Goal: Complete application form

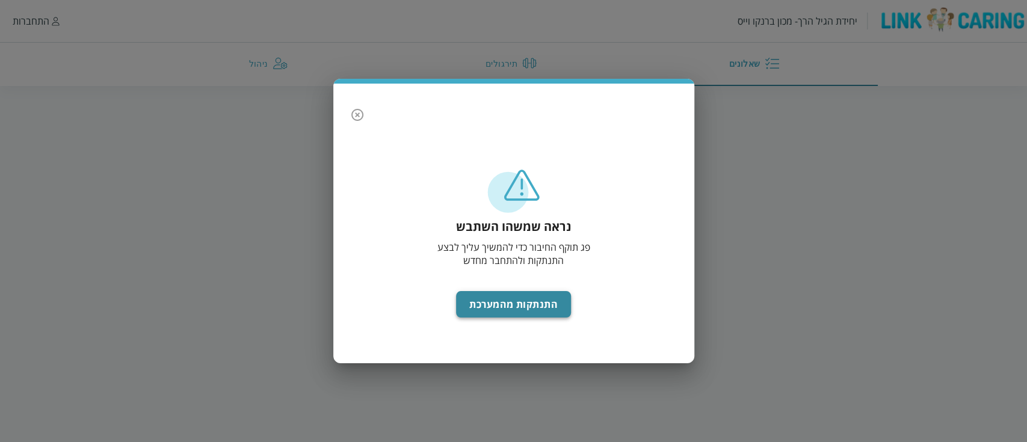
click at [475, 310] on button "התנתקות מהמערכת" at bounding box center [513, 304] width 115 height 26
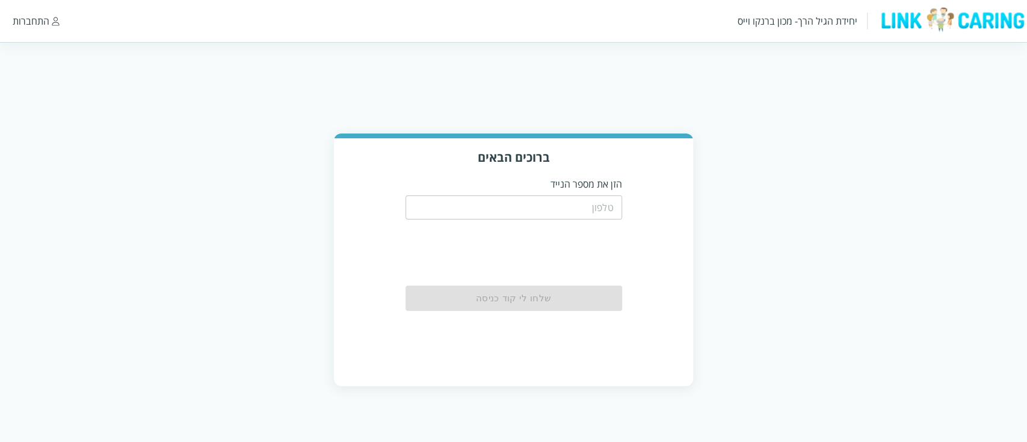
drag, startPoint x: 0, startPoint y: 0, endPoint x: 535, endPoint y: 209, distance: 574.8
click at [535, 209] on input "tel" at bounding box center [513, 207] width 217 height 24
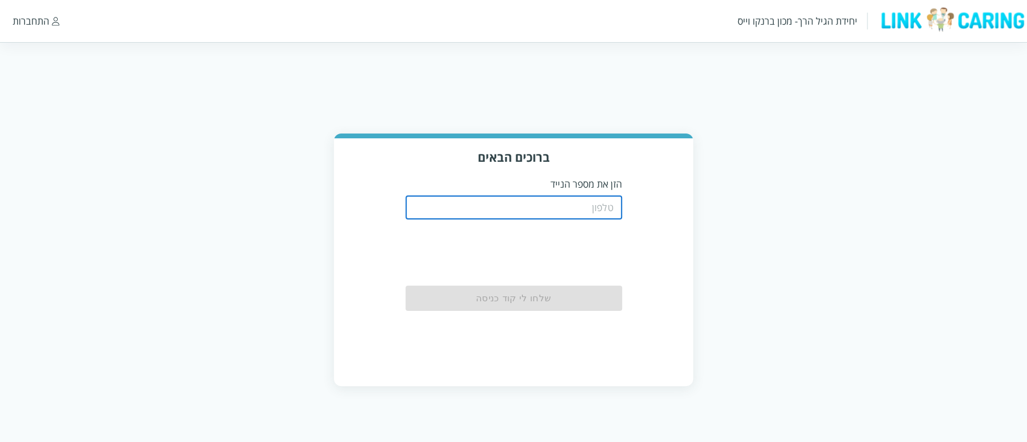
click at [553, 186] on p "הזן את מספר הנייד" at bounding box center [513, 183] width 217 height 13
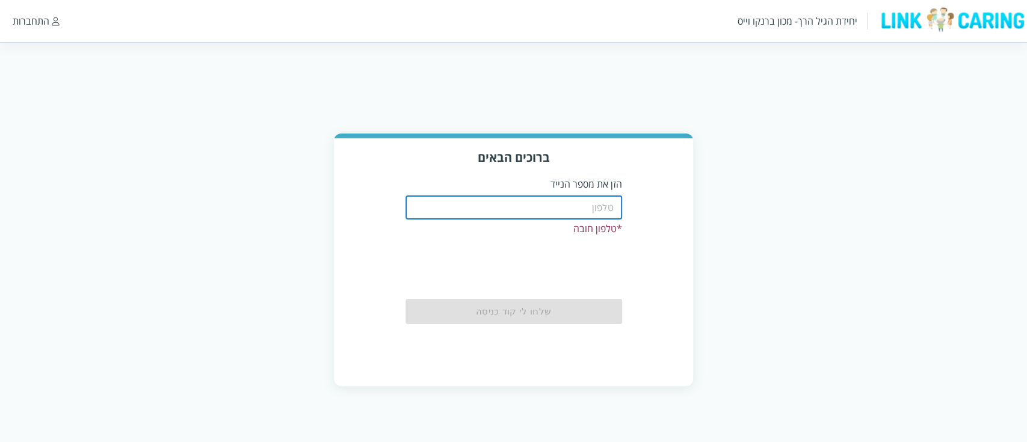
click at [592, 211] on input "tel" at bounding box center [513, 207] width 217 height 24
click at [620, 170] on div "ברוכים הבאים הזן את מספר הנייד ​ * טלפון חובה שלחו לי קוד כניסה" at bounding box center [513, 261] width 359 height 247
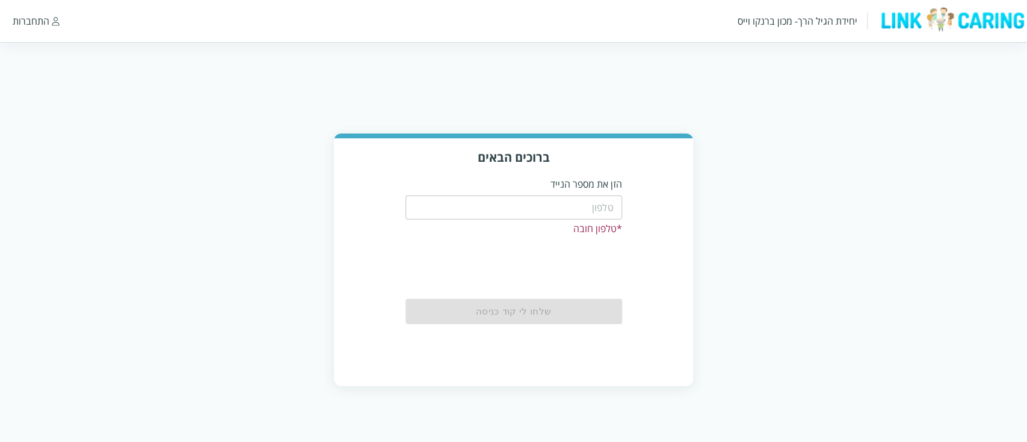
click at [599, 208] on input "tel" at bounding box center [513, 207] width 217 height 24
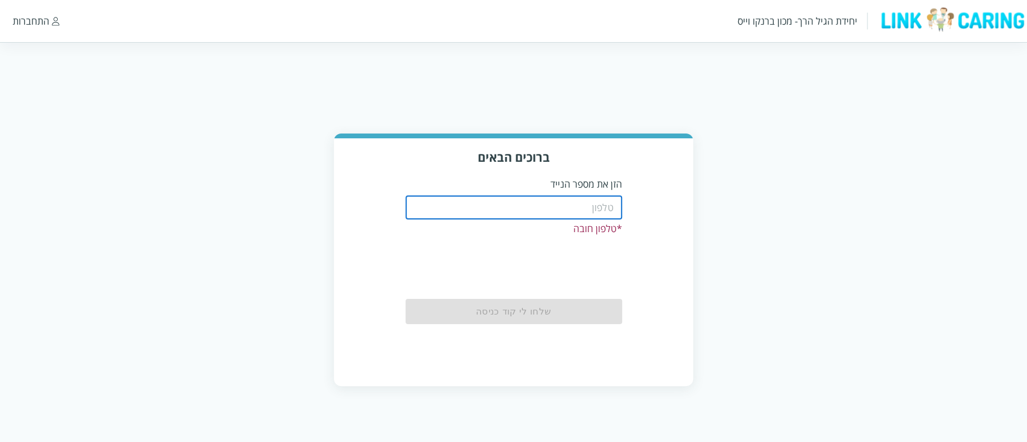
type input "0587811111"
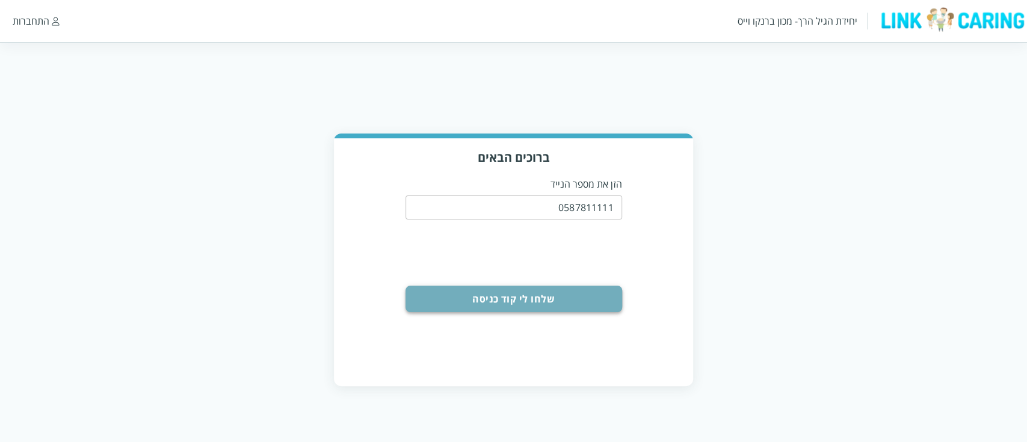
click at [553, 302] on button "שלחו לי קוד כניסה" at bounding box center [513, 299] width 217 height 26
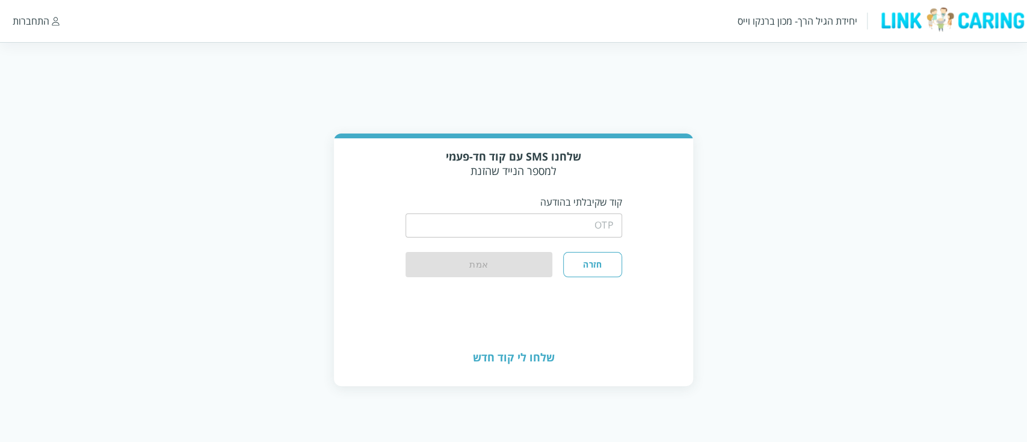
click at [573, 232] on input "string" at bounding box center [513, 226] width 217 height 24
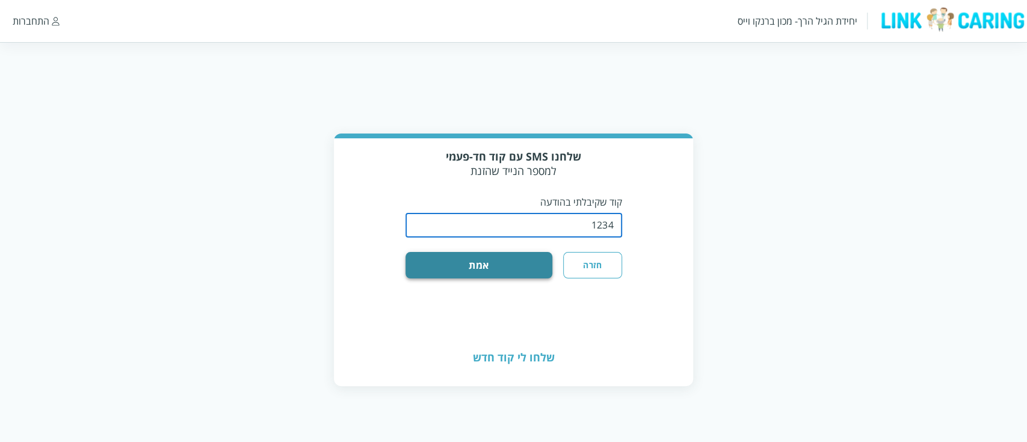
type input "1234"
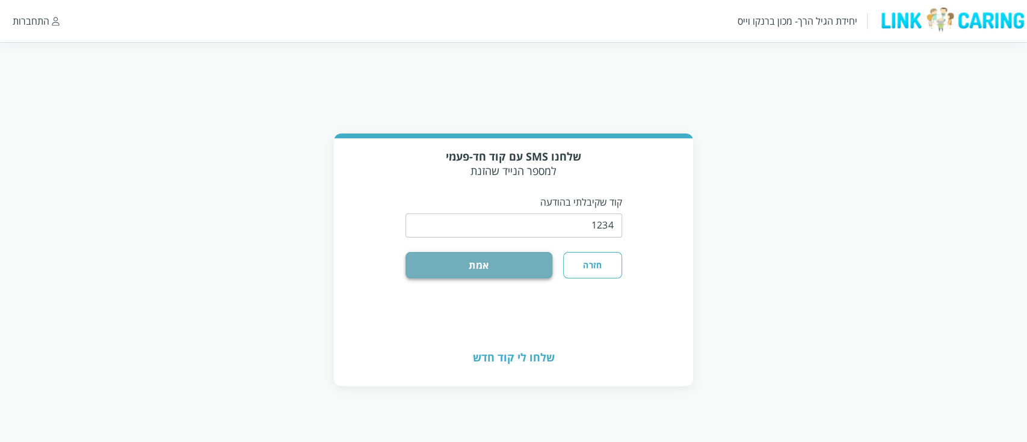
click at [536, 261] on button "אמת" at bounding box center [478, 265] width 147 height 26
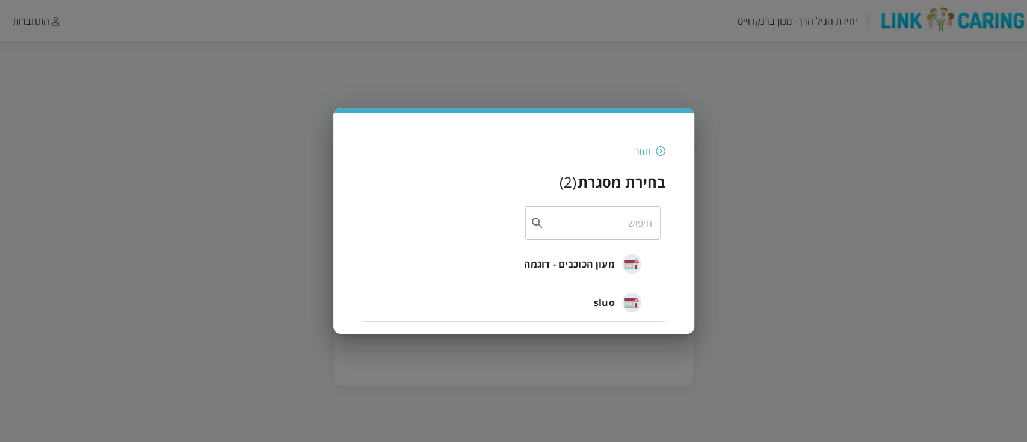
click at [600, 264] on span "מעון הכוכבים - דוגמה" at bounding box center [568, 264] width 91 height 14
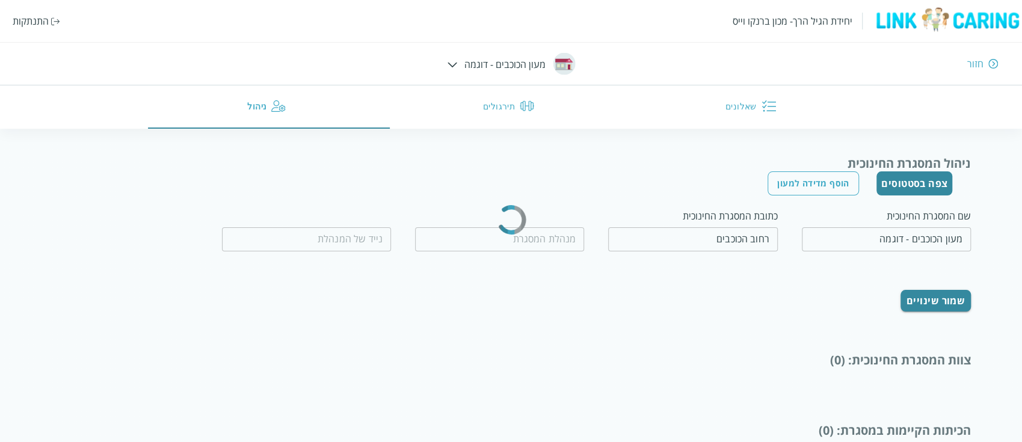
type input "המנהלת הטובה"
type input "0500000000"
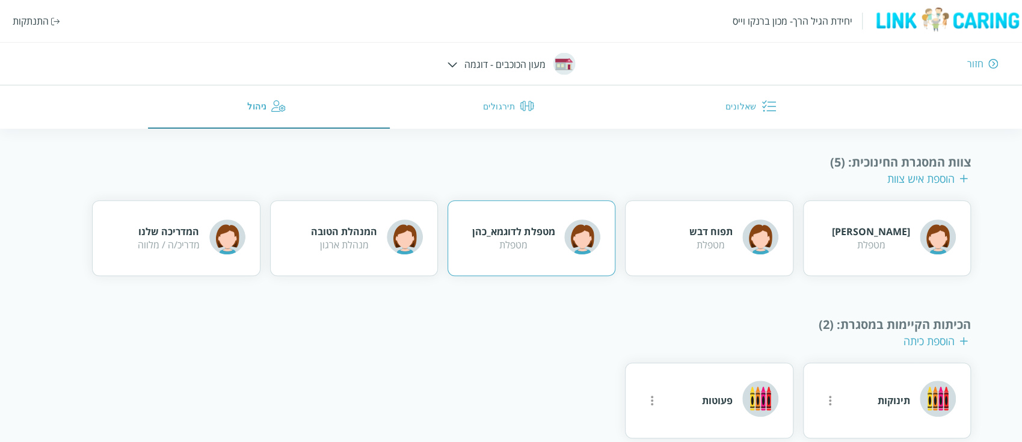
scroll to position [219, 0]
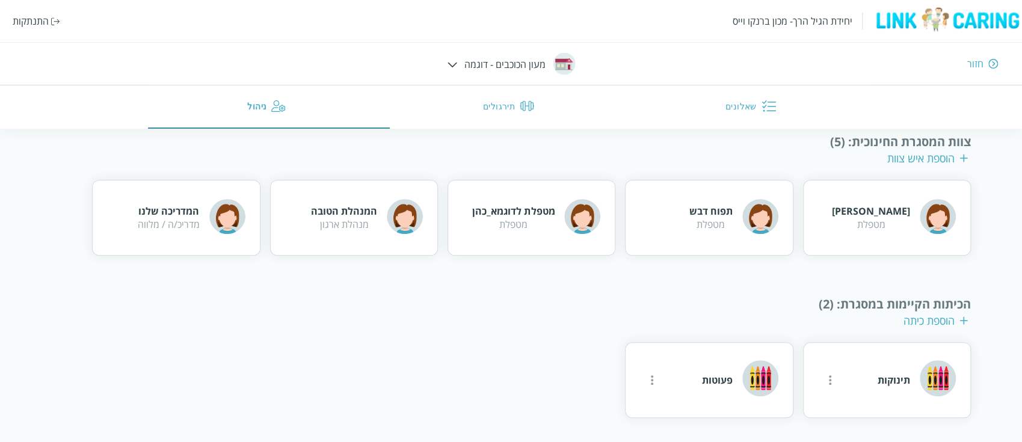
click at [932, 321] on div "הוספת כיתה" at bounding box center [935, 320] width 64 height 14
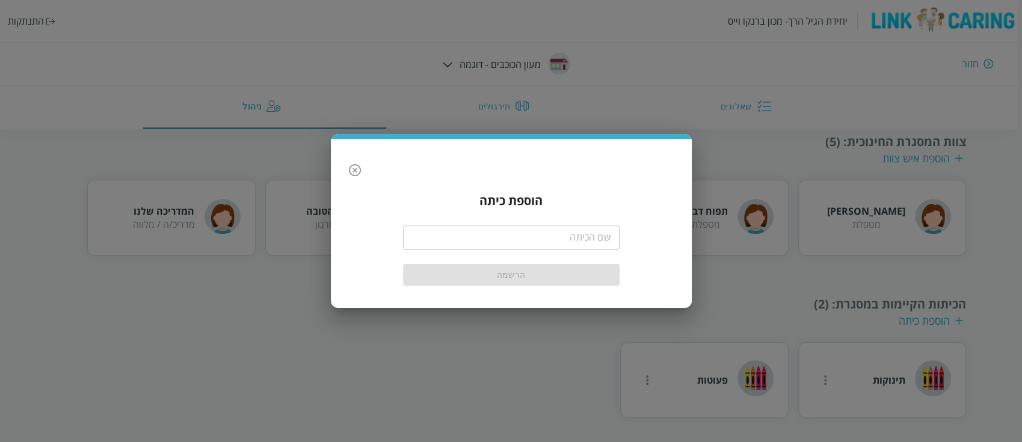
scroll to position [103, 0]
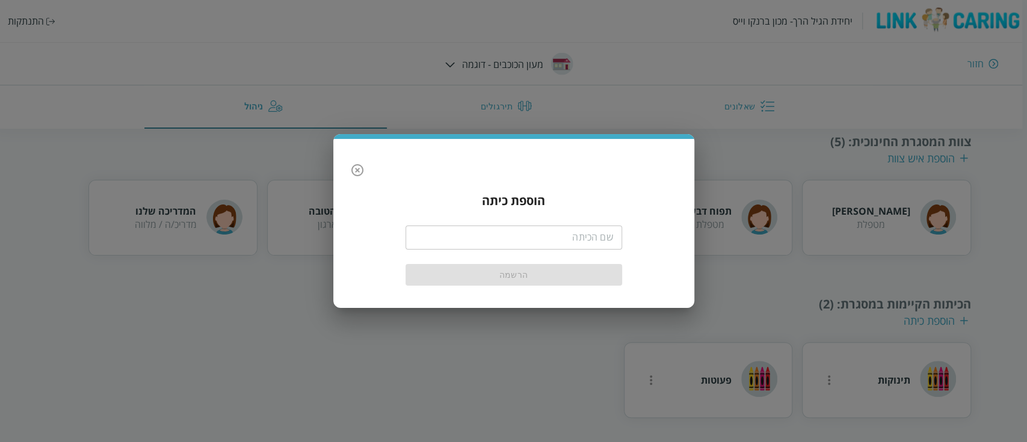
click at [597, 248] on input "text" at bounding box center [513, 238] width 217 height 24
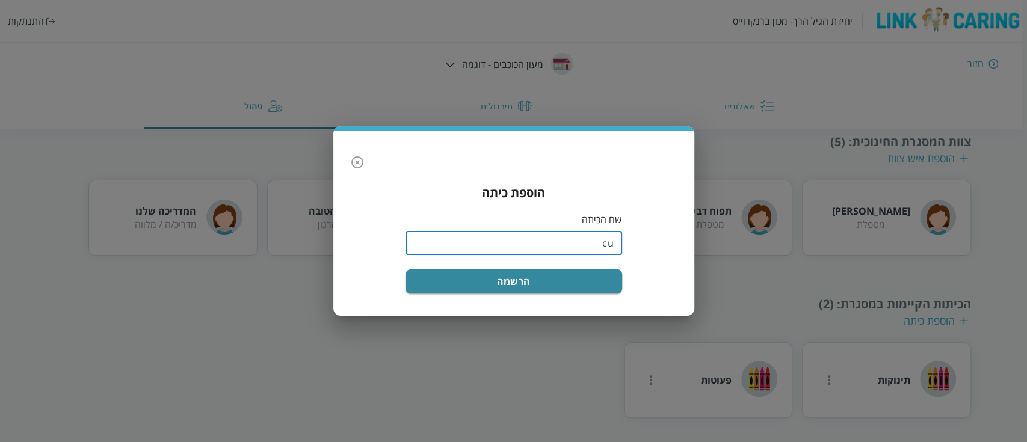
type input "c"
type input "בוגרים"
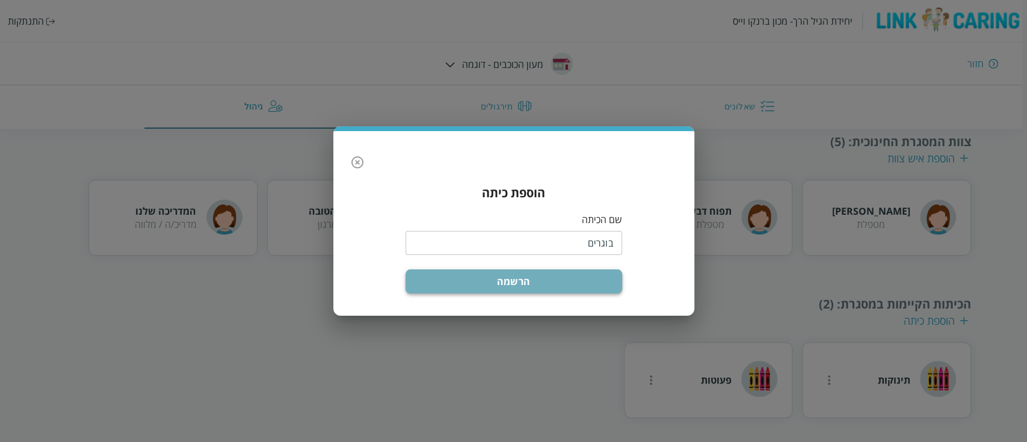
click at [585, 276] on button "הרשמה" at bounding box center [513, 281] width 217 height 24
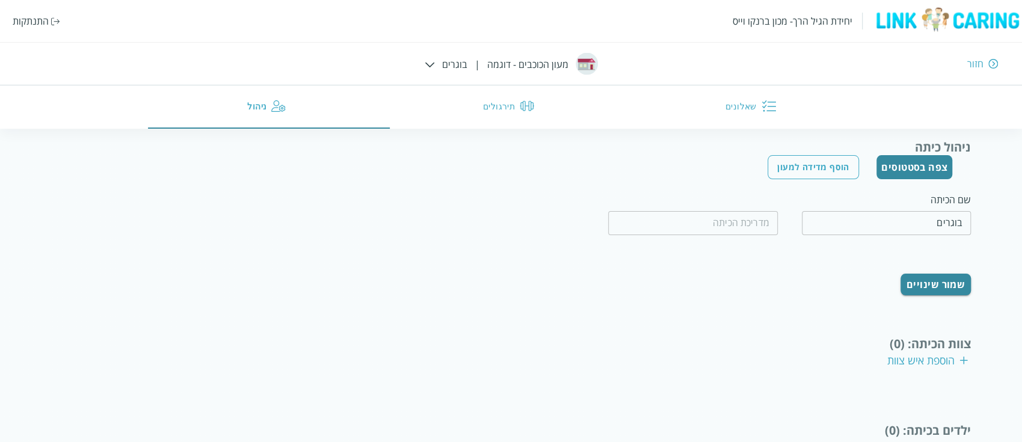
scroll to position [123, 0]
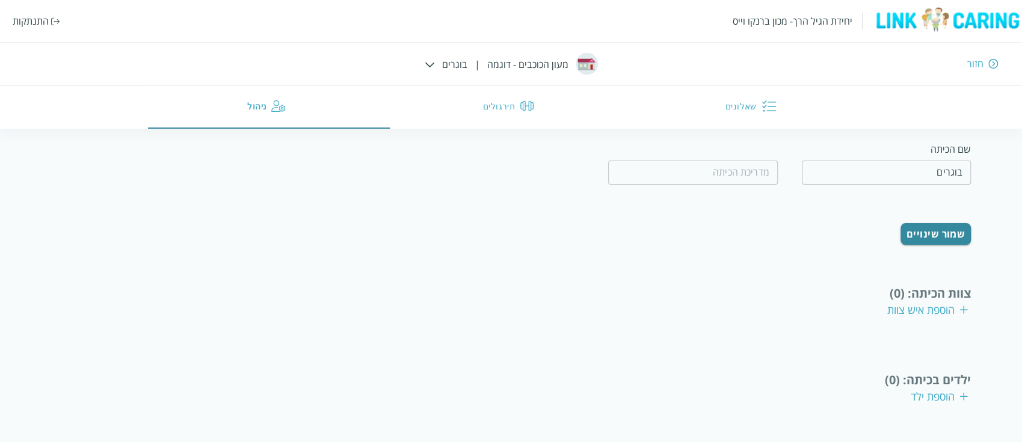
click at [929, 306] on div "הוספת איש צוות" at bounding box center [927, 310] width 81 height 14
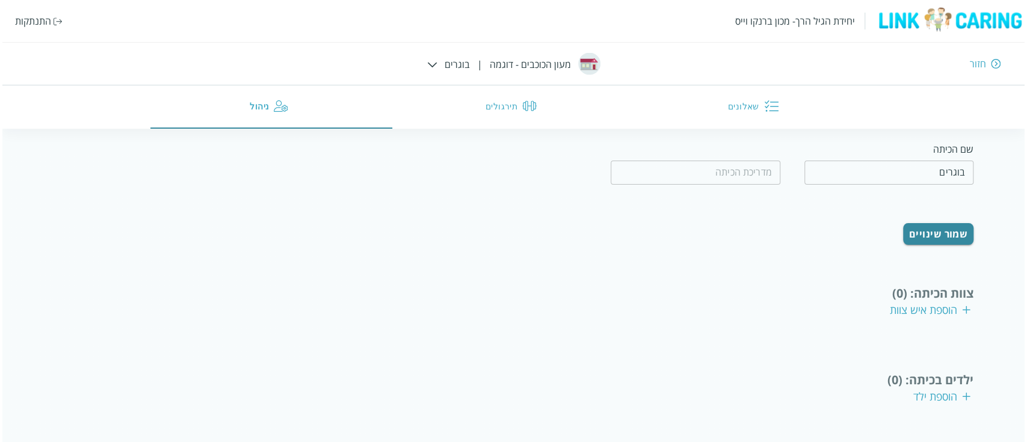
scroll to position [7, 0]
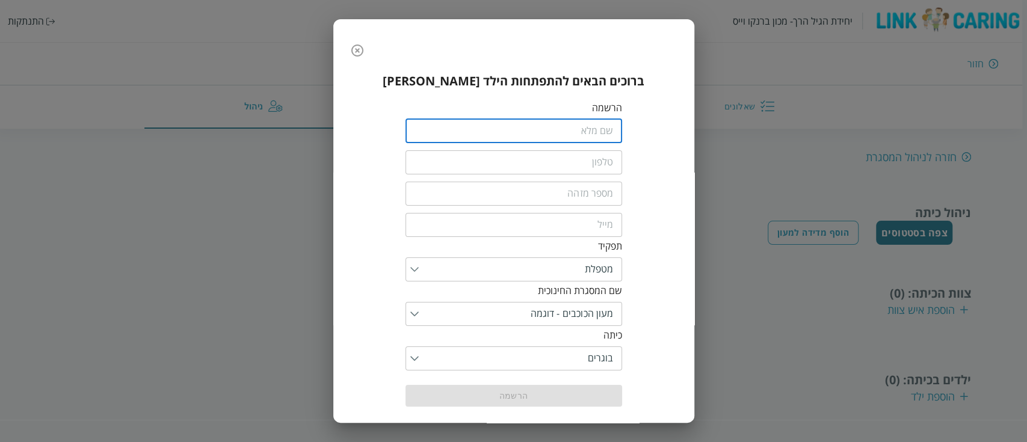
click at [616, 133] on input "fullName" at bounding box center [513, 131] width 217 height 24
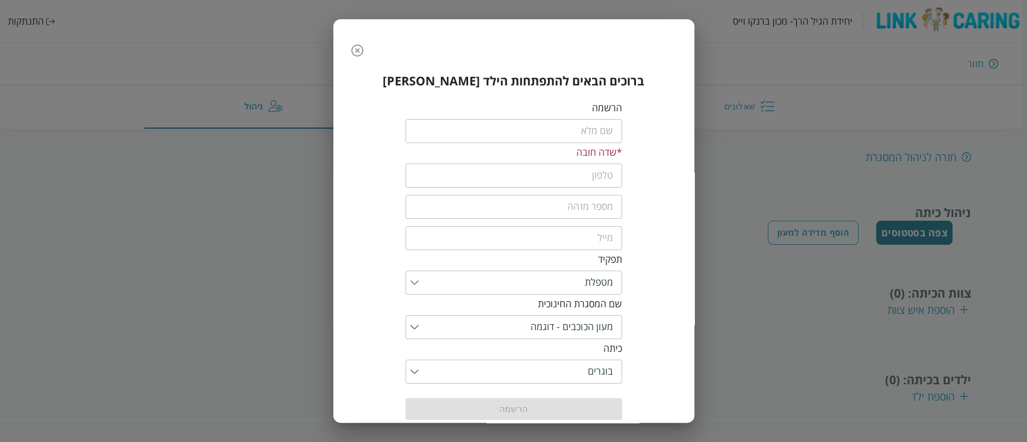
click at [633, 103] on div "ברוכים הבאים להתפתחות הילד ישראל הרשמה ​ * שדה חובה ​ ​ ​ תפקיד ​ שם המסגרת החי…" at bounding box center [513, 246] width 337 height 367
click at [553, 132] on input "fullName" at bounding box center [513, 131] width 217 height 24
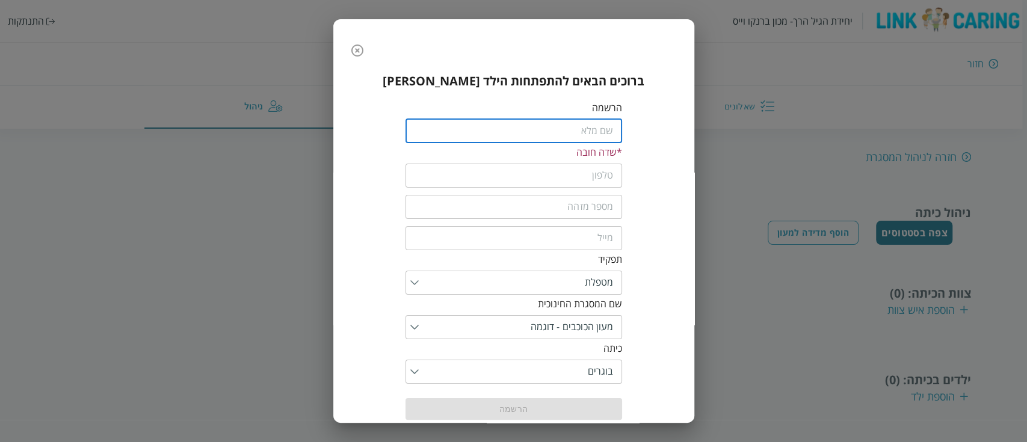
click at [586, 129] on input "fullName" at bounding box center [513, 131] width 217 height 24
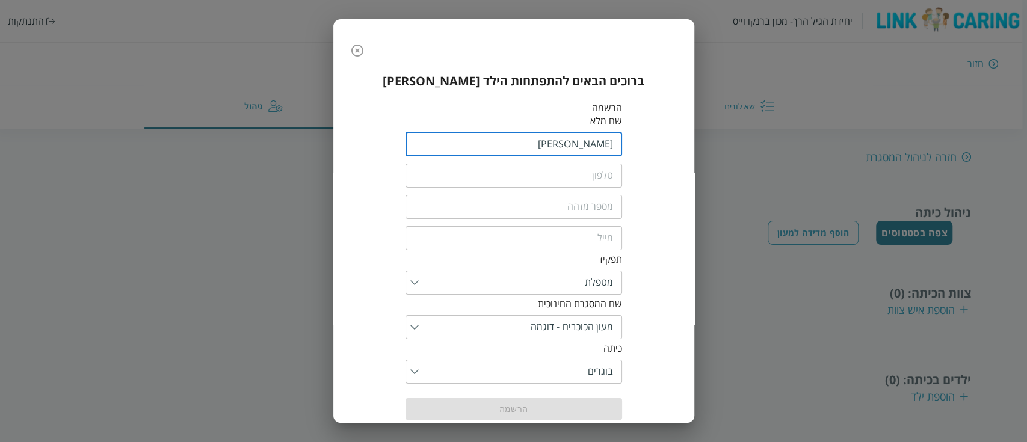
type input "אופק רומי"
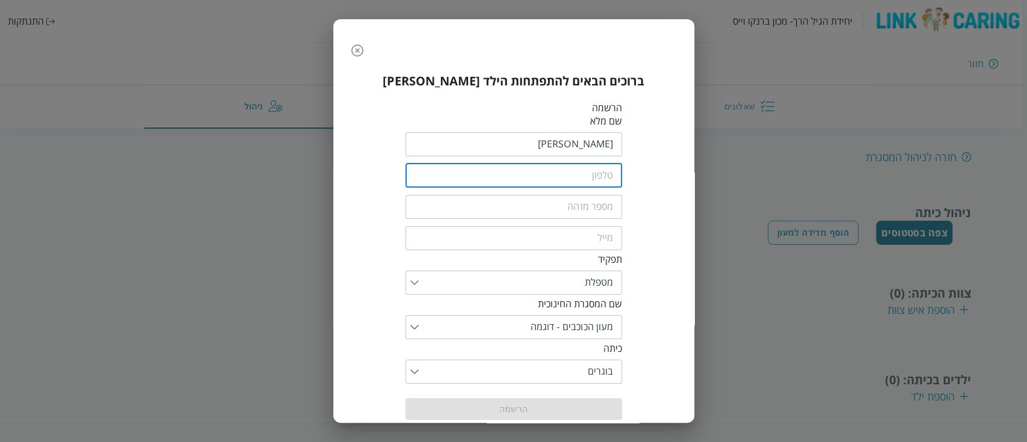
drag, startPoint x: 585, startPoint y: 171, endPoint x: 629, endPoint y: 143, distance: 53.1
click at [585, 171] on input "tel" at bounding box center [513, 176] width 217 height 24
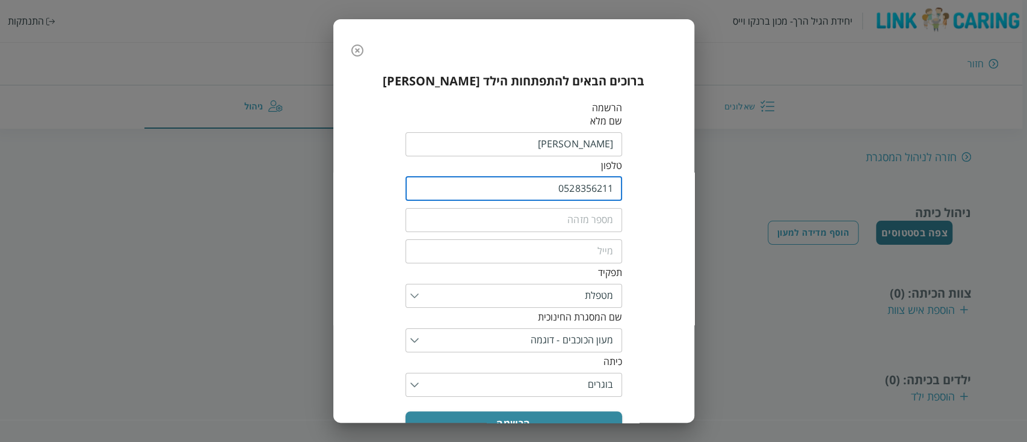
type input "0528356211"
click at [643, 199] on div "ברוכים הבאים להתפתחות הילד ישראל הרשמה שם מלא ​ טלפון 0528356211 ​ ​ ​ תפקיד ​ …" at bounding box center [513, 254] width 337 height 383
drag, startPoint x: 618, startPoint y: 211, endPoint x: 651, endPoint y: 188, distance: 40.7
click at [618, 211] on input "text" at bounding box center [513, 220] width 217 height 24
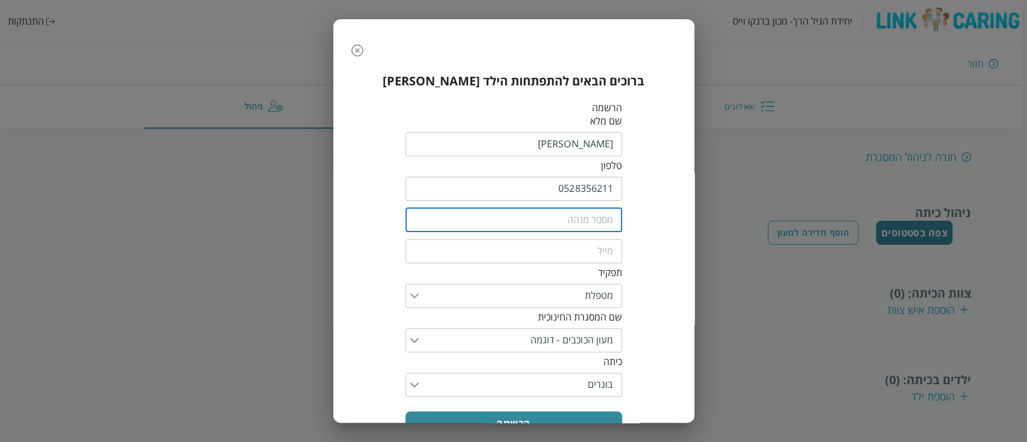
click at [558, 224] on input "text" at bounding box center [513, 220] width 217 height 24
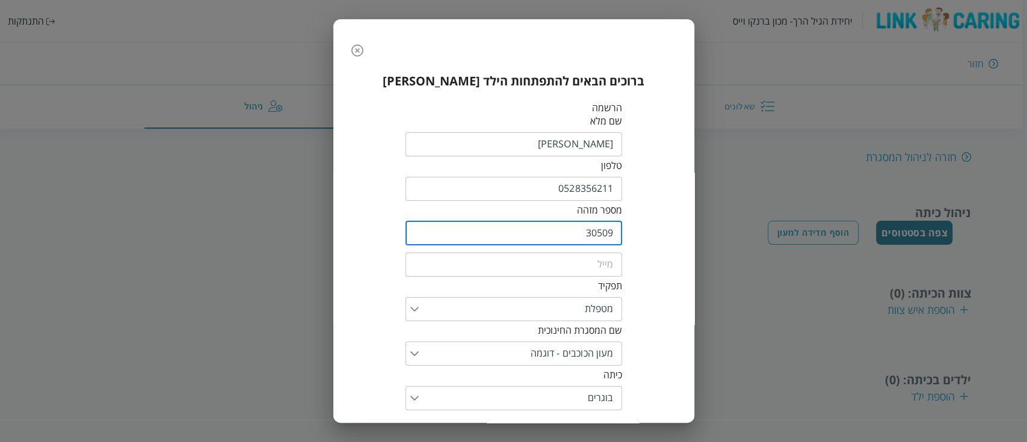
type input "30509"
click at [571, 269] on input "email" at bounding box center [513, 265] width 217 height 24
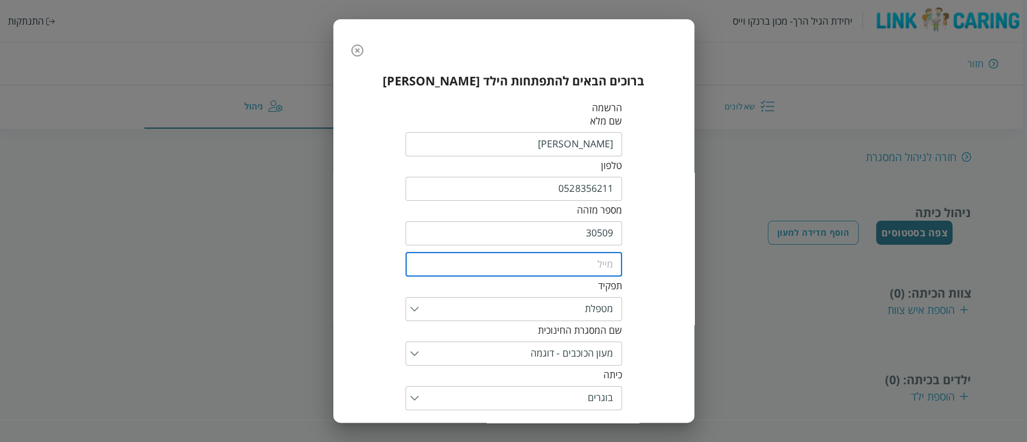
type input "ם"
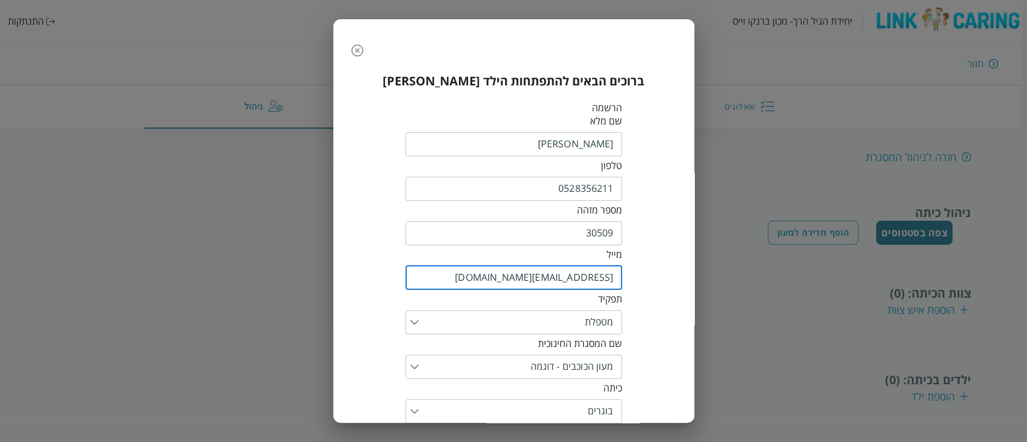
type input "ofek@yopmail.com"
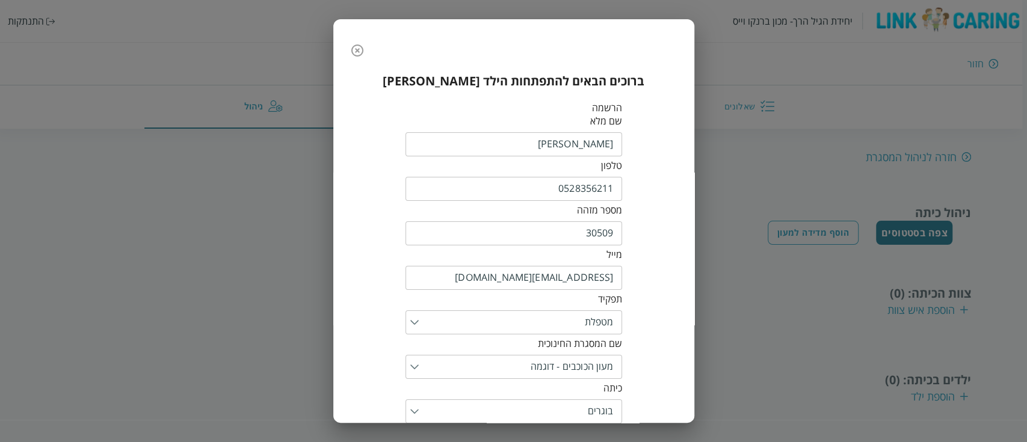
drag, startPoint x: 630, startPoint y: 234, endPoint x: 629, endPoint y: 255, distance: 21.1
click at [630, 234] on div "ברוכים הבאים להתפתחות הילד ישראל הרשמה שם מלא ​ טלפון 0528356211 ​ מספר מזהה 30…" at bounding box center [513, 268] width 337 height 410
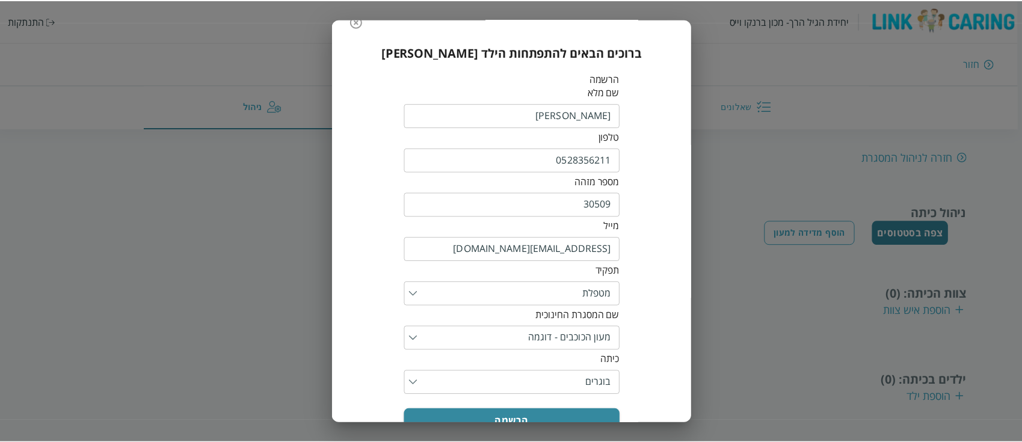
scroll to position [58, 0]
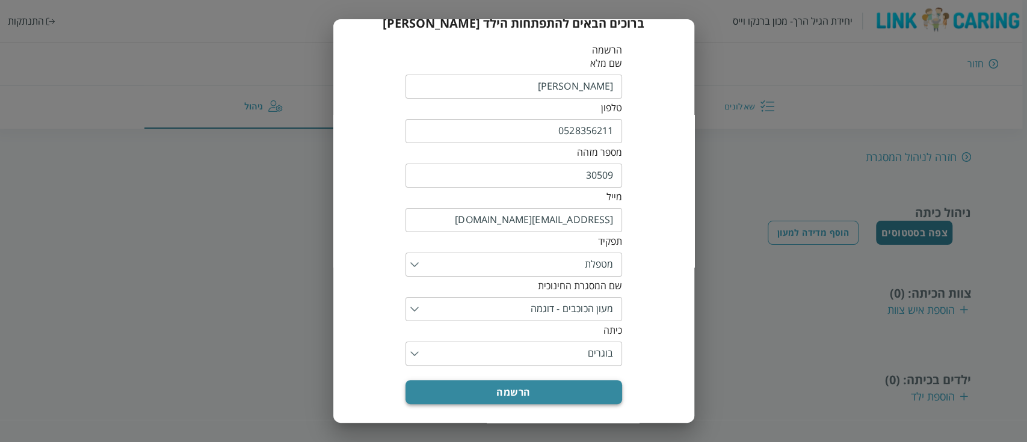
click at [558, 387] on button "הרשמה" at bounding box center [513, 392] width 217 height 24
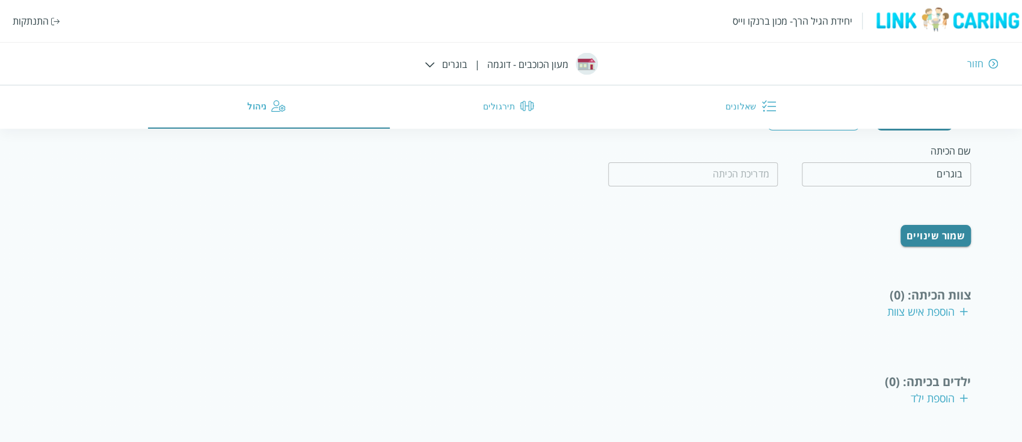
scroll to position [123, 0]
click at [768, 296] on div "צוות הכיתה : (0)" at bounding box center [511, 293] width 920 height 16
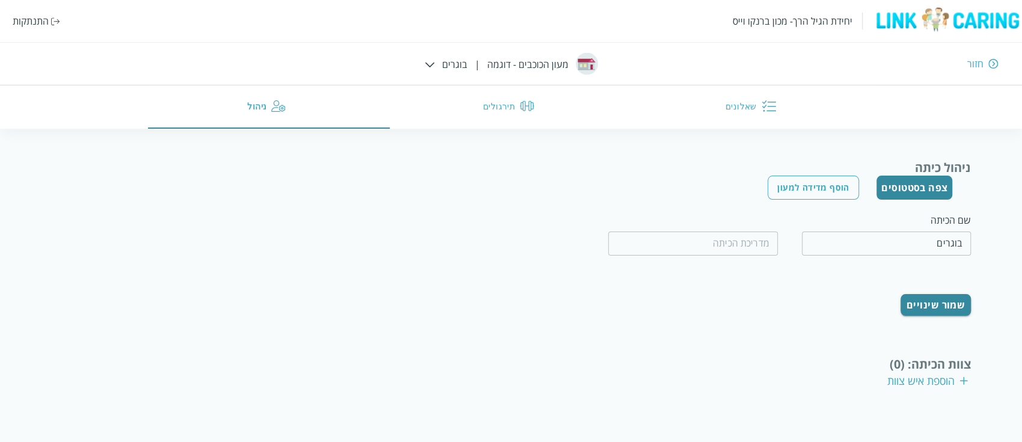
scroll to position [0, 0]
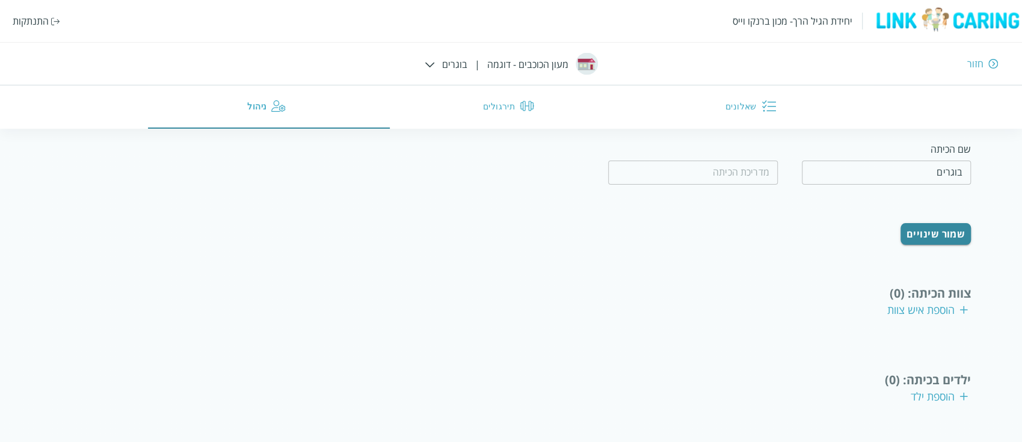
click at [930, 309] on div "הוספת איש צוות" at bounding box center [927, 310] width 81 height 14
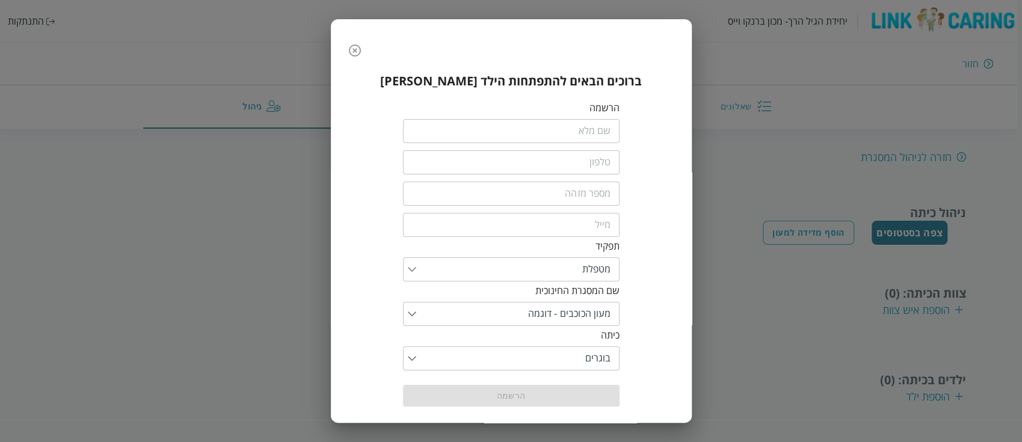
scroll to position [7, 0]
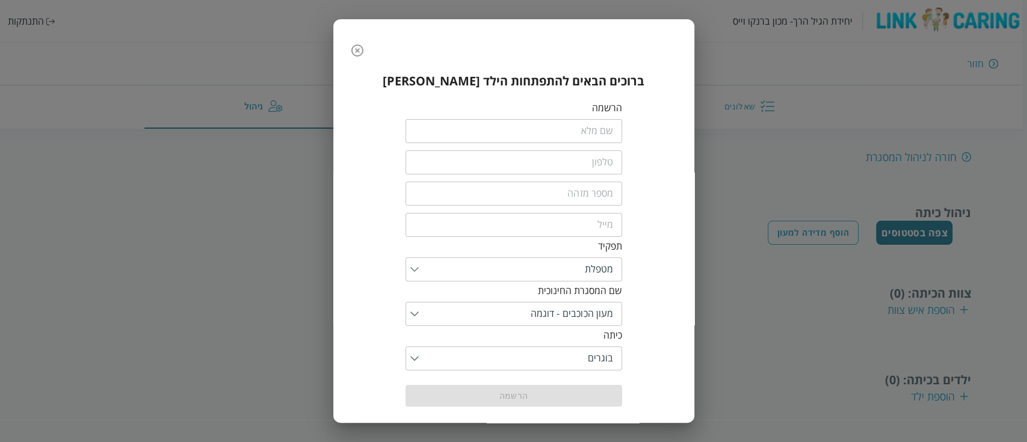
click at [355, 47] on icon "button" at bounding box center [357, 50] width 14 height 14
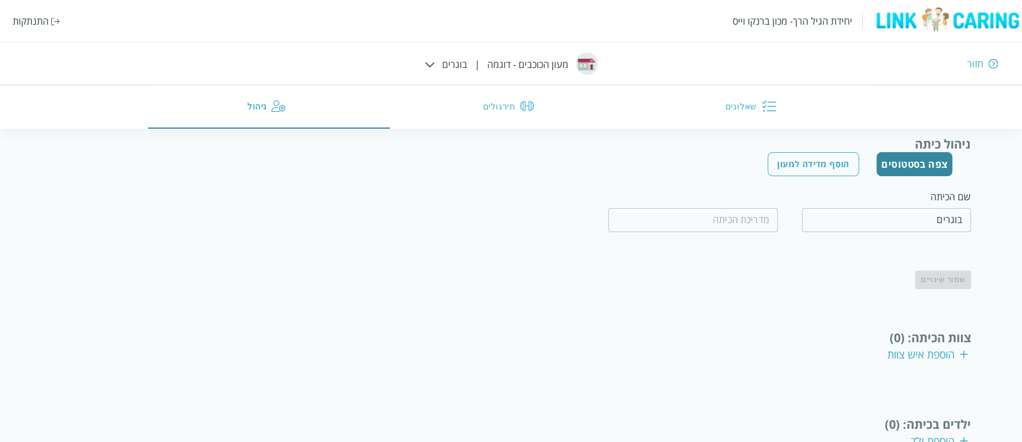
scroll to position [120, 0]
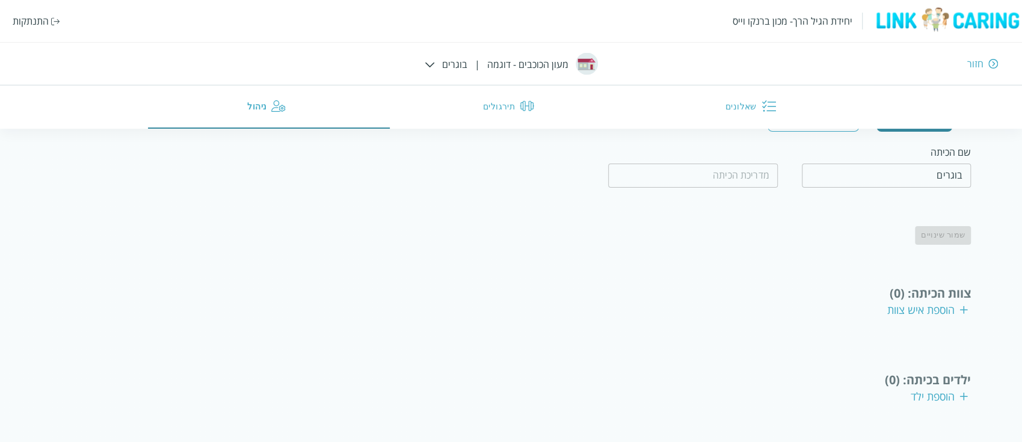
click at [794, 286] on div "צוות הכיתה : (0)" at bounding box center [511, 293] width 920 height 16
click at [926, 339] on div "חזרה לניהול המסגרת ניהול כיתה צפה בסטטוסים הוסף מדידה למעון שם הכיתה בוגרים ​ ​…" at bounding box center [511, 227] width 920 height 381
click at [939, 392] on div "הוספת ילד" at bounding box center [939, 396] width 57 height 14
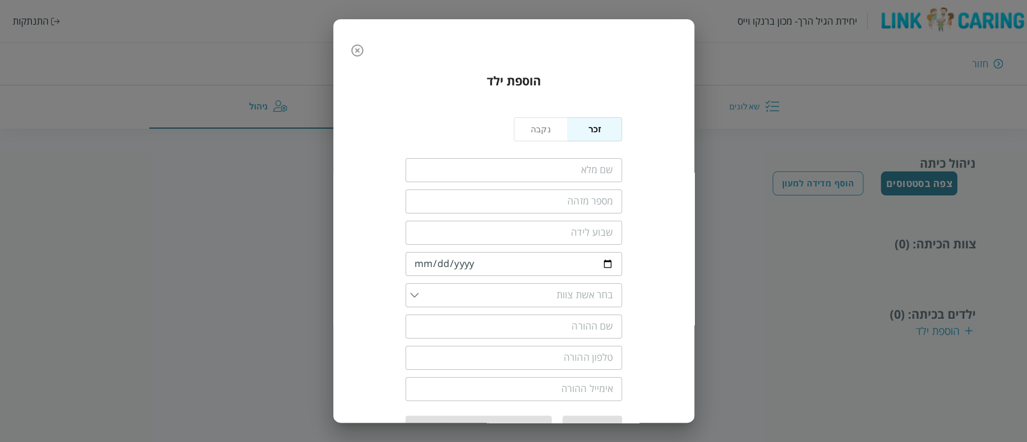
click at [561, 128] on button "נקבה" at bounding box center [541, 129] width 55 height 24
click at [582, 132] on button "זכר" at bounding box center [594, 129] width 55 height 24
click at [542, 132] on button "נקבה" at bounding box center [541, 129] width 55 height 24
click at [582, 129] on button "זכר" at bounding box center [594, 129] width 55 height 24
click at [560, 129] on button "נקבה" at bounding box center [541, 129] width 55 height 24
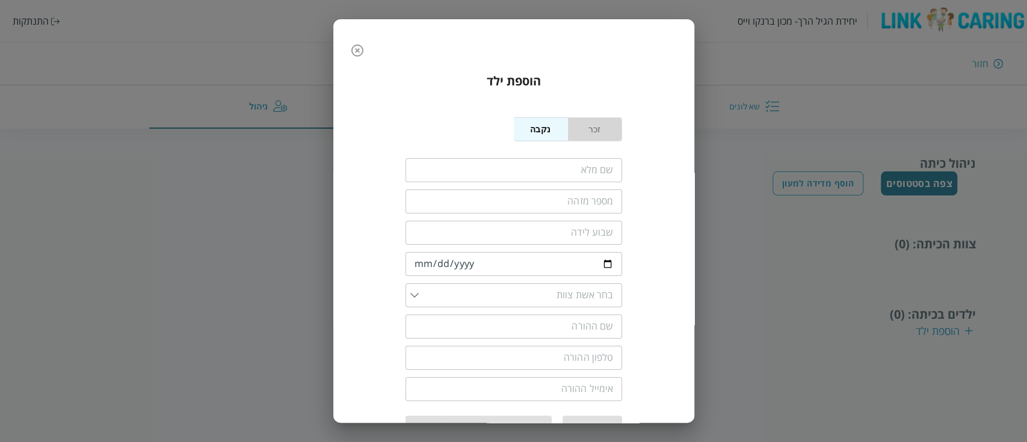
click at [581, 130] on button "זכר" at bounding box center [594, 129] width 55 height 24
click at [559, 137] on button "נקבה" at bounding box center [541, 129] width 55 height 24
click at [581, 129] on button "זכר" at bounding box center [594, 129] width 55 height 24
click at [558, 175] on input "fullName" at bounding box center [513, 170] width 217 height 24
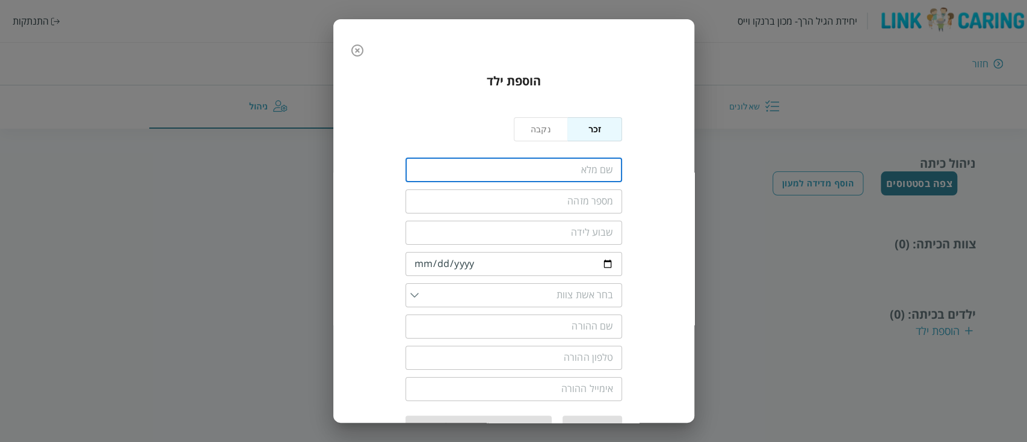
click at [666, 177] on div "הוספת ילד נקבה זכר ​ ​ ​ ​ ​ ​ ​ ​ הרשמה הרשמה ושליחת sms להורים" at bounding box center [513, 255] width 337 height 385
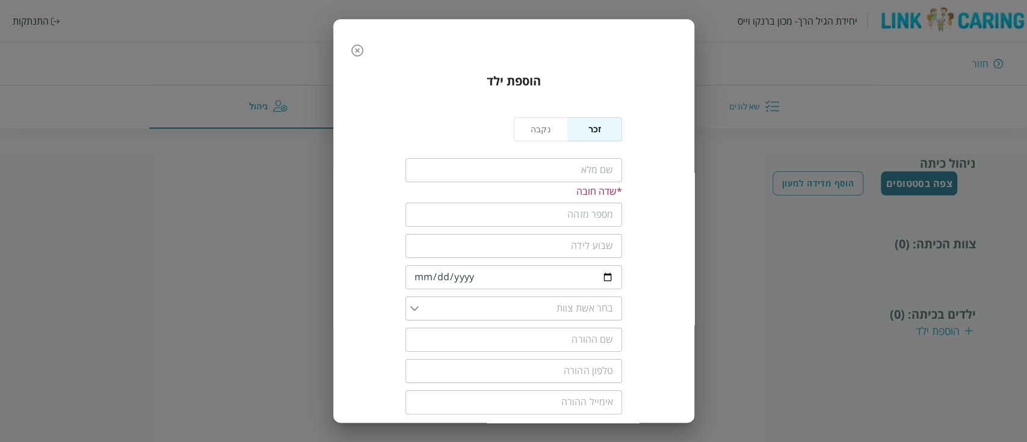
drag, startPoint x: 591, startPoint y: 169, endPoint x: 654, endPoint y: 167, distance: 63.2
click at [591, 169] on input "fullName" at bounding box center [513, 170] width 217 height 24
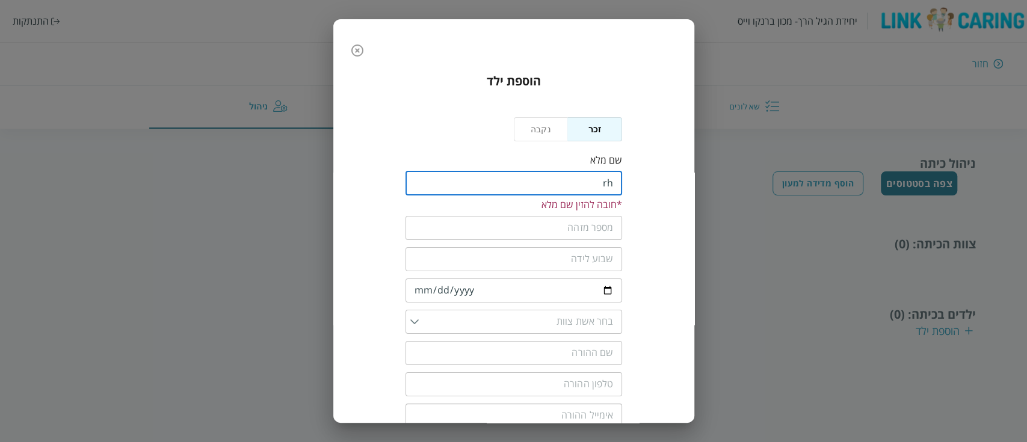
type input "r"
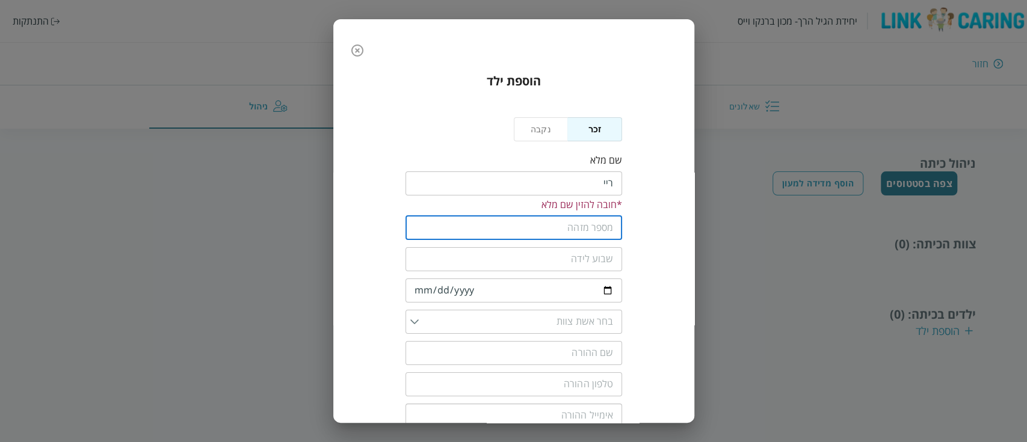
click at [571, 229] on input "text" at bounding box center [513, 228] width 217 height 24
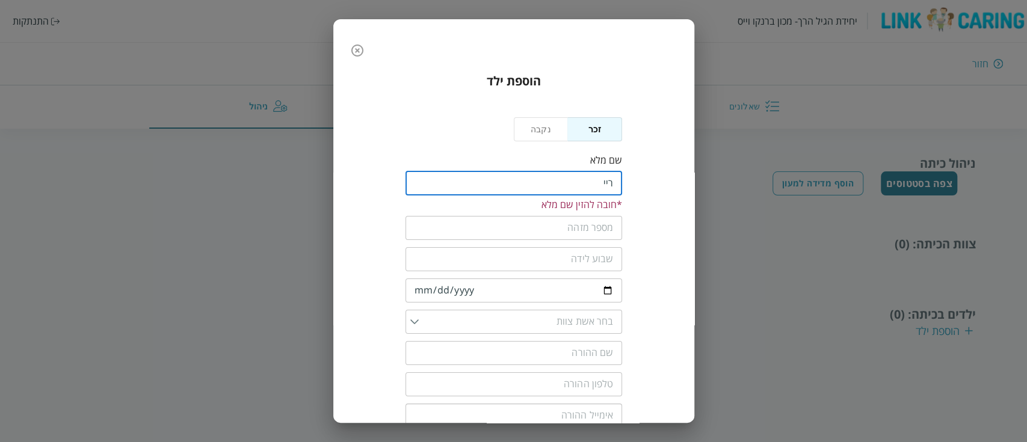
click at [552, 183] on input "fullName" at bounding box center [513, 183] width 217 height 24
type input "[PERSON_NAME]"
drag, startPoint x: 552, startPoint y: 217, endPoint x: 562, endPoint y: 209, distance: 13.4
click at [552, 217] on input "text" at bounding box center [513, 215] width 217 height 24
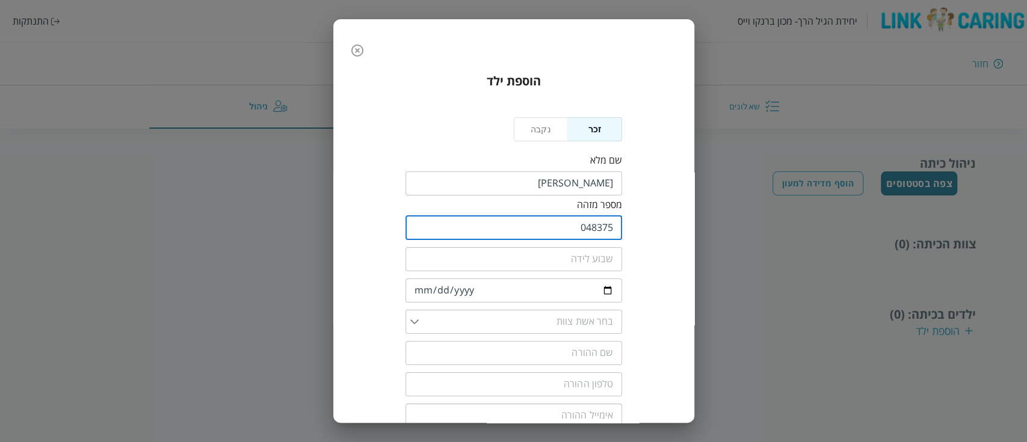
type input "048375"
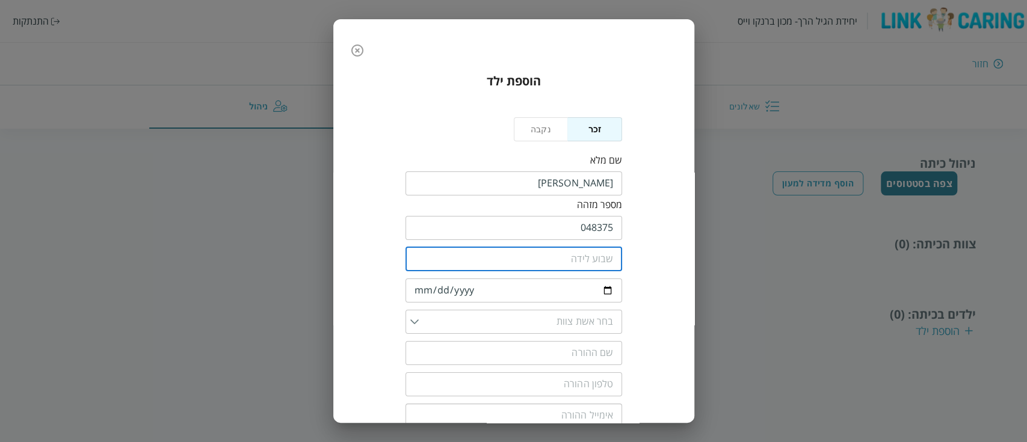
click at [616, 257] on input "number" at bounding box center [513, 259] width 217 height 24
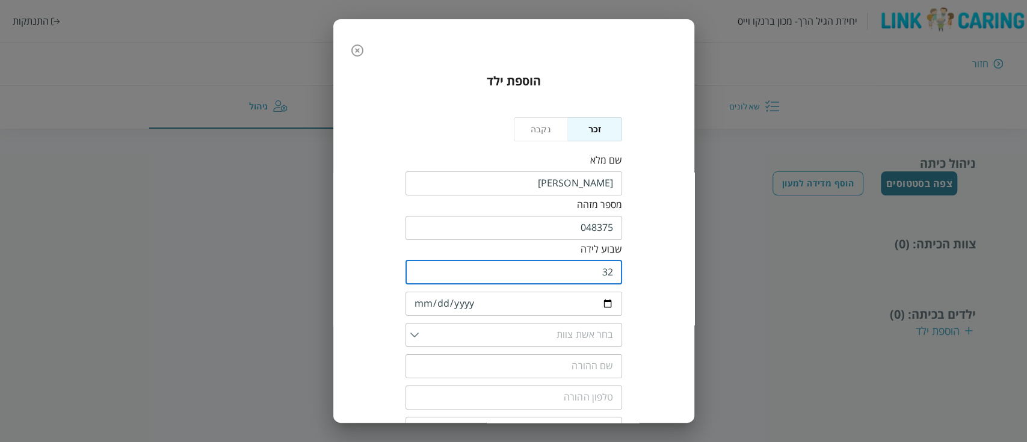
type input "3"
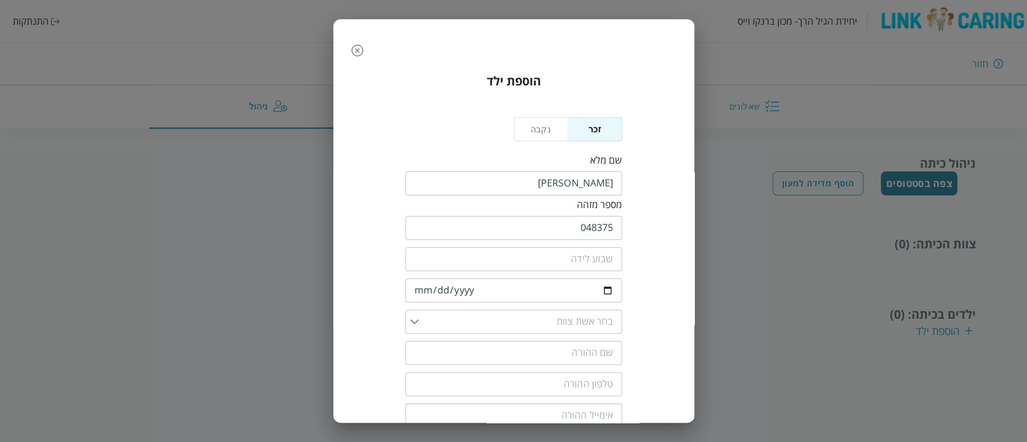
click at [633, 219] on div "הוספת ילד נקבה זכר שם מלא ​ מספר מזהה 048375 ​ ​ ​ ​ ​ ​ ​ הרשמה הרשמה ושליחת s…" at bounding box center [513, 268] width 337 height 411
click at [525, 292] on input "date" at bounding box center [513, 290] width 217 height 24
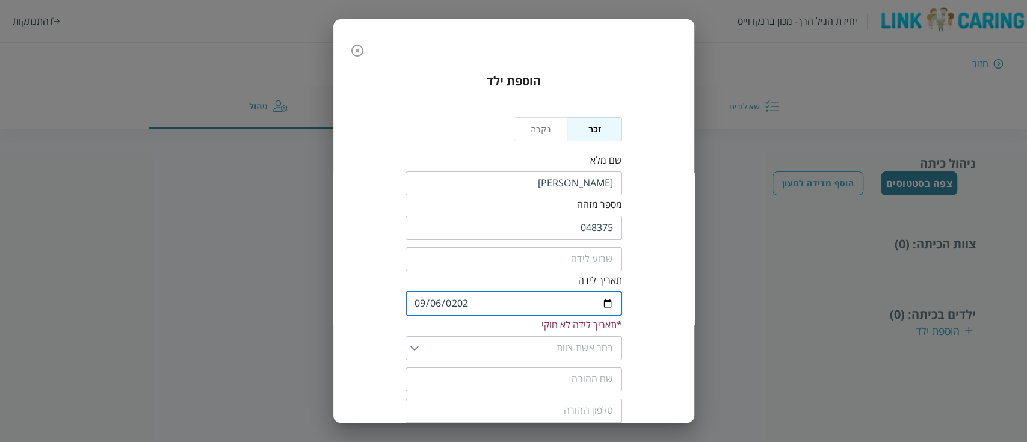
type input "2024-09-06"
click at [526, 280] on div "תאריך לידה" at bounding box center [513, 280] width 217 height 13
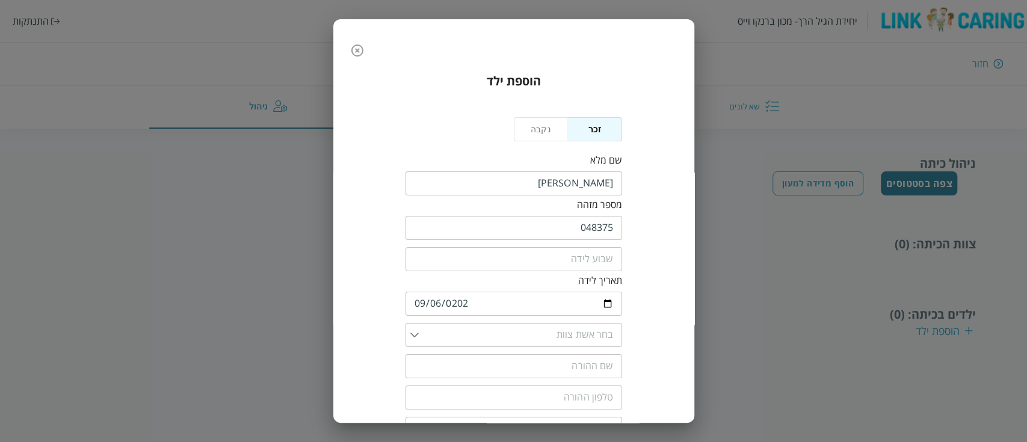
click at [640, 331] on div "הוספת ילד נקבה זכר שם מלא ​ מספר מזהה 048375 ​ ​ תאריך לידה 2024-09-06 ​ ​ ​ ​ …" at bounding box center [513, 275] width 337 height 425
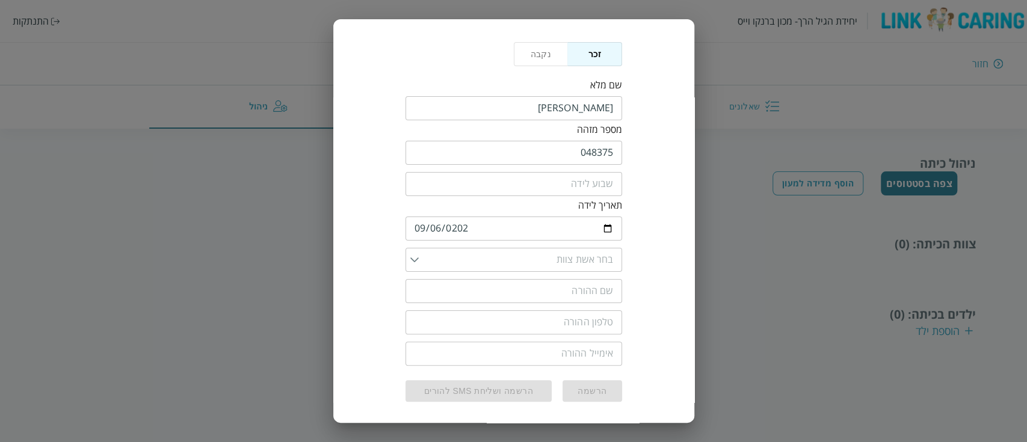
click at [569, 255] on input "list" at bounding box center [516, 260] width 195 height 24
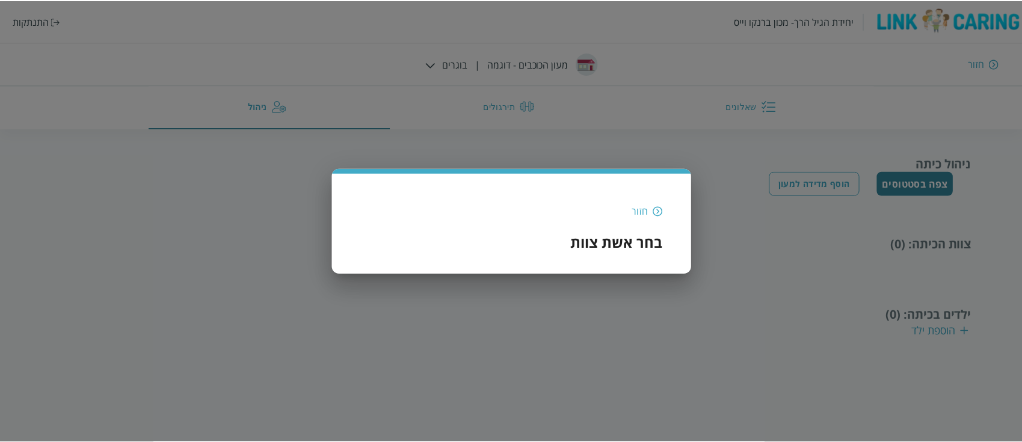
scroll to position [0, 0]
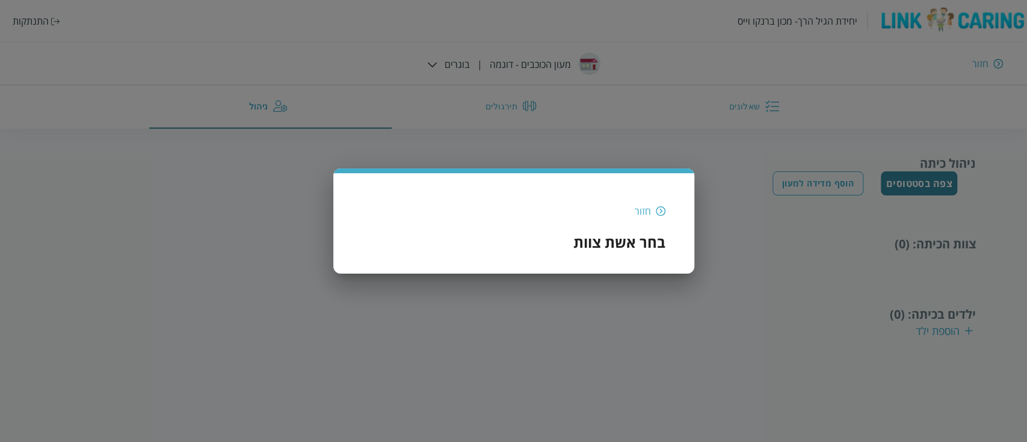
click at [588, 245] on h3 "בחר אשת צוות" at bounding box center [619, 242] width 92 height 20
click at [607, 276] on div "חזור בחר אשת צוות" at bounding box center [513, 221] width 1027 height 442
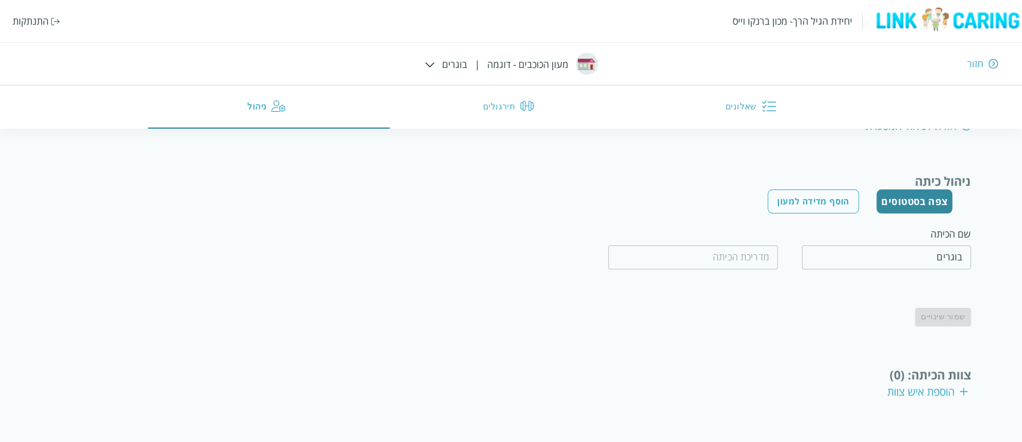
scroll to position [120, 0]
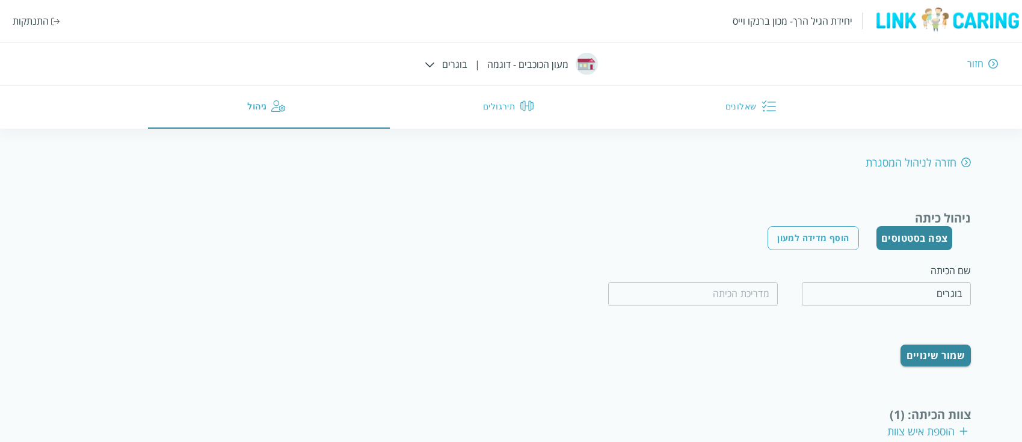
scroll to position [198, 0]
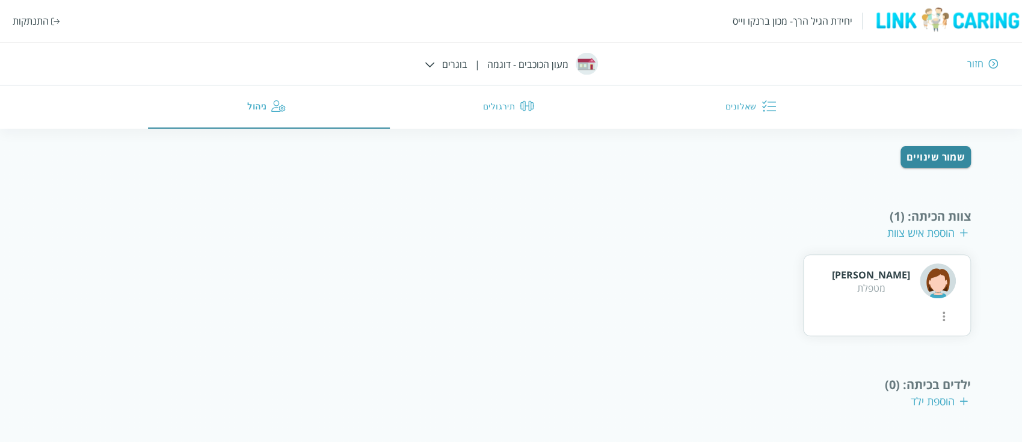
click at [924, 397] on div "הוספת ילד" at bounding box center [939, 401] width 57 height 14
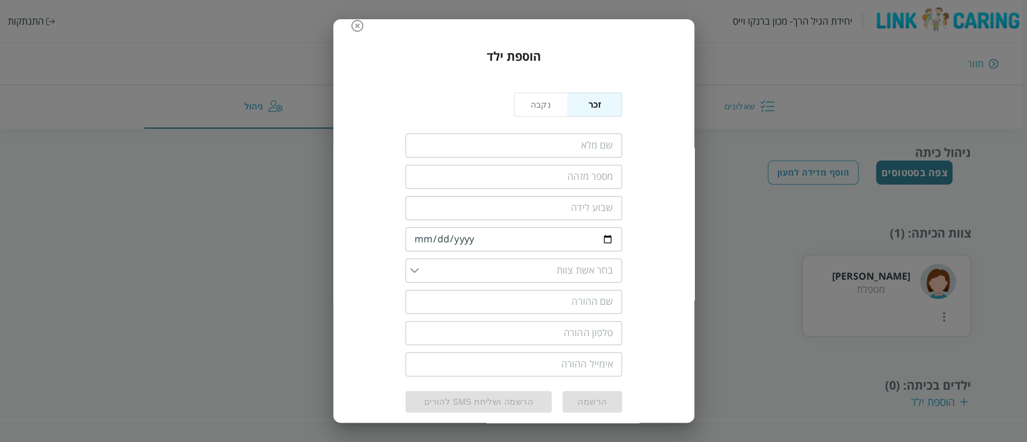
scroll to position [37, 0]
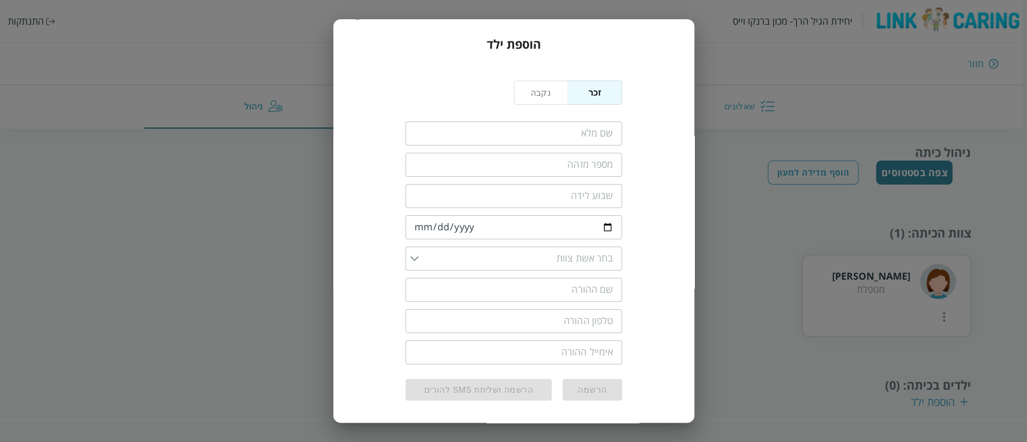
click at [591, 141] on input "fullName" at bounding box center [513, 133] width 217 height 24
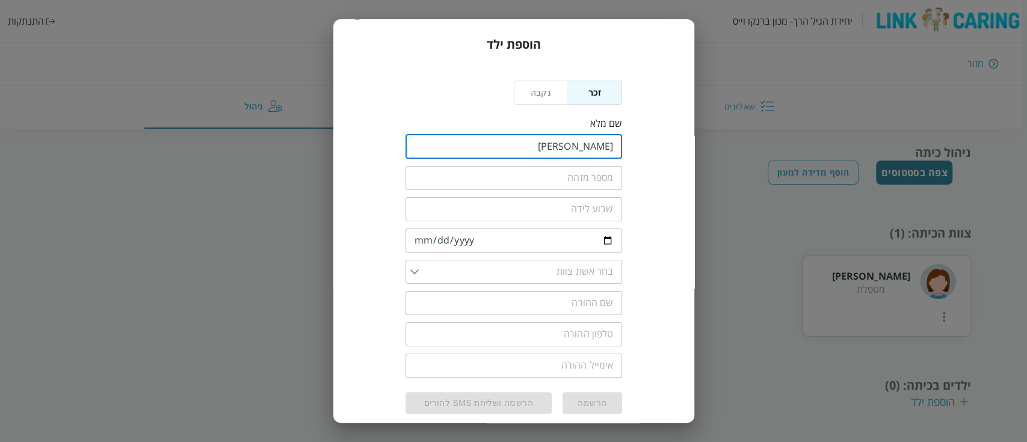
type input "[PERSON_NAME]"
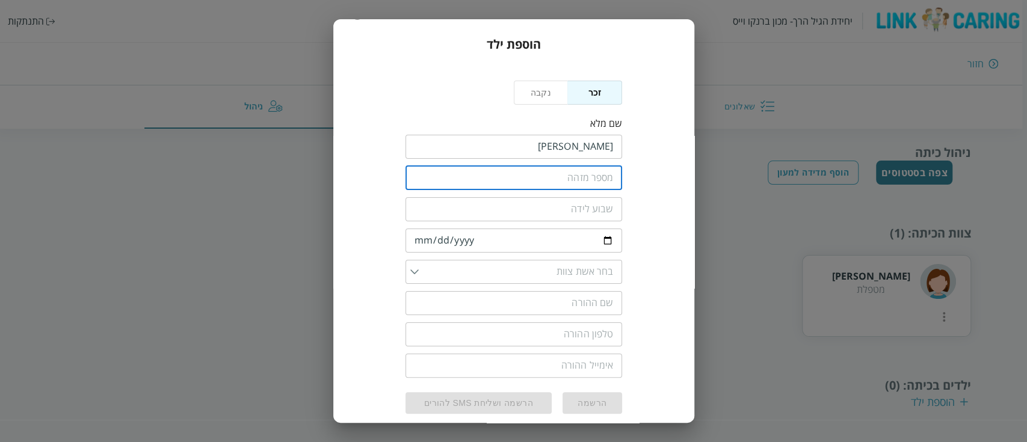
click at [587, 171] on input "text" at bounding box center [513, 178] width 217 height 24
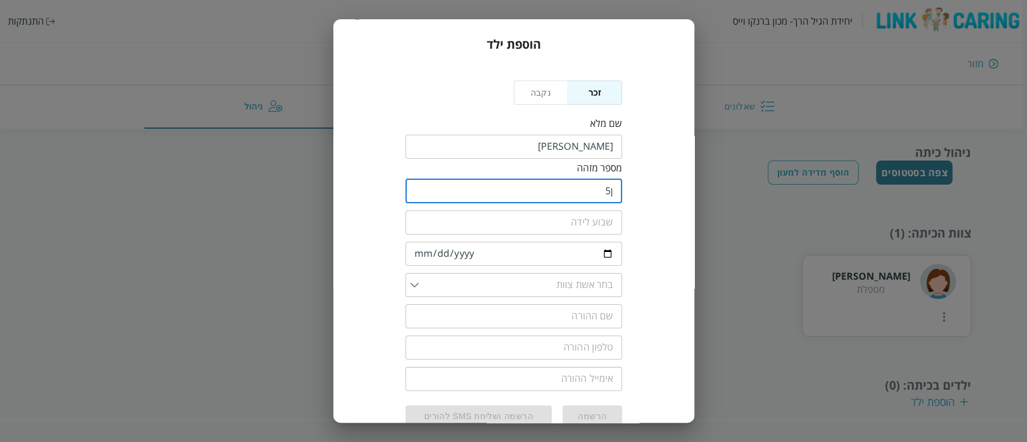
type input "ן"
type input "47583"
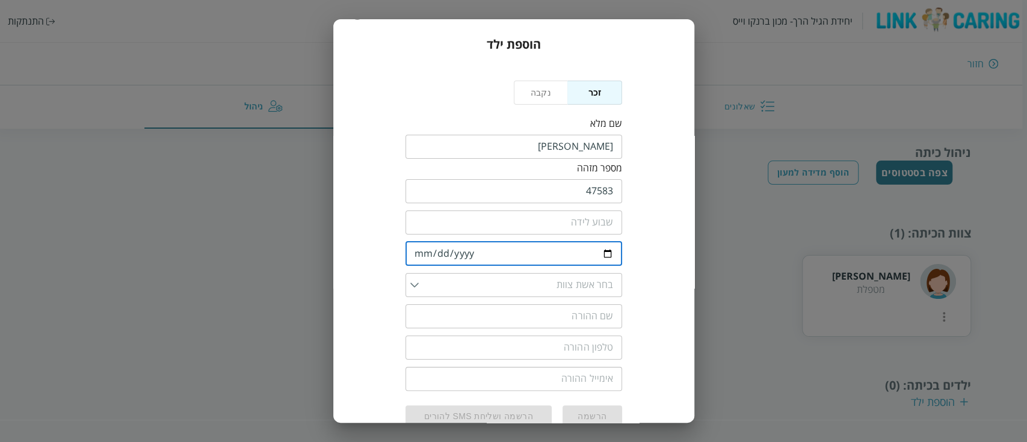
click at [536, 253] on input "date" at bounding box center [513, 254] width 217 height 24
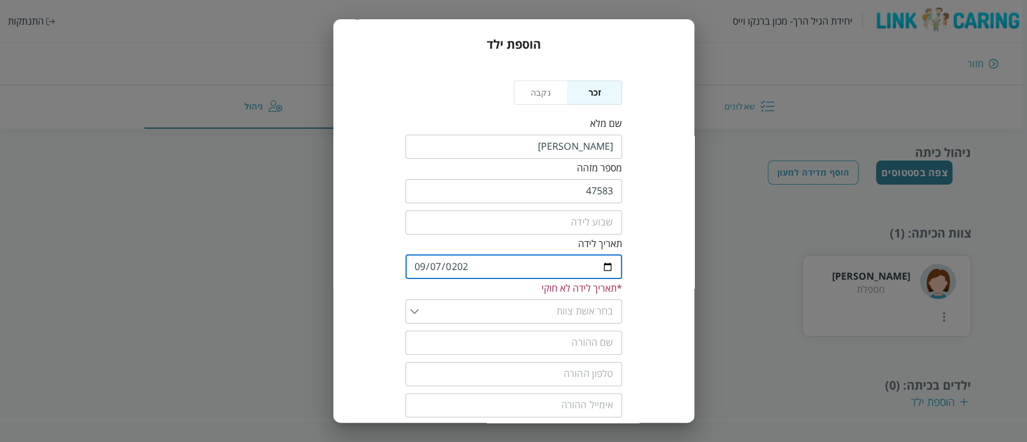
type input "2024-09-07"
click at [536, 286] on input "list" at bounding box center [516, 298] width 195 height 24
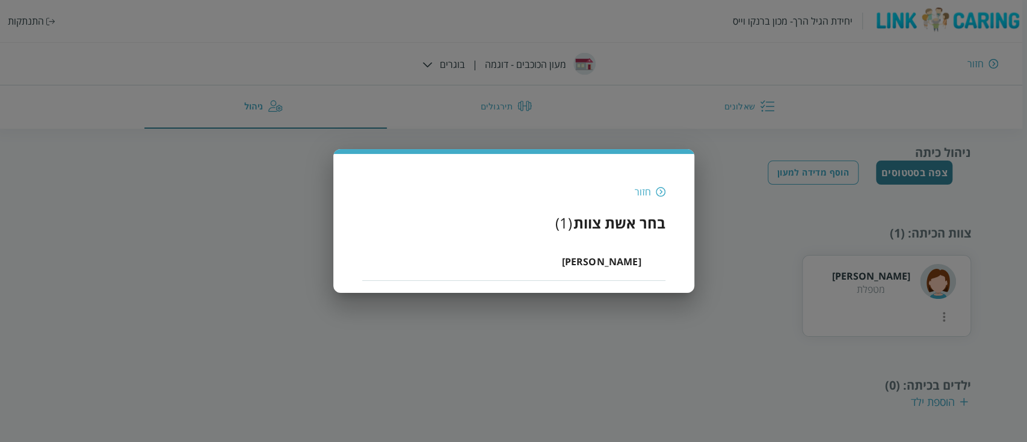
scroll to position [0, 0]
click at [615, 262] on span "אופק רומי" at bounding box center [601, 261] width 79 height 14
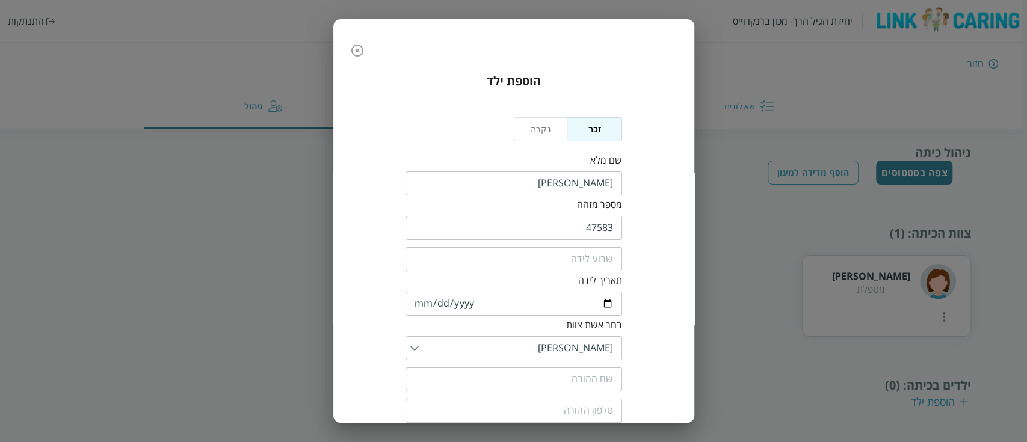
click at [659, 300] on div "הוספת ילד נקבה זכר שם מלא ​ מספר מזהה 47583 ​ ​ תאריך לידה 2024-09-07 ​ בחר אשת…" at bounding box center [513, 283] width 337 height 440
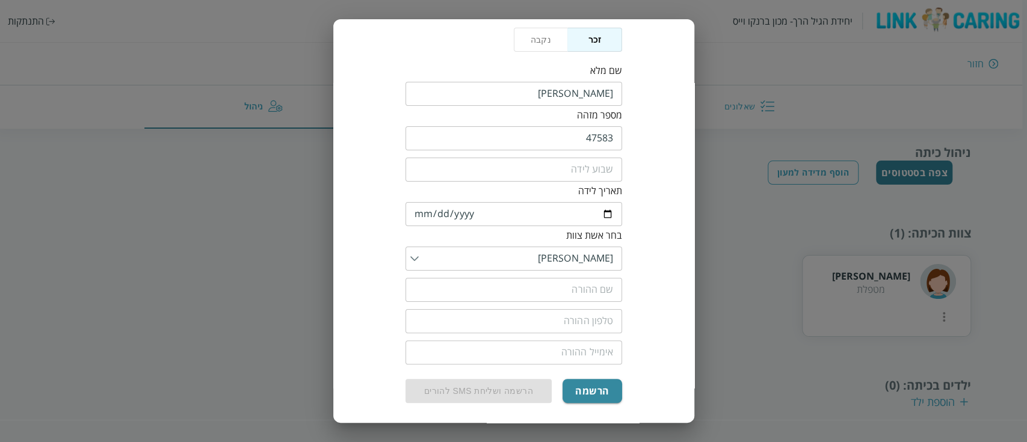
scroll to position [90, 0]
click at [613, 288] on input "text" at bounding box center [513, 289] width 217 height 24
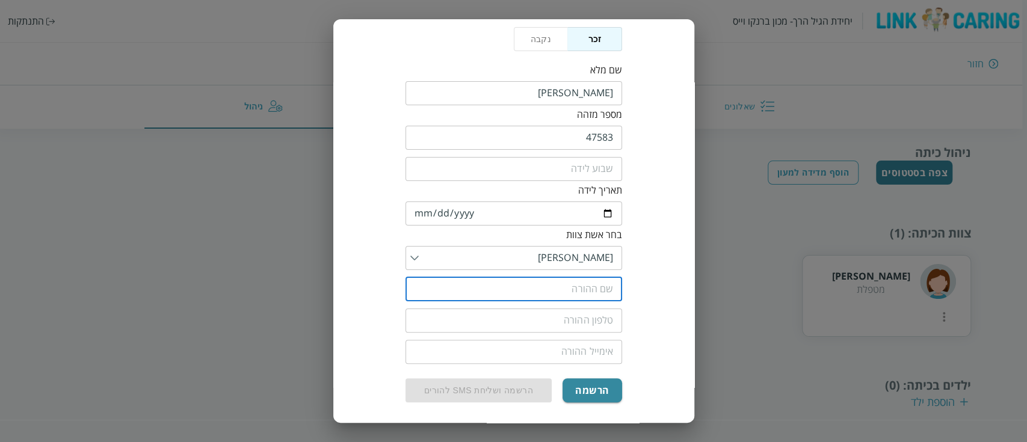
click at [579, 292] on input "text" at bounding box center [513, 289] width 217 height 24
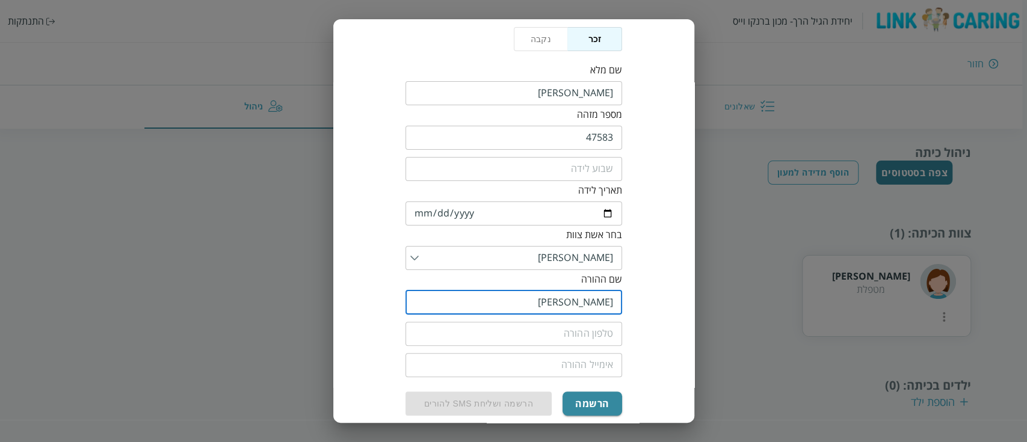
type input "רונית"
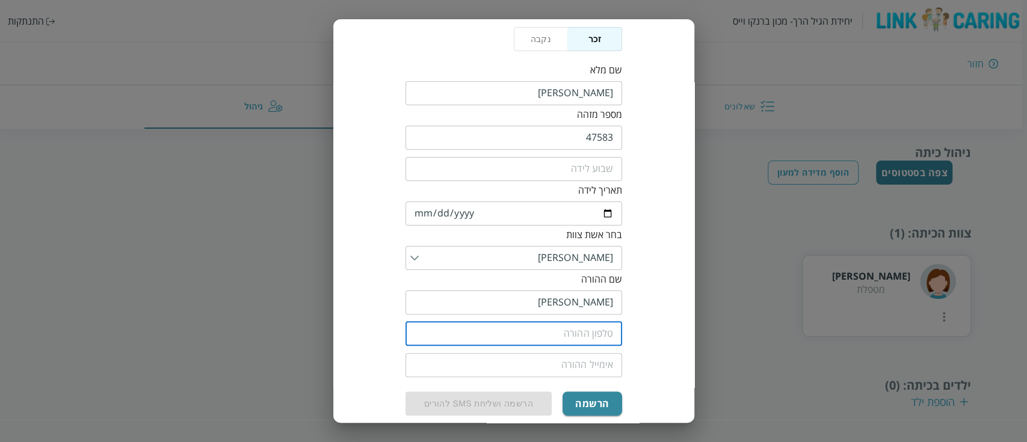
click at [564, 331] on input "tel" at bounding box center [513, 334] width 217 height 24
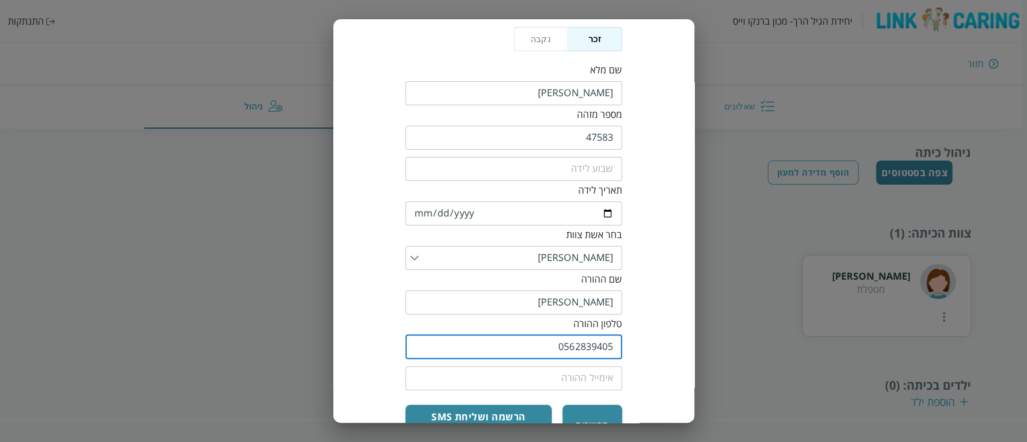
type input "0562839405"
click at [651, 343] on div "הוספת ילד נקבה זכר שם מלא ​ מספר מזהה 47583 ​ ​ תאריך לידה 2024-09-07 ​ בחר אשת…" at bounding box center [513, 214] width 337 height 484
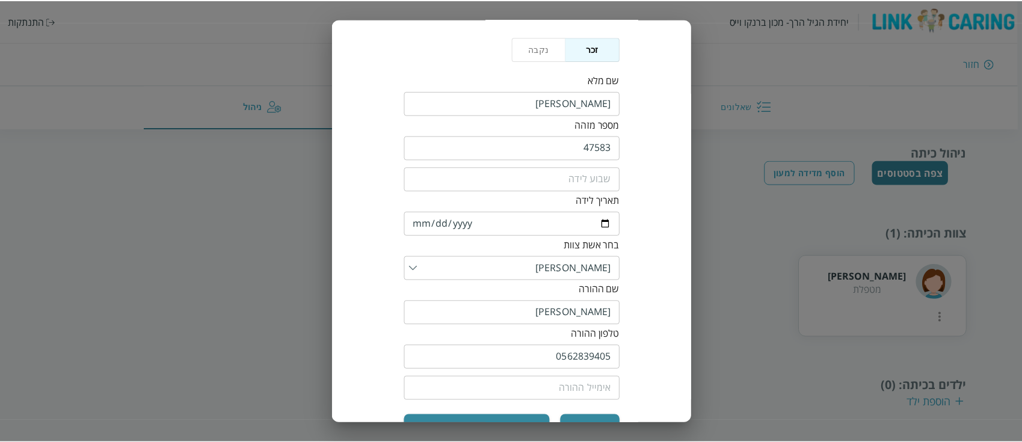
scroll to position [115, 0]
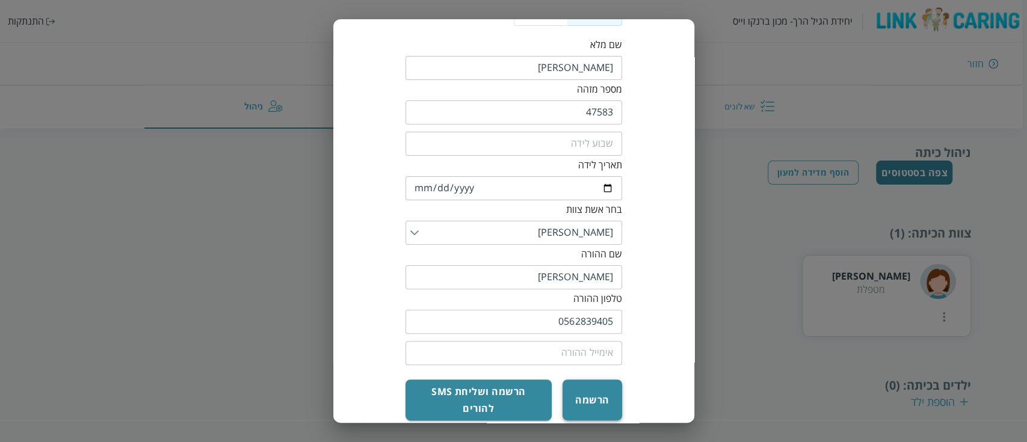
click at [591, 392] on button "הרשמה" at bounding box center [591, 400] width 59 height 41
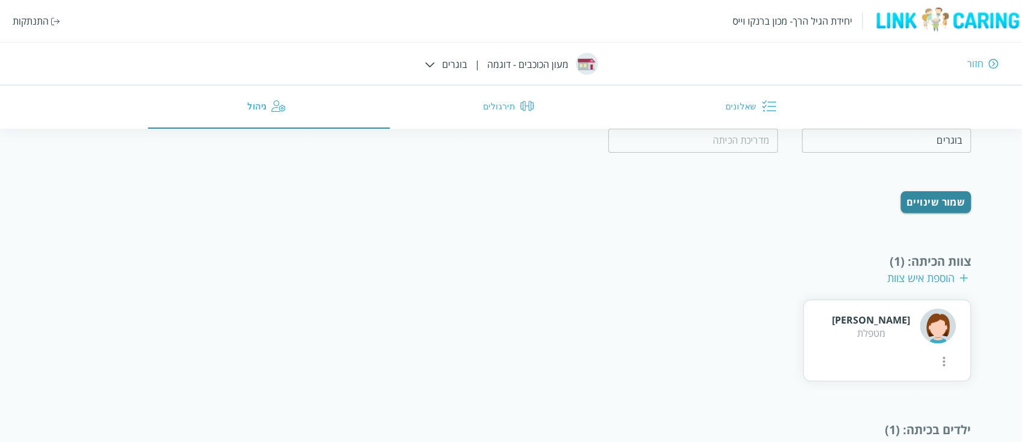
scroll to position [274, 0]
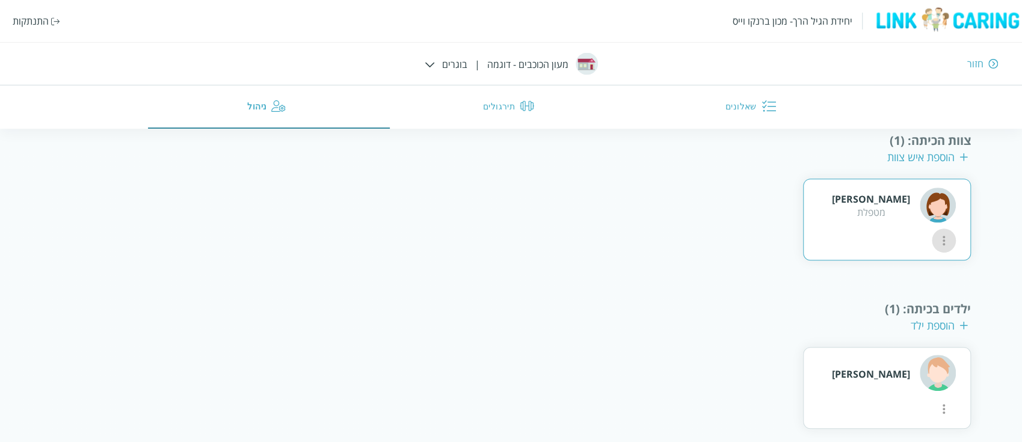
click at [936, 233] on icon "more" at bounding box center [943, 240] width 14 height 14
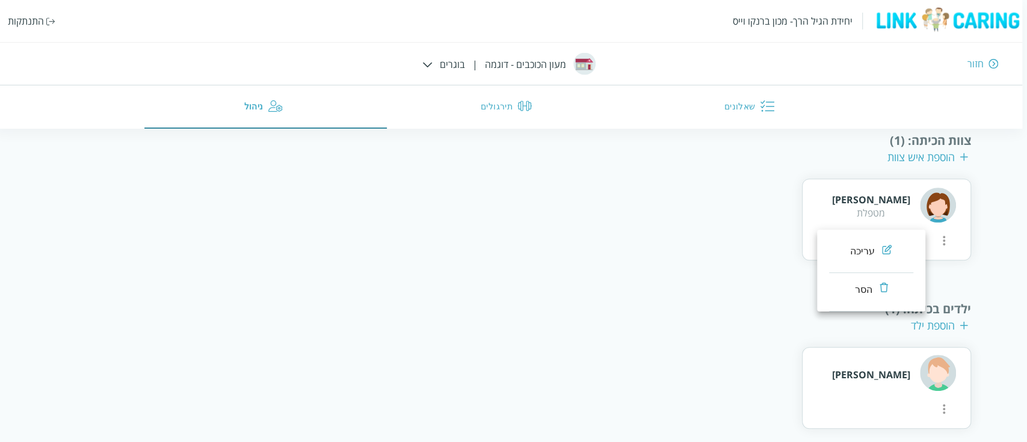
click at [871, 254] on div "עריכה" at bounding box center [862, 251] width 25 height 14
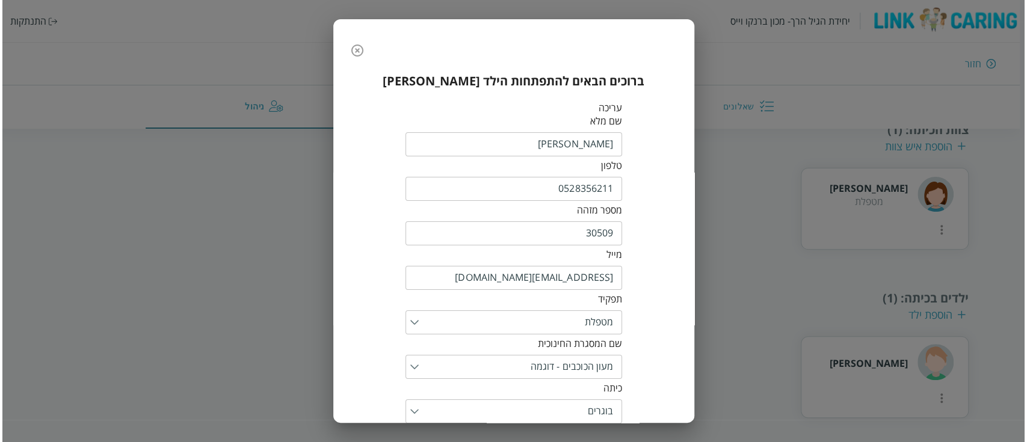
scroll to position [159, 0]
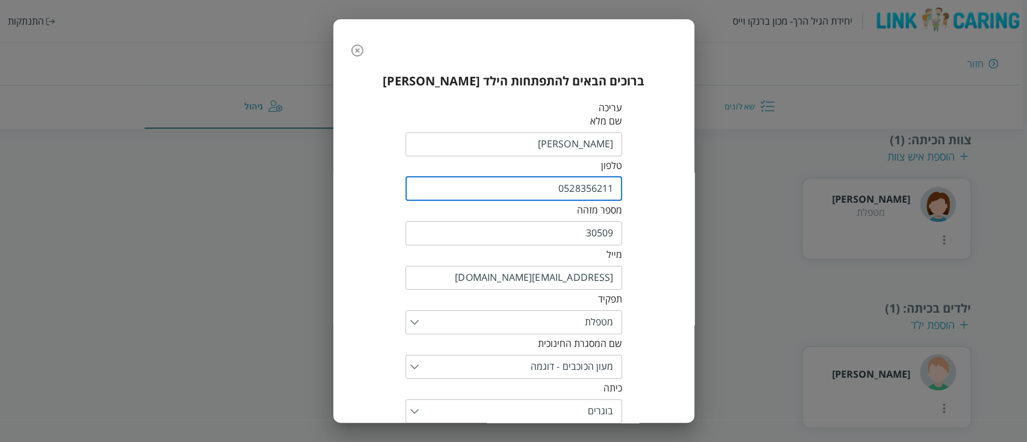
click at [553, 188] on input "0528356211" at bounding box center [513, 189] width 217 height 24
click at [354, 56] on icon "button" at bounding box center [357, 50] width 14 height 14
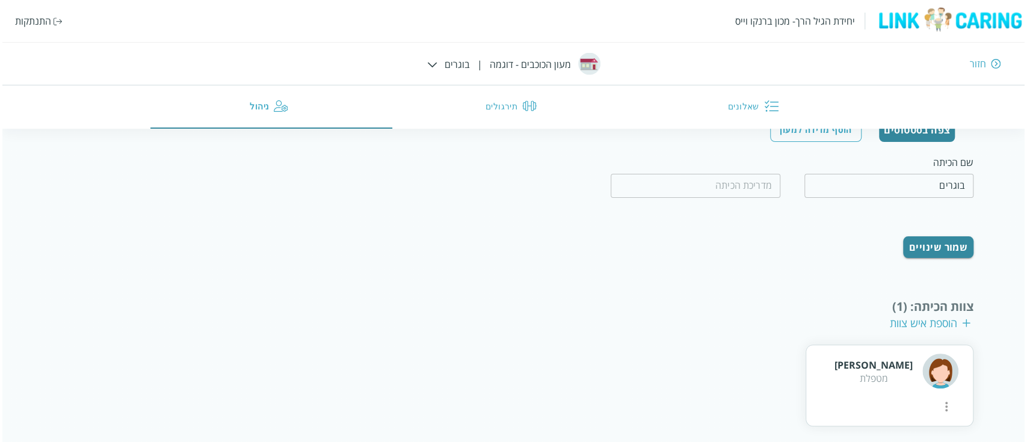
scroll to position [0, 0]
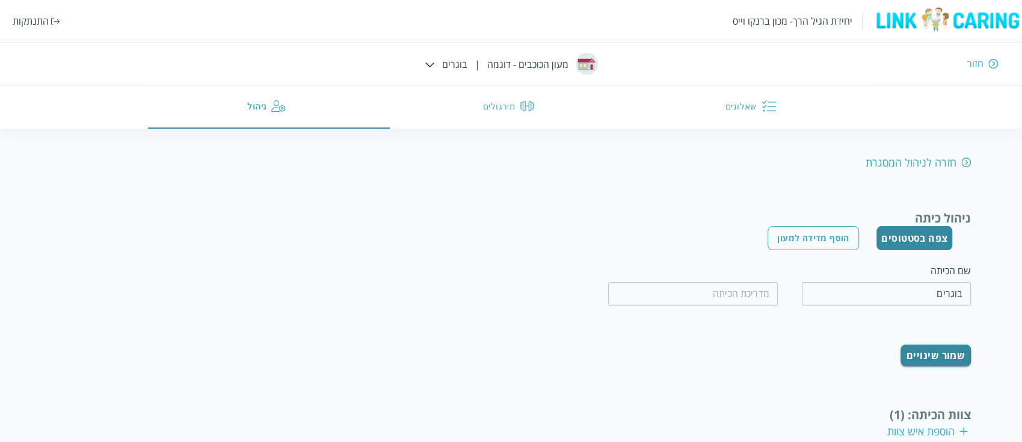
click at [428, 64] on img at bounding box center [430, 64] width 10 height 5
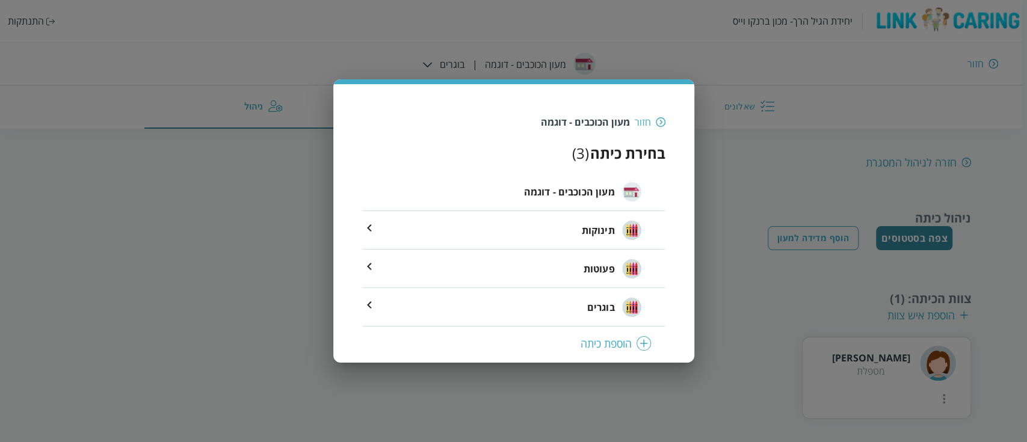
click at [657, 117] on img at bounding box center [661, 122] width 10 height 11
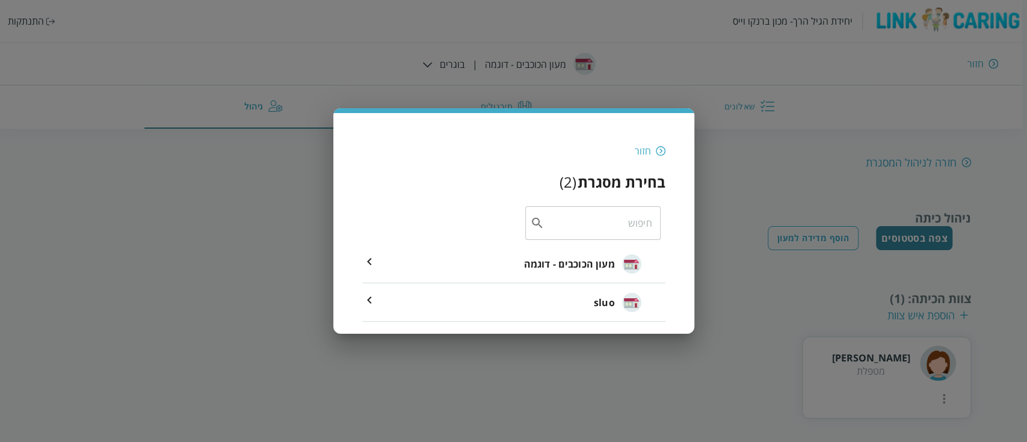
click at [52, 22] on div "חזור בחירת מסגרת ( 2 ) ​ מעון הכוכבים - דוגמה sluo" at bounding box center [513, 221] width 1027 height 442
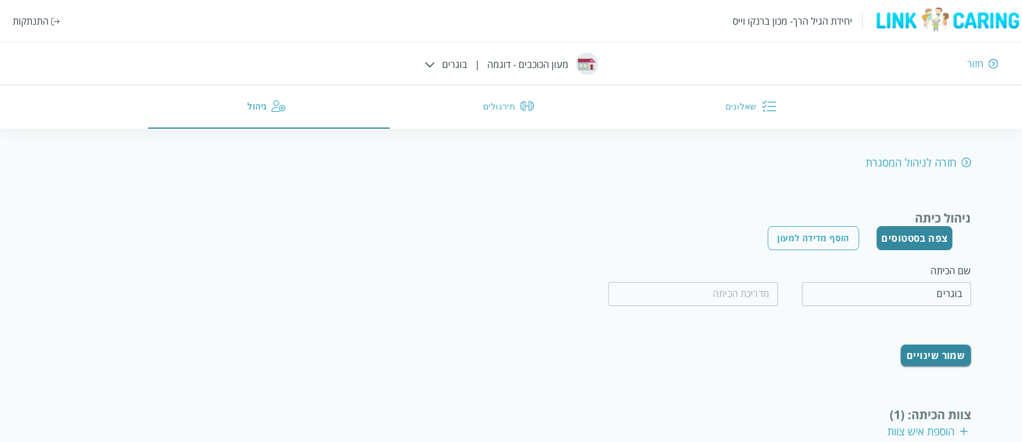
click at [23, 18] on div "התנתקות" at bounding box center [31, 20] width 36 height 13
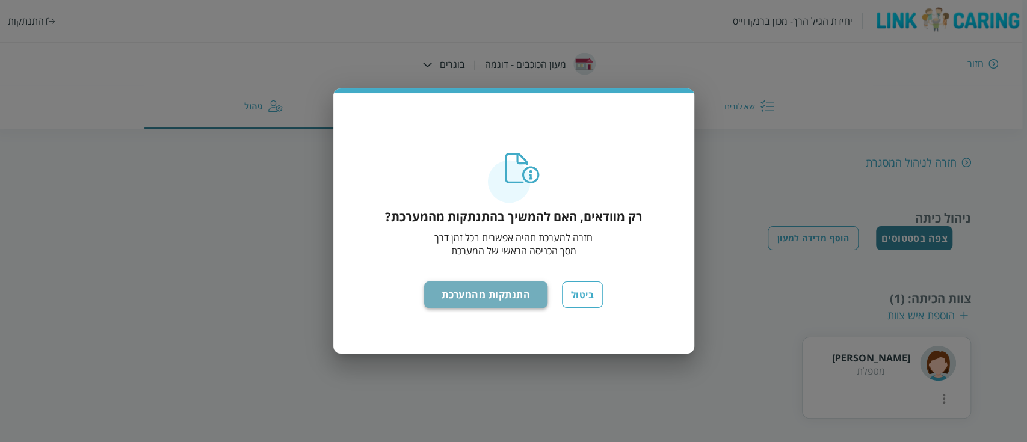
click at [443, 286] on button "התנתקות מהמערכת" at bounding box center [485, 294] width 123 height 26
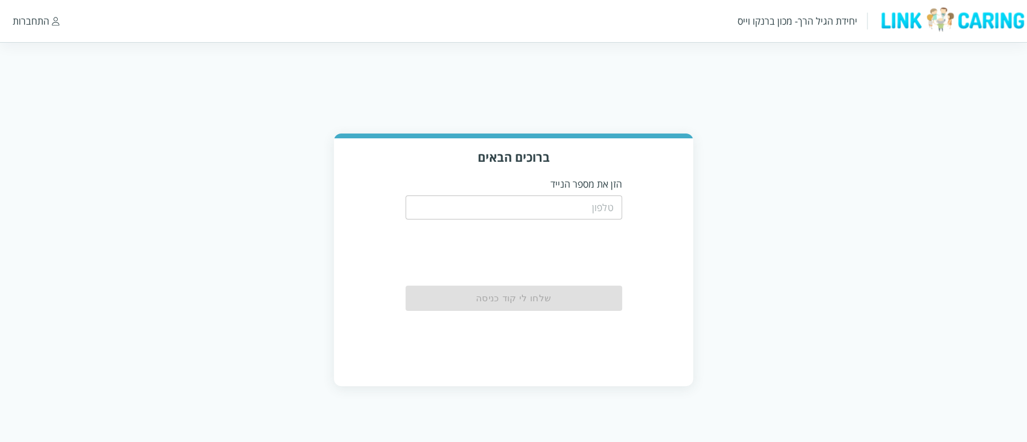
click at [589, 207] on input "tel" at bounding box center [513, 207] width 217 height 24
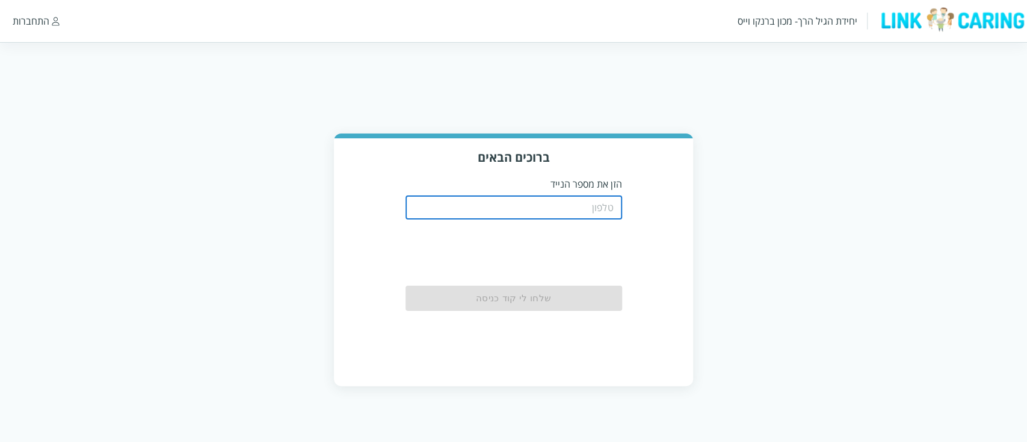
paste input "0528356211"
type input "0528356211"
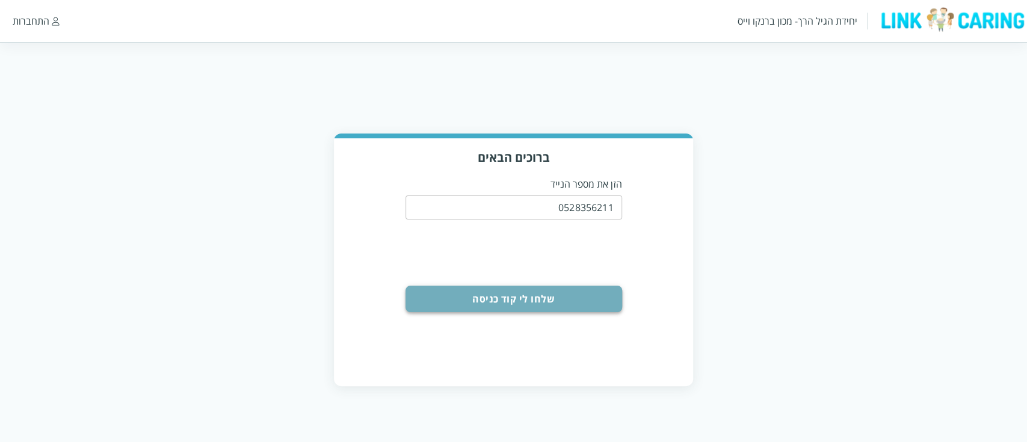
click at [545, 297] on button "שלחו לי קוד כניסה" at bounding box center [513, 299] width 217 height 26
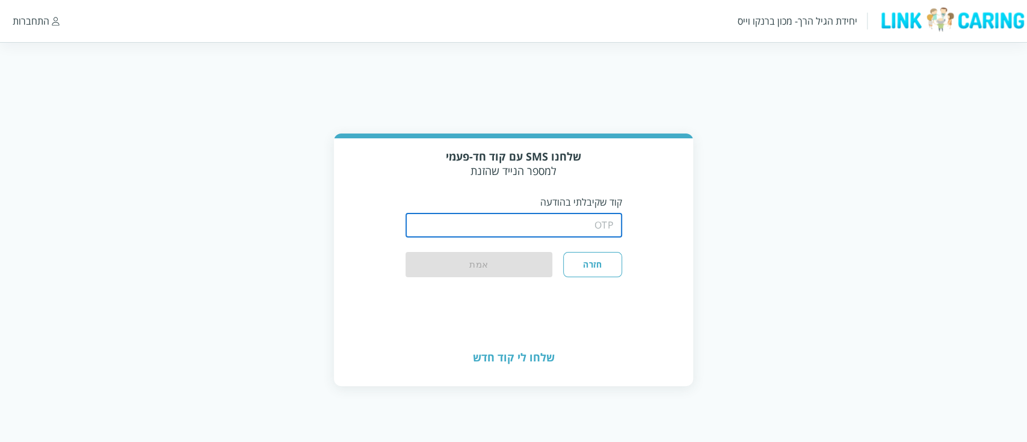
click at [568, 229] on input "string" at bounding box center [513, 226] width 217 height 24
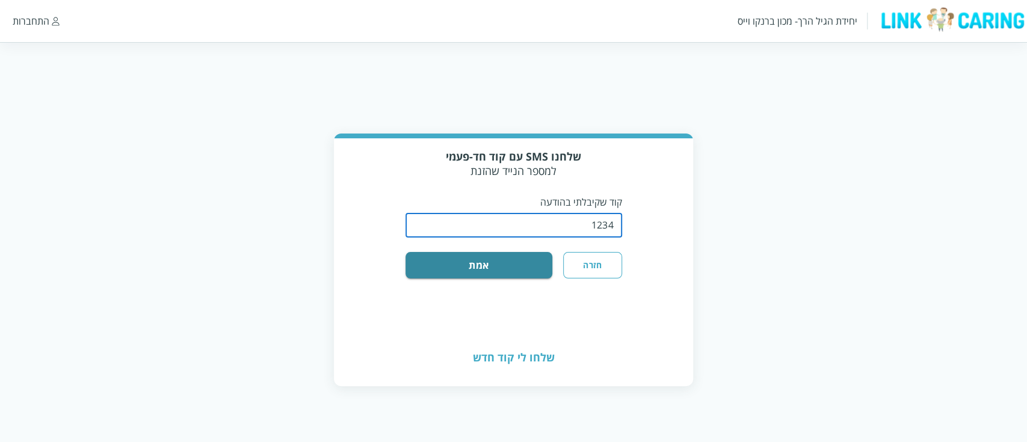
type input "1234"
click at [405, 252] on button "אמת" at bounding box center [478, 265] width 147 height 26
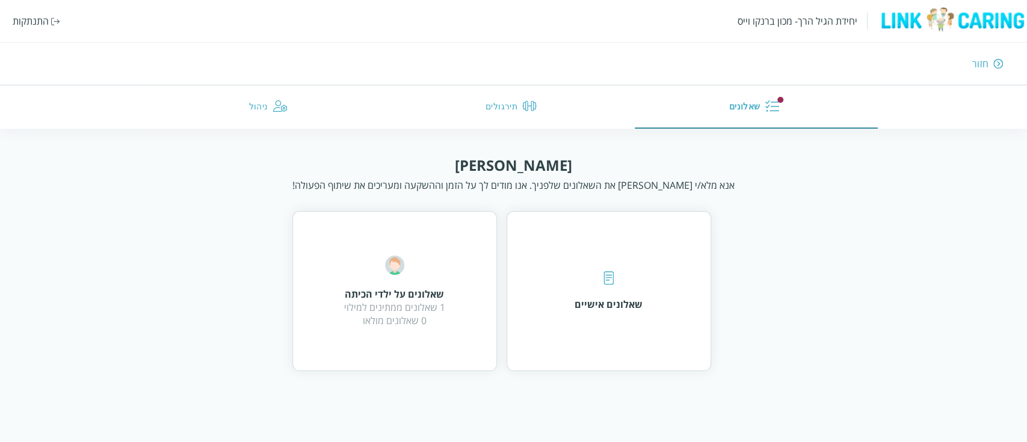
click at [498, 109] on button "תירגולים" at bounding box center [513, 106] width 243 height 43
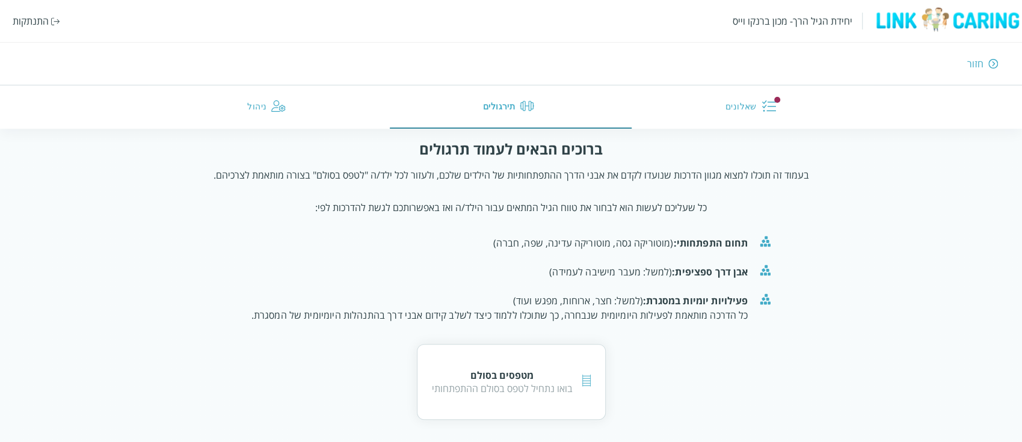
scroll to position [2, 0]
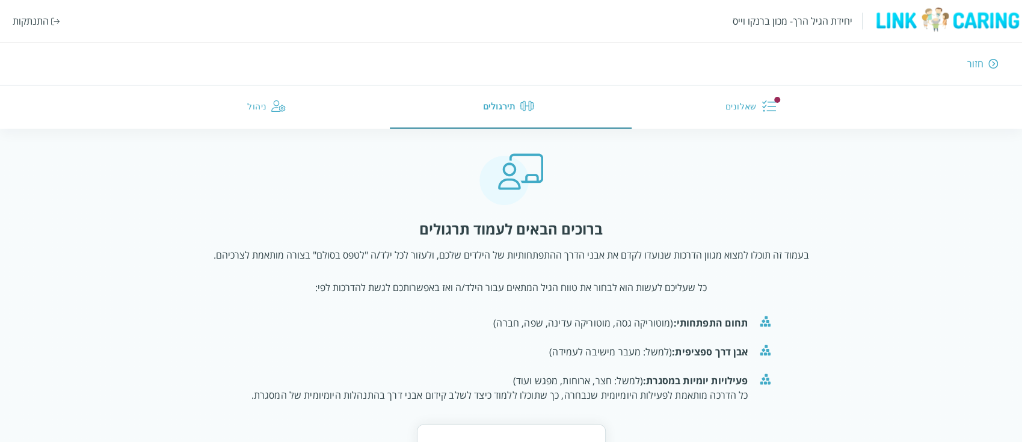
click at [327, 117] on button "ניהול" at bounding box center [269, 106] width 242 height 43
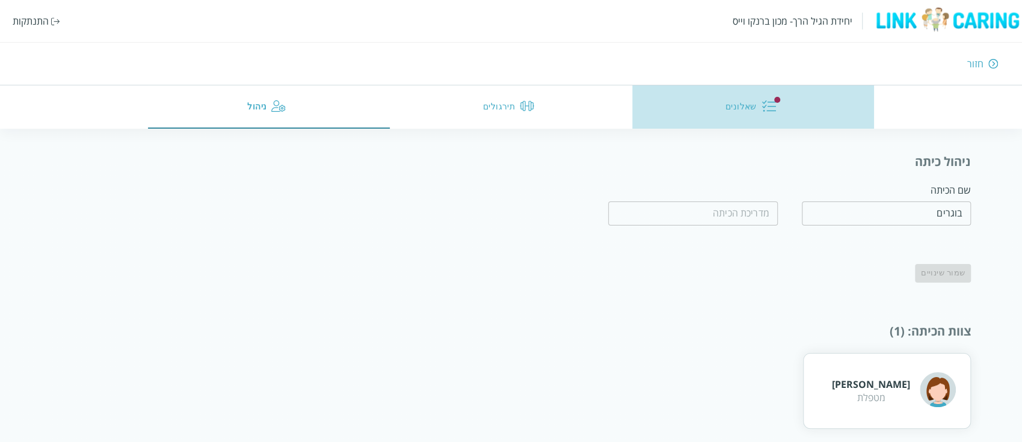
click at [736, 106] on button "שאלונים" at bounding box center [753, 106] width 242 height 43
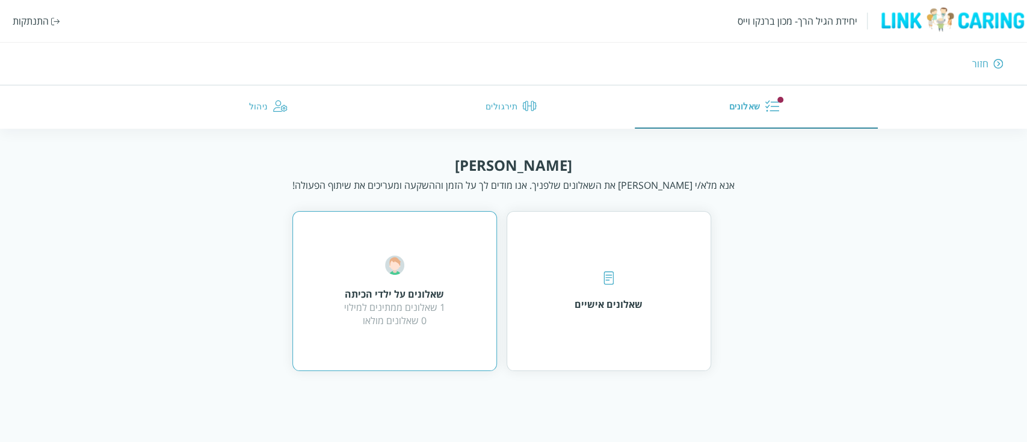
click at [364, 281] on div "שאלונים על ילדי הכיתה 1 שאלונים ממתינים למילוי 0 שאלונים מולאו" at bounding box center [394, 292] width 101 height 72
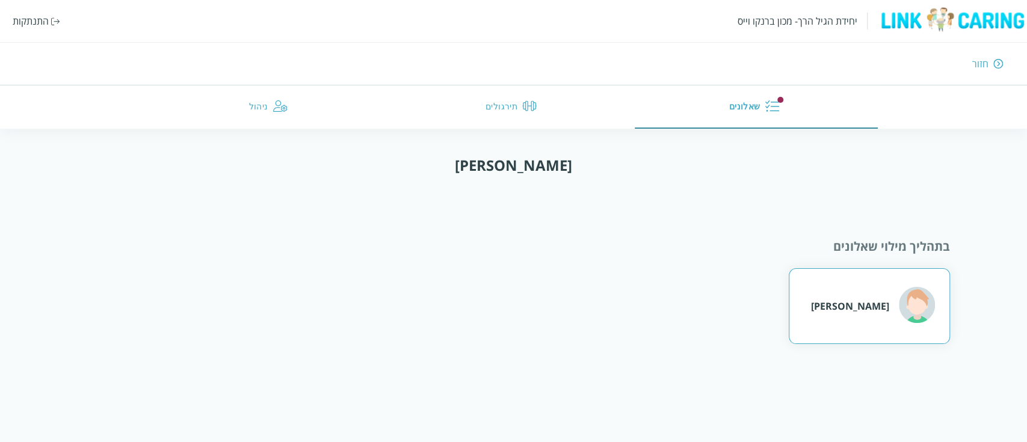
click at [852, 301] on div "[PERSON_NAME]" at bounding box center [869, 306] width 161 height 76
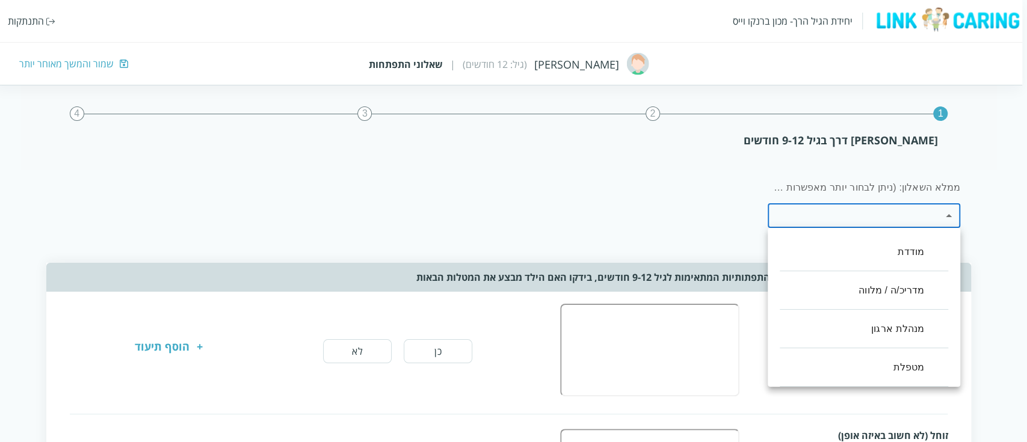
click at [915, 363] on li "מטפלת" at bounding box center [863, 367] width 168 height 38
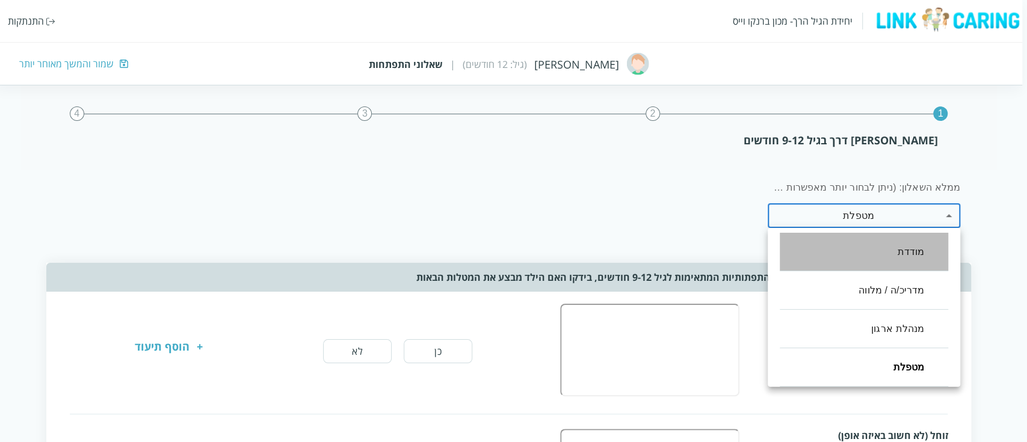
click at [914, 248] on li "מודדת" at bounding box center [863, 252] width 168 height 38
type input ",100,12"
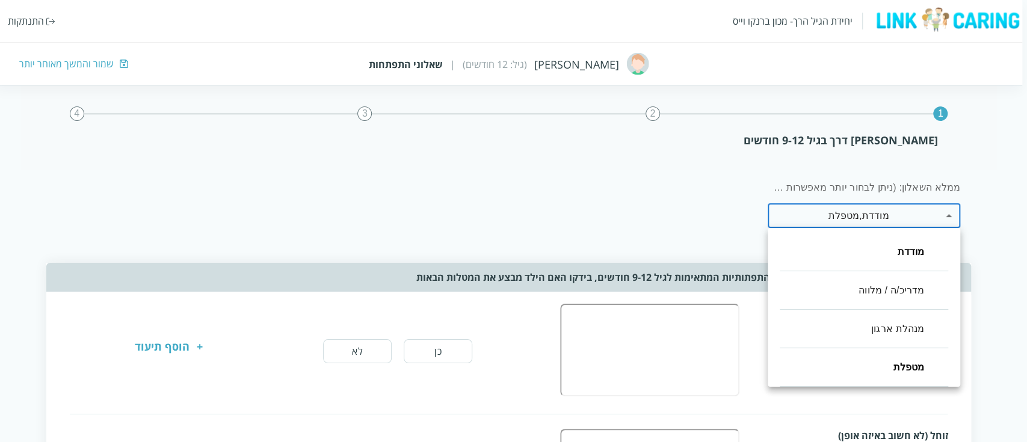
click at [647, 203] on div at bounding box center [513, 221] width 1027 height 442
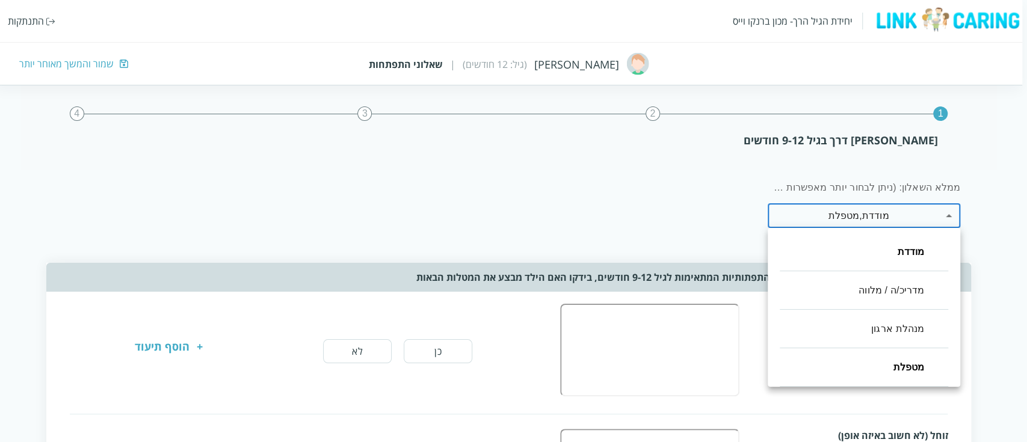
click at [583, 207] on div at bounding box center [513, 221] width 1027 height 442
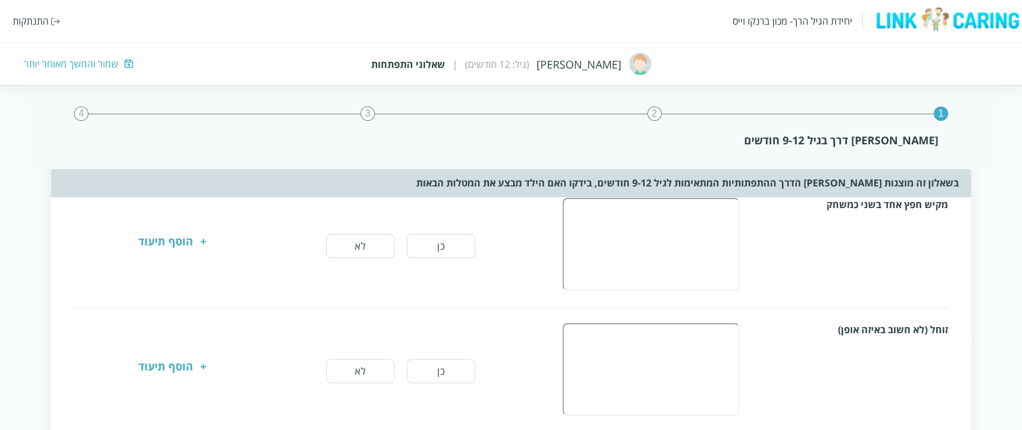
scroll to position [80, 0]
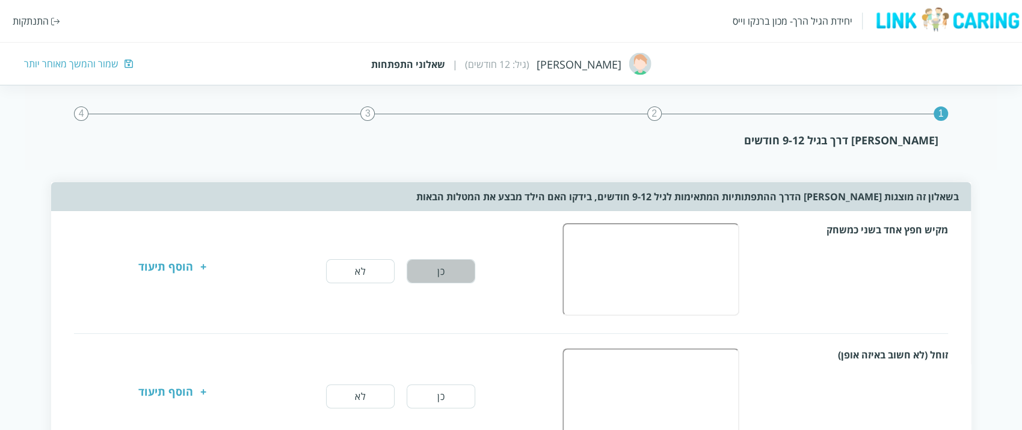
click at [449, 267] on button "כן" at bounding box center [441, 271] width 69 height 24
click at [430, 391] on button "כן" at bounding box center [441, 396] width 69 height 24
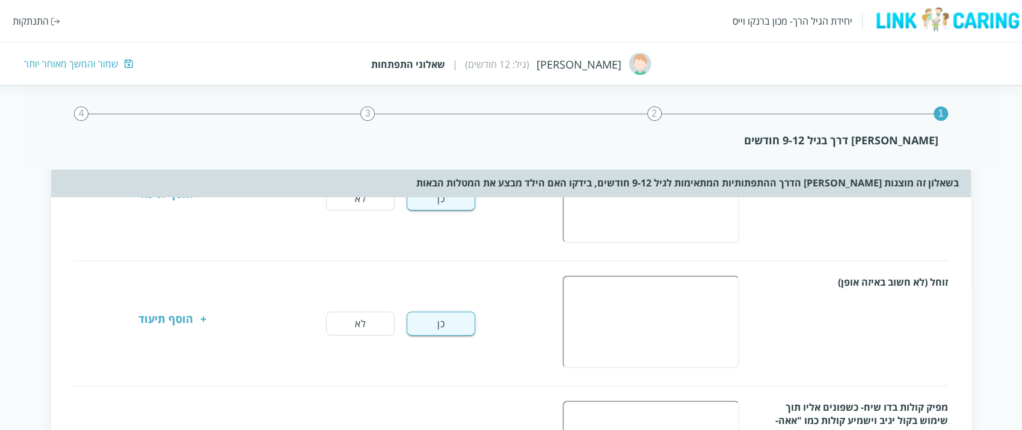
scroll to position [241, 0]
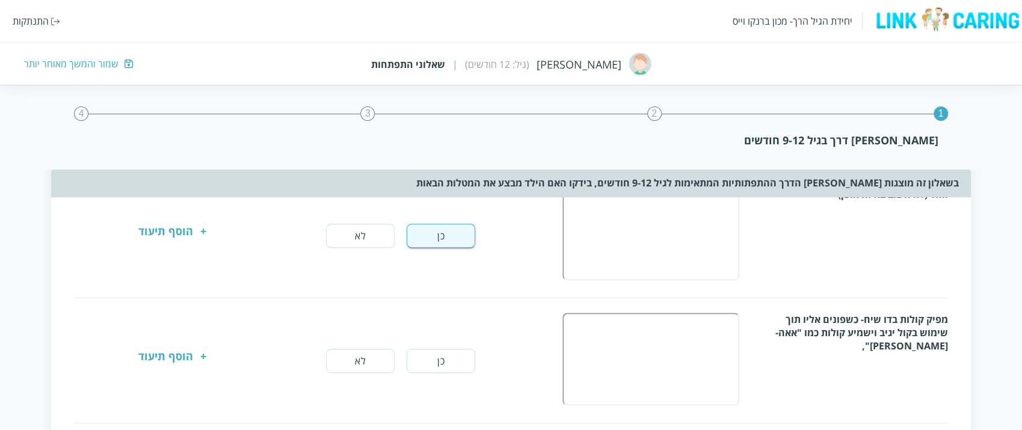
click at [443, 350] on button "כן" at bounding box center [441, 361] width 69 height 24
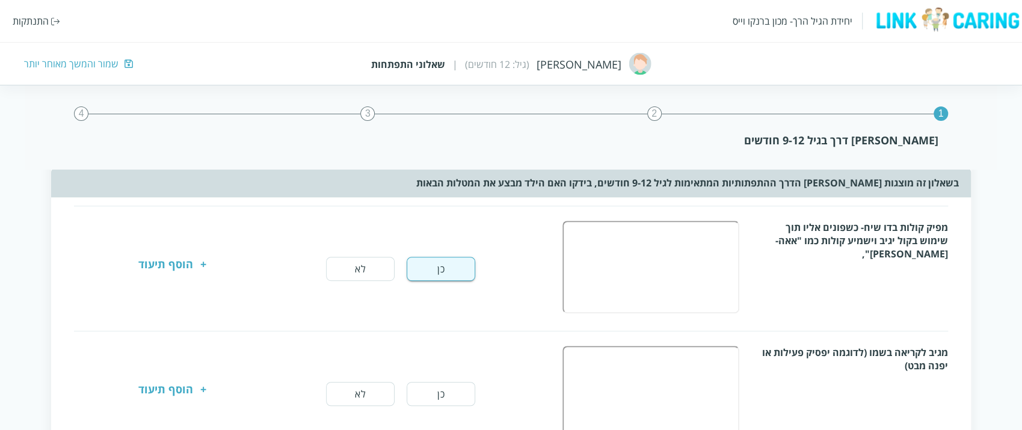
scroll to position [401, 0]
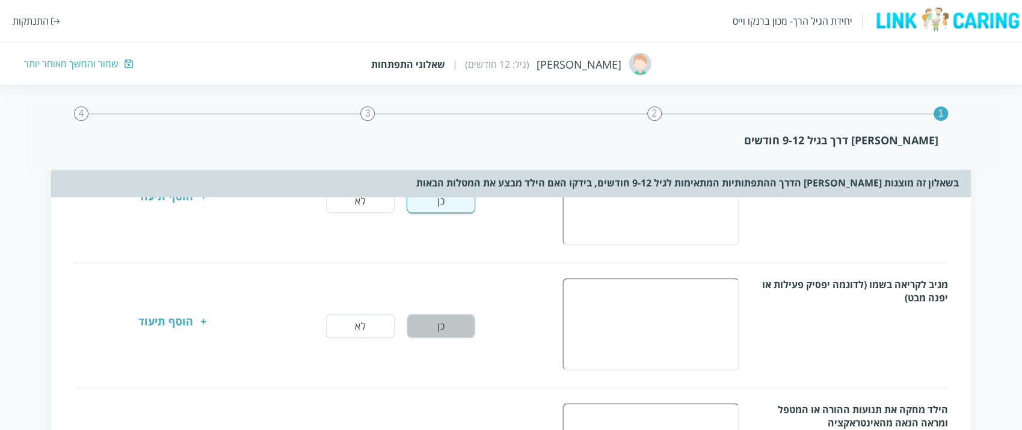
click at [462, 324] on button "כן" at bounding box center [441, 326] width 69 height 24
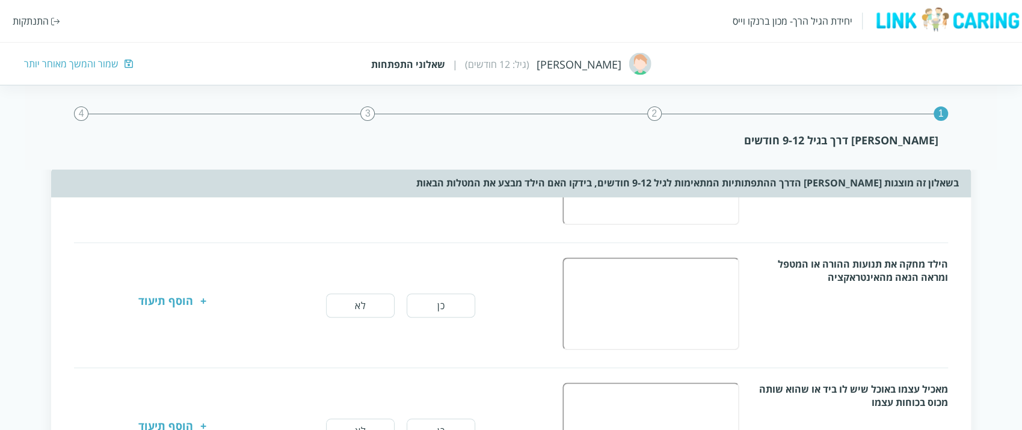
scroll to position [561, 0]
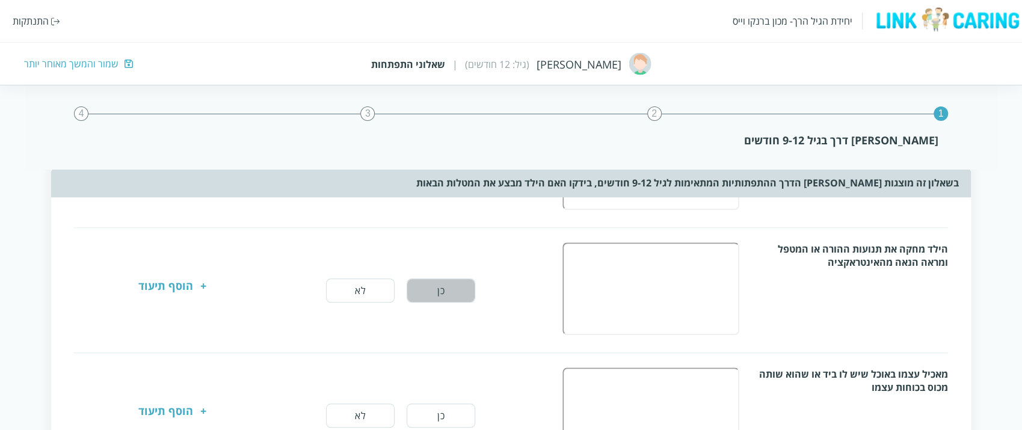
click at [435, 288] on button "כן" at bounding box center [441, 290] width 69 height 24
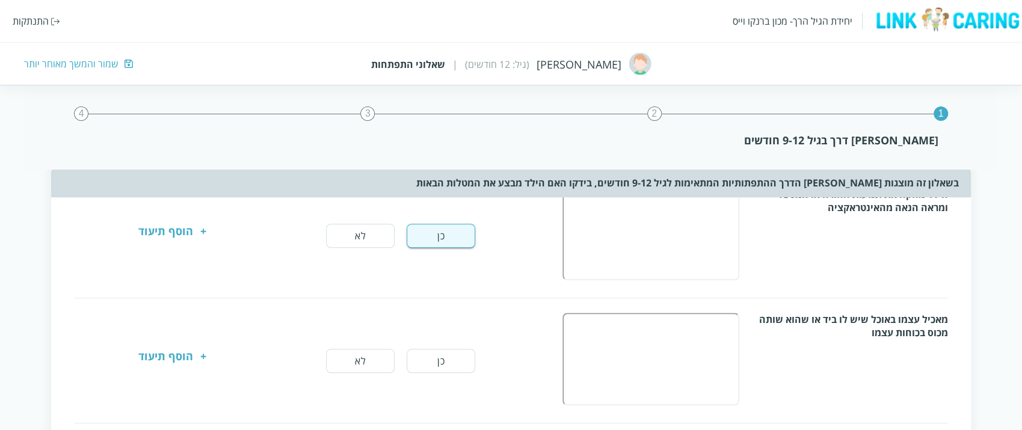
scroll to position [641, 0]
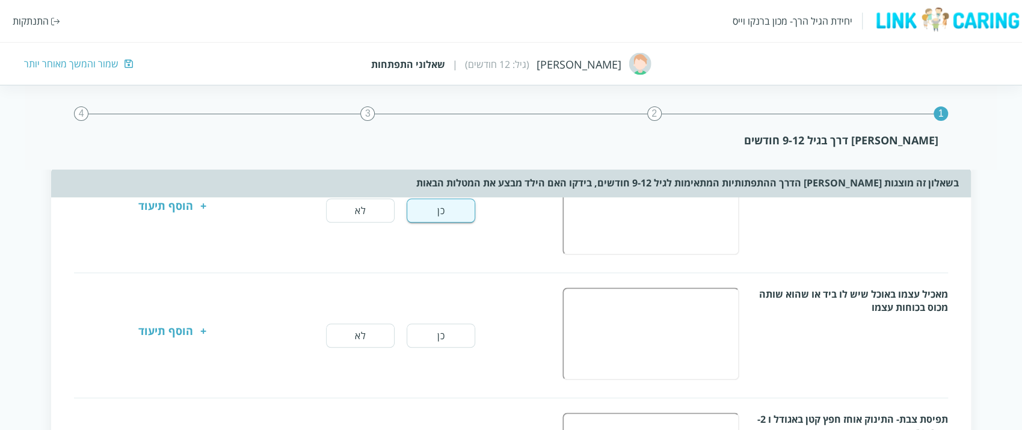
click at [443, 339] on button "כן" at bounding box center [441, 336] width 69 height 24
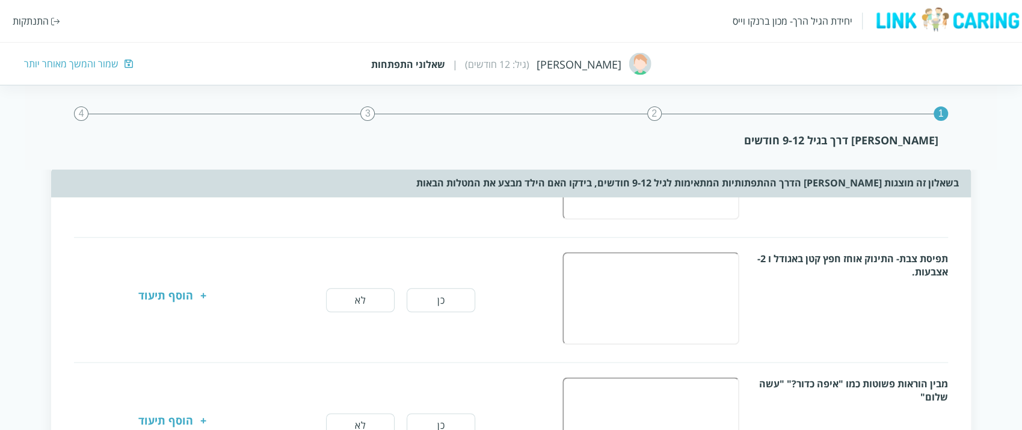
click at [375, 292] on button "לא" at bounding box center [360, 300] width 69 height 24
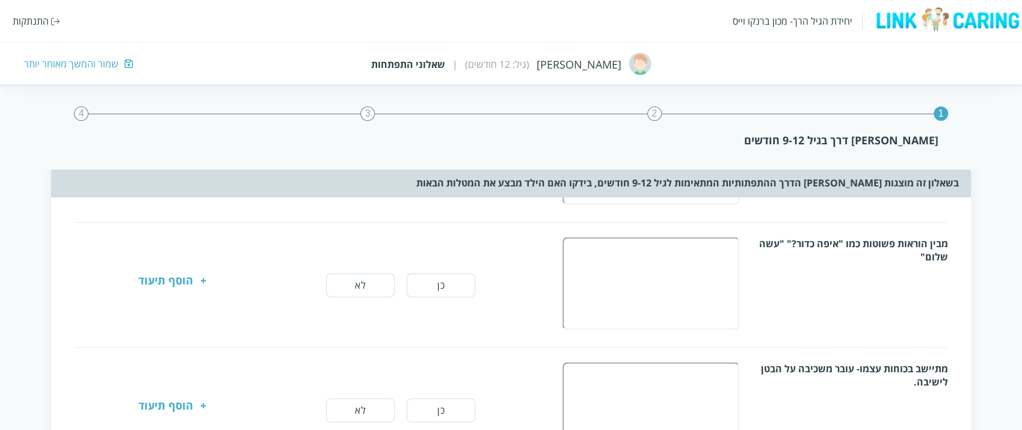
scroll to position [962, 0]
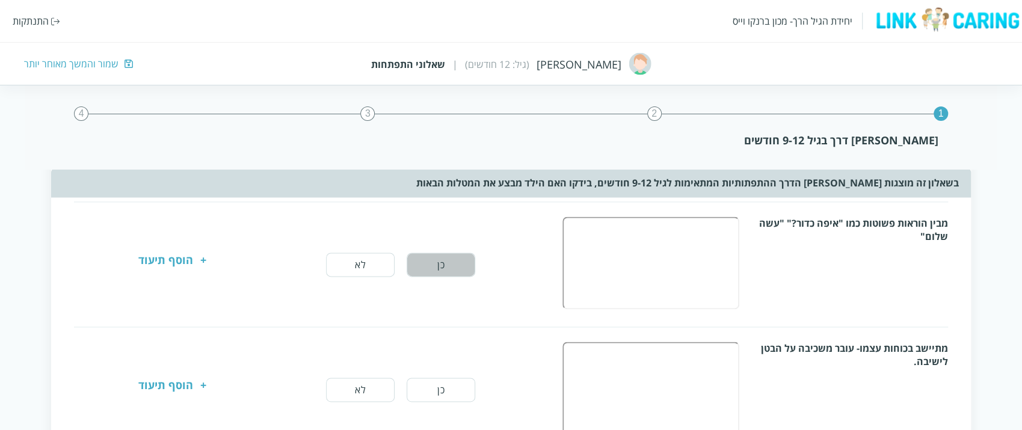
click at [463, 258] on button "כן" at bounding box center [441, 265] width 69 height 24
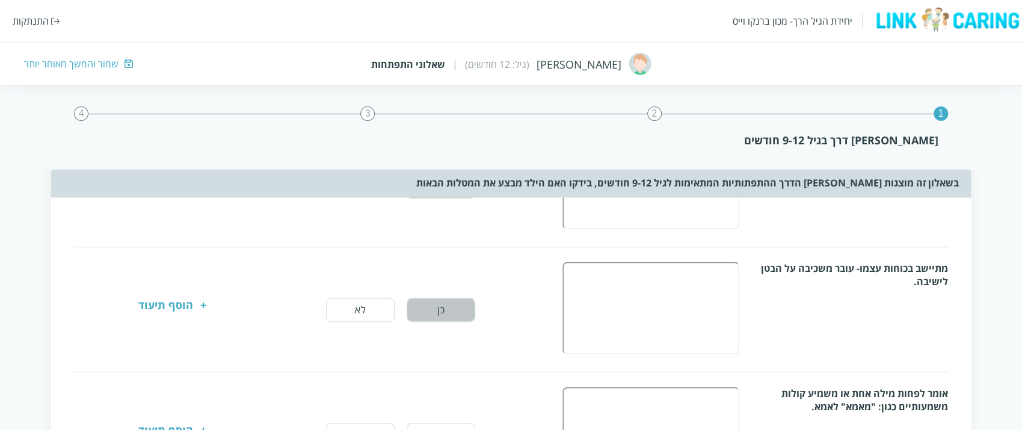
click at [443, 306] on button "כן" at bounding box center [441, 310] width 69 height 24
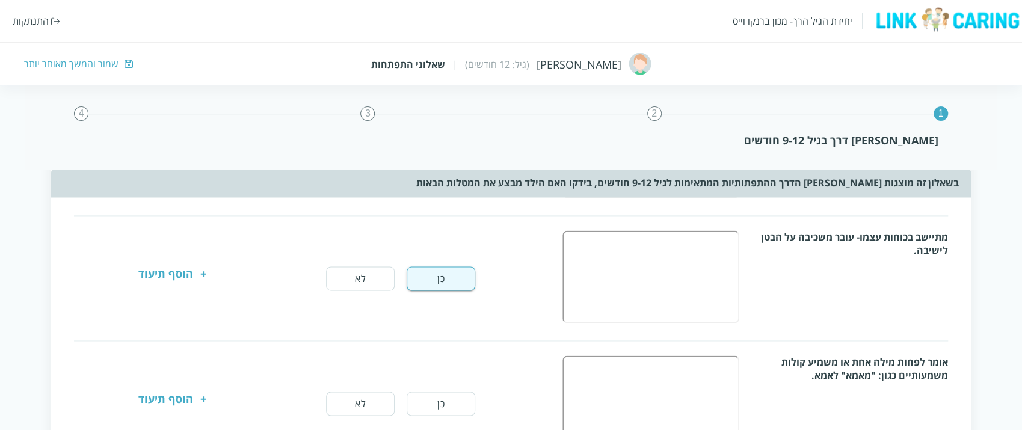
scroll to position [1122, 0]
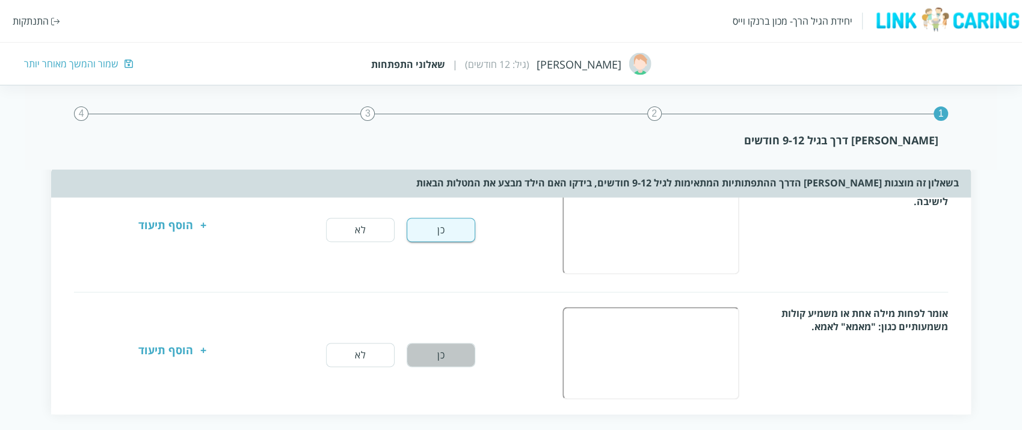
click at [442, 351] on button "כן" at bounding box center [441, 355] width 69 height 24
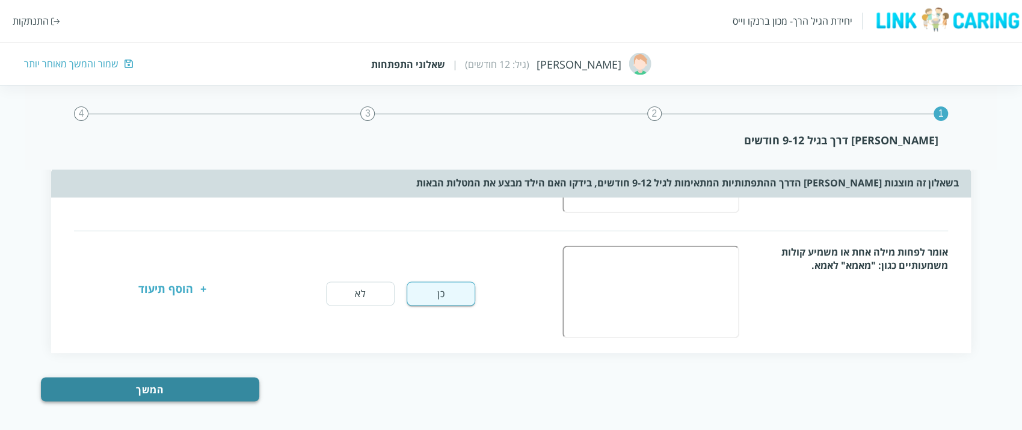
click at [227, 386] on button "המשך" at bounding box center [150, 389] width 218 height 24
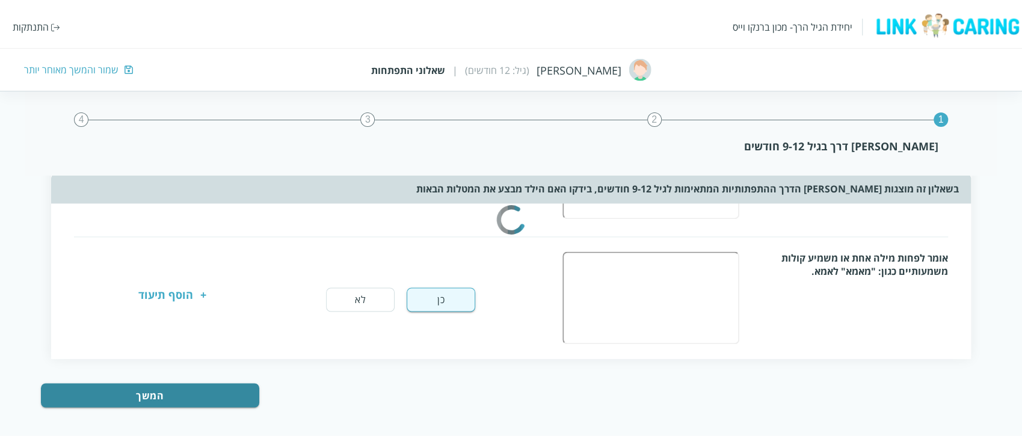
scroll to position [0, 0]
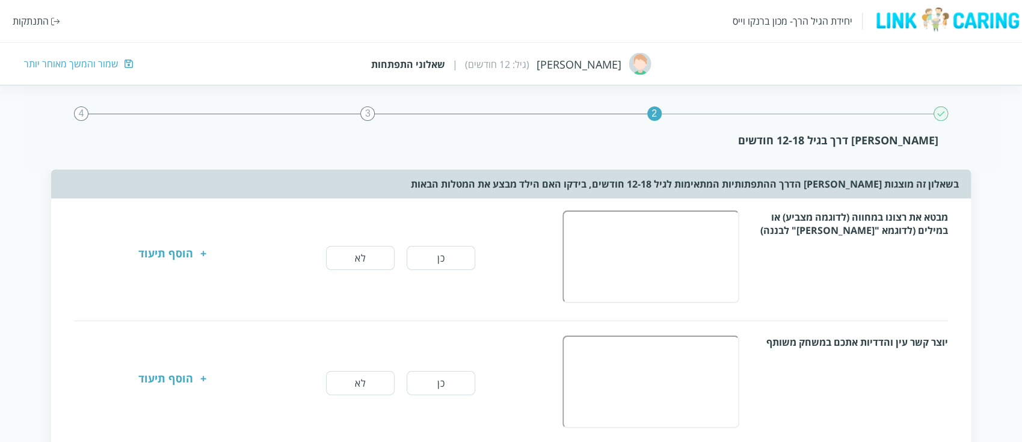
click at [436, 260] on button "כן" at bounding box center [441, 258] width 69 height 24
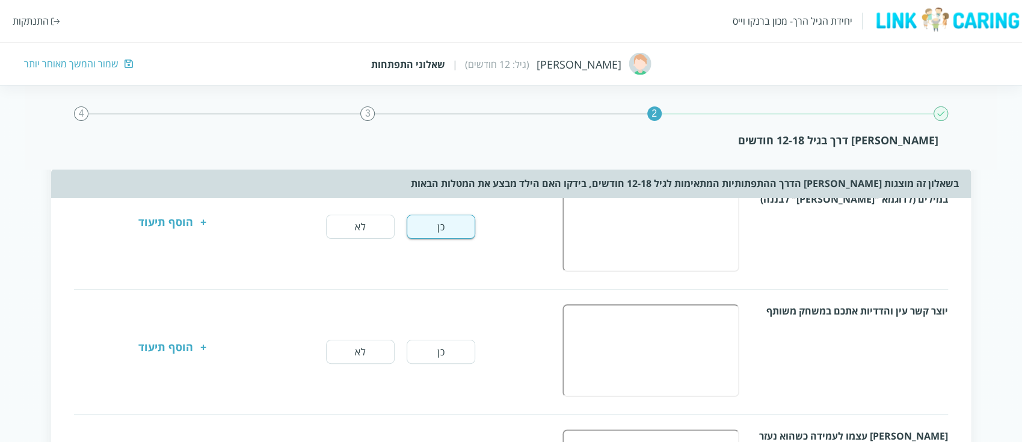
scroll to position [80, 0]
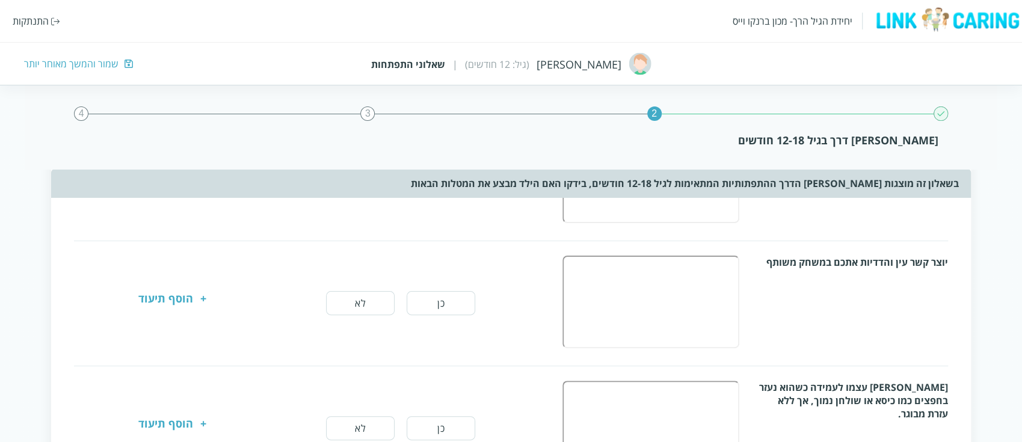
click at [459, 298] on button "כן" at bounding box center [441, 303] width 69 height 24
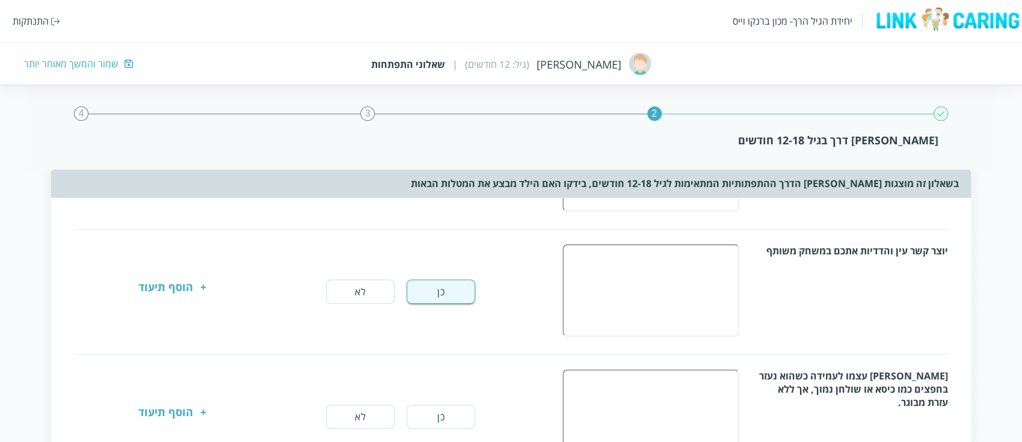
scroll to position [160, 0]
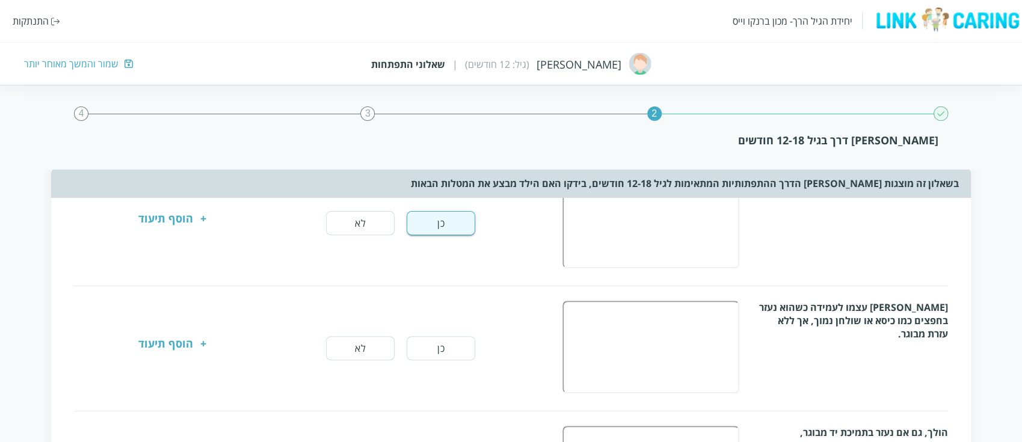
click at [464, 345] on button "כן" at bounding box center [441, 348] width 69 height 24
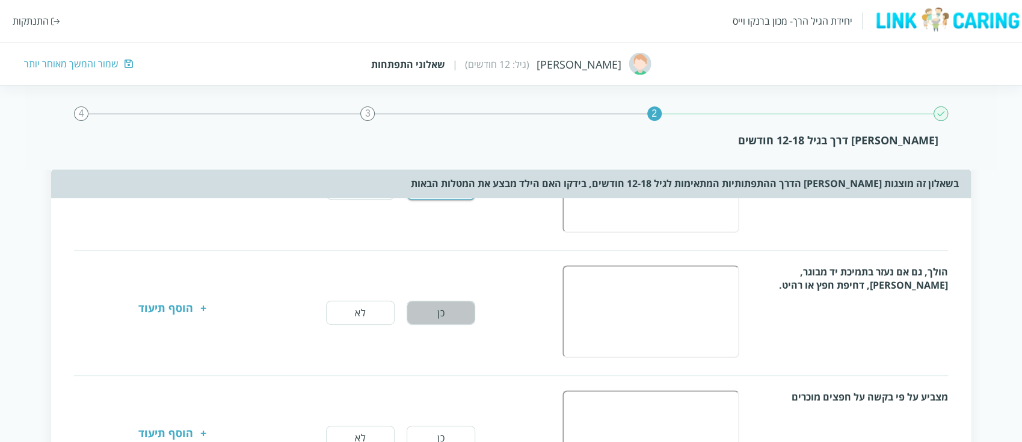
click at [443, 313] on button "כן" at bounding box center [441, 313] width 69 height 24
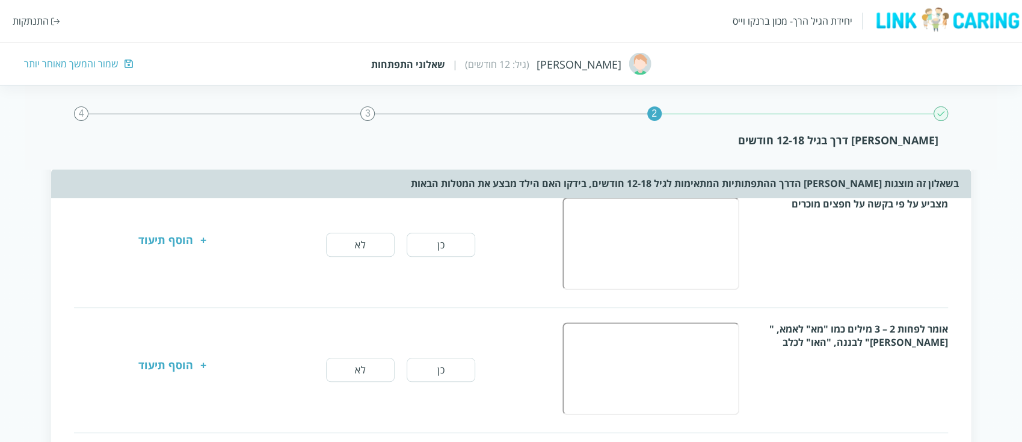
scroll to position [481, 0]
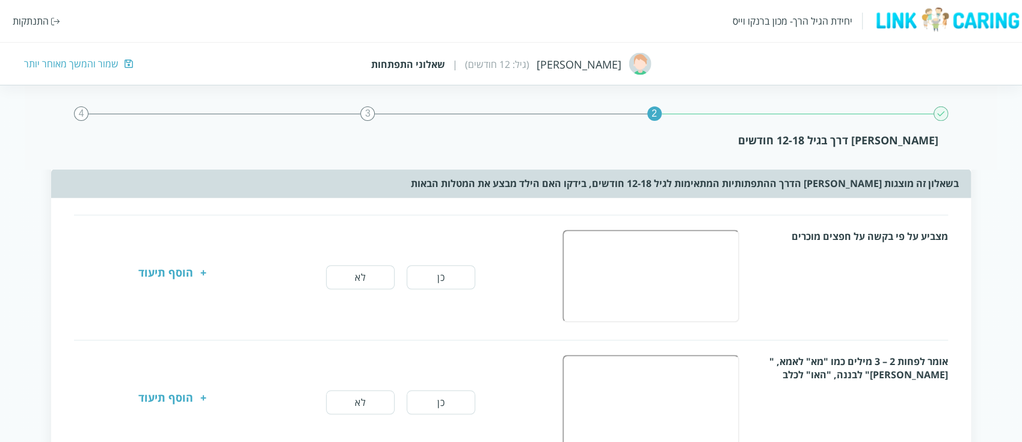
click at [428, 276] on button "כן" at bounding box center [441, 277] width 69 height 24
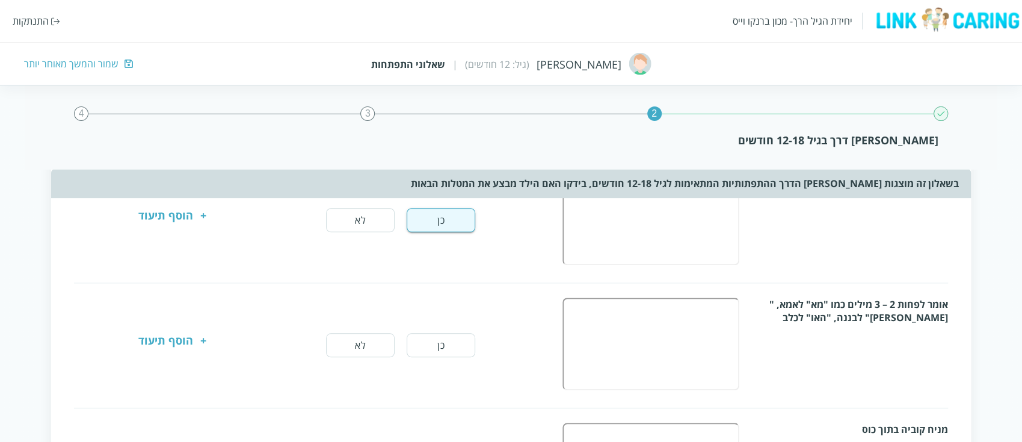
scroll to position [561, 0]
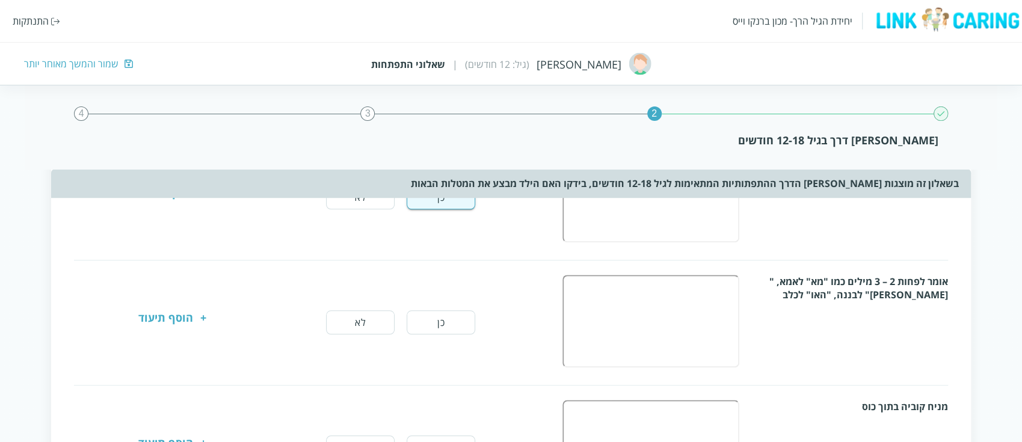
click at [428, 322] on button "כן" at bounding box center [441, 322] width 69 height 24
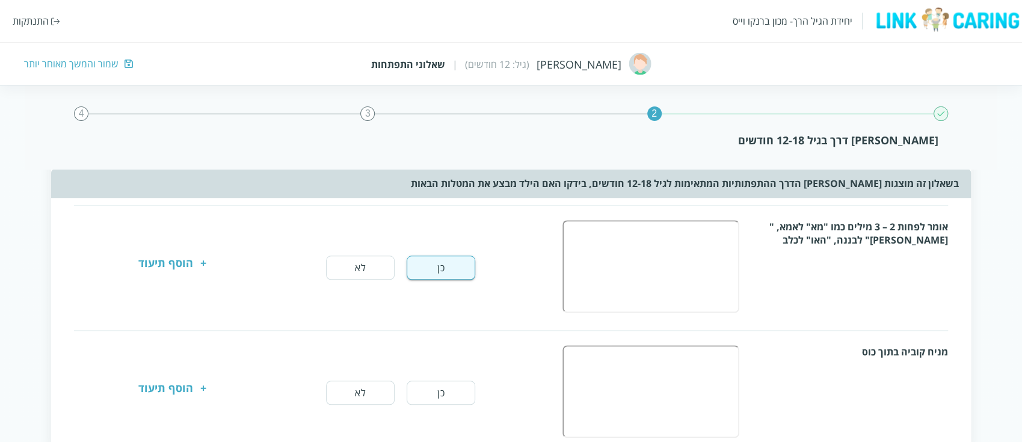
scroll to position [641, 0]
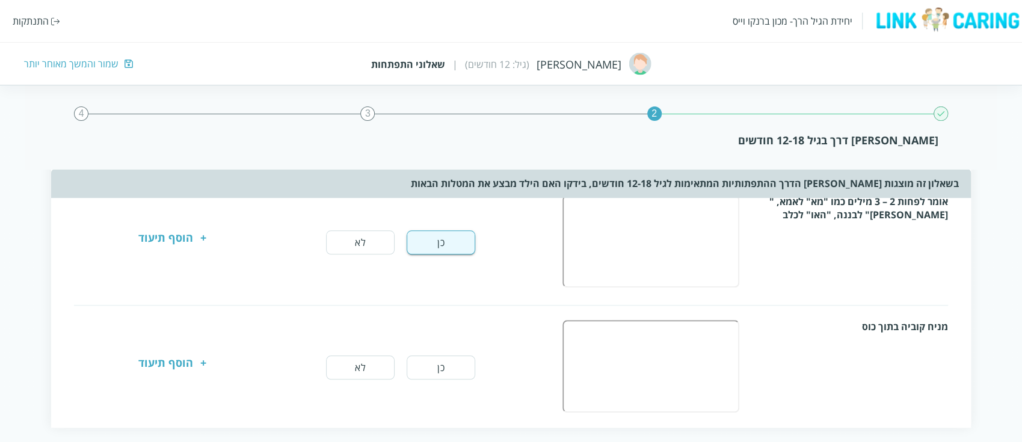
click at [417, 358] on button "כן" at bounding box center [441, 367] width 69 height 24
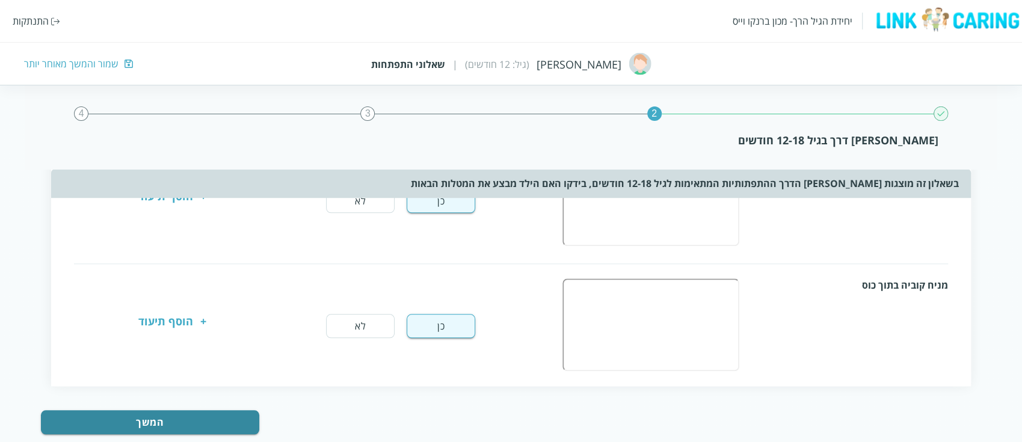
scroll to position [706, 0]
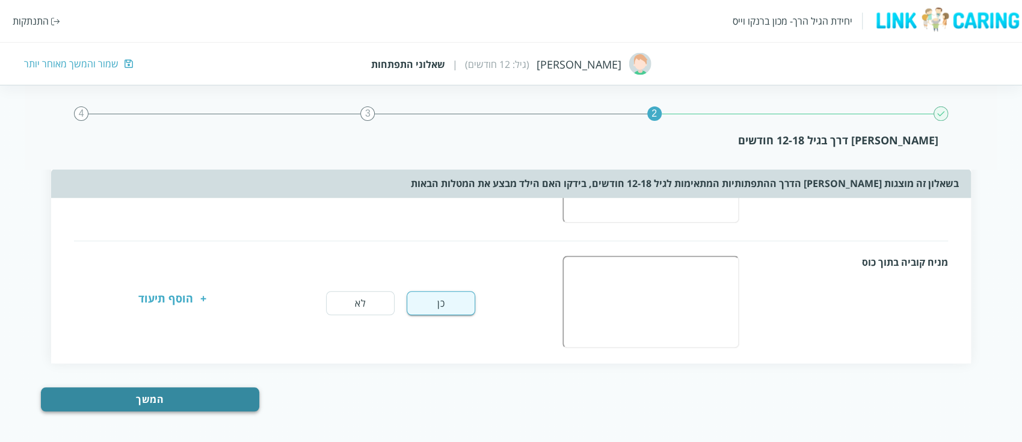
click at [175, 387] on button "המשך" at bounding box center [150, 399] width 218 height 24
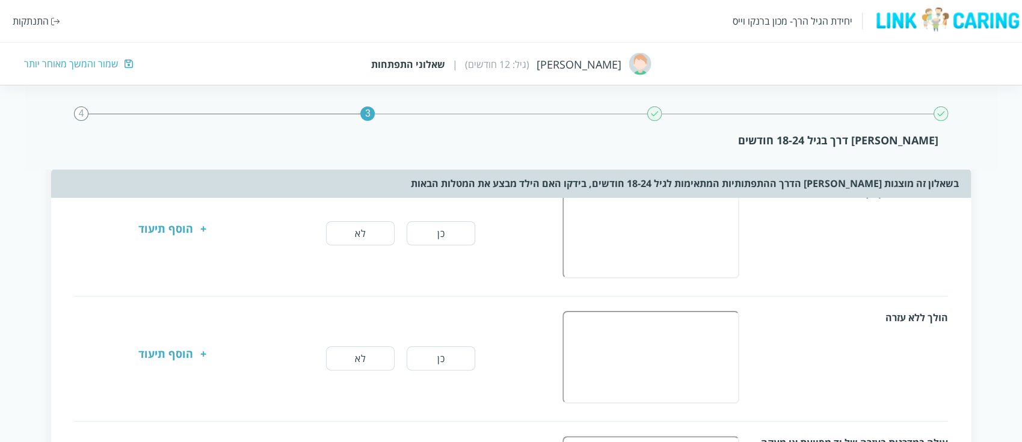
scroll to position [0, 0]
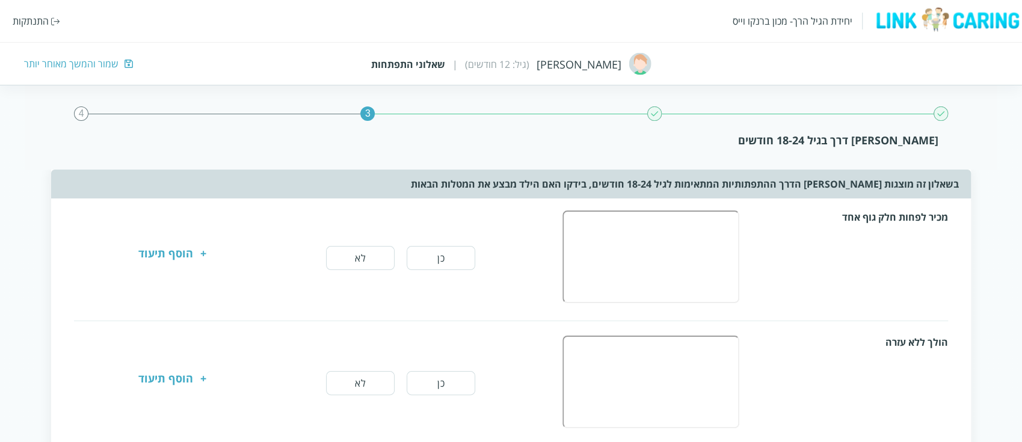
click at [411, 257] on button "כן" at bounding box center [441, 258] width 69 height 24
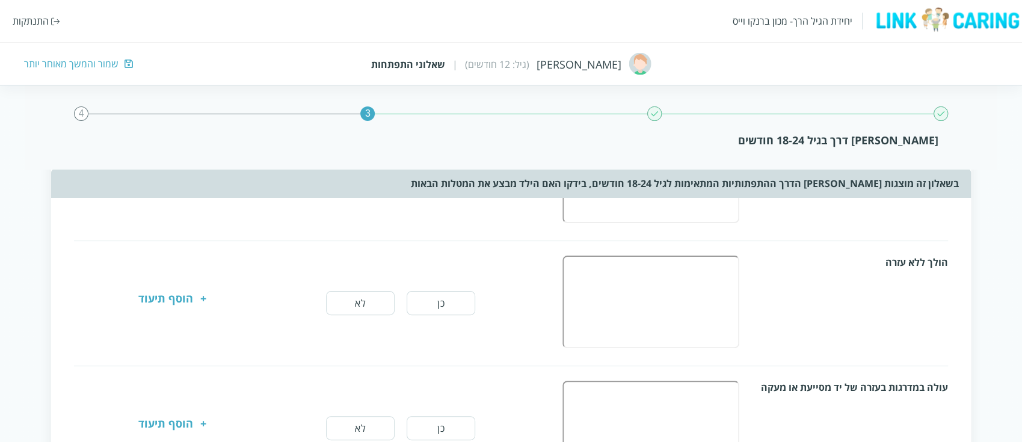
click at [366, 307] on button "לא" at bounding box center [360, 303] width 69 height 24
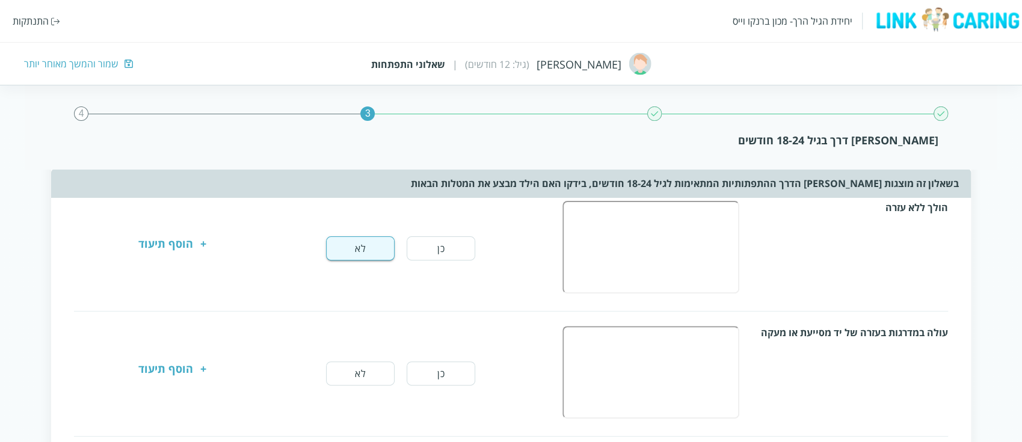
scroll to position [160, 0]
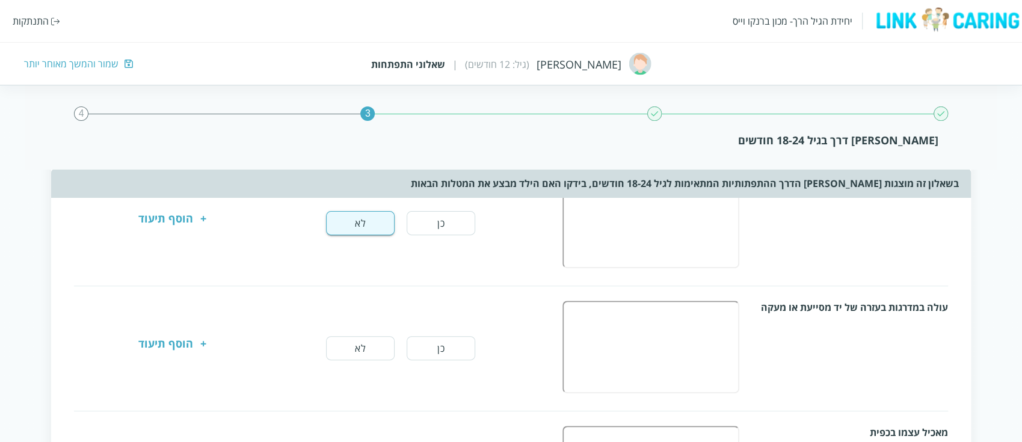
click at [447, 351] on button "כן" at bounding box center [441, 348] width 69 height 24
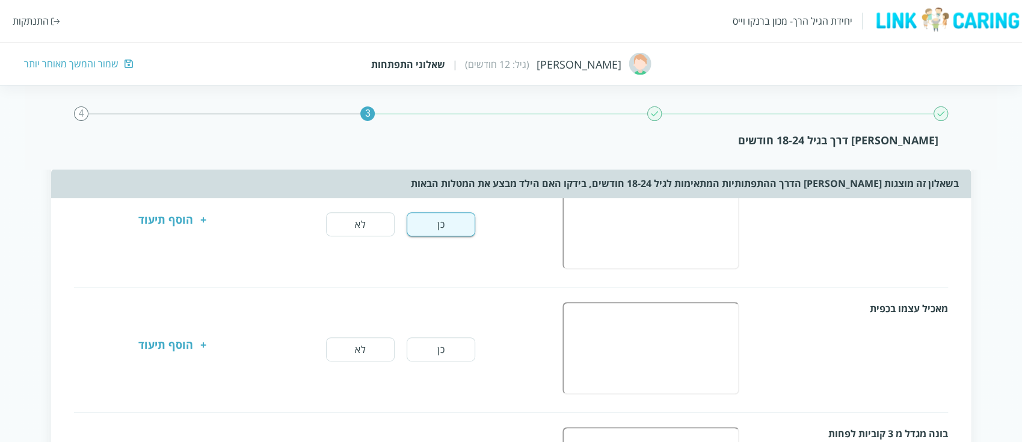
scroll to position [321, 0]
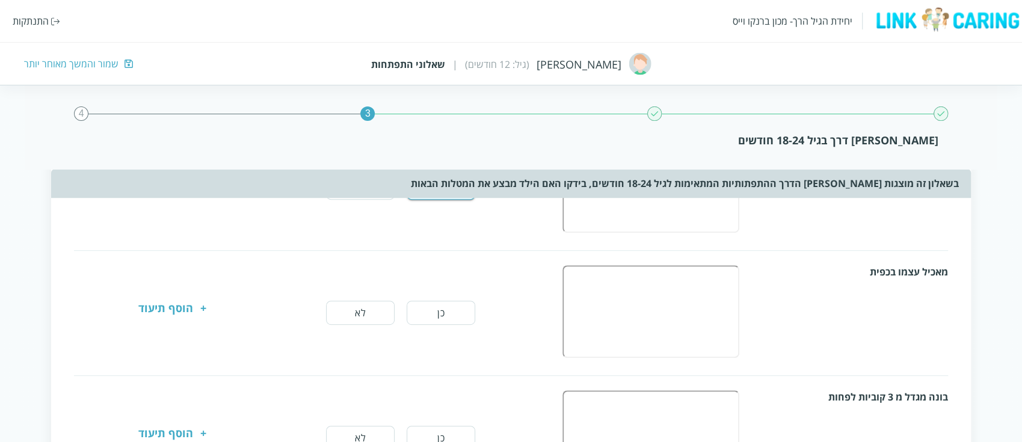
click at [461, 314] on button "כן" at bounding box center [441, 313] width 69 height 24
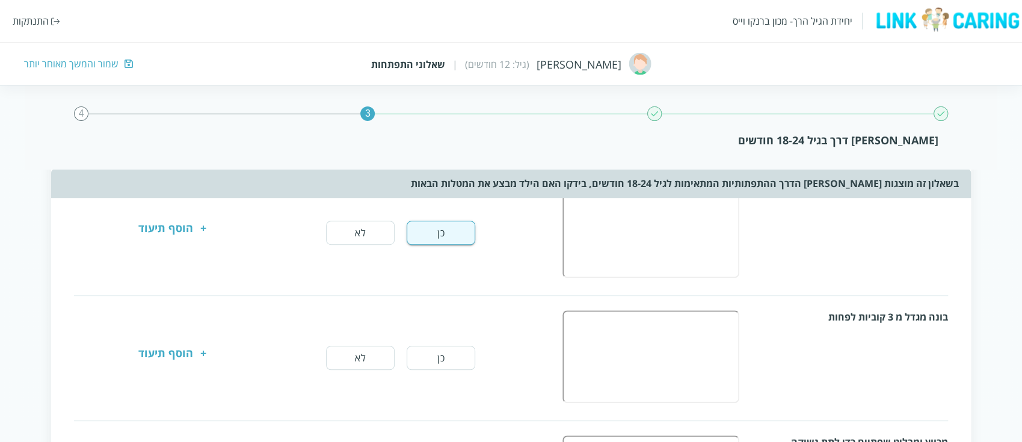
scroll to position [481, 0]
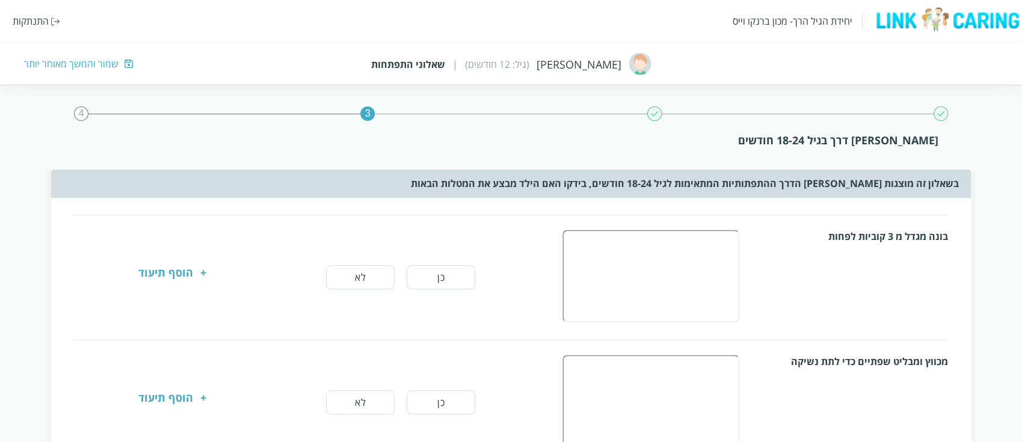
click at [354, 277] on button "לא" at bounding box center [360, 277] width 69 height 24
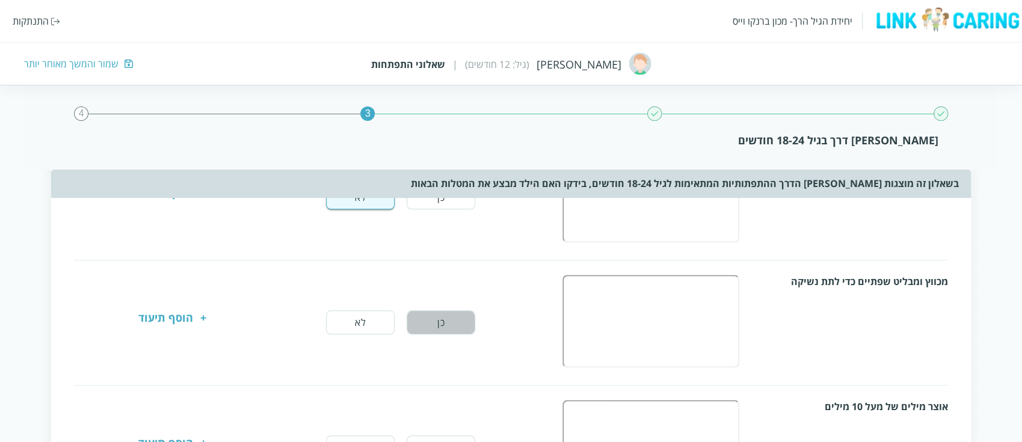
click at [473, 325] on button "כן" at bounding box center [441, 322] width 69 height 24
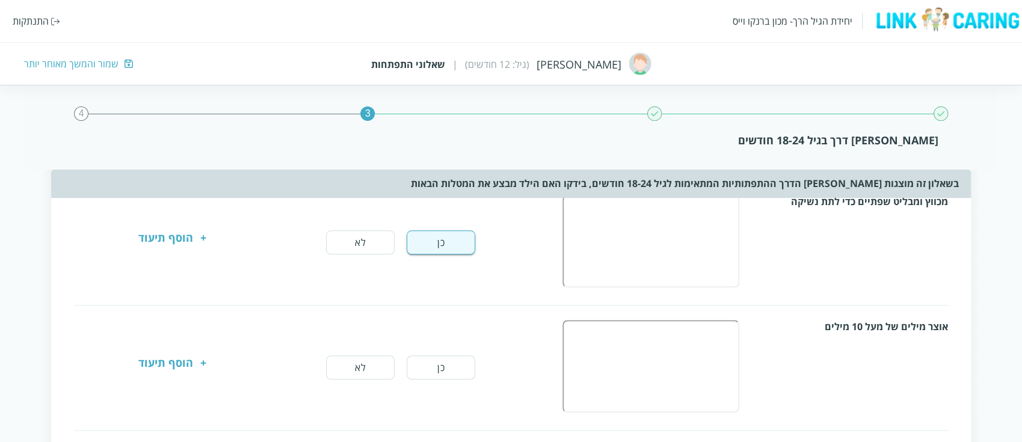
click at [361, 366] on button "לא" at bounding box center [360, 367] width 69 height 24
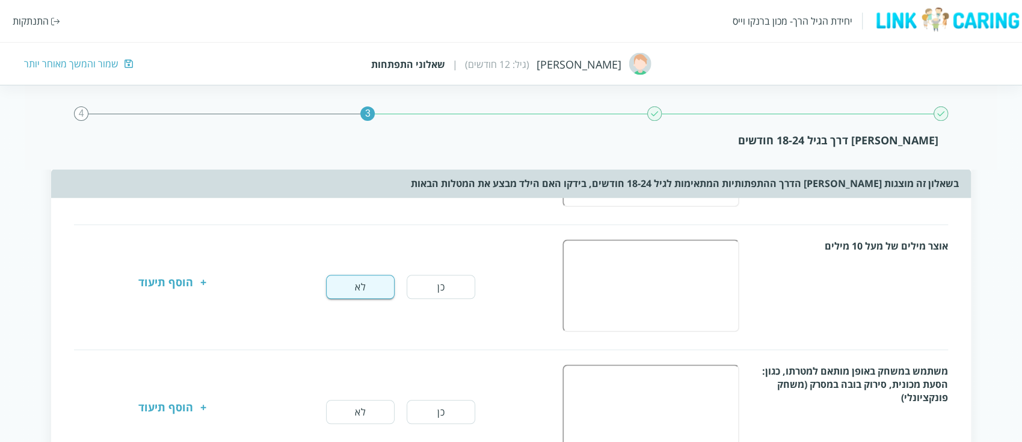
scroll to position [802, 0]
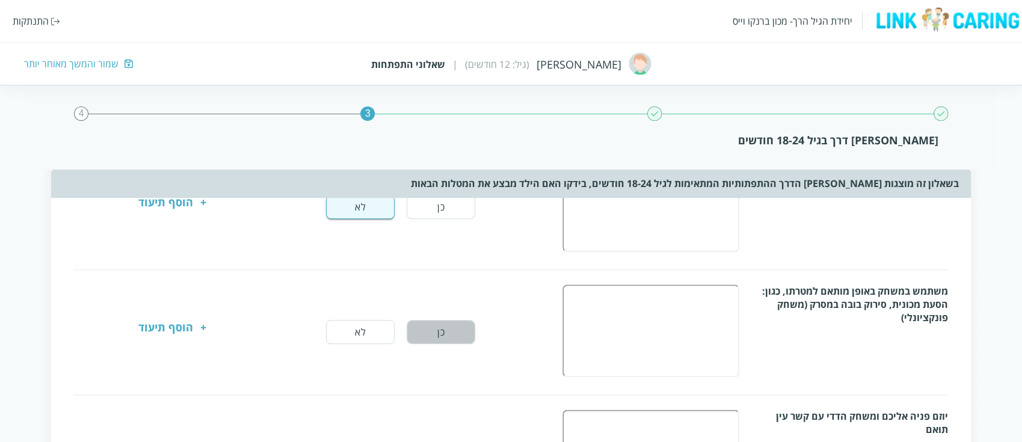
click at [464, 325] on button "כן" at bounding box center [441, 332] width 69 height 24
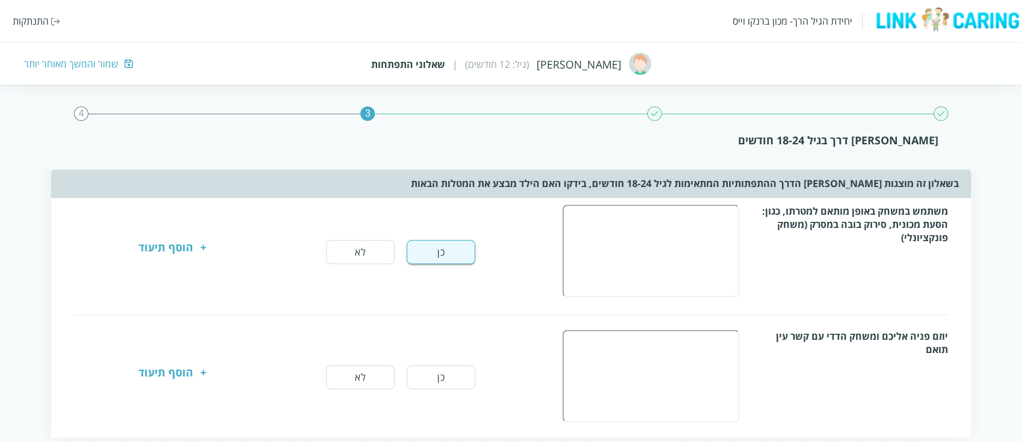
drag, startPoint x: 441, startPoint y: 377, endPoint x: 453, endPoint y: 361, distance: 19.4
click at [441, 377] on button "כן" at bounding box center [441, 377] width 69 height 24
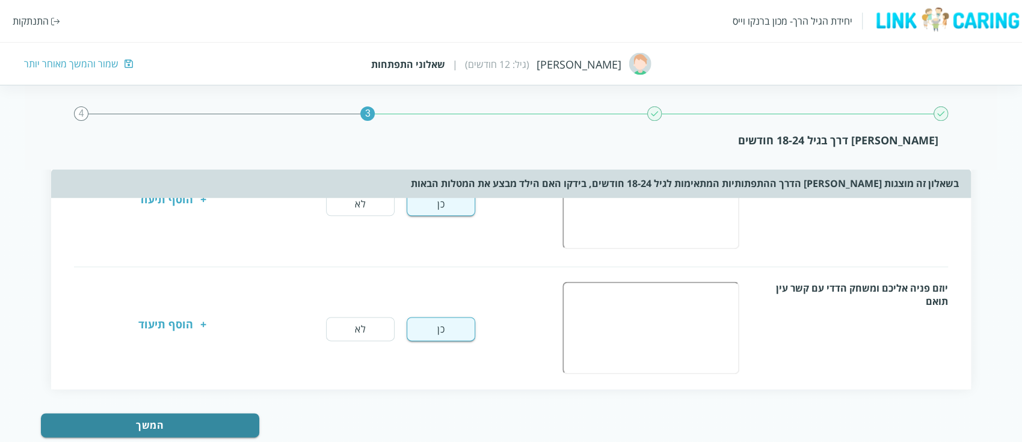
scroll to position [954, 0]
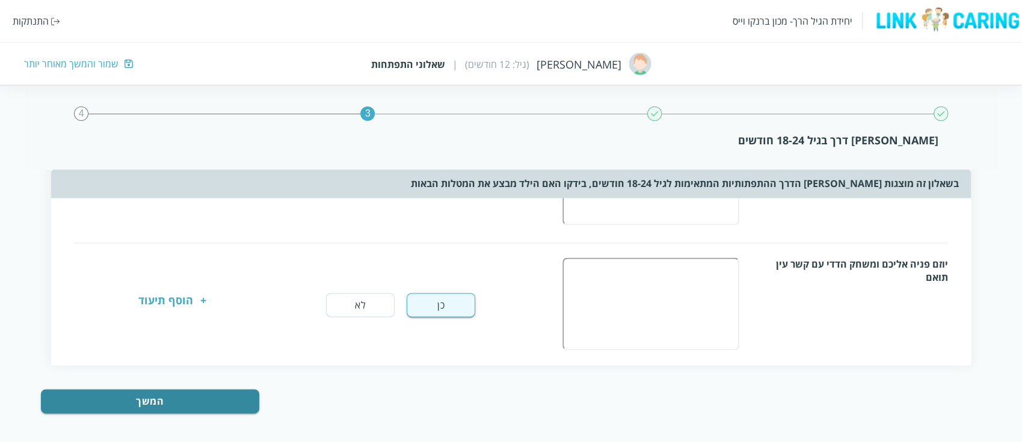
click at [221, 390] on button "המשך" at bounding box center [150, 401] width 218 height 24
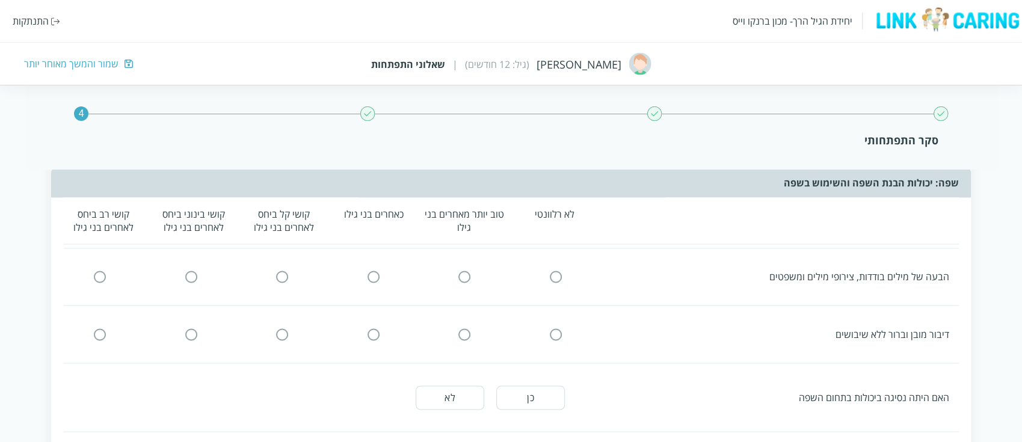
scroll to position [0, 0]
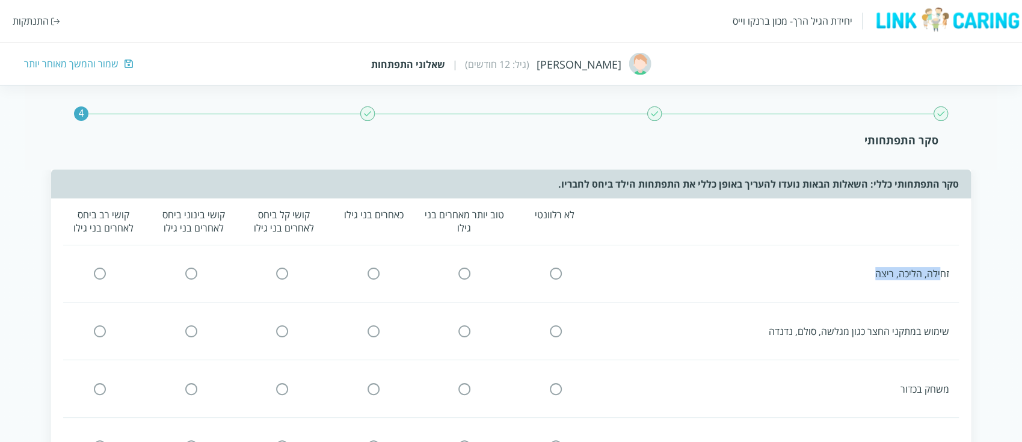
drag, startPoint x: 941, startPoint y: 272, endPoint x: 874, endPoint y: 278, distance: 67.1
click at [874, 278] on div "זחילה, הליכה, ריצה" at bounding box center [779, 273] width 340 height 13
click at [380, 269] on icon at bounding box center [373, 273] width 14 height 14
click at [377, 272] on input "radio" at bounding box center [373, 274] width 11 height 13
click at [837, 263] on div "זחילה, הליכה, ריצה" at bounding box center [506, 273] width 905 height 33
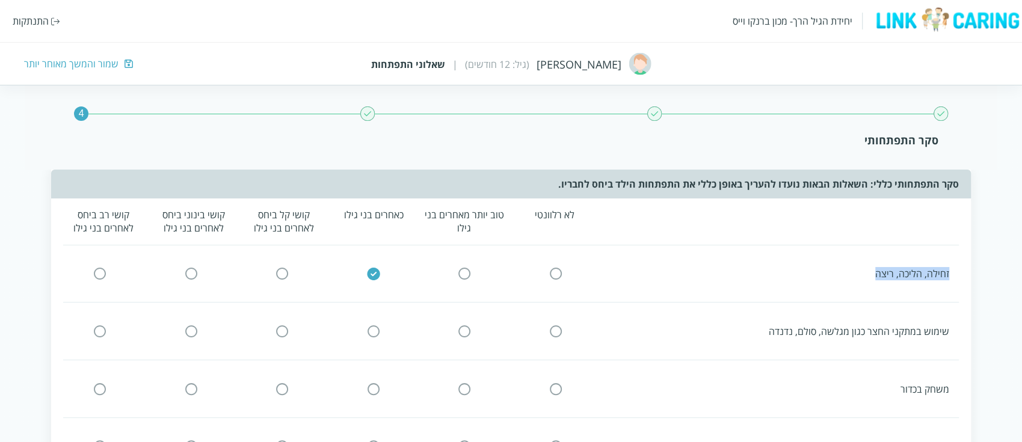
drag, startPoint x: 872, startPoint y: 277, endPoint x: 951, endPoint y: 272, distance: 79.5
click at [951, 272] on div "זחילה, הליכה, ריצה" at bounding box center [506, 273] width 905 height 33
click at [811, 325] on div "שימוש במתקני החצר כגון מגלשה, סולם, נדנדה" at bounding box center [779, 331] width 340 height 13
click at [372, 334] on input "radio" at bounding box center [373, 331] width 11 height 13
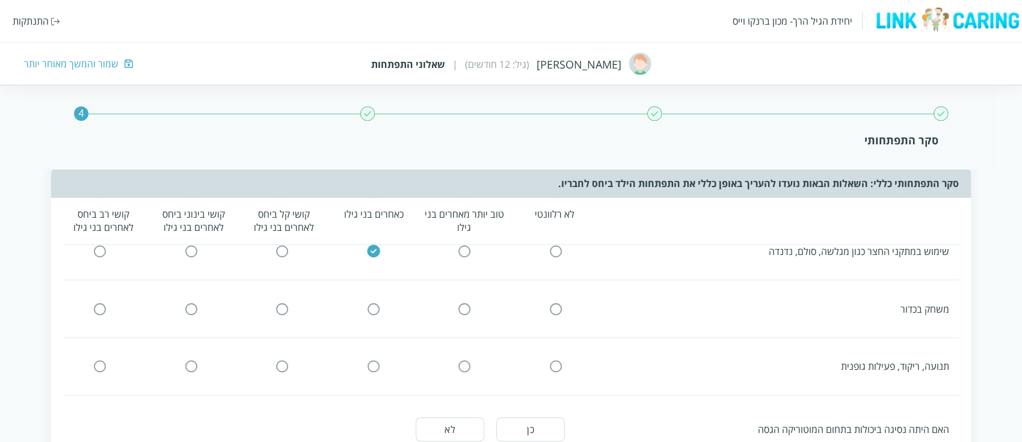
click at [375, 307] on input "radio" at bounding box center [373, 309] width 11 height 13
click at [372, 366] on input "radio" at bounding box center [373, 366] width 11 height 13
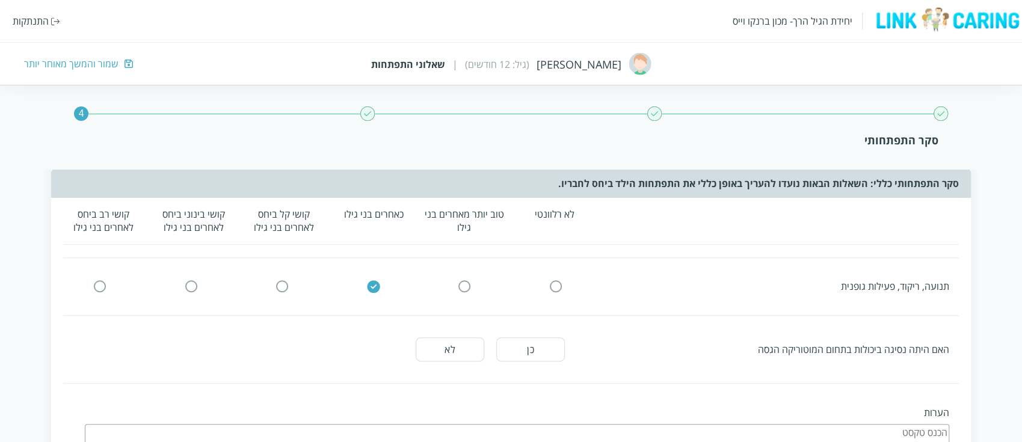
click at [453, 352] on button "לא" at bounding box center [450, 349] width 69 height 24
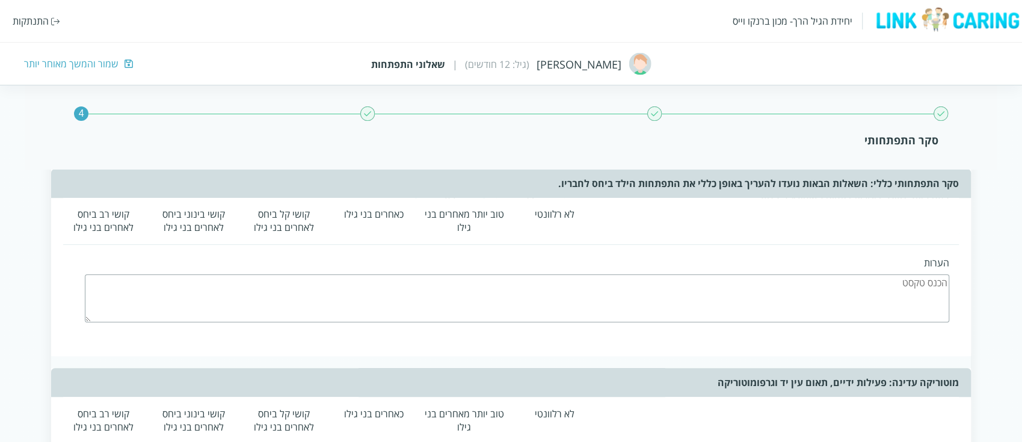
scroll to position [321, 0]
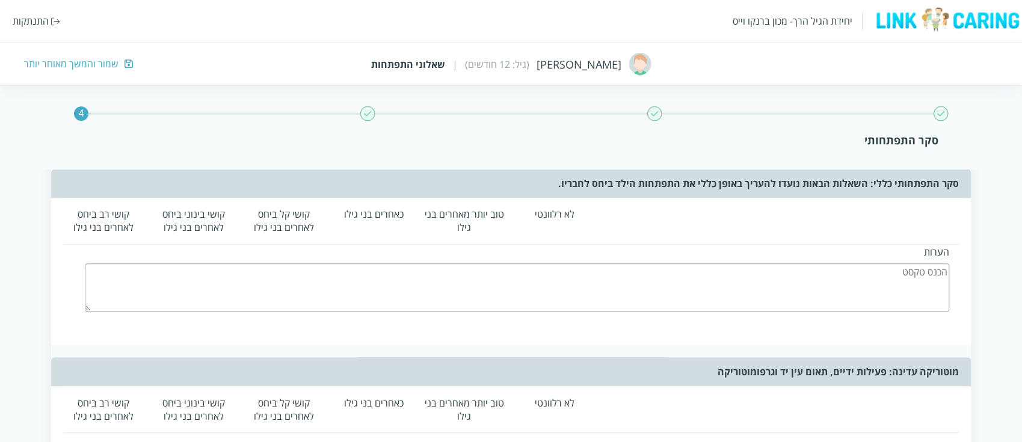
click at [632, 294] on textarea at bounding box center [517, 287] width 864 height 48
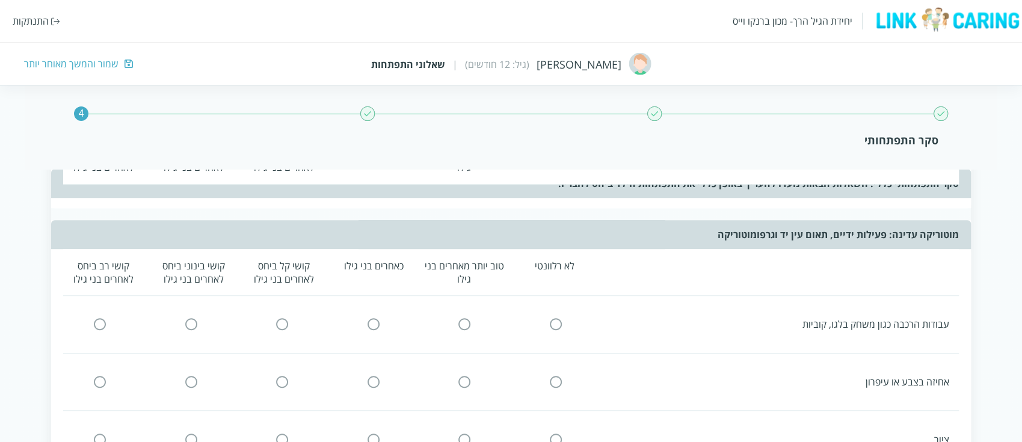
scroll to position [481, 0]
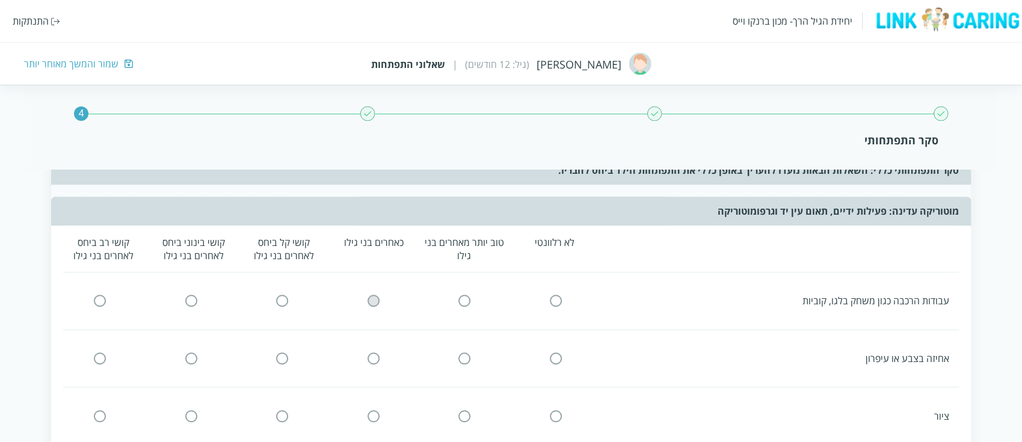
click at [377, 298] on input "radio" at bounding box center [373, 301] width 11 height 13
click at [373, 352] on input "radio" at bounding box center [373, 358] width 11 height 13
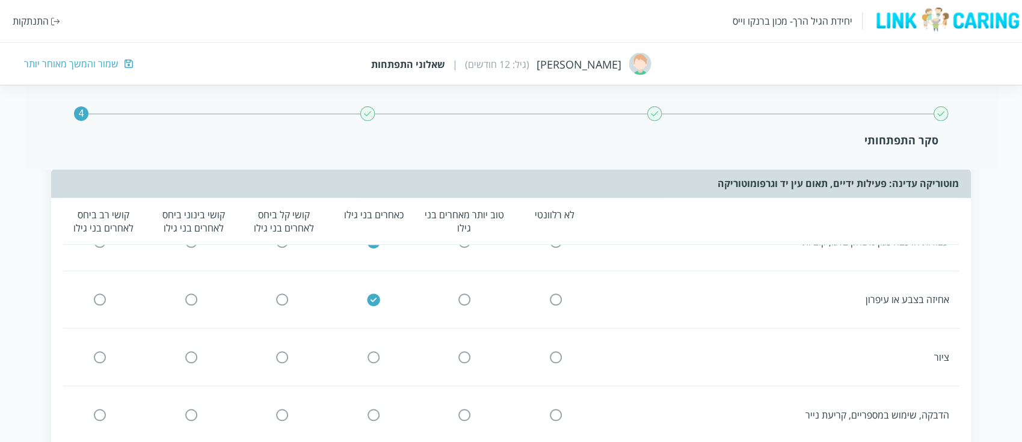
scroll to position [561, 0]
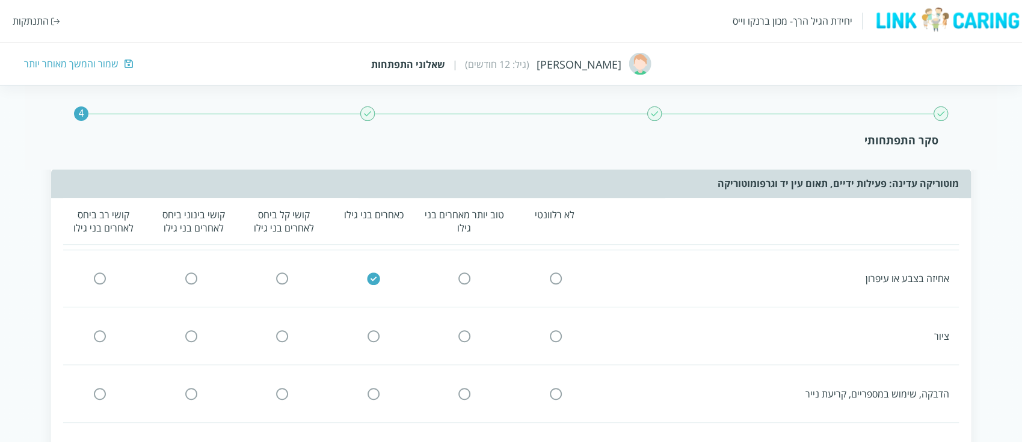
click at [374, 330] on input "radio" at bounding box center [373, 336] width 11 height 13
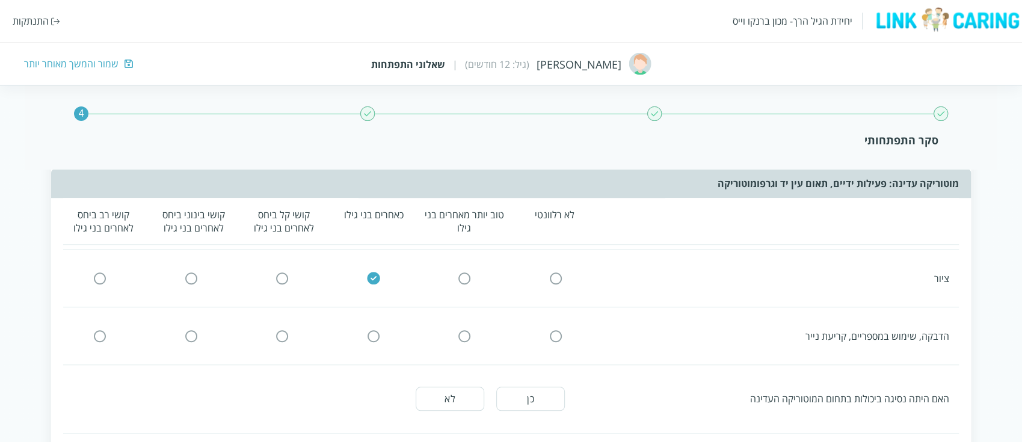
scroll to position [641, 0]
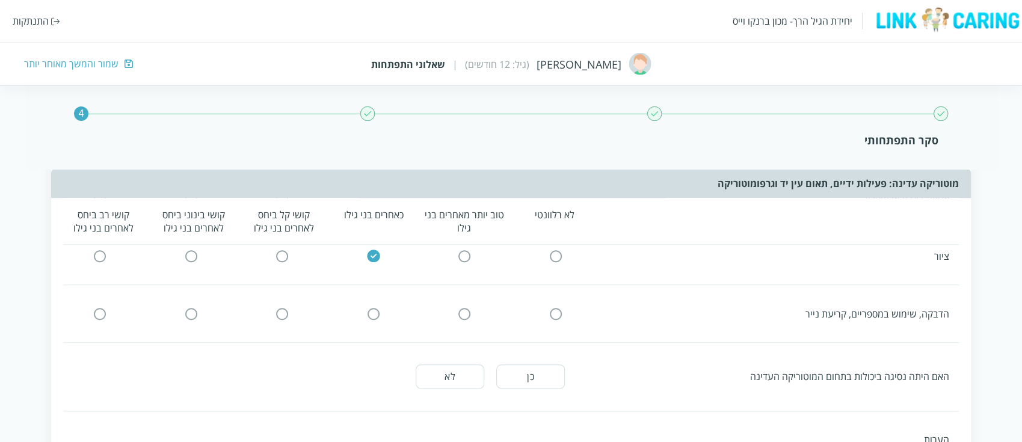
click at [558, 307] on input "radio" at bounding box center [555, 313] width 11 height 13
click at [476, 378] on button "לא" at bounding box center [450, 376] width 69 height 24
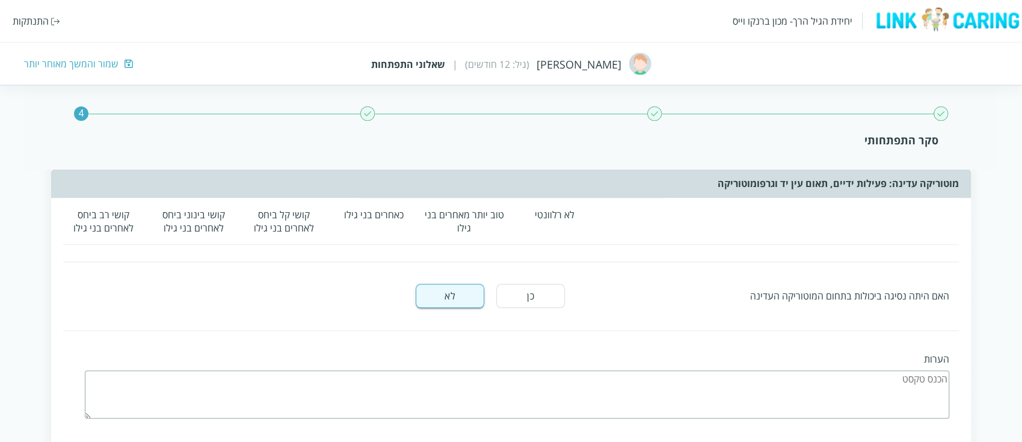
click at [795, 398] on textarea at bounding box center [517, 394] width 864 height 48
type textarea "אנחנו לא עושות בכיתה הדבקות"
click at [760, 320] on div "לא רלוונטי טוב יותר מאחרים בני גילו כאחרים בני גילו קושי קל ביחס לאחרים בני גיל…" at bounding box center [511, 218] width 920 height 467
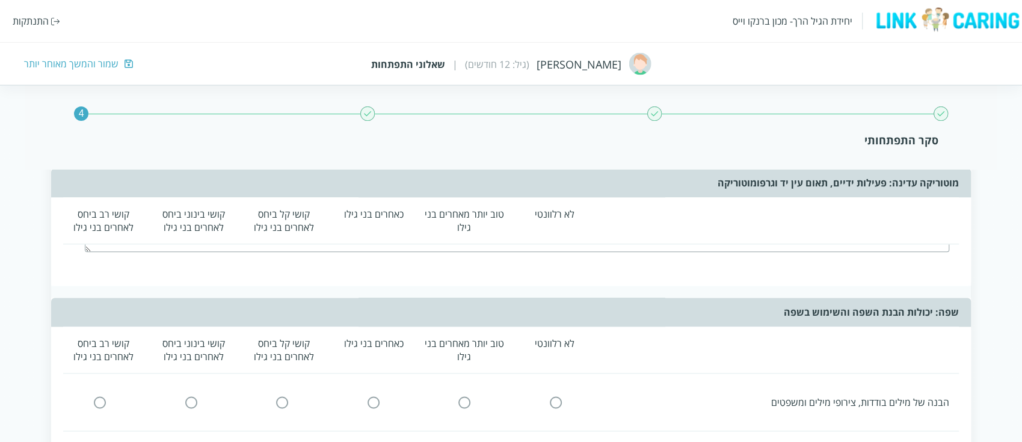
scroll to position [962, 0]
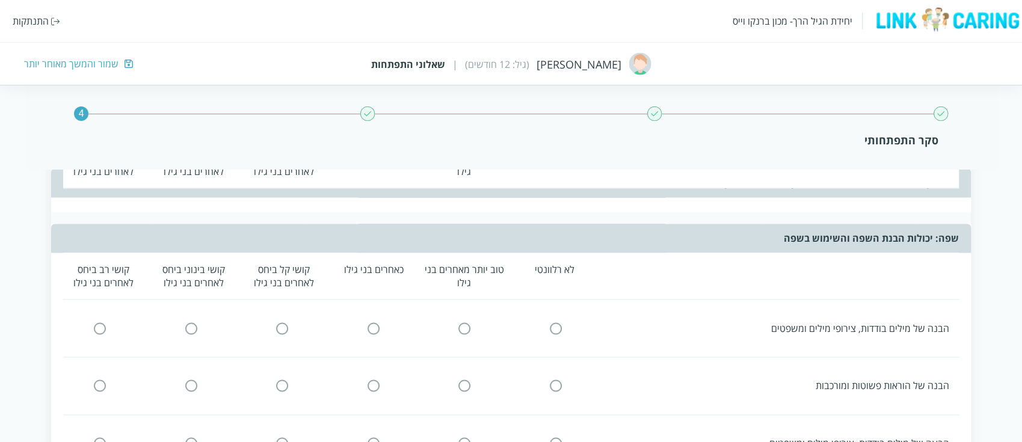
click at [287, 322] on input "radio" at bounding box center [282, 328] width 11 height 13
click at [281, 381] on input "radio" at bounding box center [282, 386] width 11 height 13
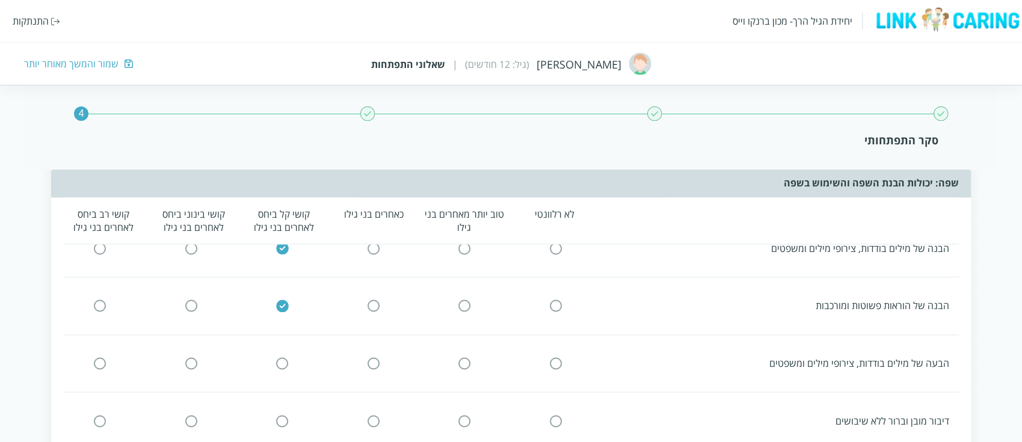
click at [278, 357] on input "radio" at bounding box center [282, 363] width 11 height 13
click at [284, 414] on input "radio" at bounding box center [282, 420] width 11 height 13
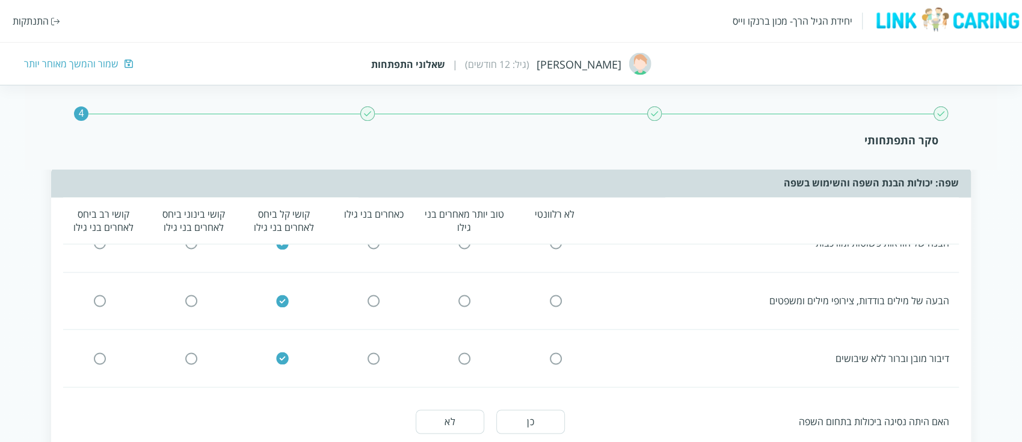
scroll to position [1122, 0]
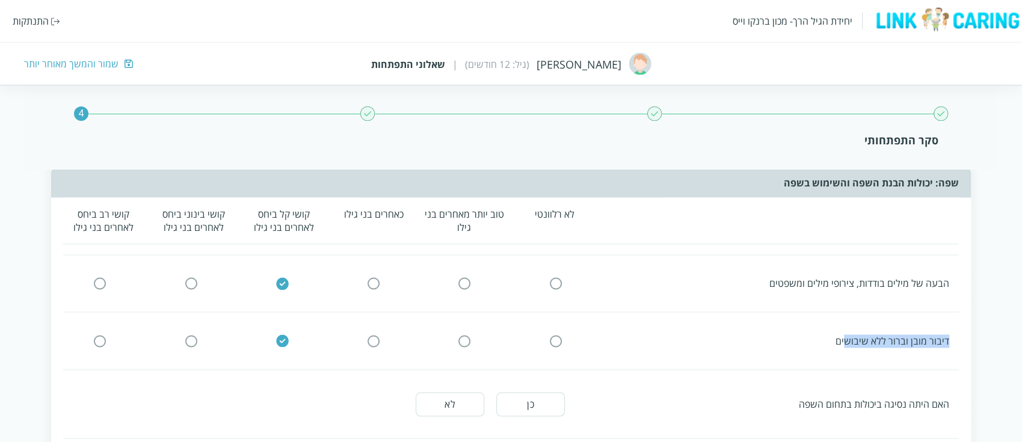
drag, startPoint x: 847, startPoint y: 330, endPoint x: 957, endPoint y: 327, distance: 110.1
click at [957, 327] on div "דיבור מובן וברור ללא שיבושים" at bounding box center [506, 340] width 905 height 33
click at [639, 324] on div "דיבור מובן וברור ללא שיבושים" at bounding box center [506, 340] width 905 height 33
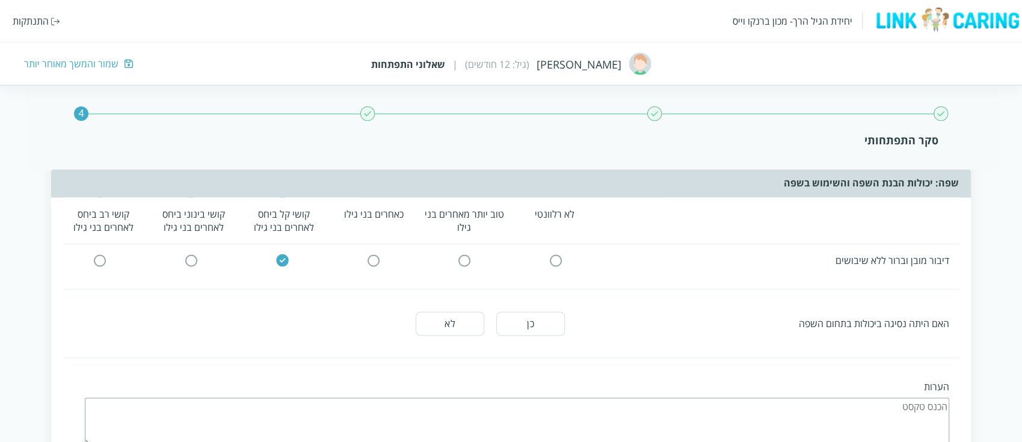
click at [460, 315] on button "לא" at bounding box center [450, 324] width 69 height 24
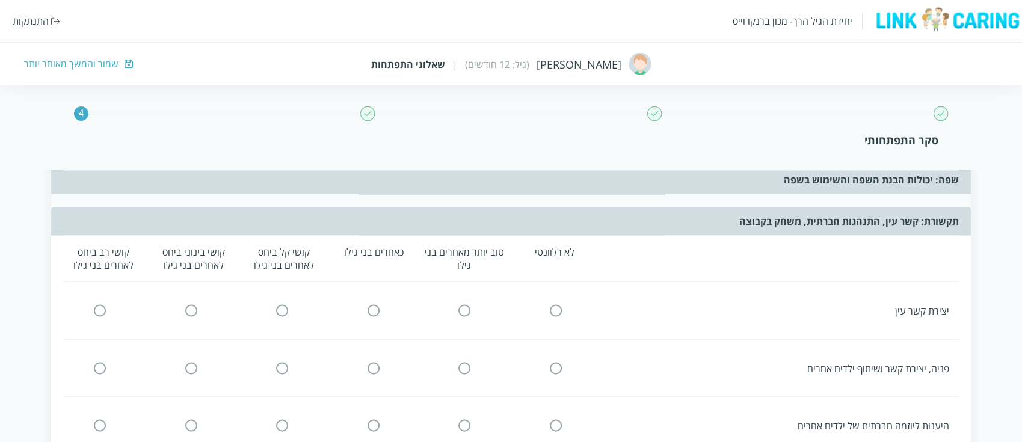
scroll to position [1523, 0]
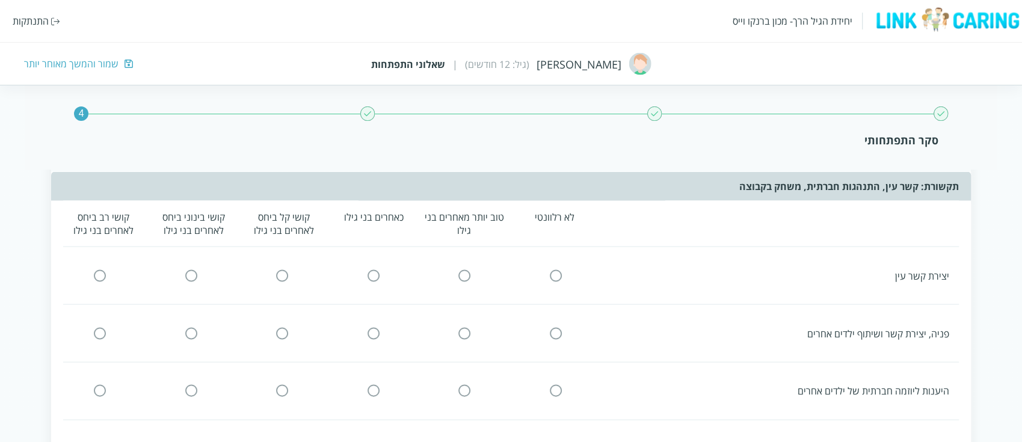
click at [375, 269] on input "radio" at bounding box center [373, 275] width 11 height 13
click at [374, 327] on input "radio" at bounding box center [373, 333] width 11 height 13
drag, startPoint x: 790, startPoint y: 377, endPoint x: 945, endPoint y: 377, distance: 154.6
click at [945, 384] on div "היענות ליוזמה חברתית של ילדים אחרים" at bounding box center [779, 390] width 340 height 13
click at [375, 384] on input "radio" at bounding box center [373, 390] width 11 height 13
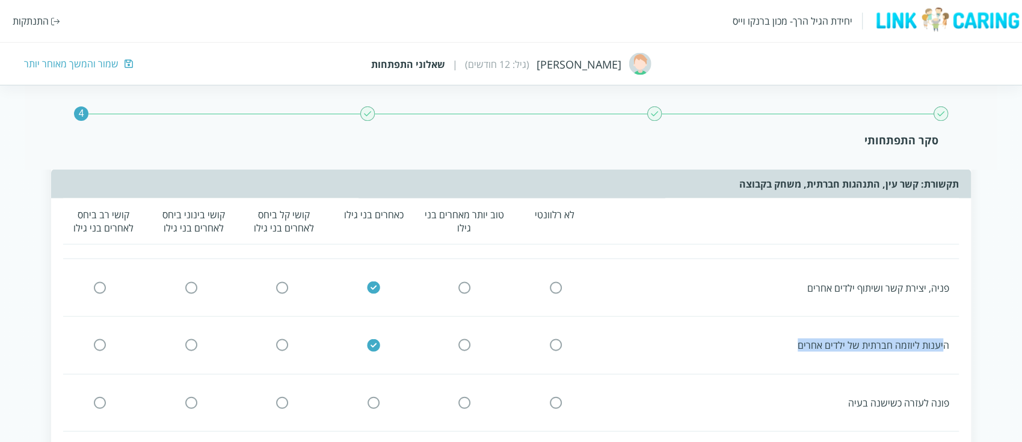
scroll to position [1603, 0]
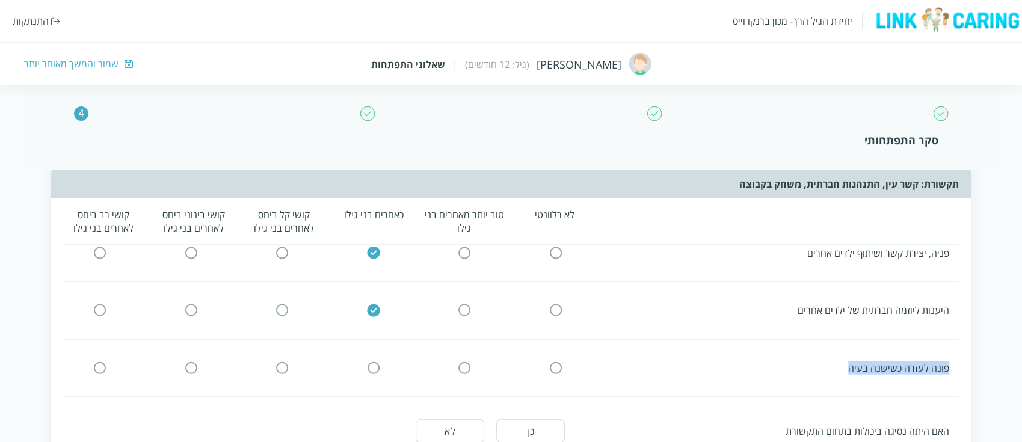
drag, startPoint x: 838, startPoint y: 357, endPoint x: 974, endPoint y: 366, distance: 136.8
click at [974, 366] on div "4 סקר התפתחותי סקר התפתחותי כללי: השאלות הבאות נועדו להעריך באופן כללי את התפתח…" at bounding box center [511, 220] width 1022 height 3395
click at [280, 362] on input "radio" at bounding box center [282, 368] width 11 height 13
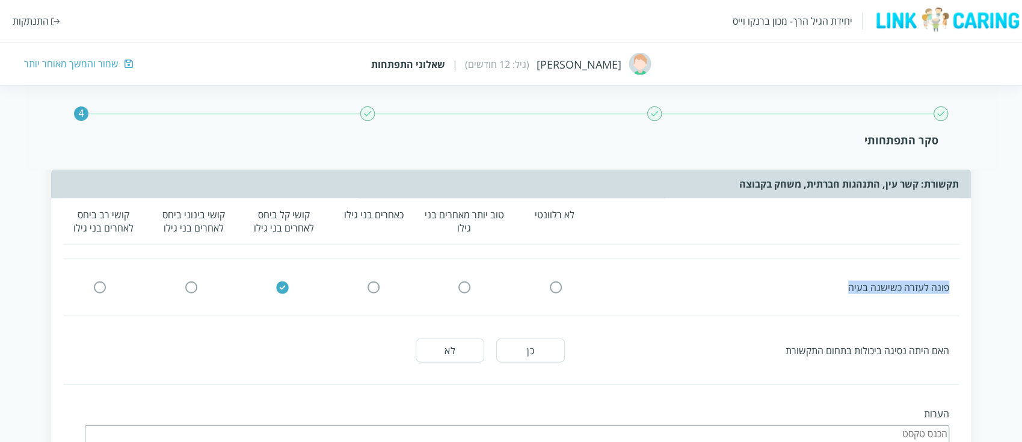
click at [442, 339] on button "לא" at bounding box center [450, 351] width 69 height 24
click at [638, 310] on div "לא רלוונטי טוב יותר מאחרים בני גילו כאחרים בני גילו קושי קל ביחס לאחרים בני גיל…" at bounding box center [511, 273] width 920 height 467
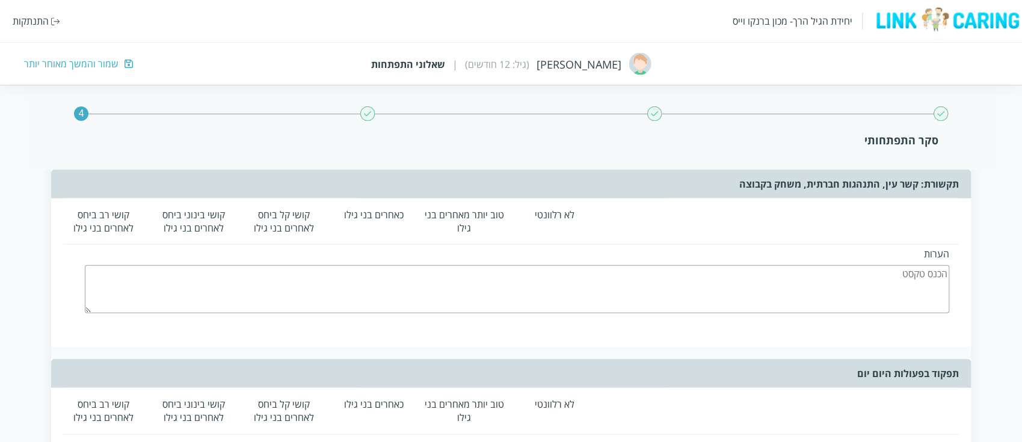
scroll to position [2005, 0]
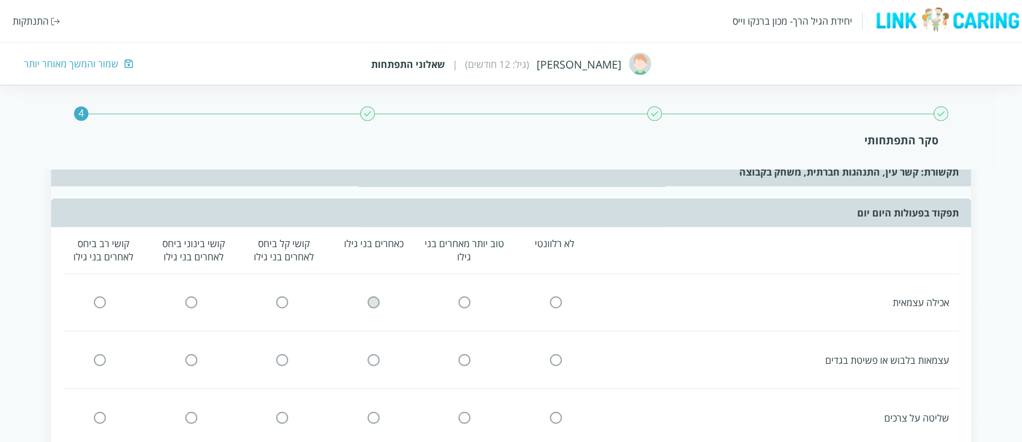
click at [372, 297] on input "radio" at bounding box center [373, 303] width 11 height 13
drag, startPoint x: 828, startPoint y: 342, endPoint x: 967, endPoint y: 342, distance: 138.9
click at [967, 342] on div "לא רלוונטי טוב יותר מאחרים בני גילו כאחרים בני גילו קושי קל ביחס לאחרים בני גיל…" at bounding box center [511, 398] width 920 height 342
click at [370, 354] on input "radio" at bounding box center [373, 360] width 11 height 13
click at [902, 411] on div "שליטה על צרכים" at bounding box center [779, 417] width 340 height 13
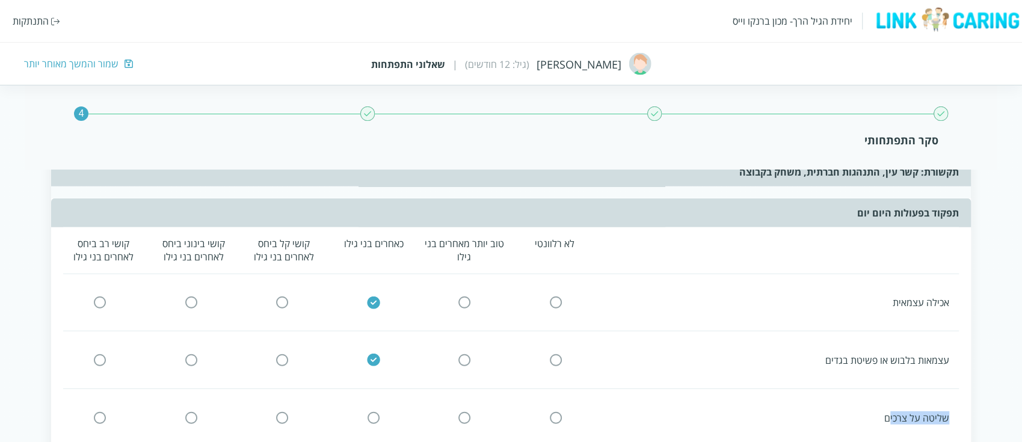
drag, startPoint x: 889, startPoint y: 404, endPoint x: 970, endPoint y: 403, distance: 81.2
click at [970, 403] on div "לא רלוונטי טוב יותר מאחרים בני גילו כאחרים בני גילו קושי קל ביחס לאחרים בני גיל…" at bounding box center [511, 398] width 920 height 342
click at [942, 411] on div "שליטה על צרכים" at bounding box center [779, 417] width 340 height 13
click at [869, 408] on div "שליטה על צרכים" at bounding box center [506, 417] width 905 height 33
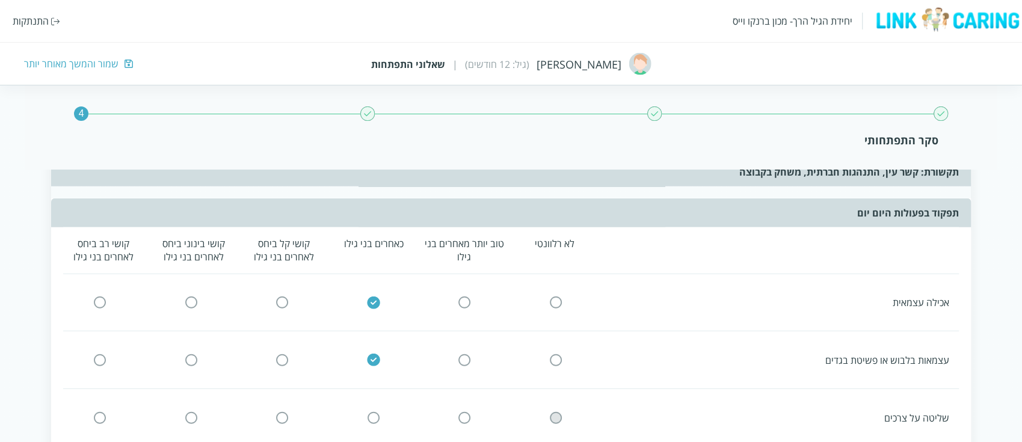
click at [561, 411] on input "radio" at bounding box center [555, 417] width 11 height 13
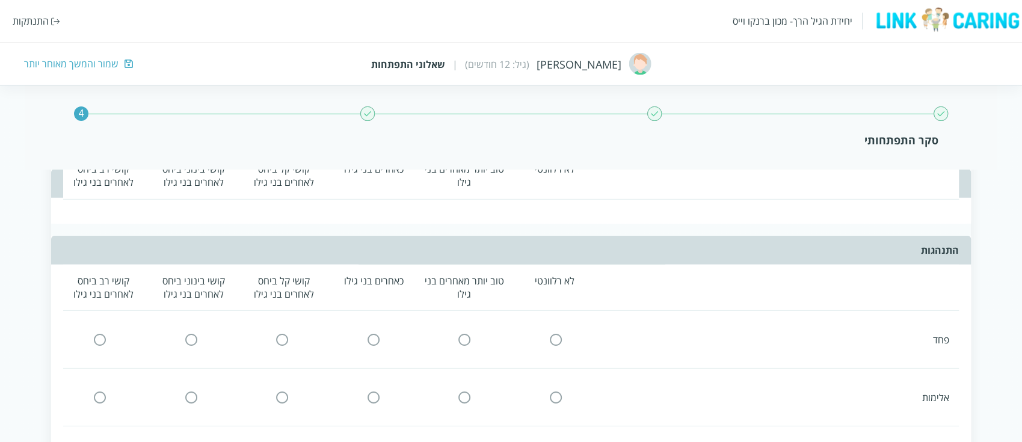
scroll to position [2325, 0]
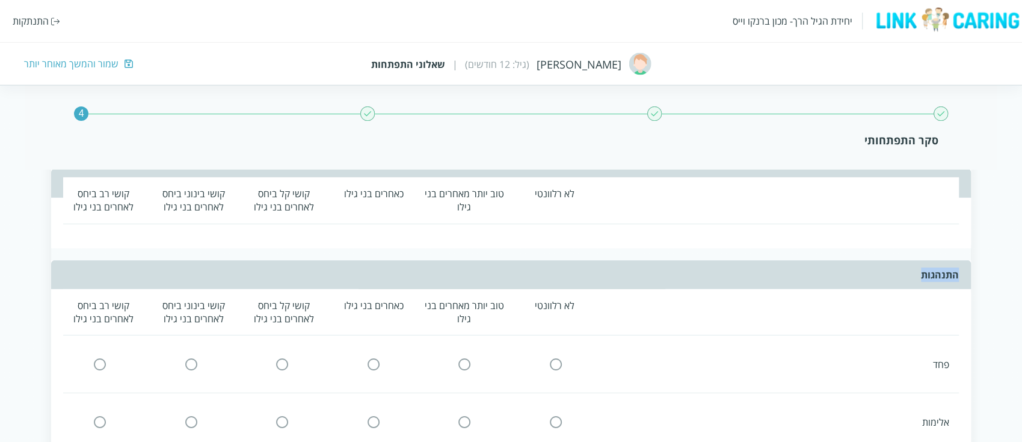
drag, startPoint x: 914, startPoint y: 259, endPoint x: 975, endPoint y: 249, distance: 61.6
click at [924, 358] on div "פחד" at bounding box center [779, 364] width 340 height 13
drag, startPoint x: 929, startPoint y: 347, endPoint x: 959, endPoint y: 348, distance: 30.7
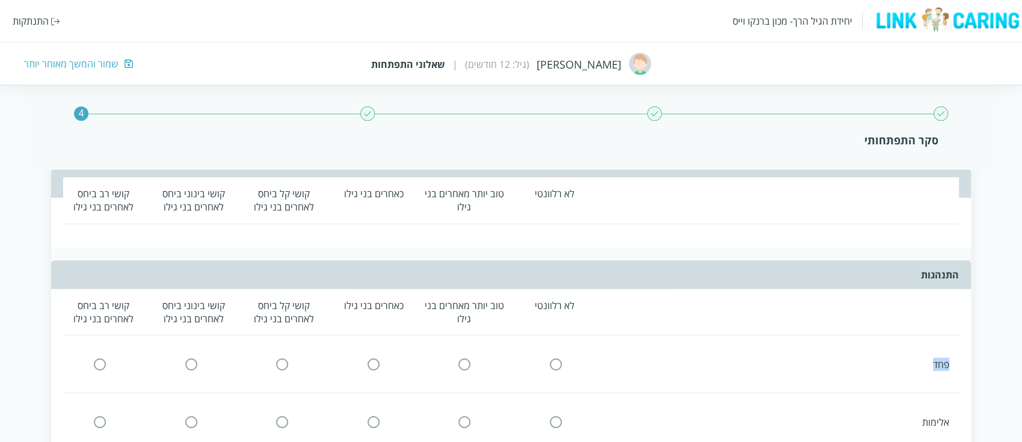
drag, startPoint x: 372, startPoint y: 289, endPoint x: 339, endPoint y: 295, distance: 33.1
click at [339, 299] on div "כאחרים בני גילו" at bounding box center [374, 312] width 81 height 26
click at [358, 316] on div "לא רלוונטי טוב יותר מאחרים בני גילו כאחרים בני גילו קושי קל ביחס לאחרים בני גיל…" at bounding box center [511, 312] width 896 height 47
click at [555, 358] on input "radio" at bounding box center [555, 364] width 11 height 13
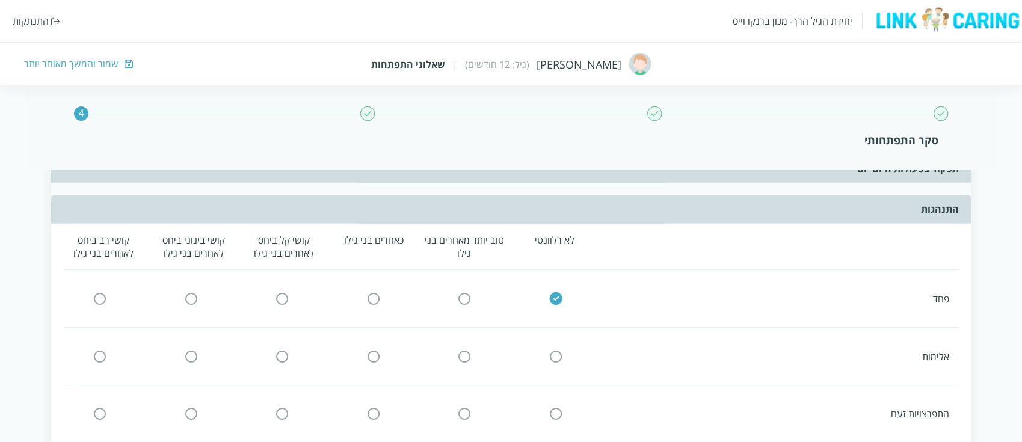
scroll to position [2406, 0]
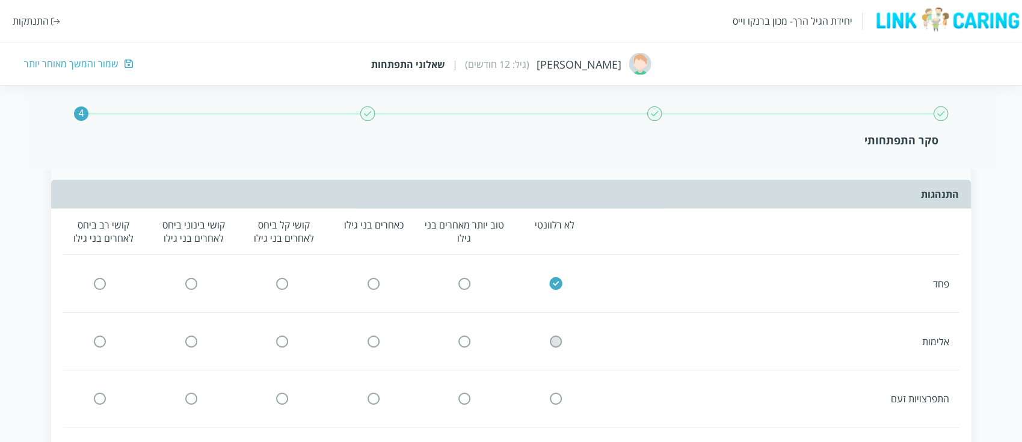
click at [555, 334] on icon at bounding box center [556, 341] width 14 height 14
click at [552, 335] on input "radio" at bounding box center [555, 341] width 11 height 13
click at [556, 393] on input "radio" at bounding box center [555, 399] width 11 height 13
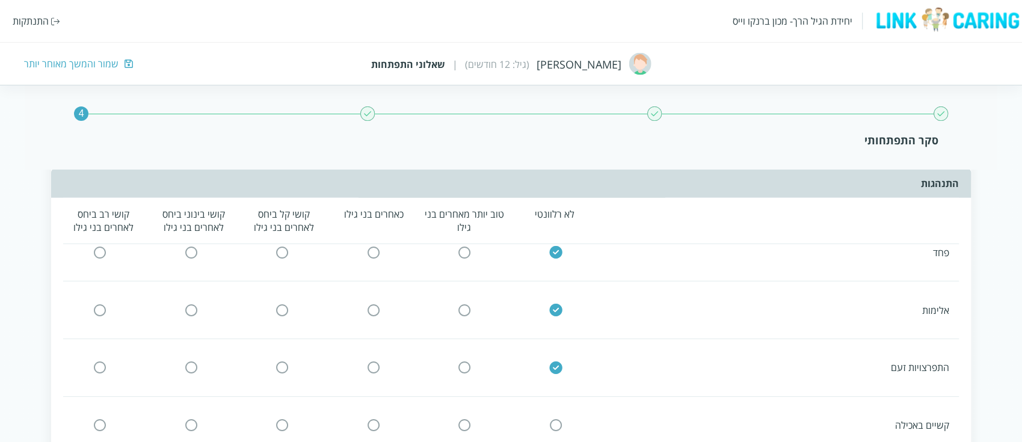
scroll to position [2486, 0]
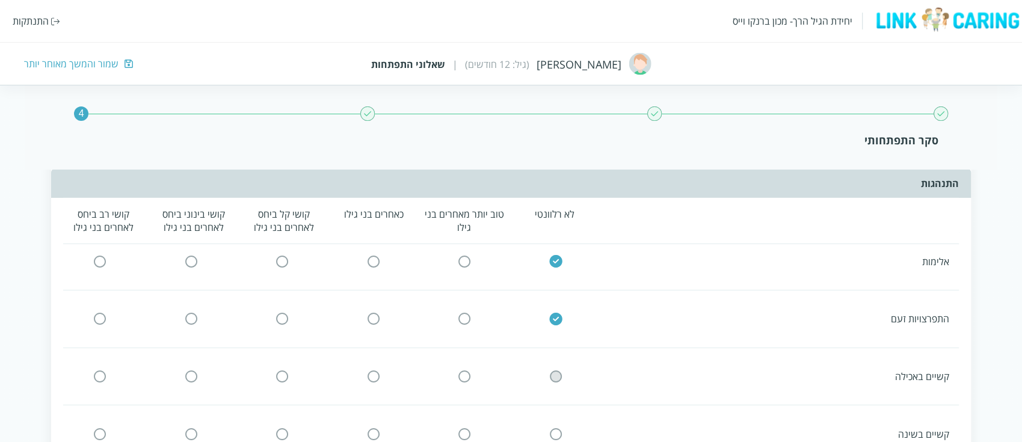
click at [555, 370] on input "radio" at bounding box center [555, 376] width 11 height 13
click at [193, 428] on input "radio" at bounding box center [191, 434] width 11 height 13
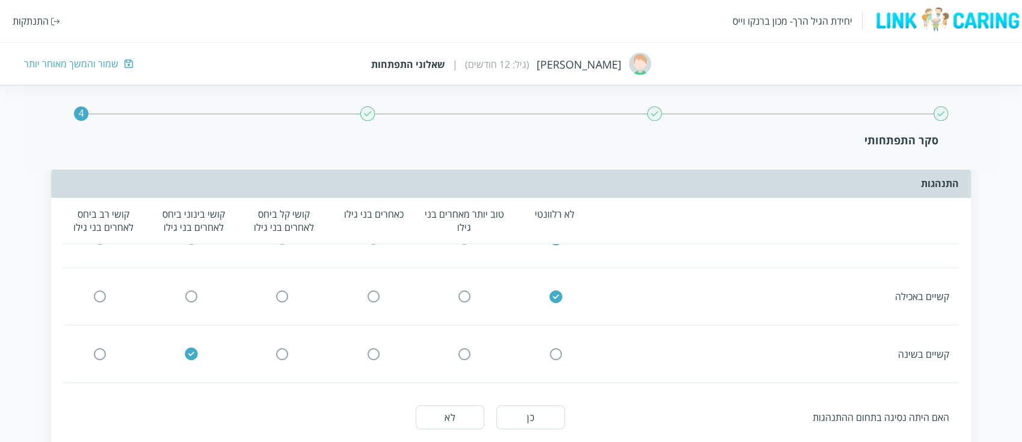
drag, startPoint x: 472, startPoint y: 407, endPoint x: 493, endPoint y: 396, distance: 23.7
click at [472, 407] on button "לא" at bounding box center [450, 417] width 69 height 24
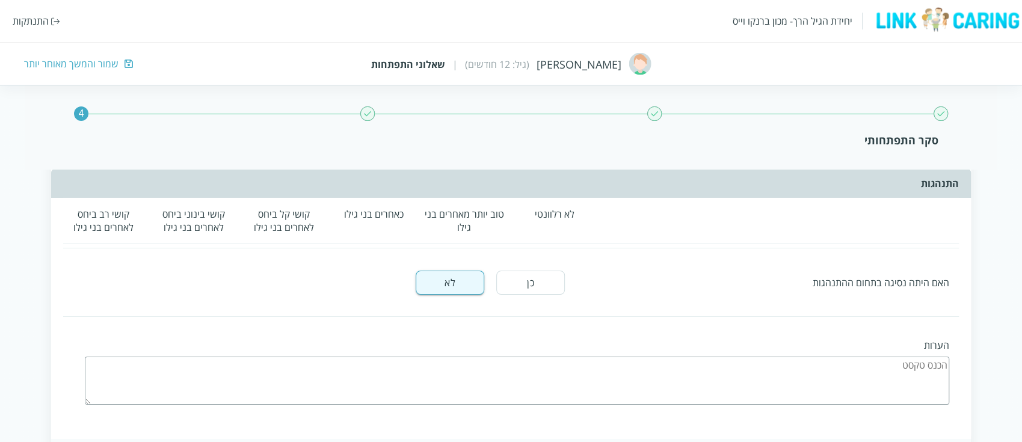
scroll to position [2726, 0]
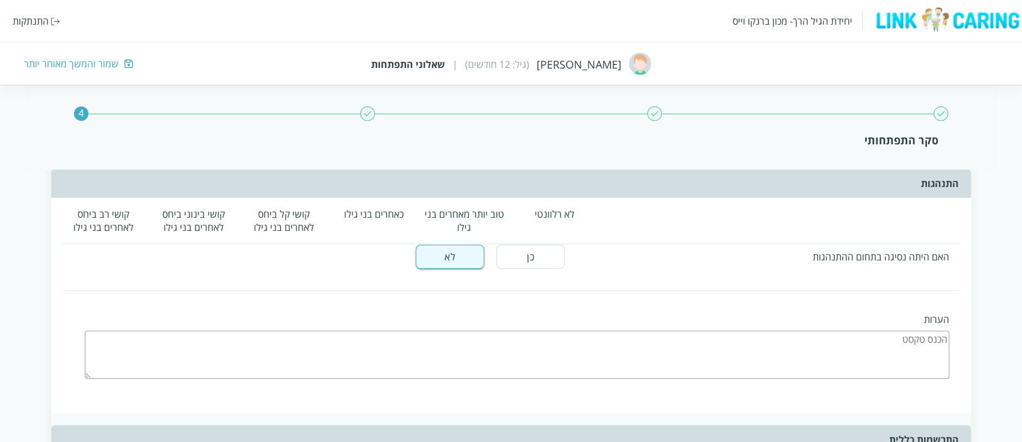
click at [831, 332] on textarea at bounding box center [517, 355] width 864 height 48
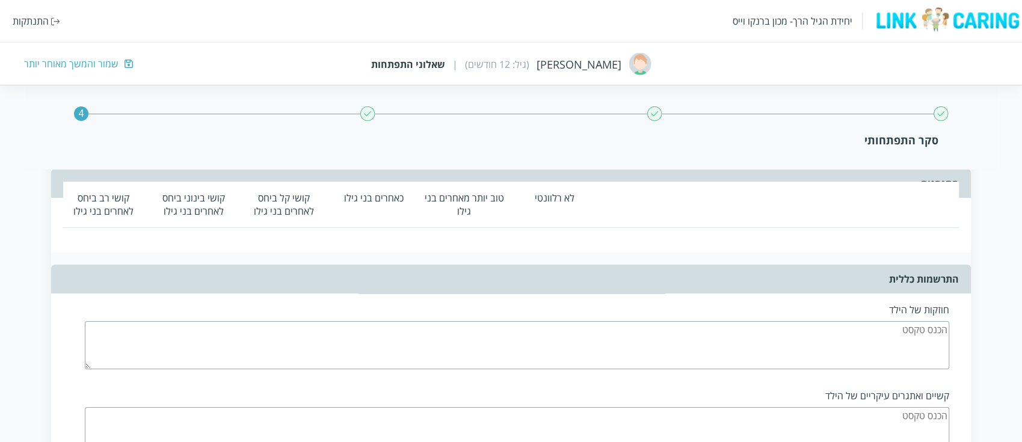
scroll to position [2967, 0]
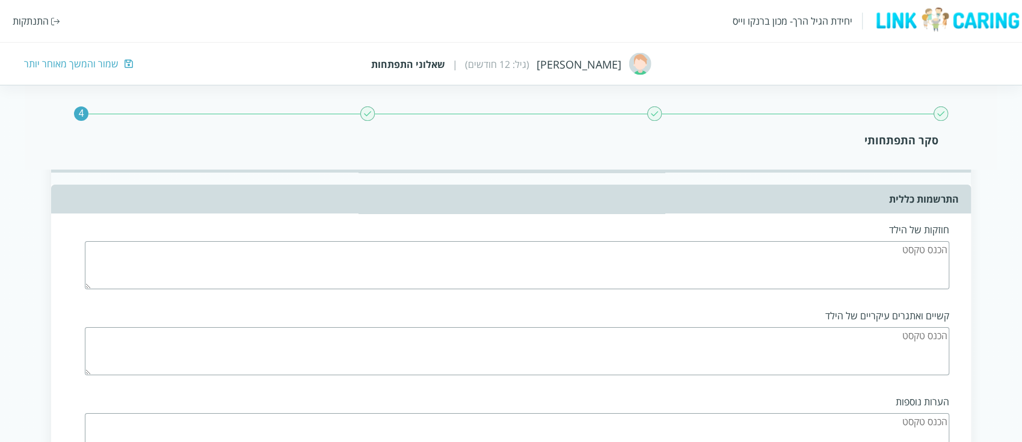
click at [811, 241] on textarea at bounding box center [517, 265] width 864 height 48
click at [876, 253] on textarea at bounding box center [517, 265] width 864 height 48
click at [868, 333] on textarea at bounding box center [517, 351] width 864 height 48
click at [865, 241] on textarea at bounding box center [517, 265] width 864 height 48
click at [867, 327] on textarea at bounding box center [517, 351] width 864 height 48
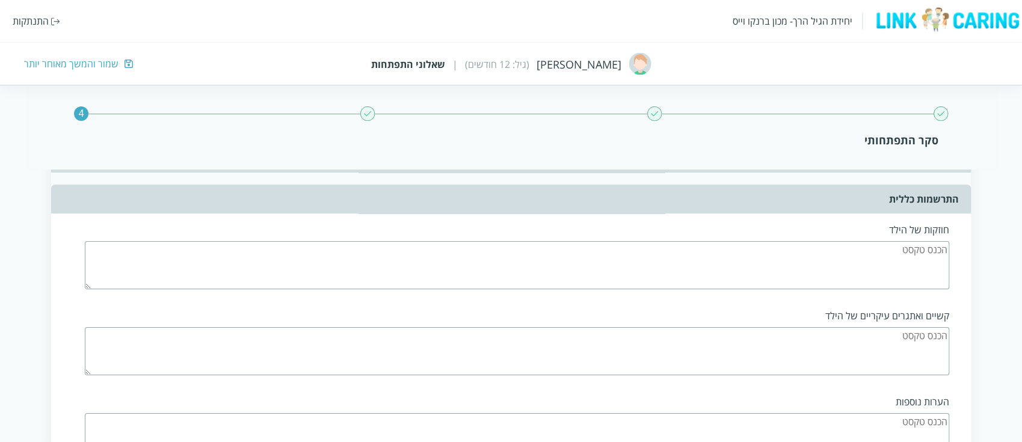
click at [867, 241] on textarea at bounding box center [517, 265] width 864 height 48
click at [866, 327] on textarea at bounding box center [517, 351] width 864 height 48
click at [861, 241] on textarea at bounding box center [517, 265] width 864 height 48
type textarea "אוהב יצירות וחברותי"
click at [864, 327] on textarea at bounding box center [517, 351] width 864 height 48
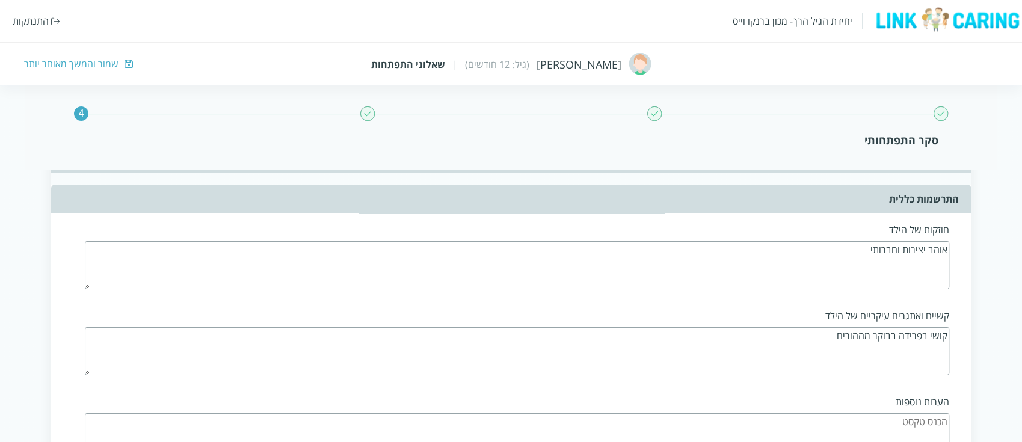
type textarea "קושי בפרידה בבוקר מההורים"
click at [895, 309] on label "קשיים ואתגרים עיקריים של הילד" at bounding box center [517, 315] width 864 height 13
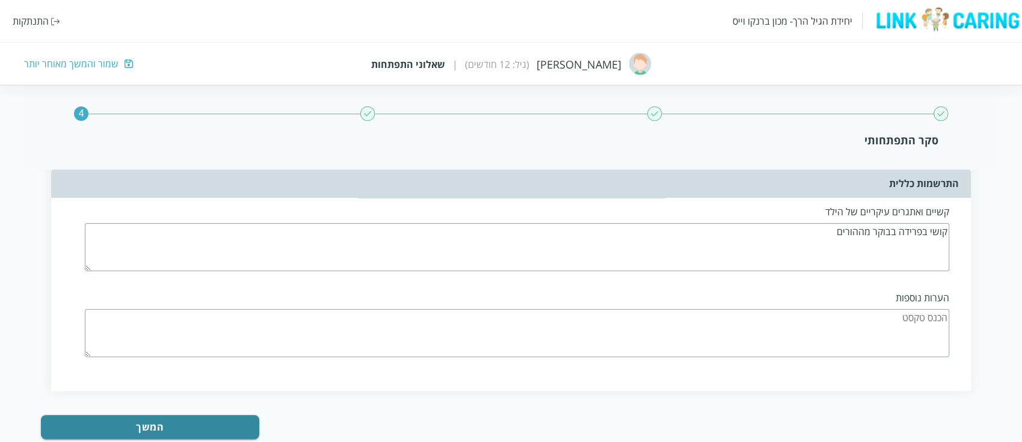
scroll to position [3081, 0]
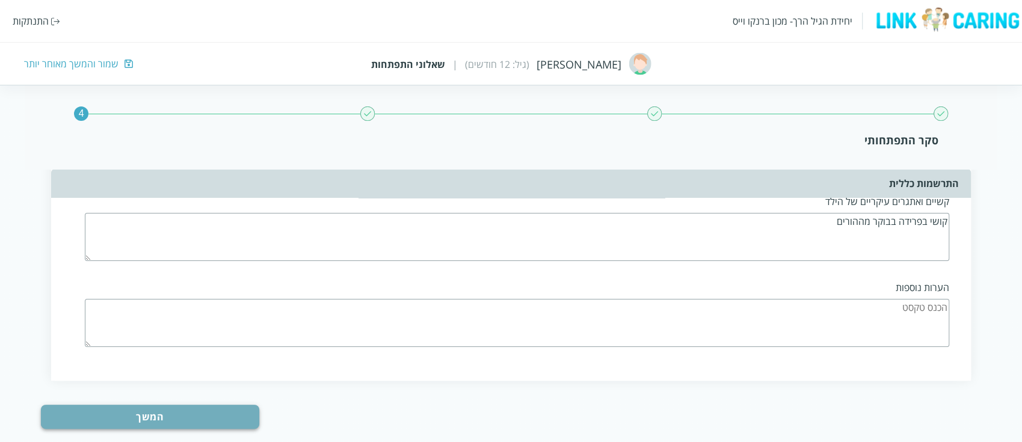
click at [213, 405] on button "המשך" at bounding box center [150, 417] width 218 height 24
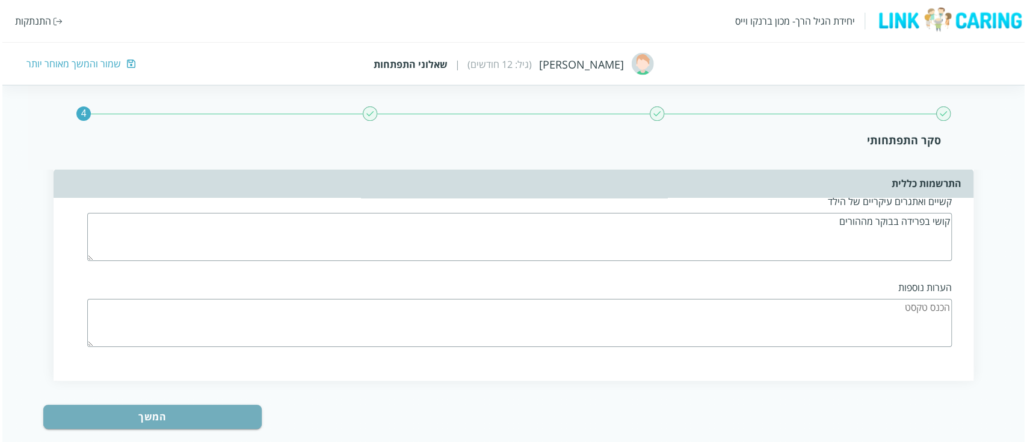
scroll to position [0, 0]
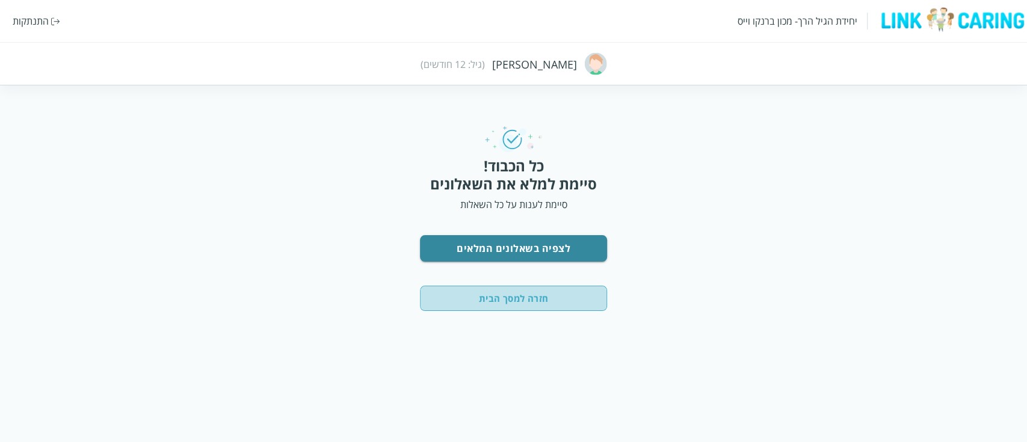
click at [478, 296] on button "חזרה למסך הבית" at bounding box center [513, 298] width 187 height 25
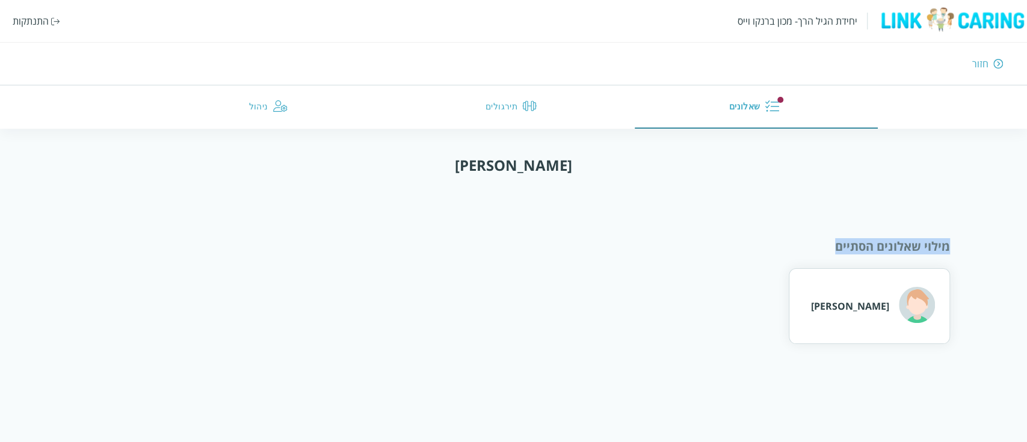
drag, startPoint x: 837, startPoint y: 243, endPoint x: 982, endPoint y: 246, distance: 144.4
click at [982, 246] on div "שלום אופק מילוי שאלונים הסתיים ריי דוד" at bounding box center [513, 249] width 1027 height 189
click at [818, 234] on div "מילוי שאלונים הסתיים [PERSON_NAME]" at bounding box center [513, 271] width 873 height 146
drag, startPoint x: 841, startPoint y: 245, endPoint x: 944, endPoint y: 248, distance: 103.5
click at [944, 248] on div "מילוי שאלונים הסתיים" at bounding box center [513, 246] width 873 height 16
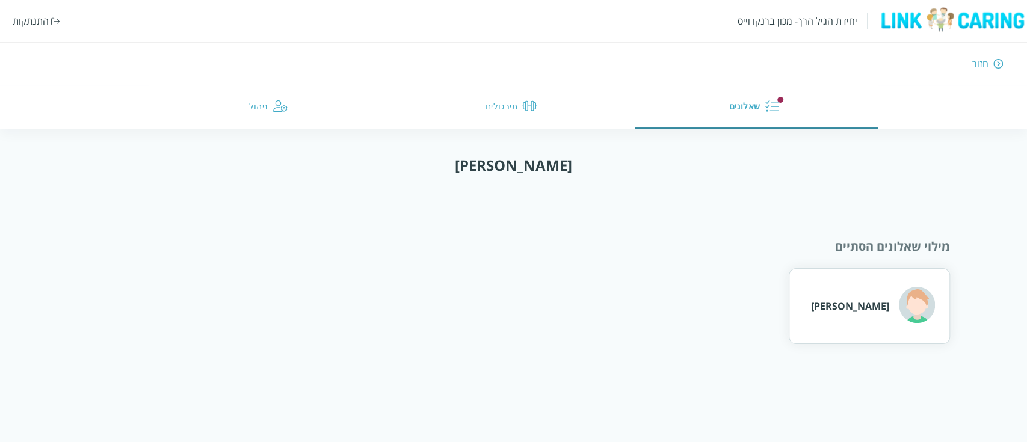
click at [592, 309] on div "[PERSON_NAME]" at bounding box center [513, 306] width 873 height 76
click at [873, 306] on div "[PERSON_NAME]" at bounding box center [850, 306] width 78 height 13
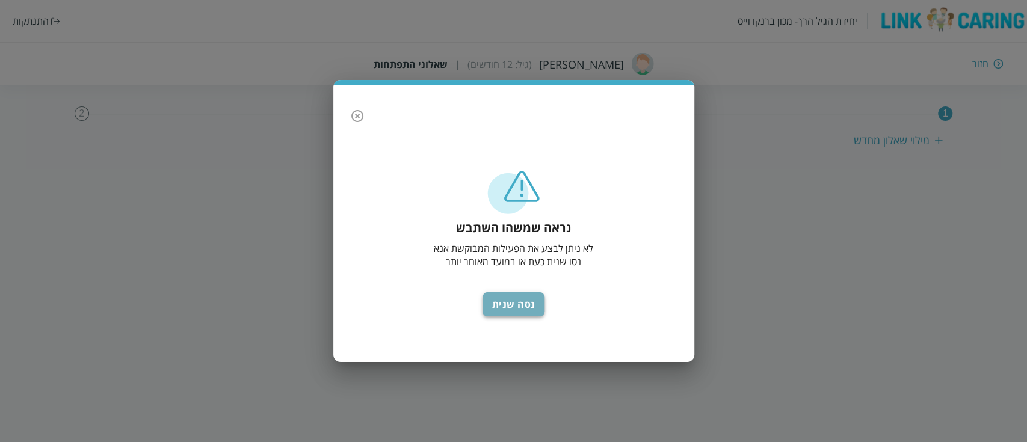
click at [486, 303] on button "נסה שנית" at bounding box center [513, 304] width 63 height 24
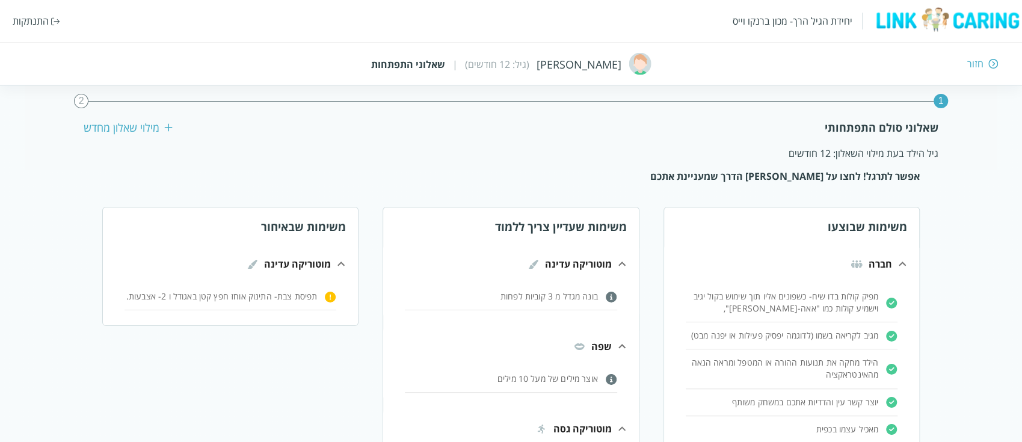
click at [275, 301] on p "תפיסת צבת- התינוק אוחז חפץ קטן באגודל ו 2- אצבעות." at bounding box center [221, 297] width 192 height 12
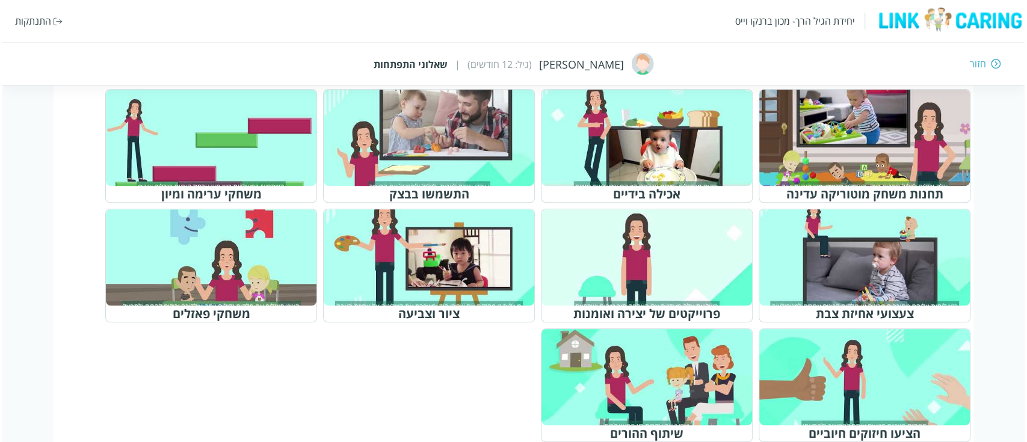
scroll to position [481, 0]
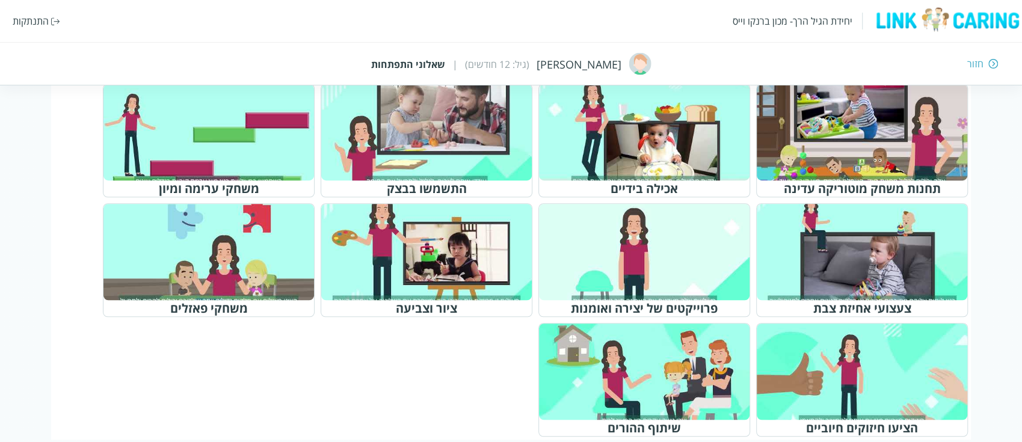
click at [645, 250] on div at bounding box center [649, 252] width 189 height 87
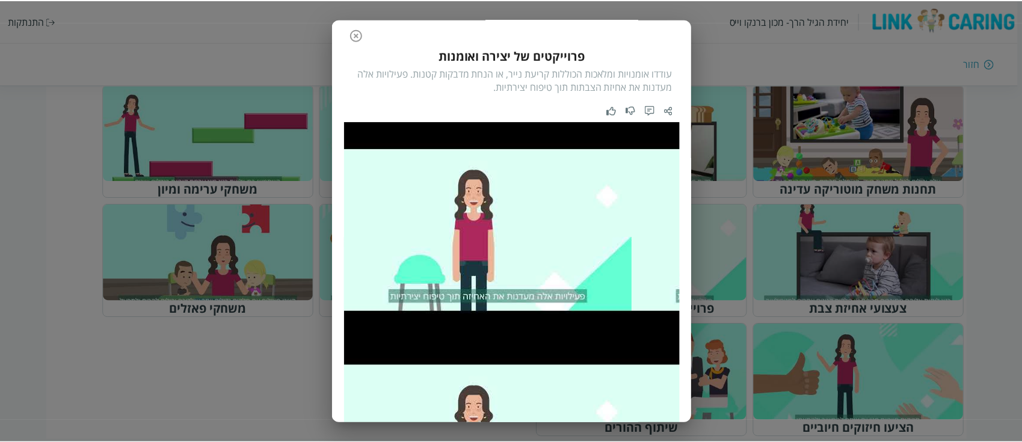
scroll to position [0, 0]
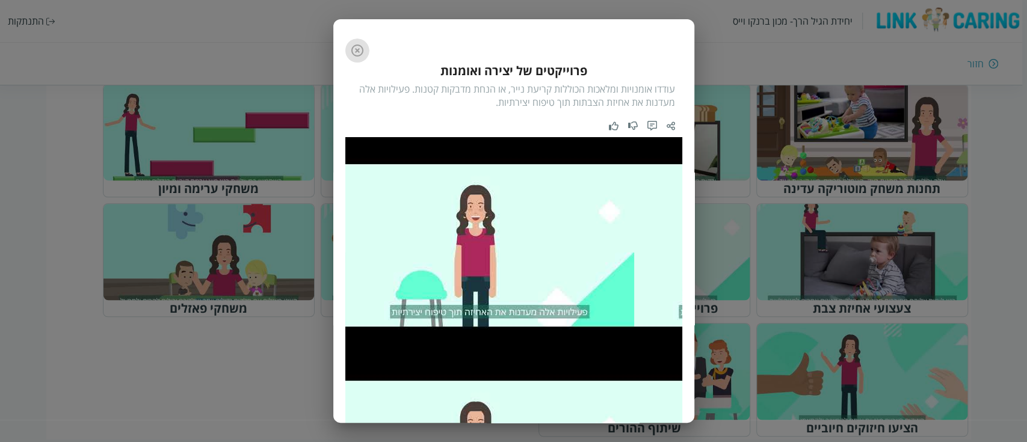
click at [361, 54] on icon "button" at bounding box center [357, 50] width 14 height 14
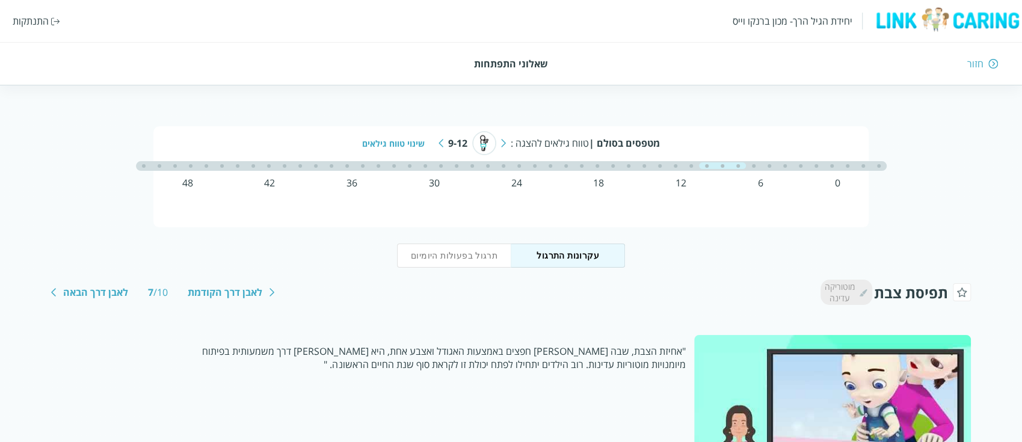
click at [576, 250] on button "עקרונות התרגול" at bounding box center [568, 256] width 114 height 24
click at [480, 250] on button "תרגול בפעולות היומיום" at bounding box center [454, 256] width 114 height 24
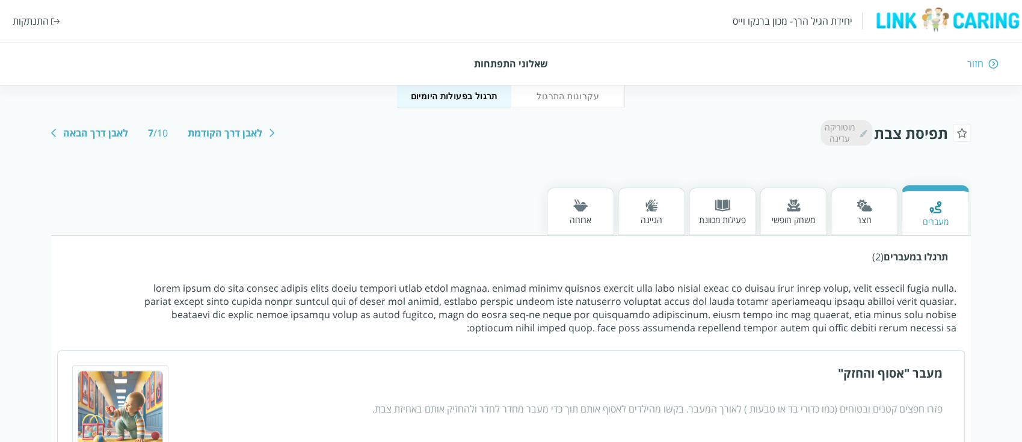
scroll to position [160, 0]
click at [568, 202] on div "ארוחה" at bounding box center [580, 211] width 67 height 48
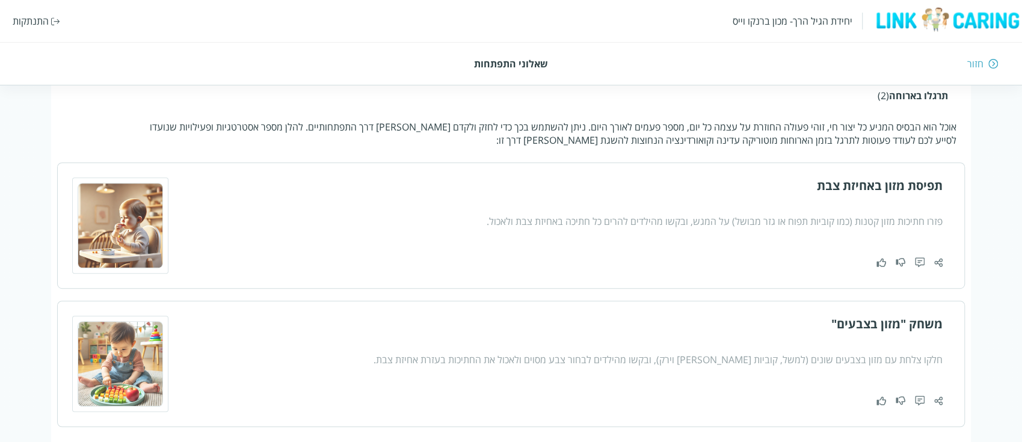
scroll to position [380, 0]
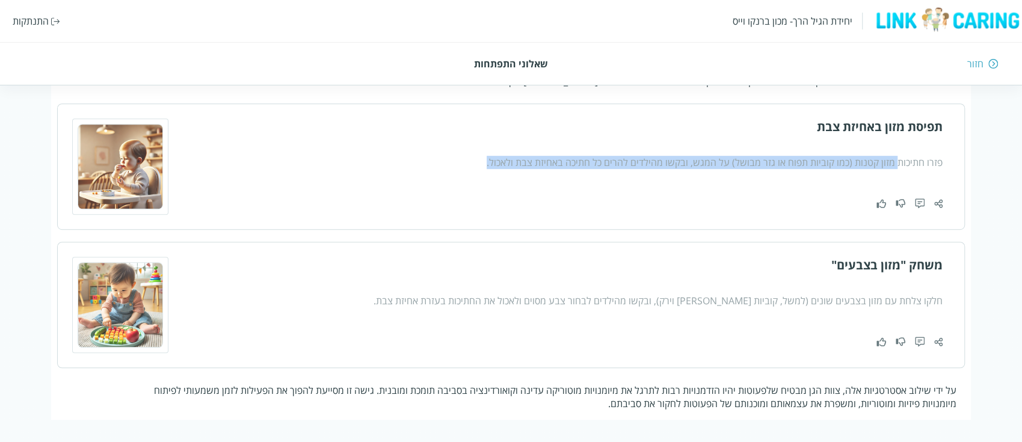
drag, startPoint x: 897, startPoint y: 152, endPoint x: 463, endPoint y: 176, distance: 435.5
click at [463, 176] on div "תפיסת מזון באחיזת צבת פזרו חתיכות מזון קטנות (כמו קוביות תפוח או גזר מבושל) על …" at bounding box center [655, 166] width 576 height 96
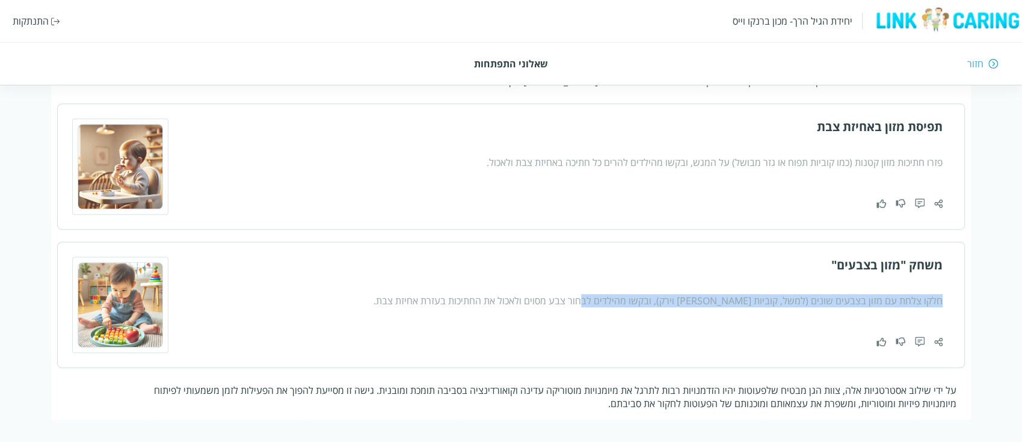
drag, startPoint x: 605, startPoint y: 303, endPoint x: 977, endPoint y: 302, distance: 371.7
click at [977, 302] on div "מטפסים בסולם | טווח גילאים להצגה : 9-12 שינוי טווח גילאים 0 6 12 18 24 30 36 42…" at bounding box center [511, 83] width 1022 height 673
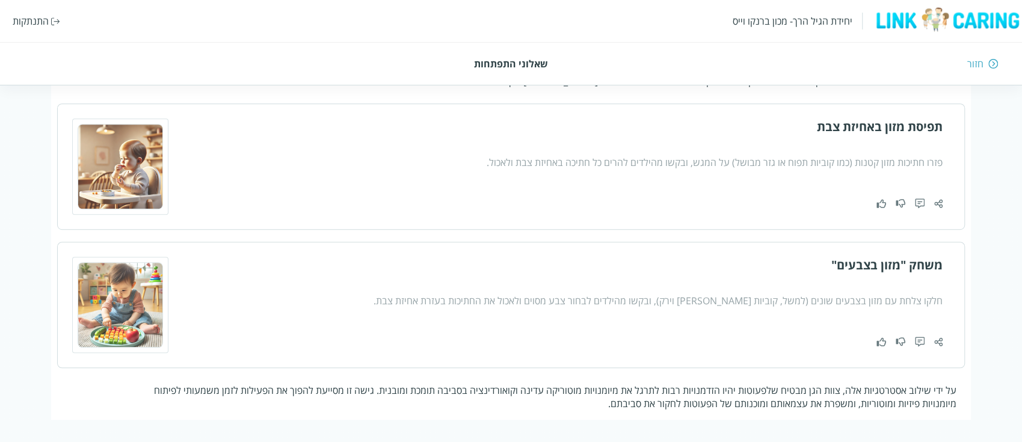
click at [601, 306] on div "חלקו צלחת עם מזון בצבעים שונים (למשל, קוביות [PERSON_NAME] וירק), ובקשו מהילדים…" at bounding box center [655, 300] width 576 height 13
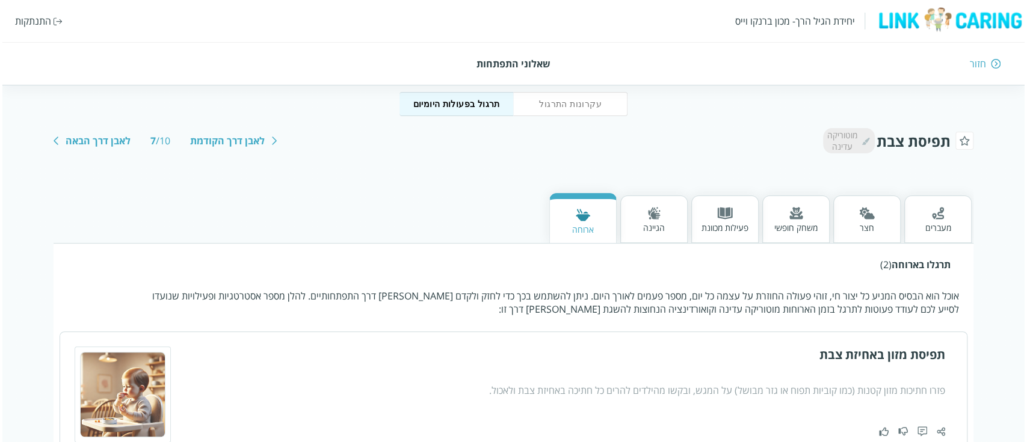
scroll to position [0, 0]
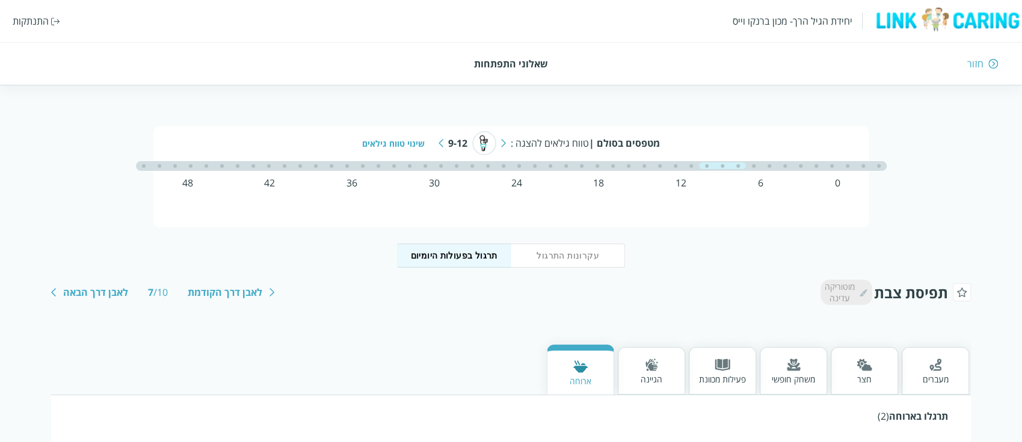
click at [977, 65] on div "חזור" at bounding box center [975, 63] width 16 height 13
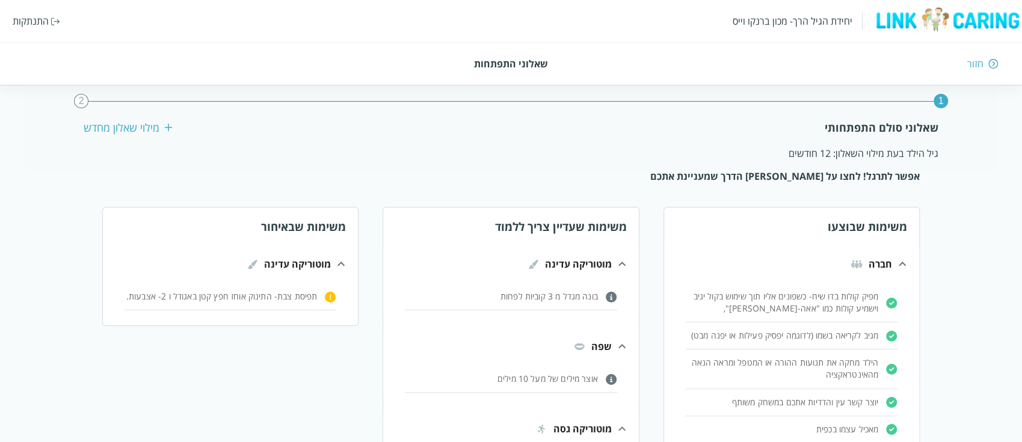
click at [982, 64] on div "חזור" at bounding box center [975, 63] width 16 height 13
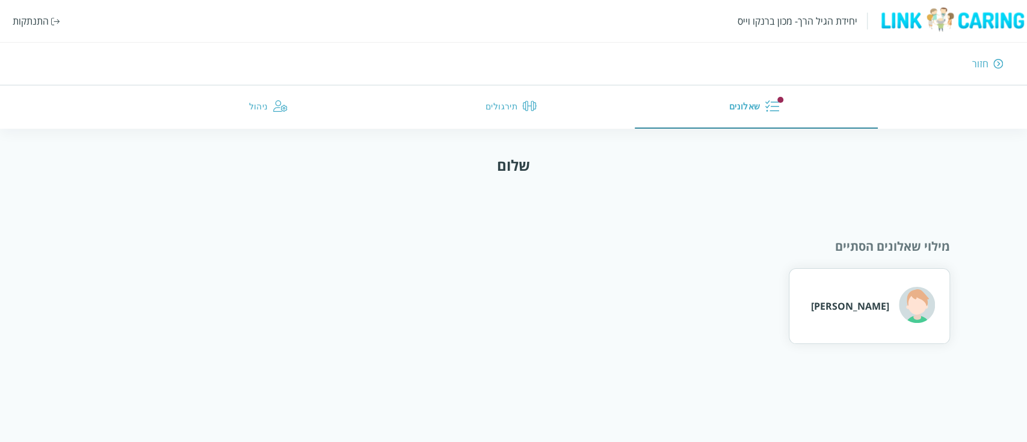
click at [753, 112] on button "שאלונים" at bounding box center [756, 106] width 243 height 43
click at [982, 67] on div "חזור" at bounding box center [980, 63] width 16 height 13
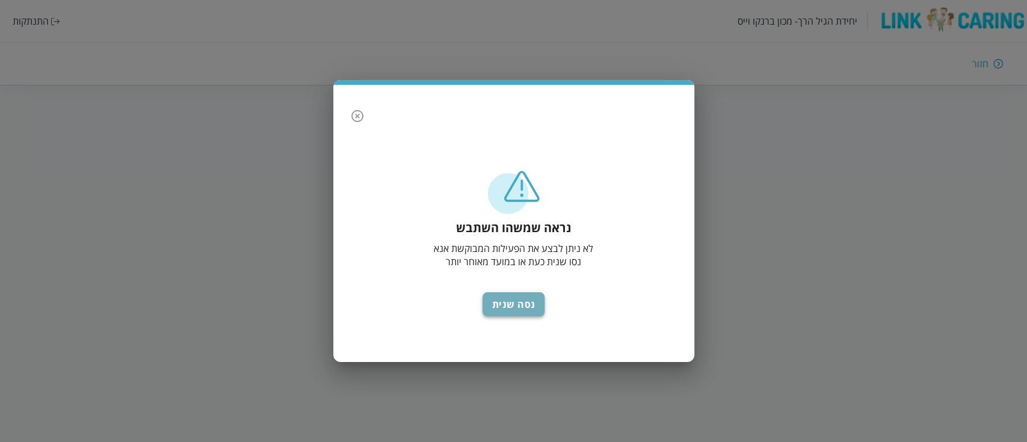
click at [532, 299] on button "נסה שנית" at bounding box center [513, 304] width 63 height 24
click at [502, 304] on button "נסה שנית" at bounding box center [513, 304] width 63 height 24
click at [355, 116] on icon "button" at bounding box center [357, 116] width 14 height 14
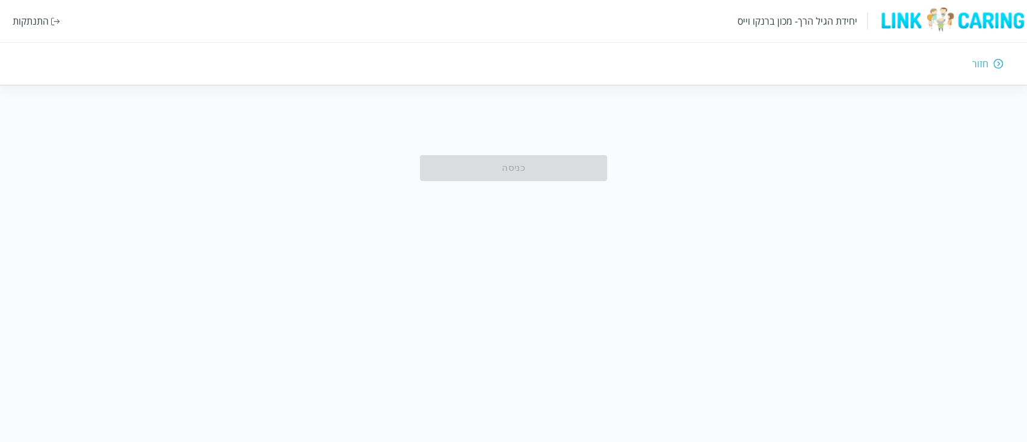
click at [991, 63] on div "חזור" at bounding box center [750, 63] width 505 height 13
click at [534, 167] on div "כניסה" at bounding box center [513, 167] width 187 height 25
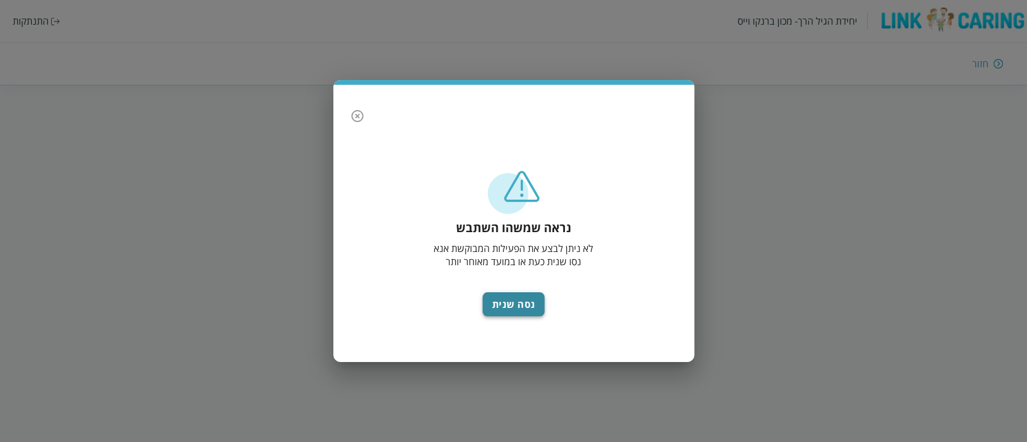
click at [529, 305] on button "נסה שנית" at bounding box center [513, 304] width 63 height 24
click at [349, 126] on div "נראה שמשהו השתבש לא ניתן לבצע את הפעילות המבוקשת אנא נסו שנית כעת או במועד מאוח…" at bounding box center [513, 223] width 361 height 277
click at [351, 118] on icon "button" at bounding box center [357, 116] width 12 height 12
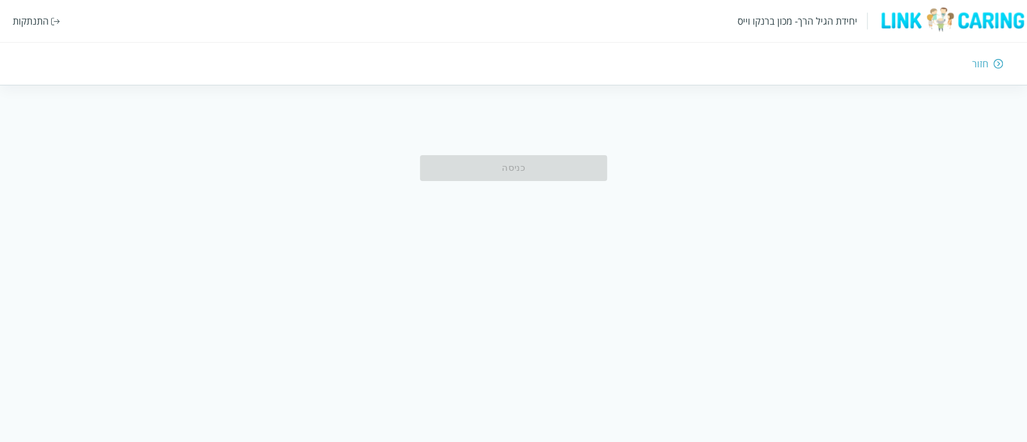
click at [549, 150] on div "כניסה" at bounding box center [513, 167] width 287 height 83
drag, startPoint x: 549, startPoint y: 161, endPoint x: 933, endPoint y: 129, distance: 386.3
click at [549, 161] on div "כניסה" at bounding box center [513, 167] width 187 height 25
click at [989, 55] on div "יחידת הגיל הרך- מכון ברנקו וייס התנתקות חזור" at bounding box center [513, 42] width 1027 height 85
click at [989, 65] on div "חזור" at bounding box center [750, 63] width 505 height 13
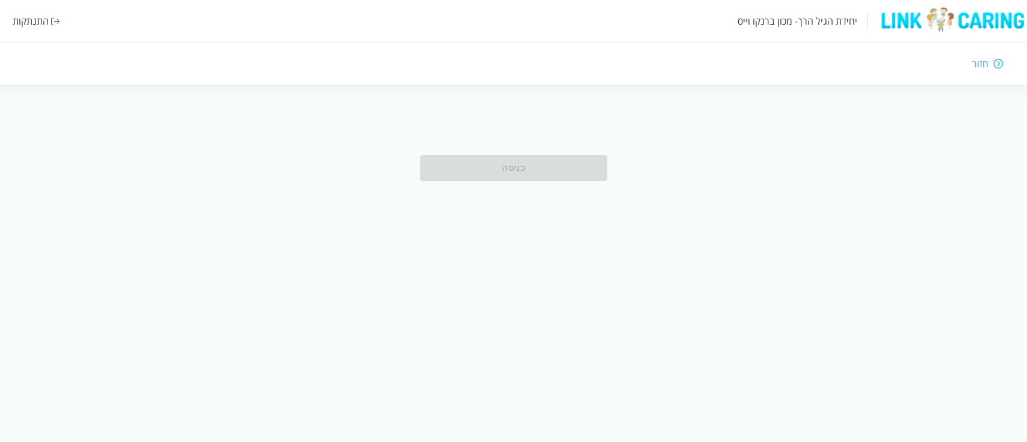
click at [996, 65] on img at bounding box center [998, 63] width 10 height 11
click at [953, 23] on img at bounding box center [952, 20] width 150 height 26
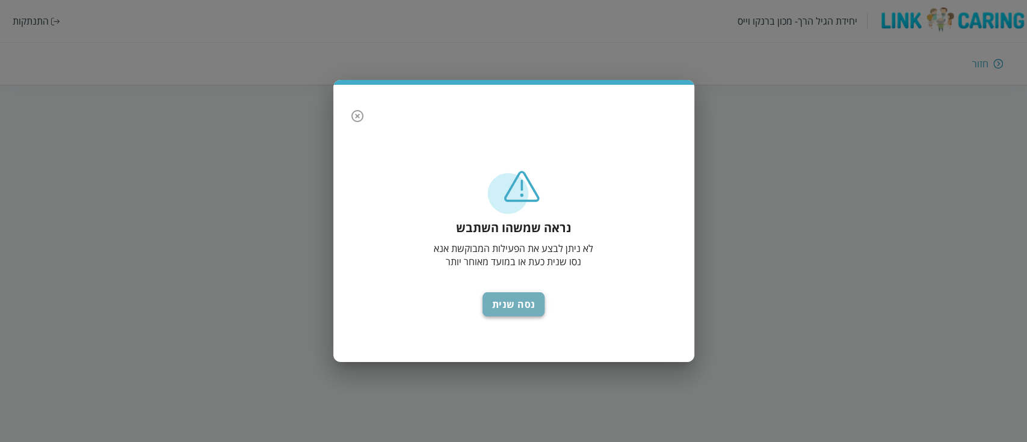
click at [513, 296] on button "נסה שנית" at bounding box center [513, 304] width 63 height 24
drag, startPoint x: 372, startPoint y: 116, endPoint x: 353, endPoint y: 118, distance: 19.3
click at [371, 116] on div "נראה שמשהו השתבש לא ניתן לבצע את הפעילות המבוקשת אנא נסו שנית כעת או במועד מאוח…" at bounding box center [513, 223] width 361 height 277
click at [352, 118] on icon "button" at bounding box center [357, 116] width 14 height 14
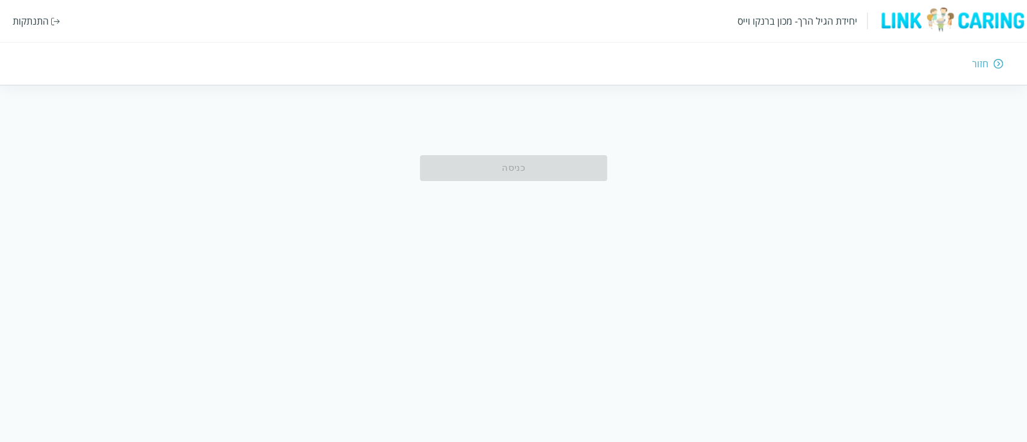
click at [470, 173] on div "כניסה" at bounding box center [513, 167] width 187 height 25
click at [974, 62] on div "חזור" at bounding box center [980, 63] width 16 height 13
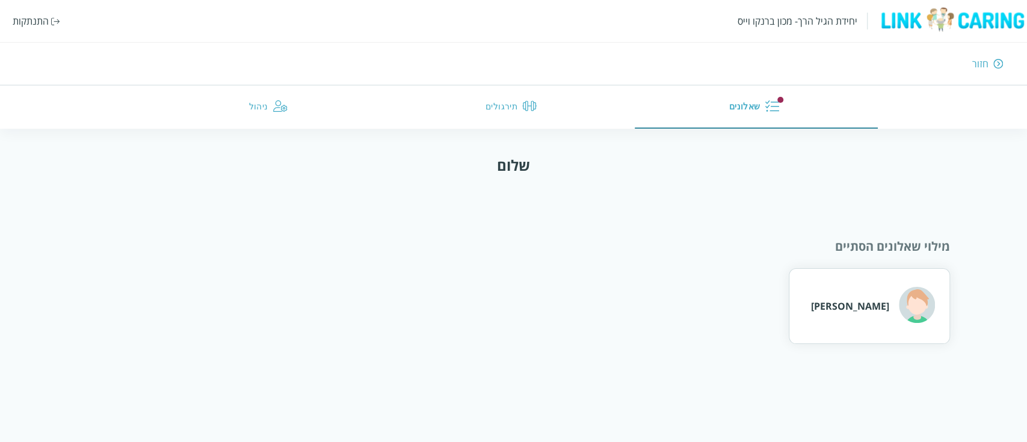
click at [602, 235] on div "מילוי שאלונים הסתיים [PERSON_NAME]" at bounding box center [513, 271] width 873 height 146
click at [747, 114] on button "שאלונים" at bounding box center [756, 106] width 243 height 43
click at [985, 61] on div "חזור" at bounding box center [980, 63] width 16 height 13
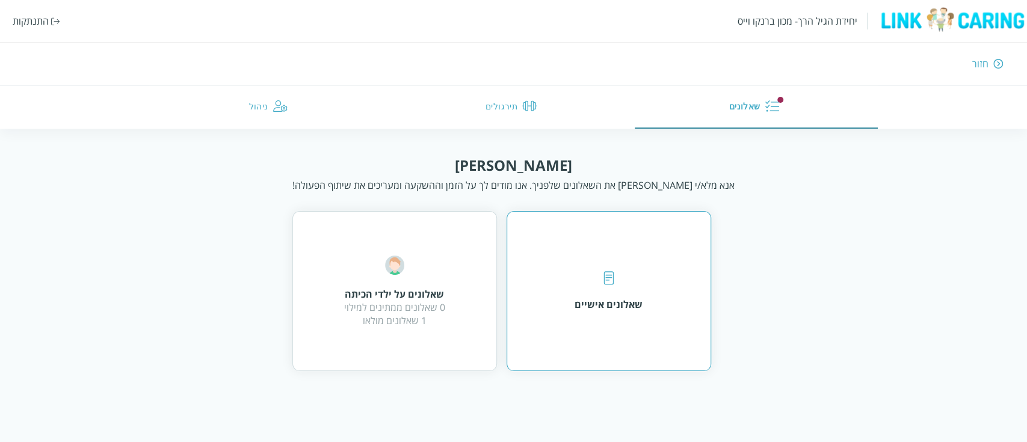
click at [615, 277] on div "שאלונים אישיים" at bounding box center [608, 291] width 68 height 40
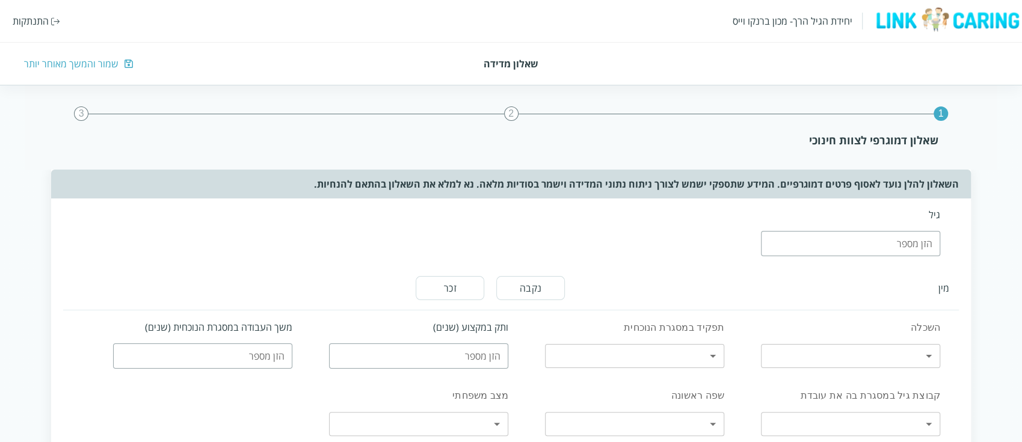
click at [910, 248] on input "number" at bounding box center [850, 243] width 179 height 25
type input "45"
click at [555, 291] on button "נקבה" at bounding box center [530, 288] width 69 height 24
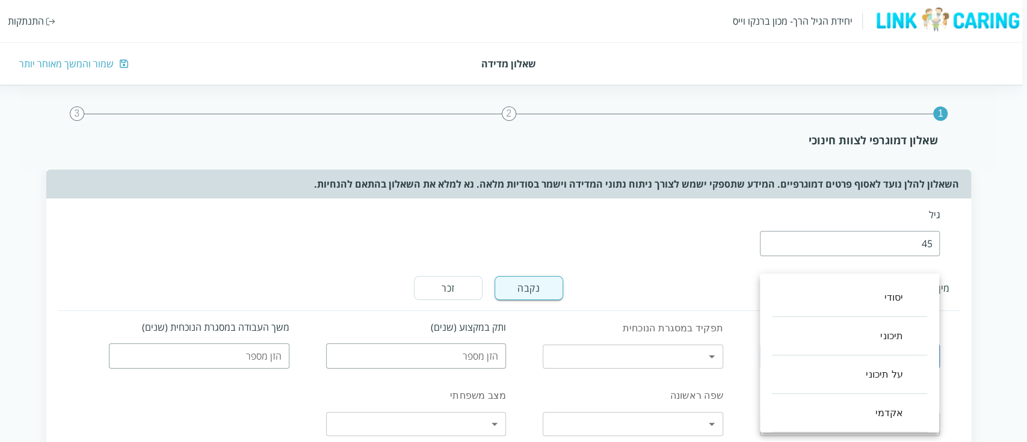
click at [888, 327] on li "תיכוני" at bounding box center [849, 336] width 155 height 38
type input "1"
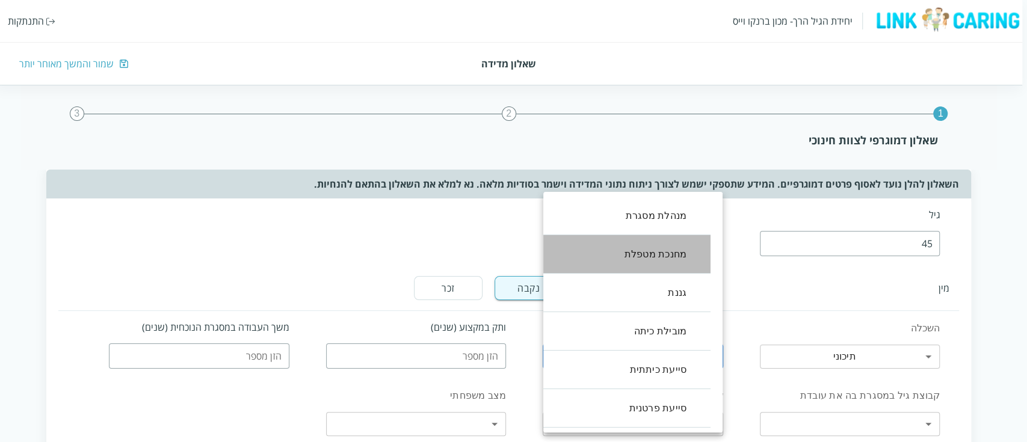
click at [660, 256] on li "מחנכת מטפלת" at bounding box center [620, 254] width 179 height 38
type input "1"
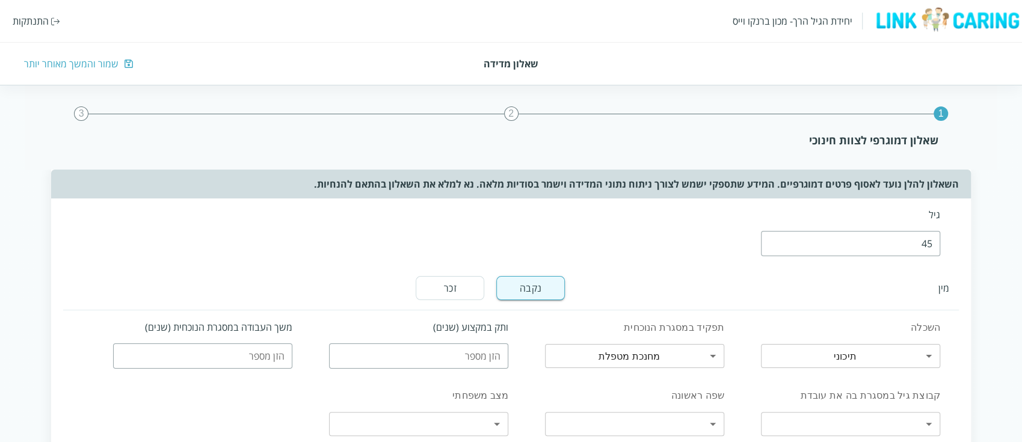
click at [491, 361] on input "number" at bounding box center [418, 355] width 179 height 25
type input "20"
click at [251, 351] on input "number" at bounding box center [202, 355] width 179 height 25
type input "8"
drag, startPoint x: 283, startPoint y: 331, endPoint x: 278, endPoint y: 337, distance: 8.1
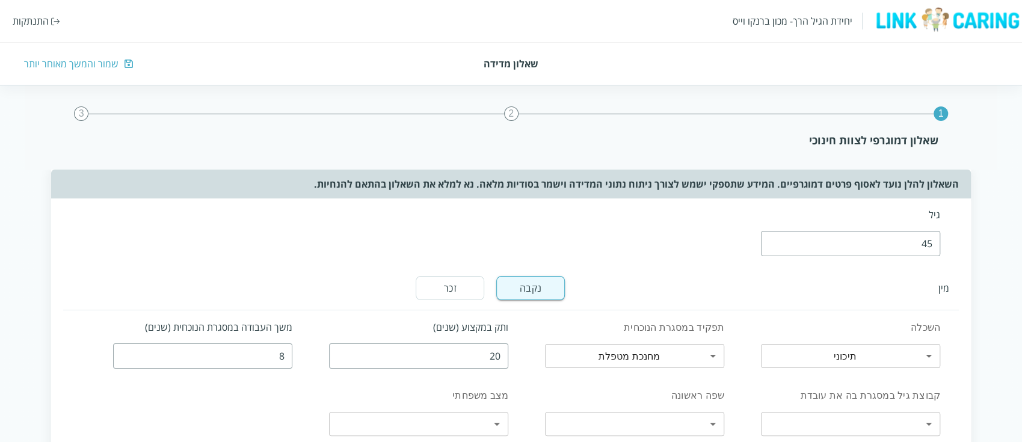
click at [281, 330] on label "משך העבודה במסגרת הנוכחית (שנים)" at bounding box center [202, 327] width 179 height 13
click at [882, 397] on label "קבוצת גיל במסגרת בה את עובדת" at bounding box center [850, 396] width 179 height 14
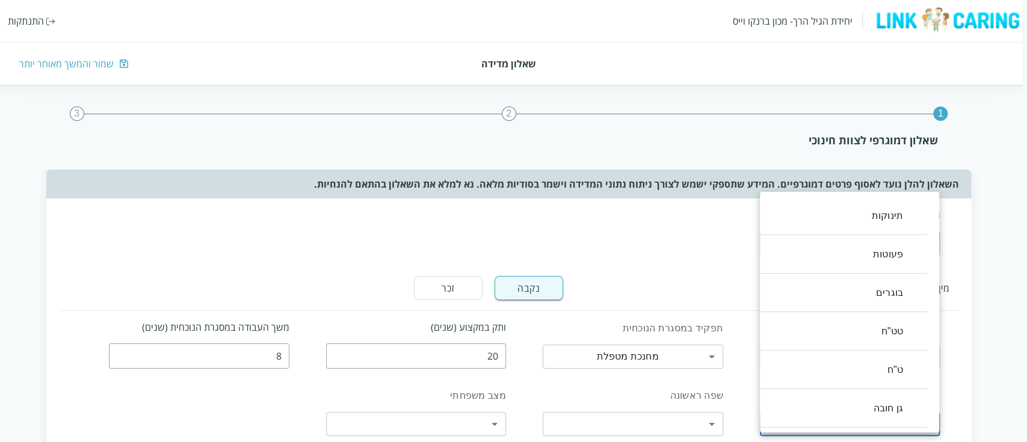
click at [890, 291] on li "בוגרים" at bounding box center [837, 293] width 179 height 38
type input ",2"
click at [748, 382] on div at bounding box center [513, 221] width 1027 height 442
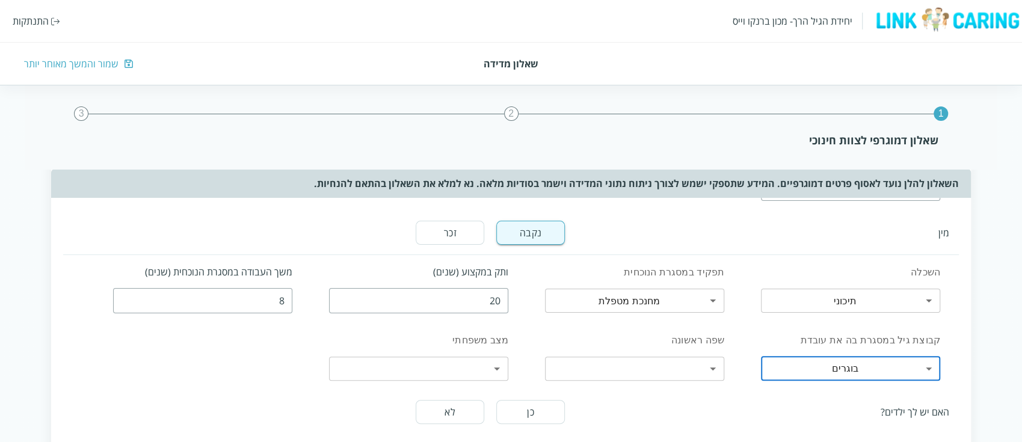
scroll to position [80, 0]
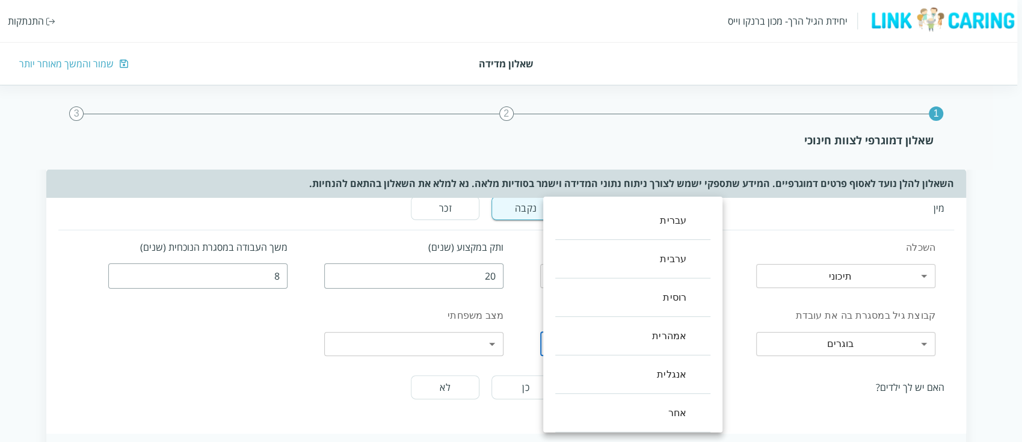
click at [710, 336] on body "יחידת הגיל הרך- מכון [PERSON_NAME] התנתקות שאלון מדידה שמור והמשך מאוחר יותר 1 …" at bounding box center [508, 428] width 1027 height 764
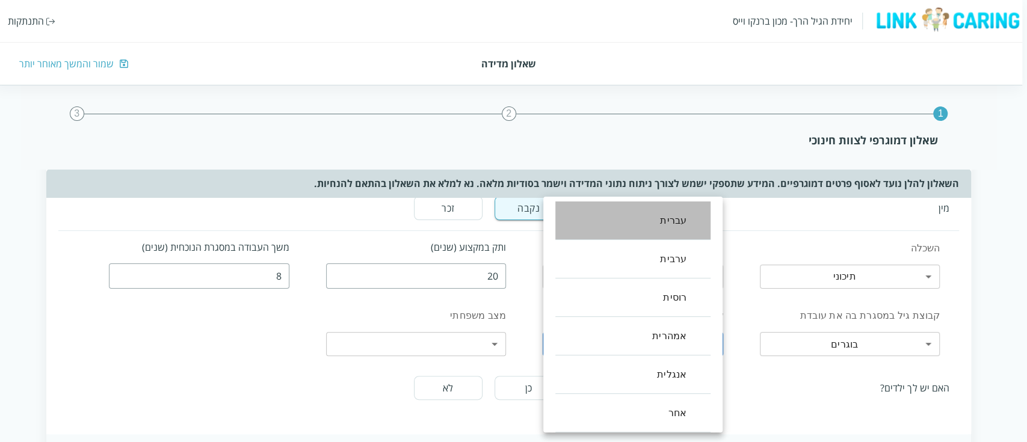
click at [665, 218] on li "עברית" at bounding box center [632, 220] width 155 height 38
type input "0"
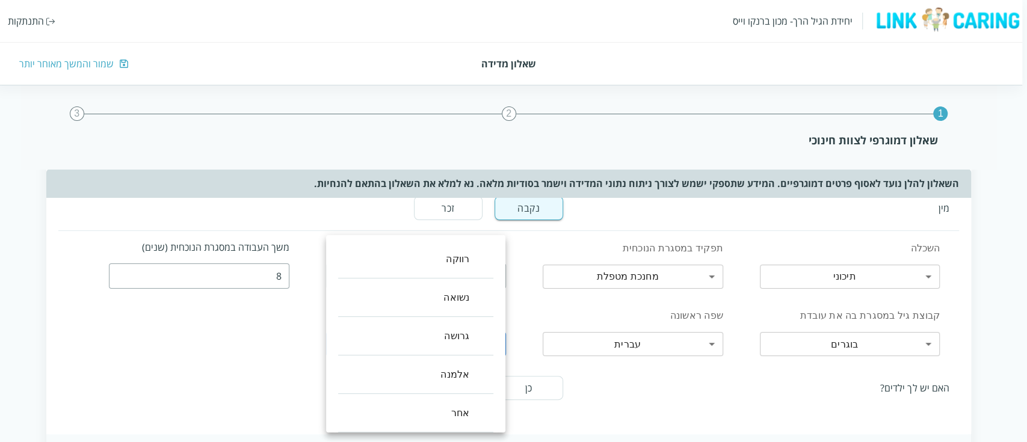
click at [500, 333] on body "יחידת הגיל הרך- מכון [PERSON_NAME] התנתקות שאלון מדידה שמור והמשך מאוחר יותר 1 …" at bounding box center [511, 428] width 1032 height 764
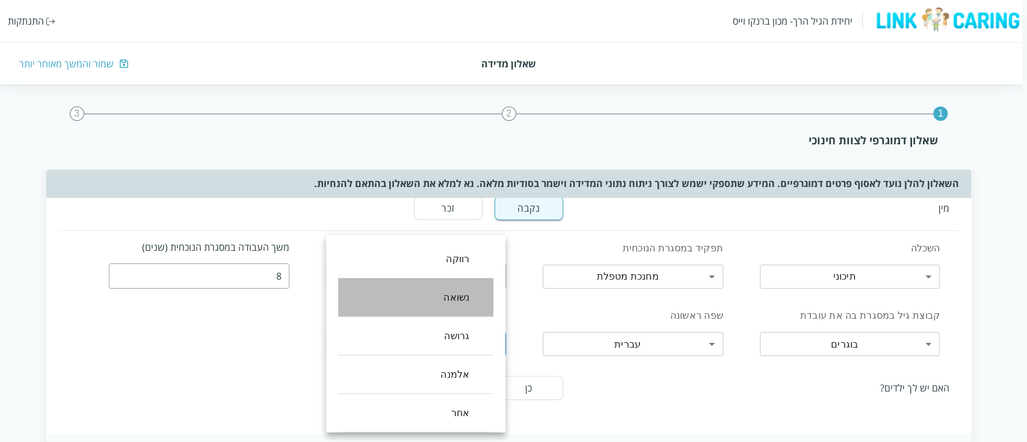
click at [462, 295] on li "נשואה" at bounding box center [415, 297] width 155 height 38
type input "1"
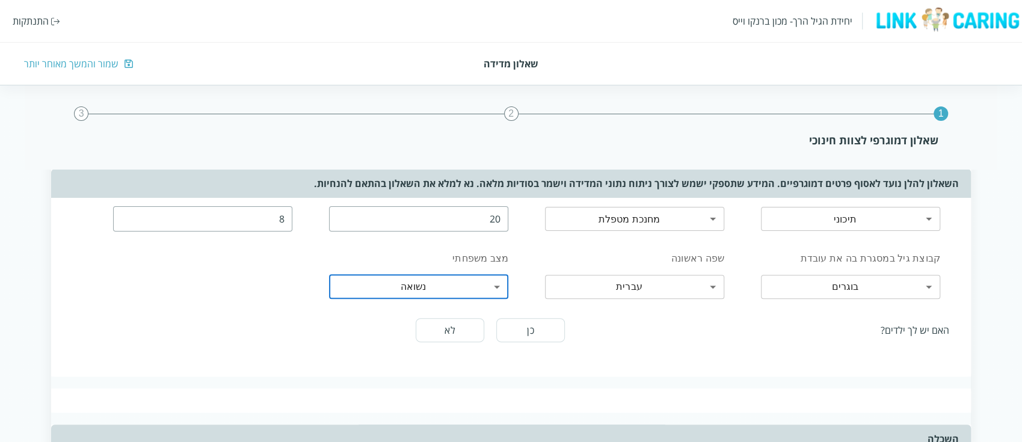
scroll to position [160, 0]
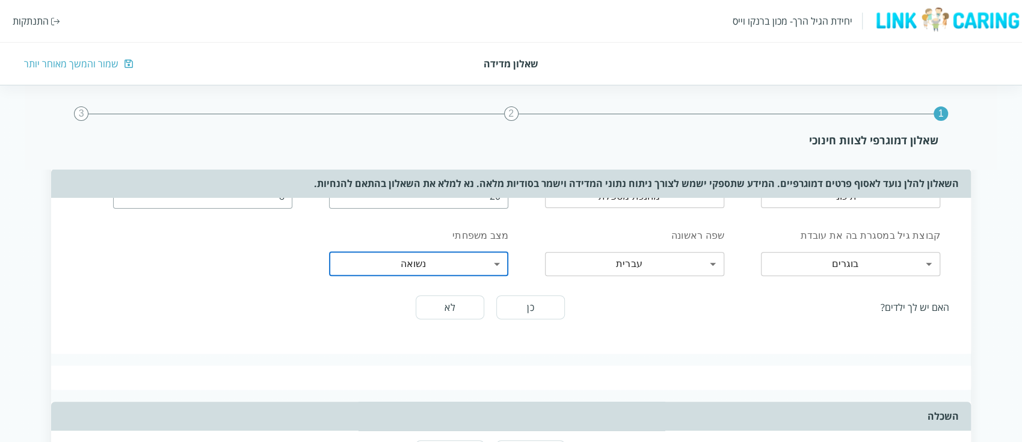
click at [515, 307] on button "כן" at bounding box center [530, 307] width 69 height 24
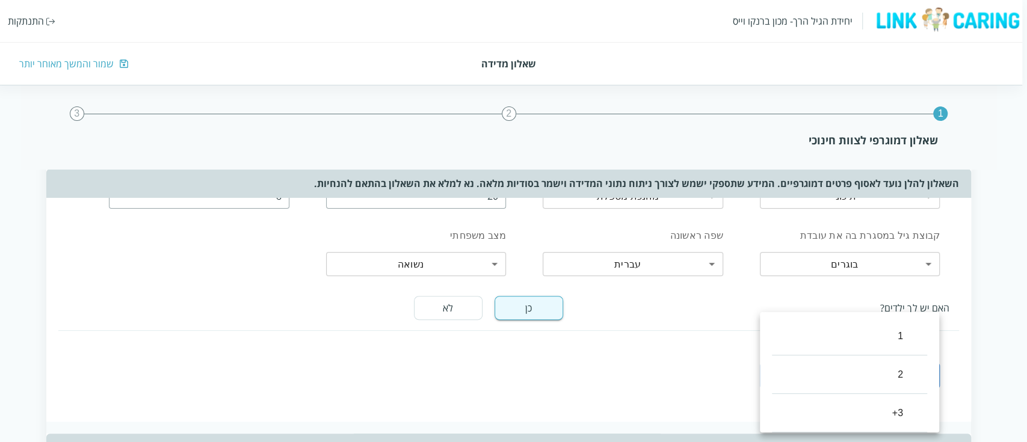
click at [799, 383] on body "יחידת הגיל הרך- מכון [PERSON_NAME] התנתקות שאלון מדידה שמור והמשך מאוחר יותר 1 …" at bounding box center [511, 430] width 1032 height 929
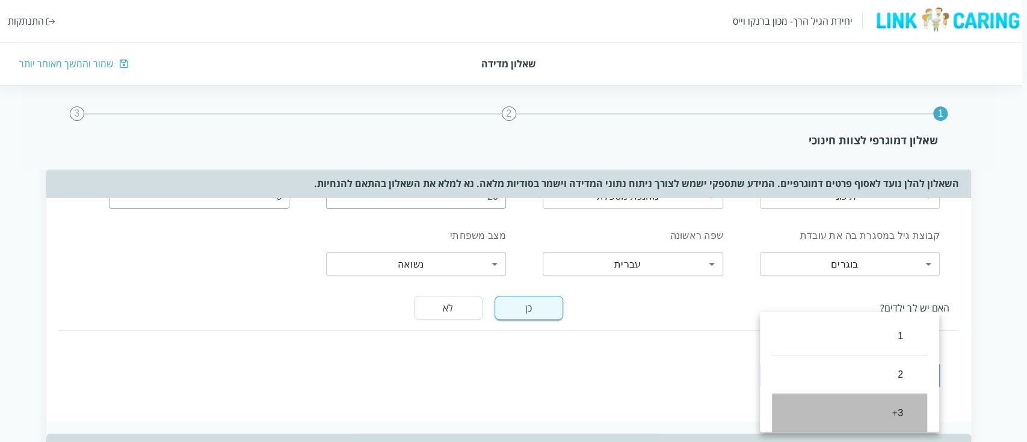
click at [894, 410] on li "3+" at bounding box center [849, 413] width 155 height 38
type input "2"
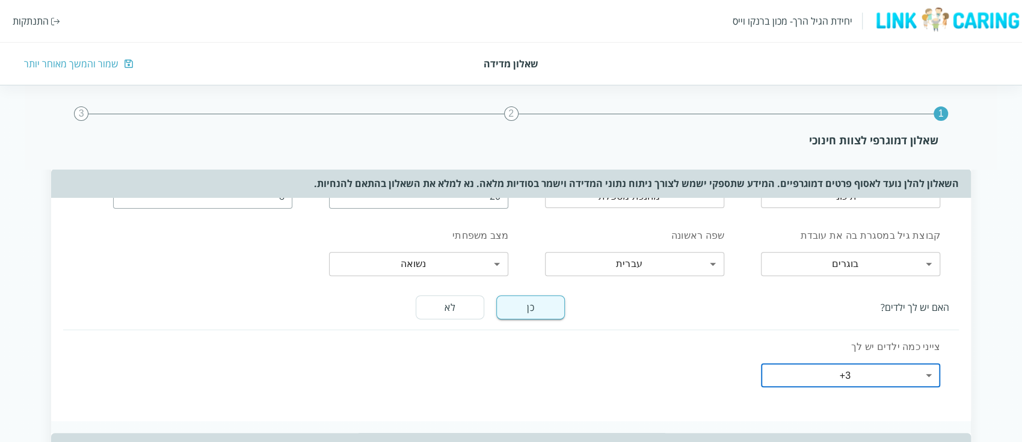
scroll to position [321, 0]
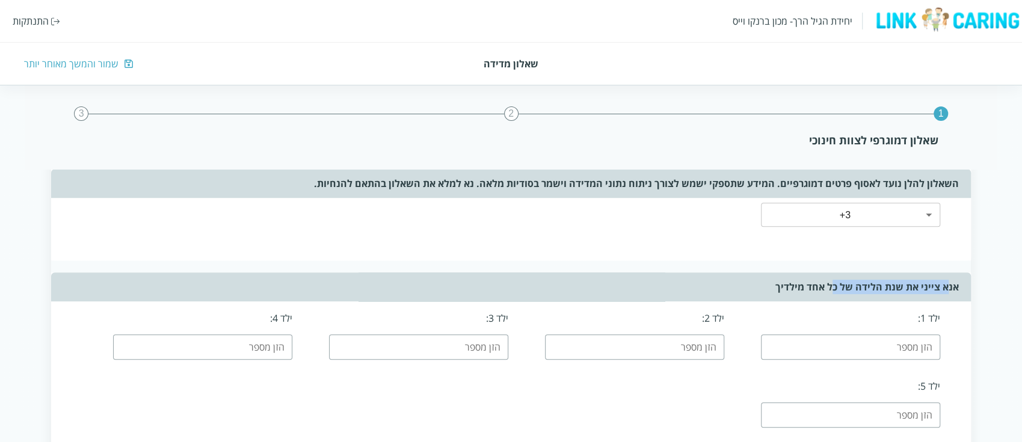
drag, startPoint x: 831, startPoint y: 290, endPoint x: 948, endPoint y: 296, distance: 116.8
click at [948, 296] on div "אנא צייני את שנת הלידה של כל אחד מילדיך" at bounding box center [511, 286] width 920 height 29
click at [895, 336] on input "number" at bounding box center [850, 346] width 179 height 25
type input "2000"
type input "2002"
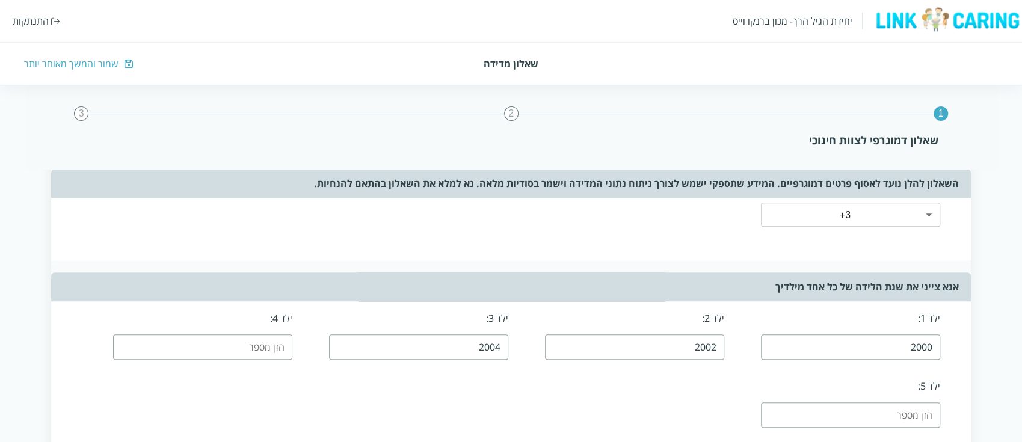
type input "2004"
click at [695, 401] on div "ילד 1: 2000 ילד 2: 2002 ילד 3: 2004 ילד 4: ילד 5:" at bounding box center [511, 381] width 920 height 160
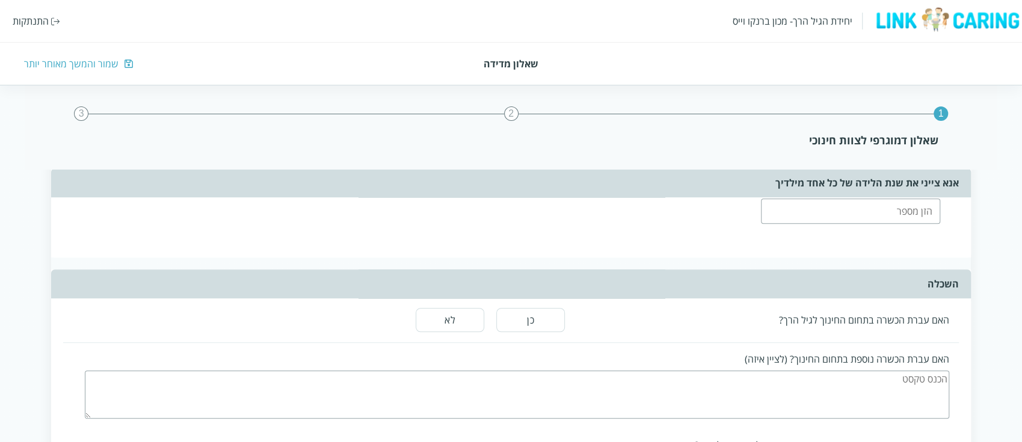
scroll to position [561, 0]
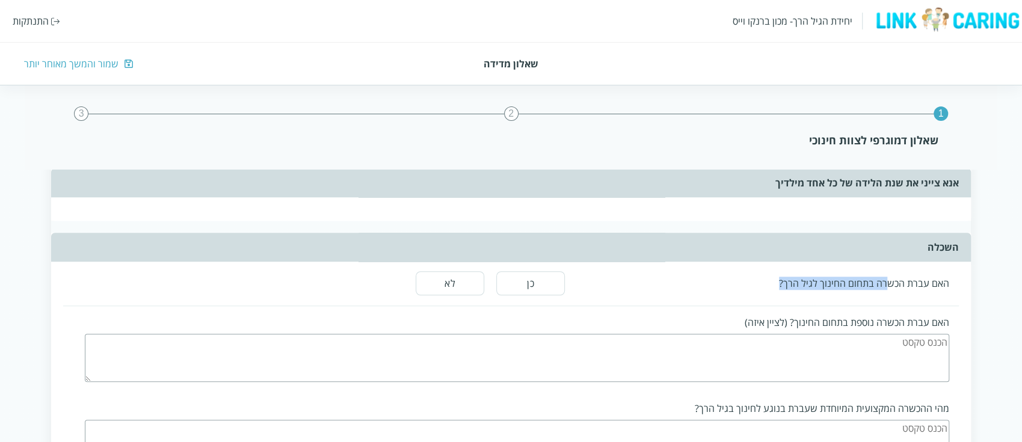
drag, startPoint x: 890, startPoint y: 276, endPoint x: 764, endPoint y: 284, distance: 126.0
click at [764, 284] on div "האם עברת הכשרה בתחום החינוך לגיל הרך?" at bounding box center [763, 283] width 372 height 13
click at [732, 291] on div "האם עברת הכשרה בתחום החינוך לגיל הרך? כן לא" at bounding box center [511, 284] width 896 height 44
click at [523, 284] on button "כן" at bounding box center [530, 283] width 69 height 24
click at [777, 357] on textarea at bounding box center [517, 358] width 864 height 48
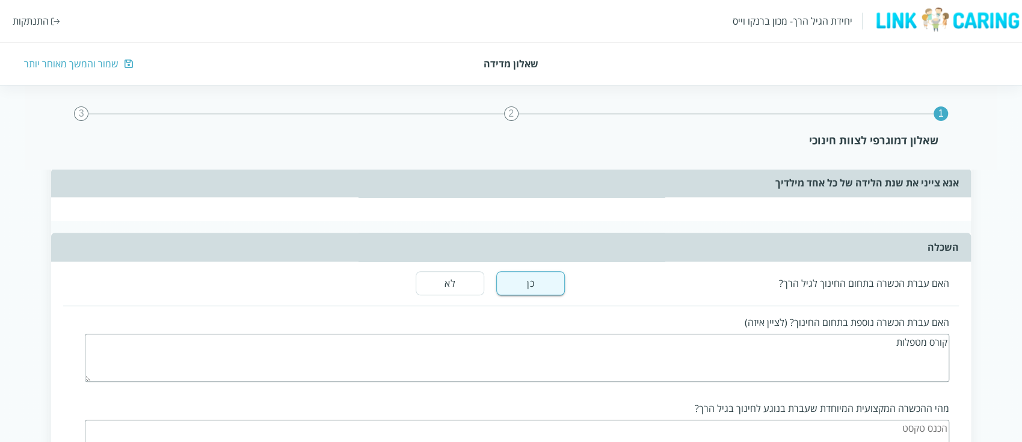
type textarea "קורס מטפלות"
click at [1008, 306] on div "1 2 3 שאלון דמוגרפי לצוות חינוכי השאלון להלן נועד לאסוף פרטים דמוגרפיים. המידע …" at bounding box center [511, 63] width 1022 height 996
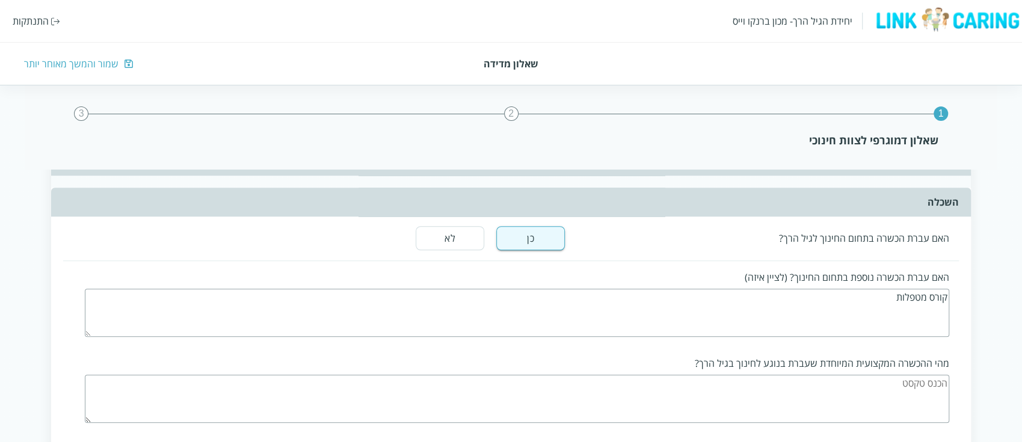
scroll to position [641, 0]
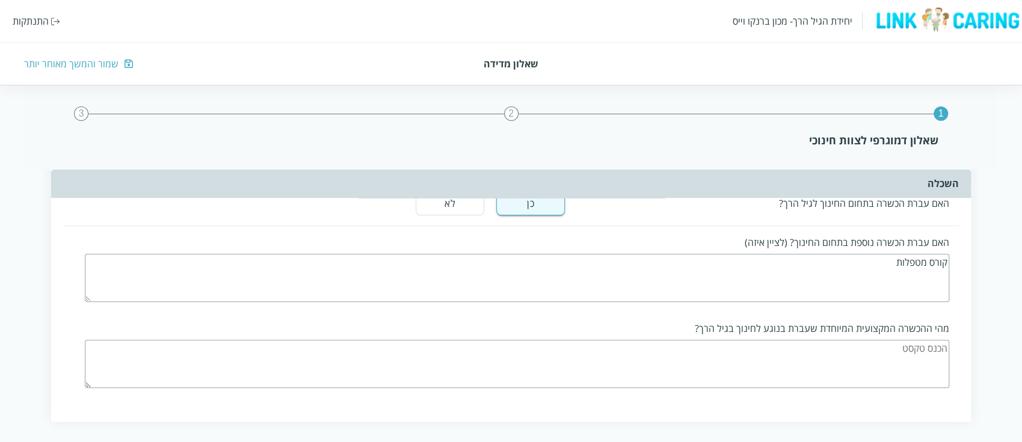
drag, startPoint x: 897, startPoint y: 271, endPoint x: 970, endPoint y: 268, distance: 72.8
click at [970, 268] on div "האם עברת הכשרה בתחום החינוך לגיל הרך? כן לא האם עברת הכשרה נוספת בתחום החינוך? …" at bounding box center [511, 302] width 920 height 240
click at [858, 348] on textarea at bounding box center [517, 364] width 864 height 48
click at [830, 278] on textarea "קורס מטפלות" at bounding box center [517, 278] width 864 height 48
click at [833, 359] on textarea at bounding box center [517, 364] width 864 height 48
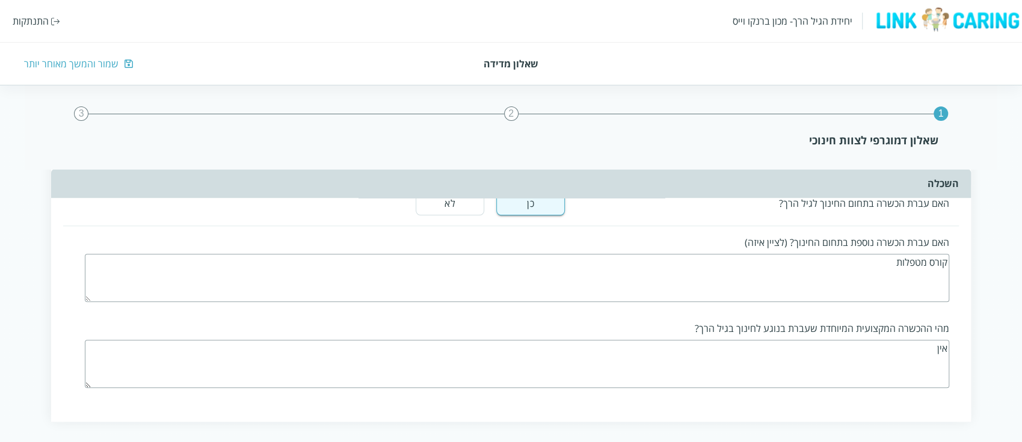
type textarea "אין"
click at [950, 322] on div "מהי ההכשרה המקצועית המיוחדת שעברת בנוגע לחינוך בגיל הרך? אין" at bounding box center [522, 355] width 874 height 86
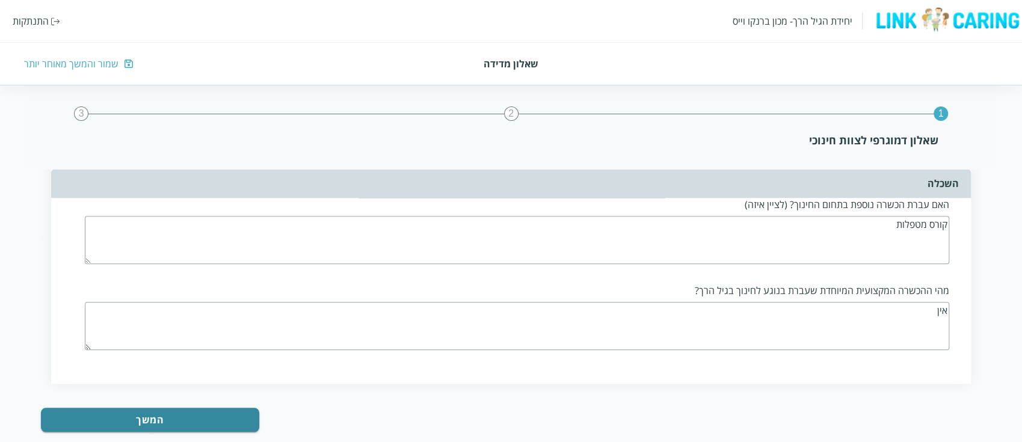
scroll to position [701, 0]
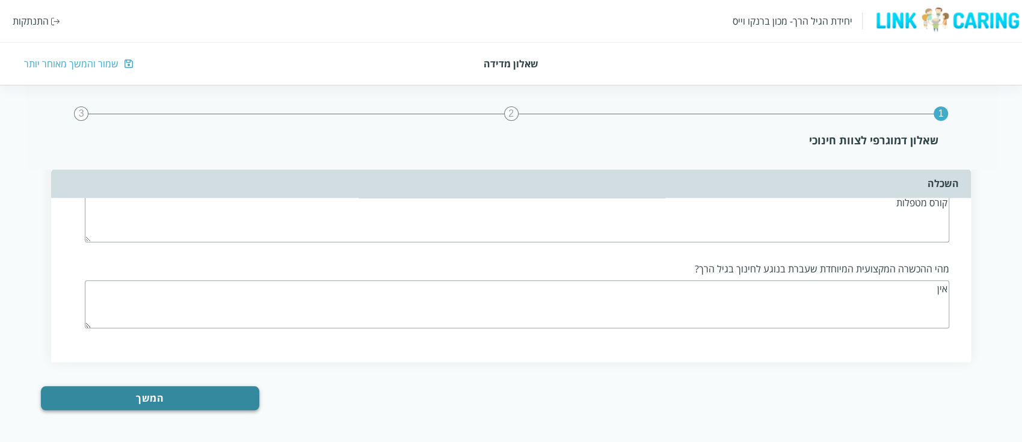
click at [227, 393] on button "המשך" at bounding box center [150, 398] width 218 height 24
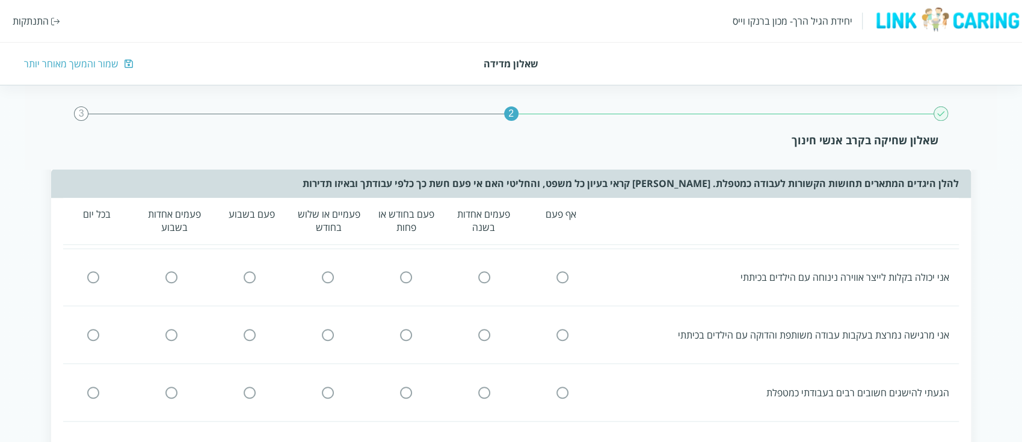
scroll to position [0, 0]
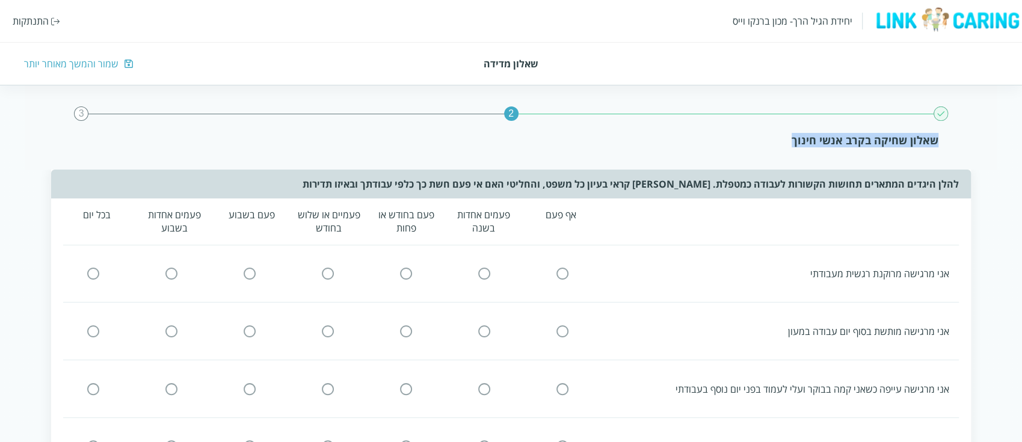
drag, startPoint x: 793, startPoint y: 140, endPoint x: 943, endPoint y: 138, distance: 150.4
click at [943, 138] on div "2 3 שאלון שחיקה בקרב אנשי חינוך" at bounding box center [510, 127] width 971 height 84
click at [775, 148] on div "2 3 שאלון שחיקה בקרב אנשי חינוך" at bounding box center [510, 127] width 971 height 84
click at [812, 143] on div "שאלון שחיקה בקרב אנשי חינוך" at bounding box center [511, 140] width 854 height 14
click at [564, 268] on input "radio" at bounding box center [562, 274] width 11 height 13
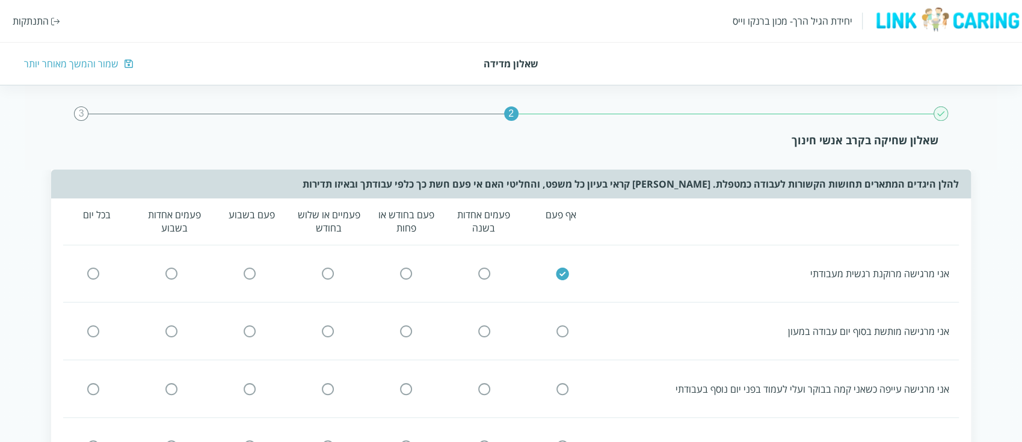
drag, startPoint x: 920, startPoint y: 328, endPoint x: 764, endPoint y: 338, distance: 156.7
click at [764, 338] on div "אני מרגישה מותשת בסוף יום עבודה במעון" at bounding box center [506, 331] width 905 height 33
click at [90, 331] on input "radio" at bounding box center [93, 331] width 11 height 13
click at [760, 387] on div "אני מרגישה עייפה כשאני קמה בבוקר ועלי לעמוד בפני יום נוסף בעבודתי" at bounding box center [779, 389] width 340 height 13
click at [174, 386] on input "radio" at bounding box center [171, 389] width 11 height 13
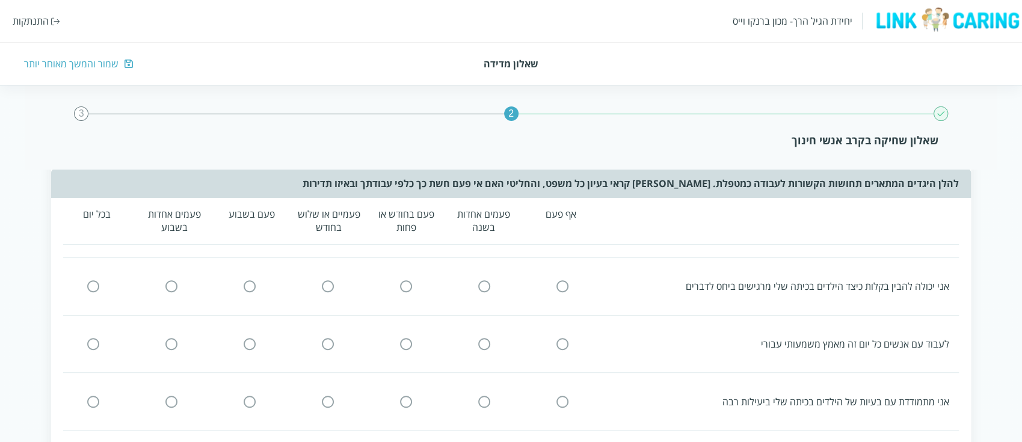
scroll to position [80, 0]
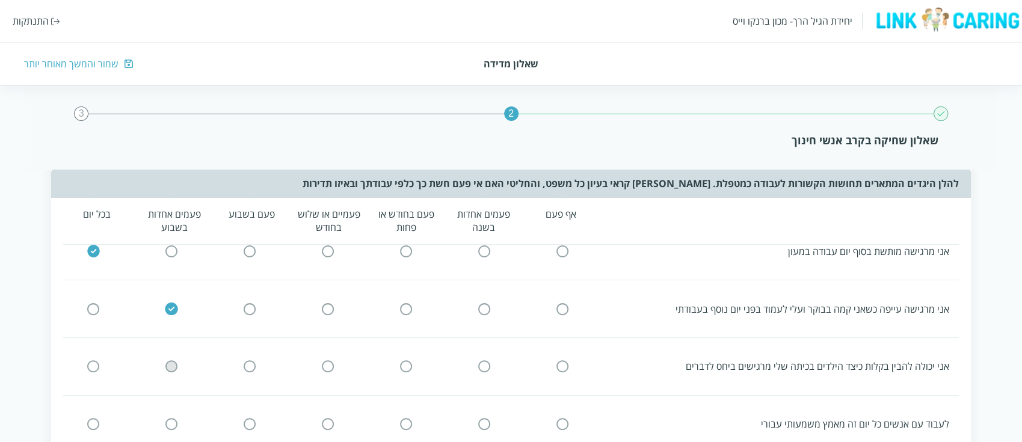
click at [171, 361] on input "radio" at bounding box center [171, 366] width 11 height 13
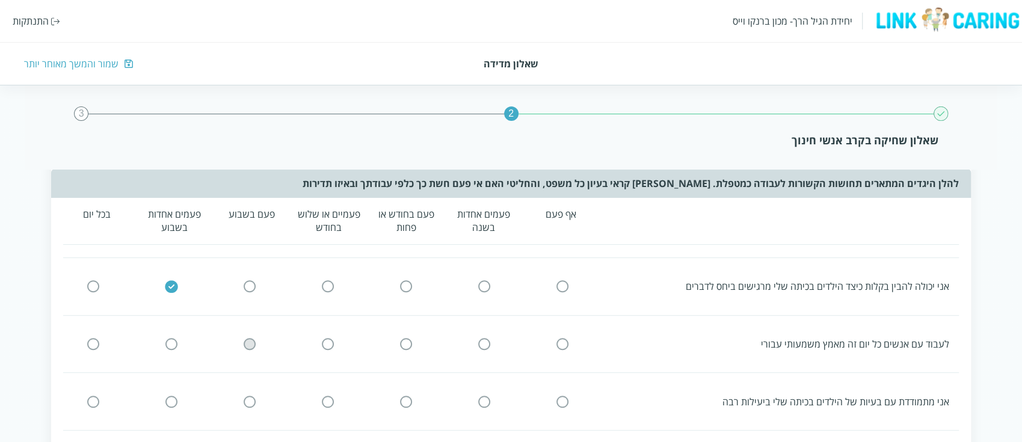
click at [247, 343] on input "radio" at bounding box center [249, 344] width 11 height 13
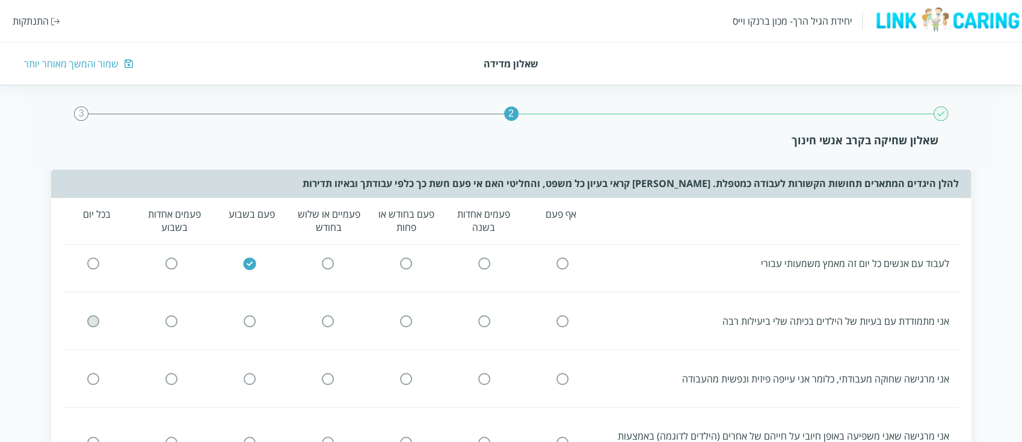
click at [96, 318] on input "radio" at bounding box center [93, 321] width 11 height 13
drag, startPoint x: 925, startPoint y: 379, endPoint x: 693, endPoint y: 379, distance: 232.2
click at [693, 379] on div "אני מרגישה שחוקה מעבודתי, כלומר אני עייפה פיזית ונפשית מהעבודה" at bounding box center [779, 378] width 340 height 13
click at [686, 380] on div "אני מרגישה שחוקה מעבודתי, כלומר אני עייפה פיזית ונפשית מהעבודה" at bounding box center [779, 378] width 340 height 13
drag, startPoint x: 330, startPoint y: 380, endPoint x: 413, endPoint y: 370, distance: 83.6
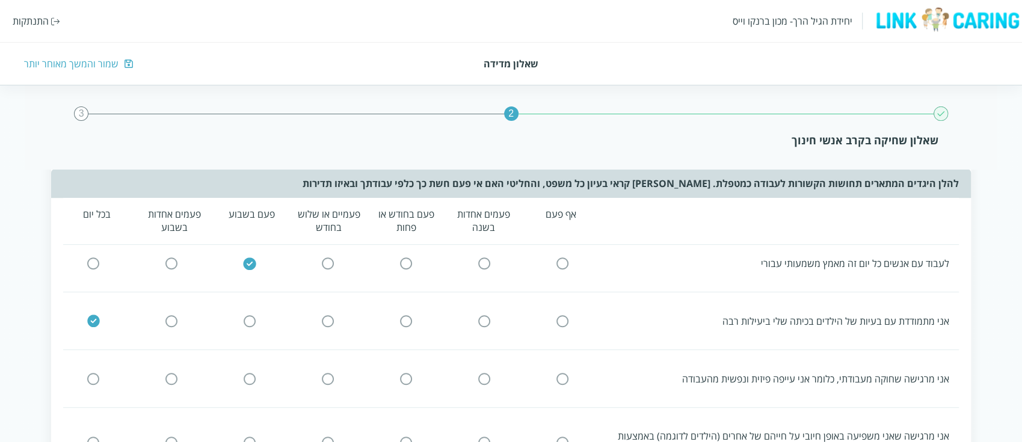
click at [329, 380] on input "radio" at bounding box center [327, 378] width 11 height 13
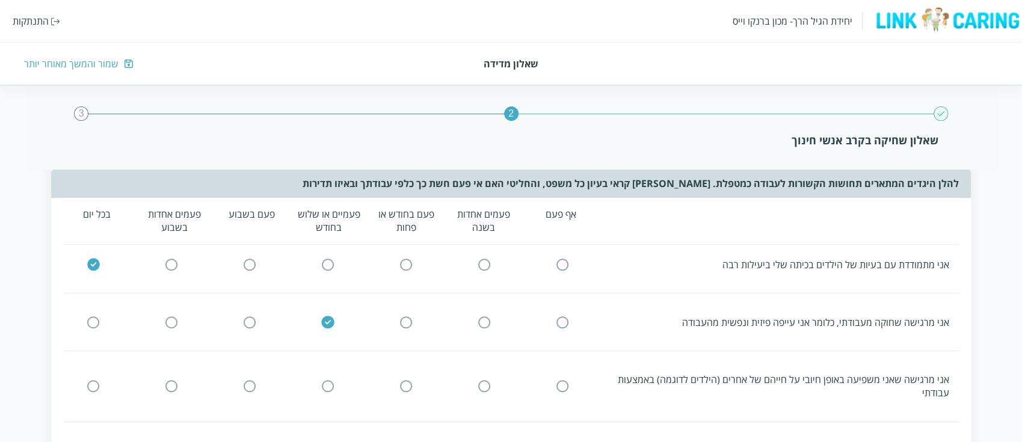
scroll to position [321, 0]
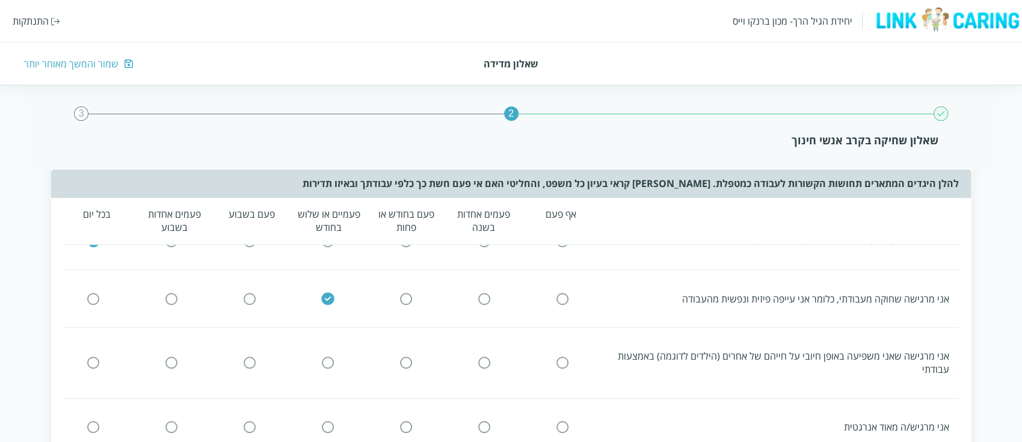
click at [92, 359] on input "radio" at bounding box center [93, 363] width 11 height 13
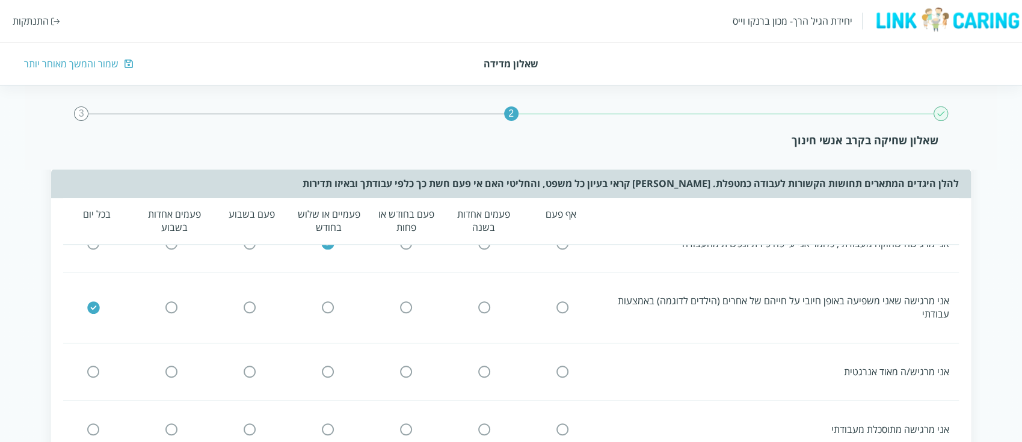
scroll to position [401, 0]
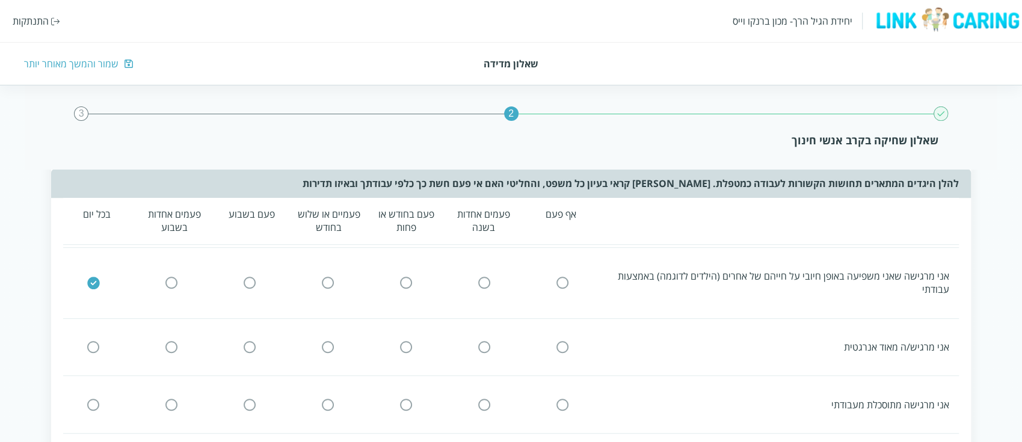
click at [91, 342] on input "radio" at bounding box center [93, 347] width 11 height 13
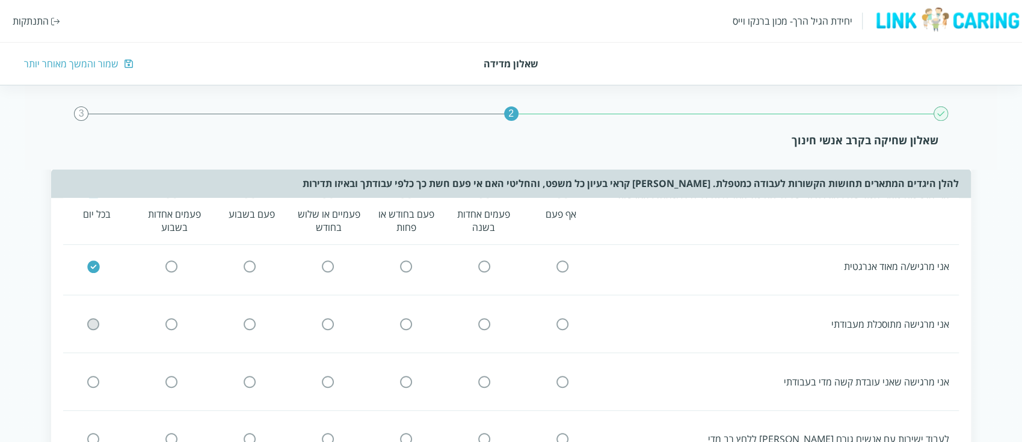
click at [96, 319] on input "radio" at bounding box center [93, 324] width 11 height 13
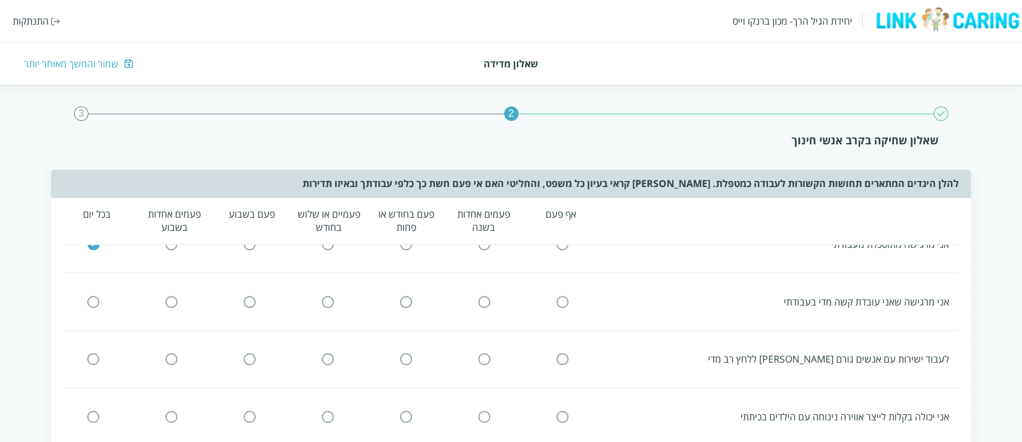
click at [94, 300] on input "radio" at bounding box center [93, 301] width 11 height 13
click at [332, 353] on input "radio" at bounding box center [327, 359] width 11 height 13
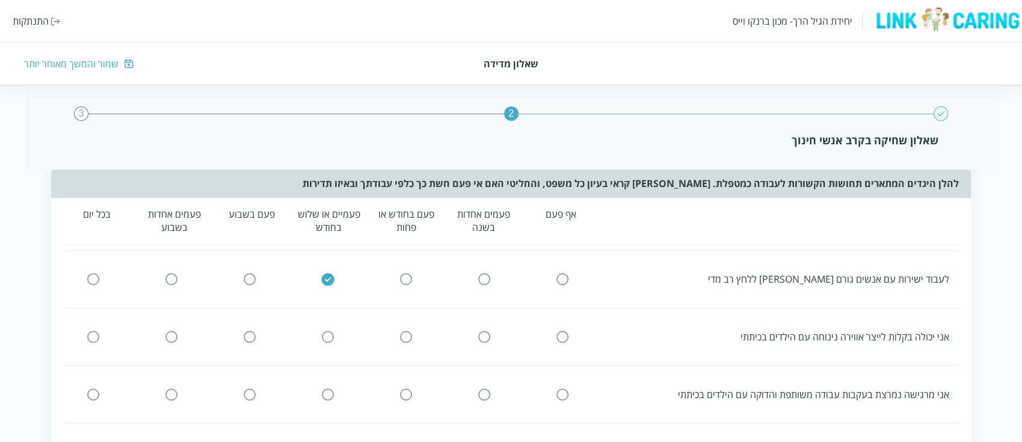
click at [327, 331] on input "radio" at bounding box center [327, 337] width 11 height 13
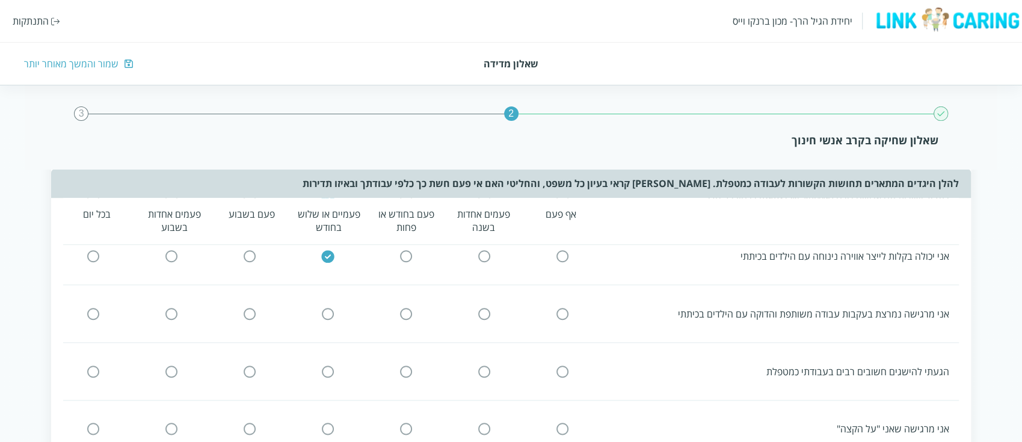
click at [327, 307] on input "radio" at bounding box center [327, 313] width 11 height 13
click at [327, 365] on input "radio" at bounding box center [327, 371] width 11 height 13
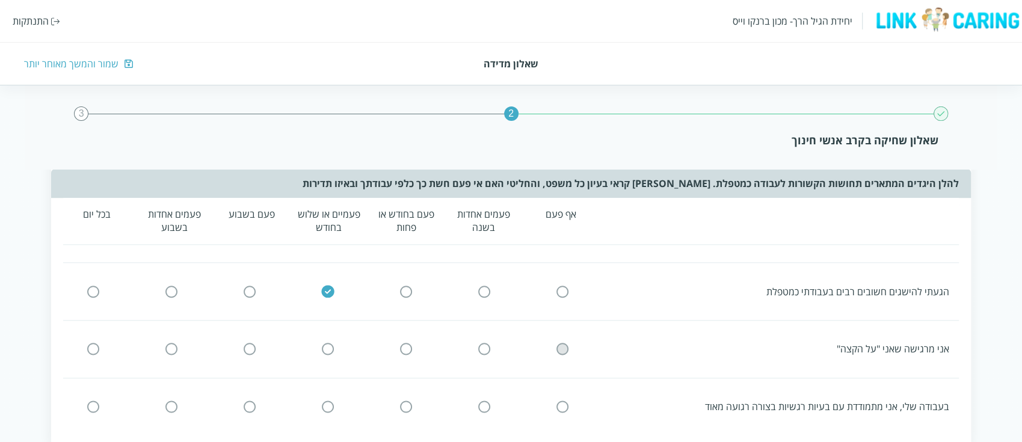
click at [562, 345] on input "radio" at bounding box center [562, 349] width 11 height 13
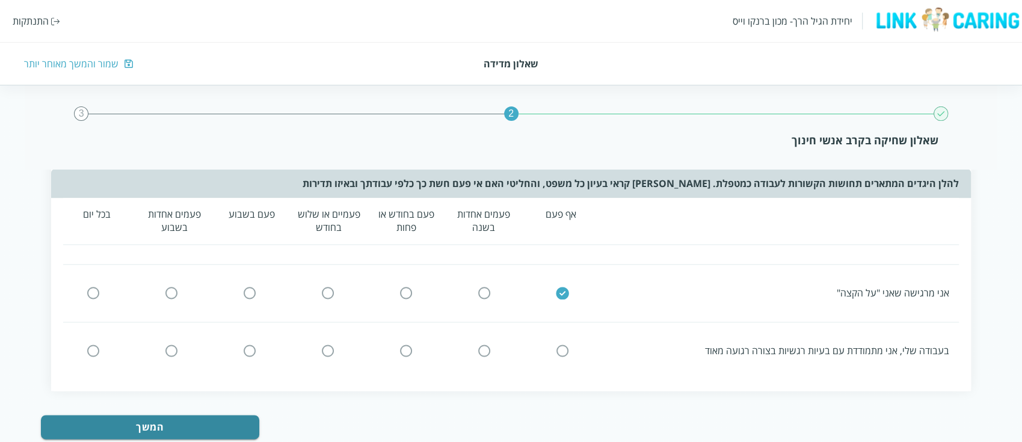
scroll to position [881, 0]
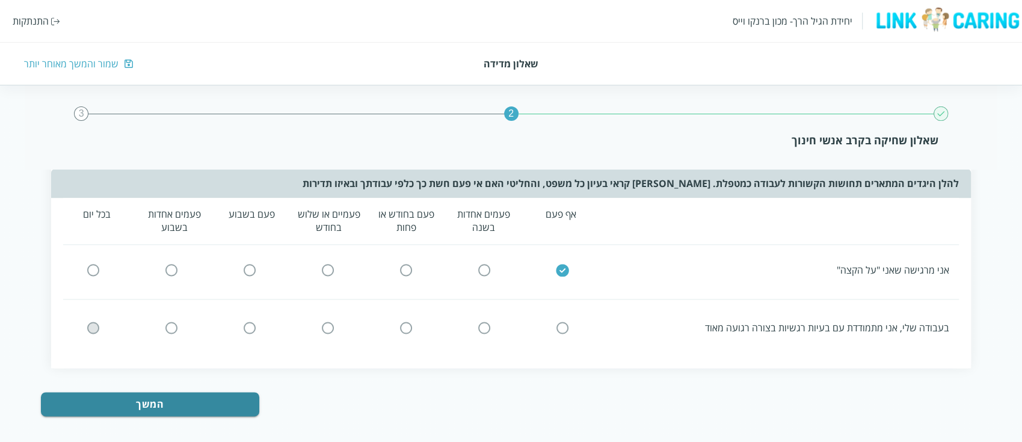
click at [98, 322] on input "radio" at bounding box center [93, 328] width 11 height 13
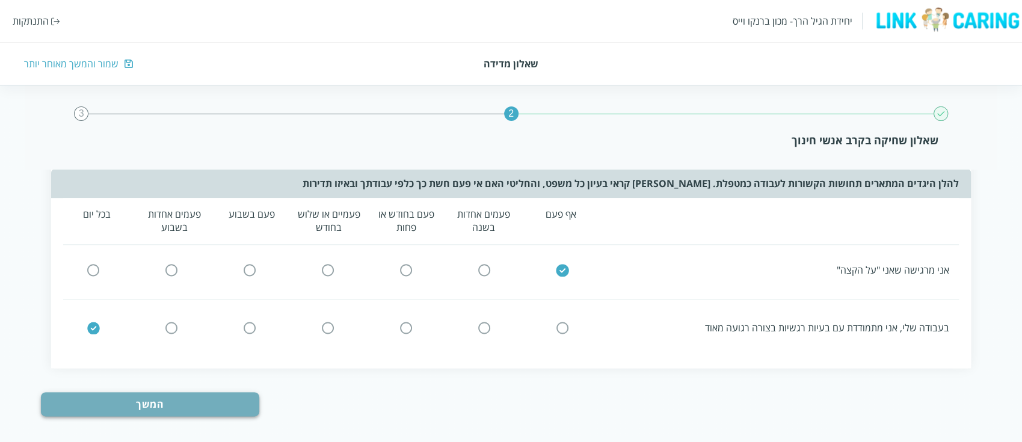
click at [195, 392] on button "המשך" at bounding box center [150, 404] width 218 height 24
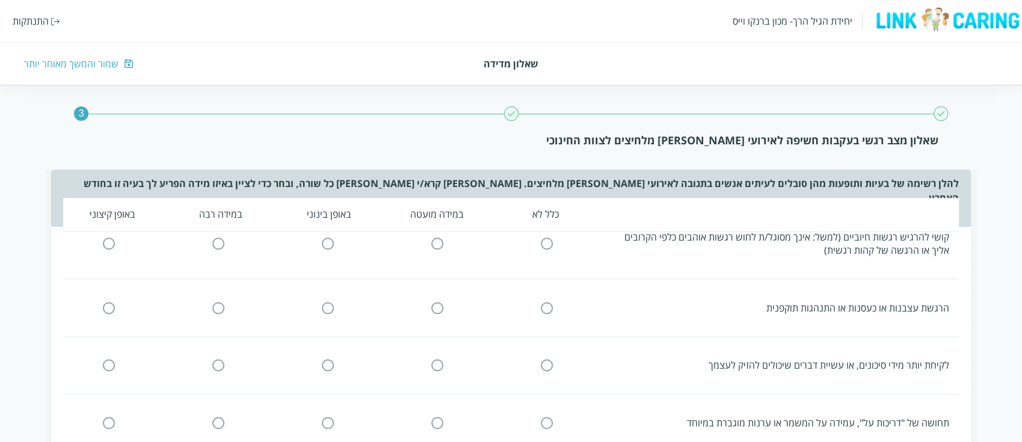
scroll to position [0, 0]
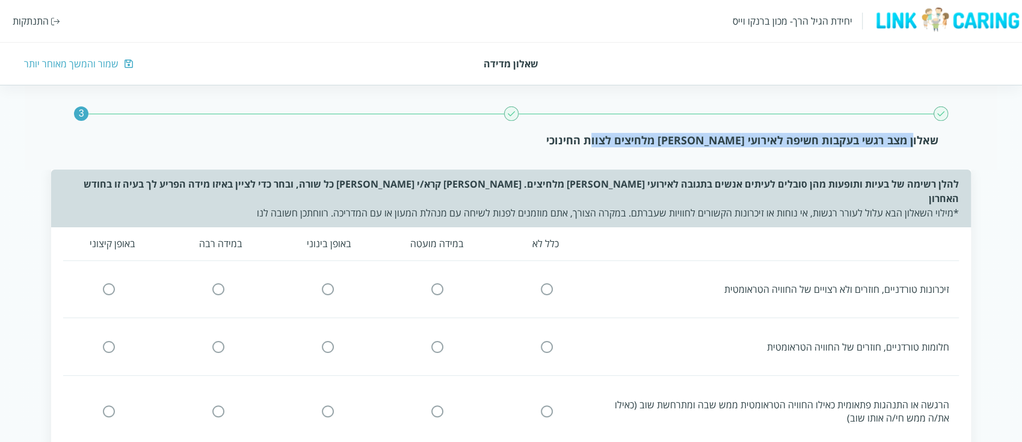
drag, startPoint x: 912, startPoint y: 138, endPoint x: 597, endPoint y: 131, distance: 314.6
click at [597, 131] on div "3 שאלון מצב רגשי בעקבות חשיפה לאירועי [PERSON_NAME] מלחיצים לצוות החינוכי" at bounding box center [510, 127] width 971 height 84
click at [648, 167] on div "3 שאלון מצב רגשי בעקבות חשיפה לאירועי [PERSON_NAME] מלחיצים לצוות החינוכי" at bounding box center [510, 127] width 971 height 84
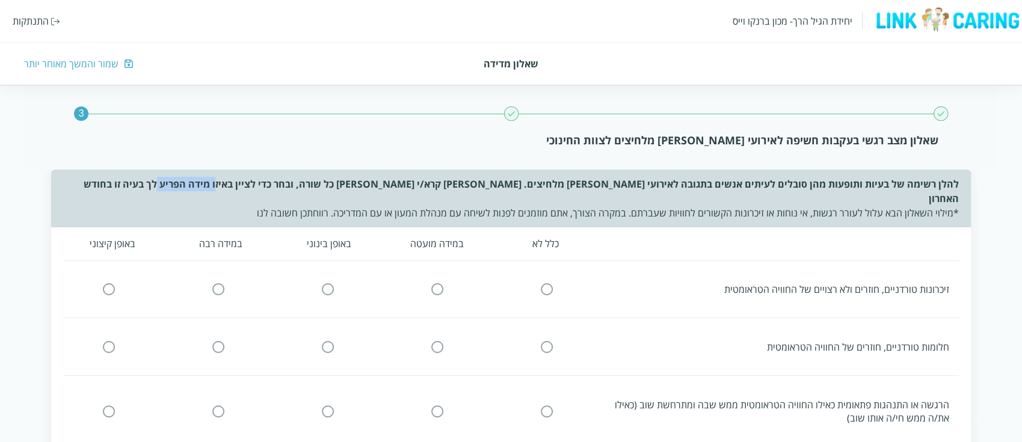
drag, startPoint x: 200, startPoint y: 186, endPoint x: 269, endPoint y: 186, distance: 69.8
click at [269, 186] on div "להלן רשימה של בעיות ותופעות מהן סובלים לעיתים אנשים בתגובה לאירועי [PERSON_NAME…" at bounding box center [511, 199] width 920 height 58
click at [635, 188] on div "להלן רשימה של בעיות ותופעות מהן סובלים לעיתים אנשים בתגובה לאירועי [PERSON_NAME…" at bounding box center [511, 199] width 920 height 58
click at [543, 283] on input "radio" at bounding box center [546, 289] width 11 height 13
click at [552, 341] on icon at bounding box center [547, 347] width 12 height 12
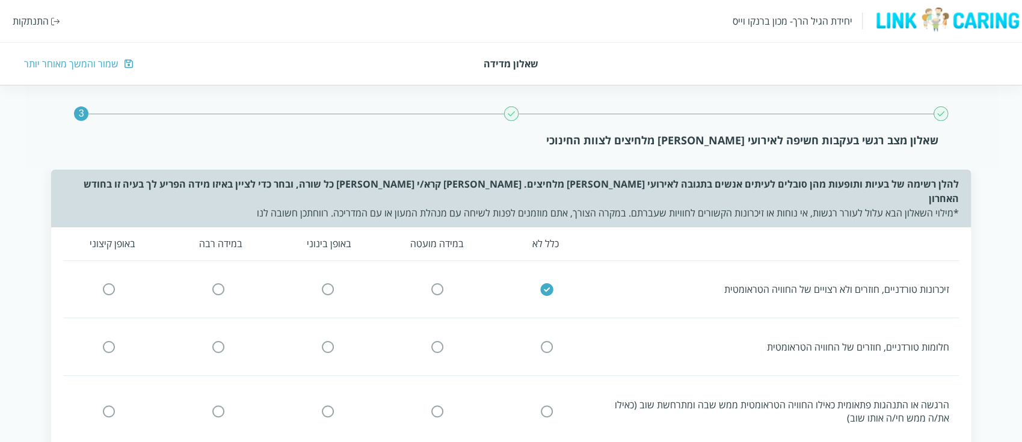
click at [546, 340] on input "radio" at bounding box center [546, 346] width 11 height 13
click at [547, 405] on input "radio" at bounding box center [546, 411] width 11 height 13
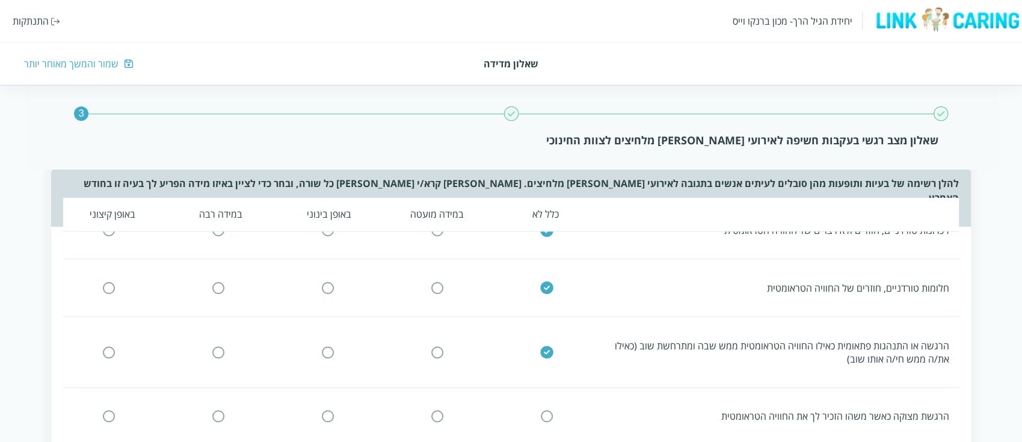
scroll to position [80, 0]
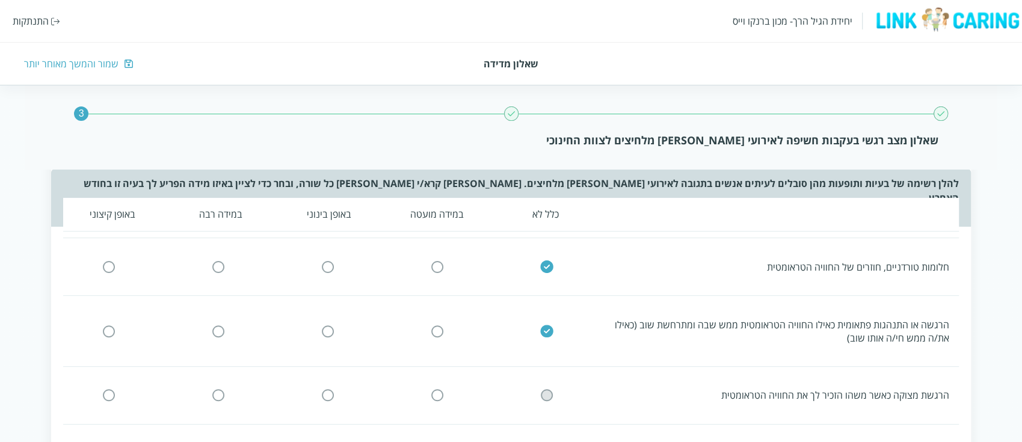
click at [545, 389] on input "radio" at bounding box center [546, 395] width 11 height 13
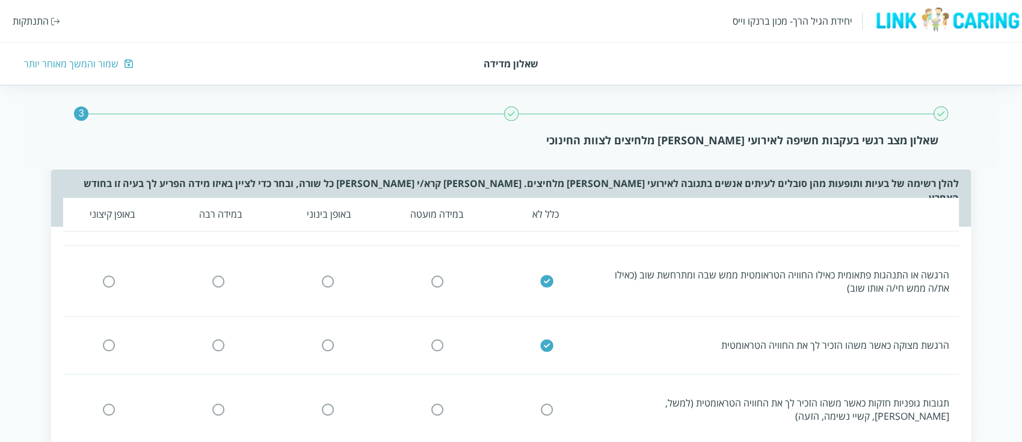
scroll to position [160, 0]
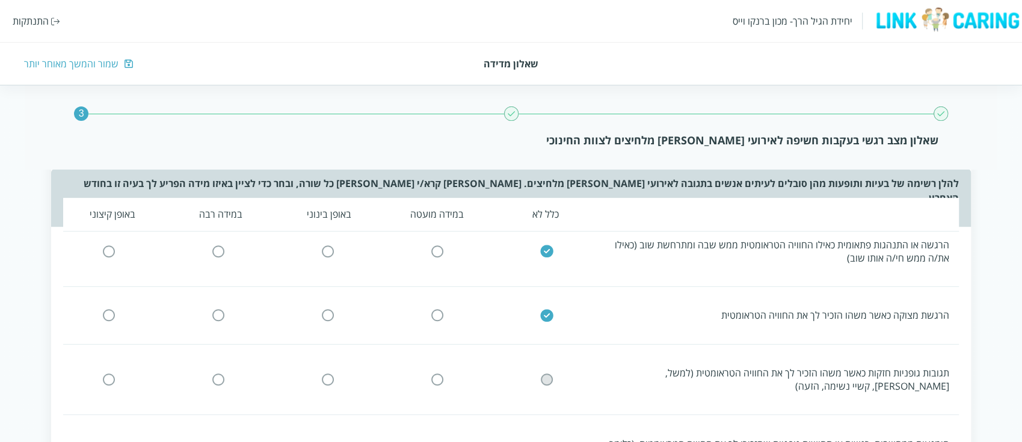
click at [543, 374] on input "radio" at bounding box center [546, 380] width 11 height 13
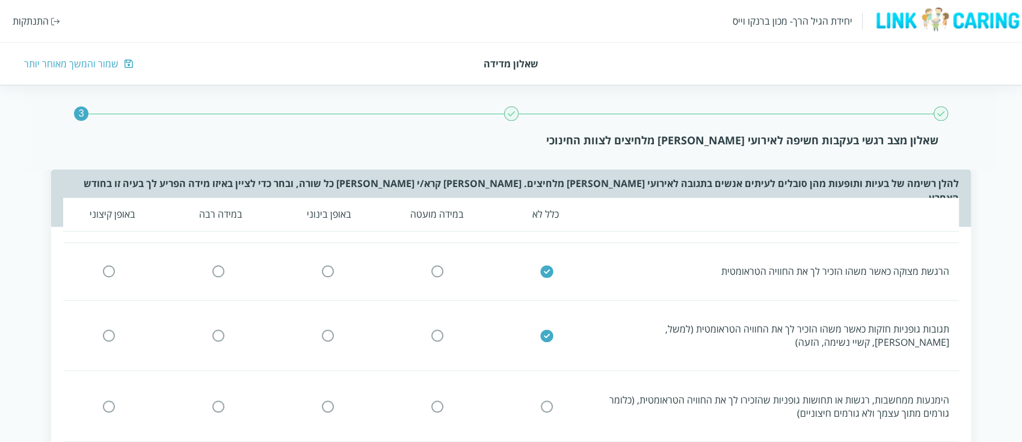
scroll to position [241, 0]
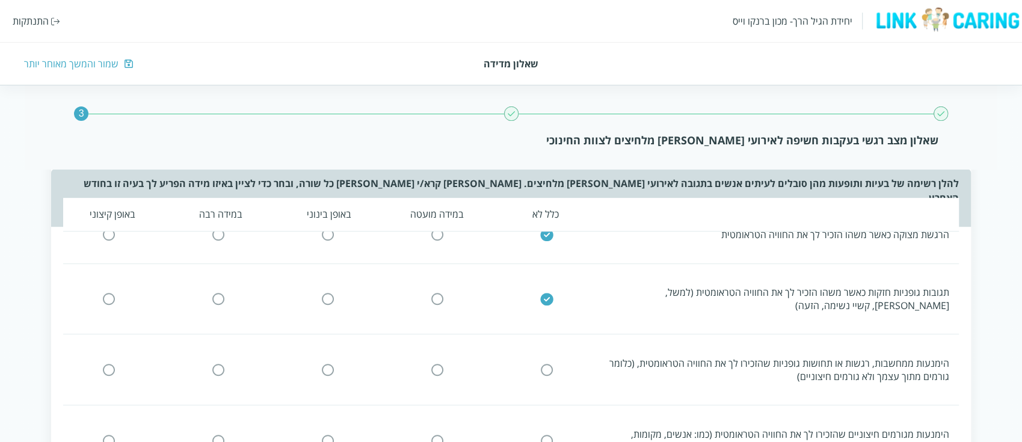
click at [547, 363] on input "radio" at bounding box center [546, 369] width 11 height 13
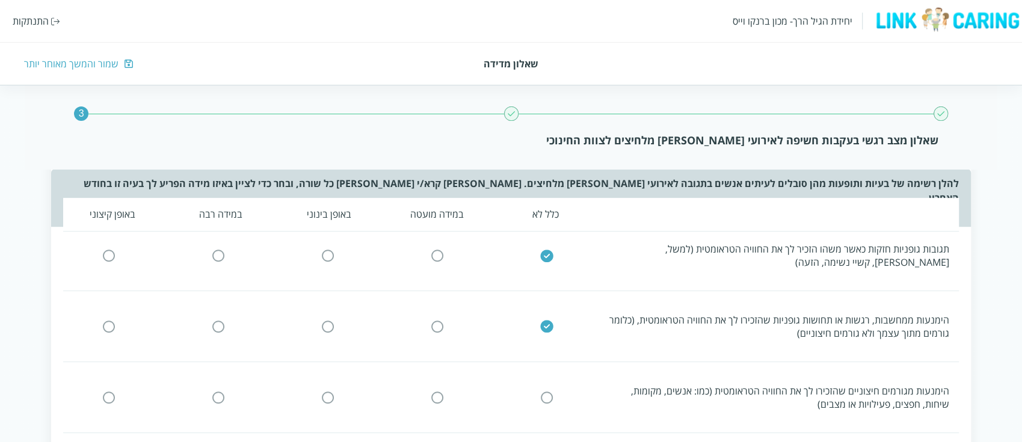
scroll to position [321, 0]
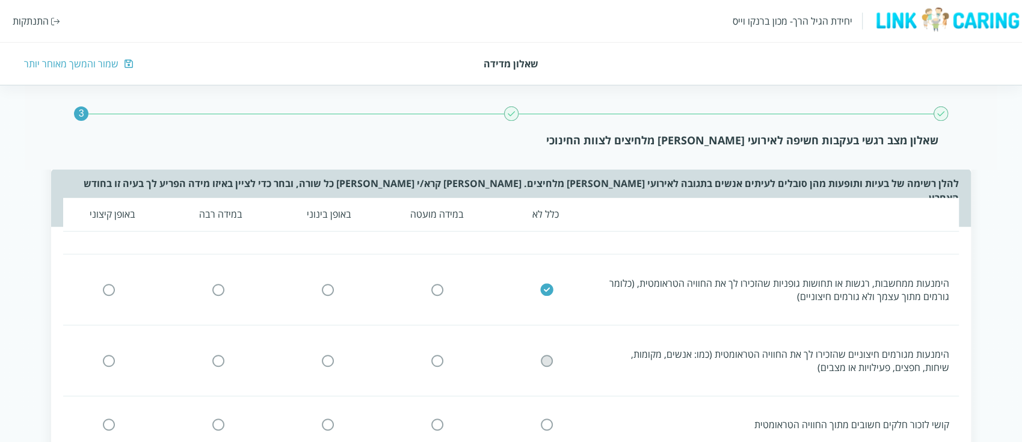
click at [548, 354] on input "radio" at bounding box center [546, 360] width 11 height 13
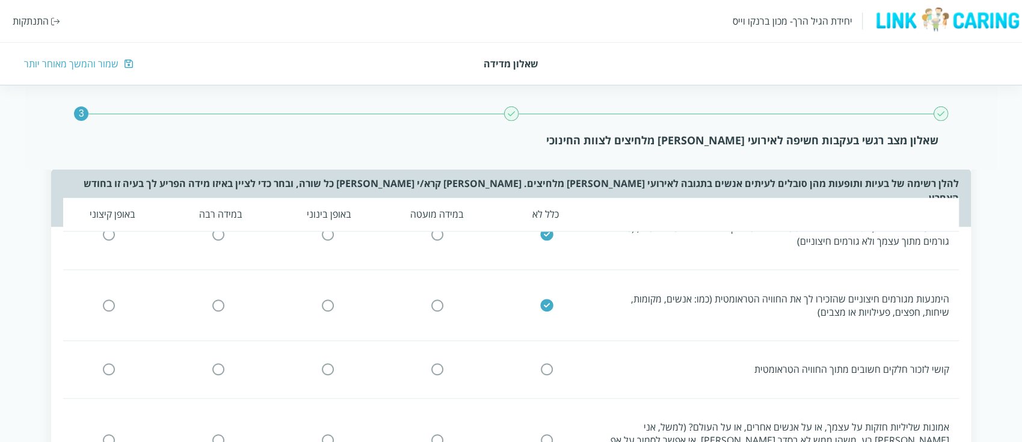
scroll to position [401, 0]
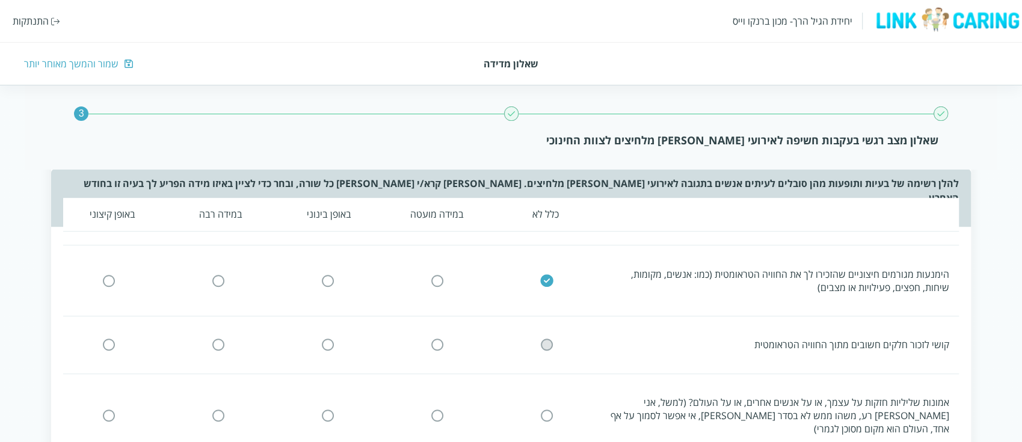
click at [546, 339] on input "radio" at bounding box center [546, 345] width 11 height 13
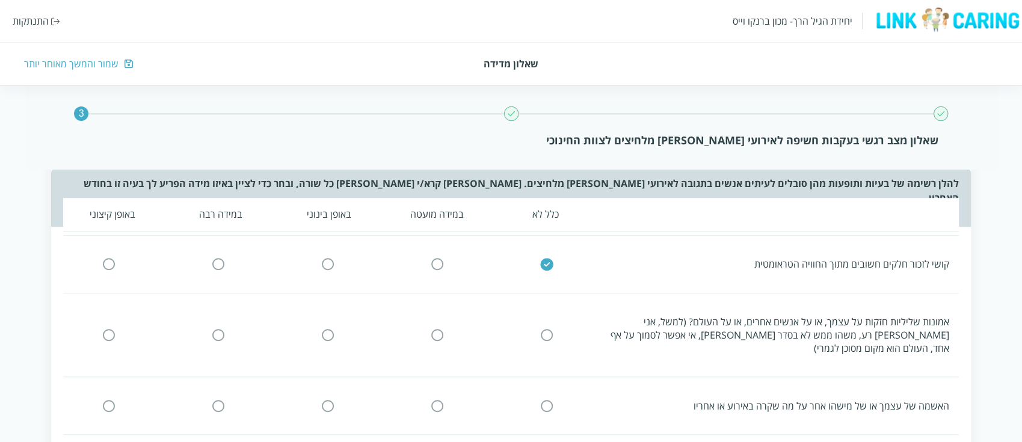
click at [548, 329] on input "radio" at bounding box center [546, 335] width 11 height 13
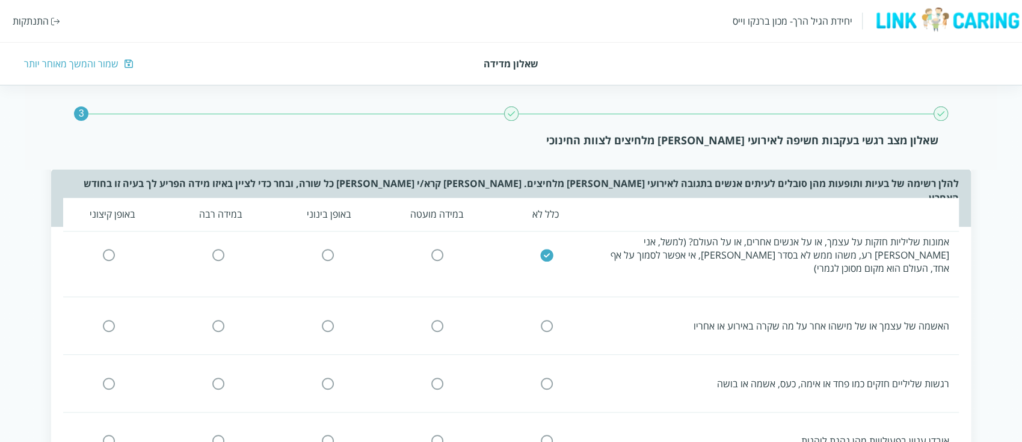
drag, startPoint x: 543, startPoint y: 291, endPoint x: 546, endPoint y: 305, distance: 14.0
click at [544, 319] on input "radio" at bounding box center [546, 325] width 11 height 13
click at [548, 377] on input "radio" at bounding box center [546, 383] width 11 height 13
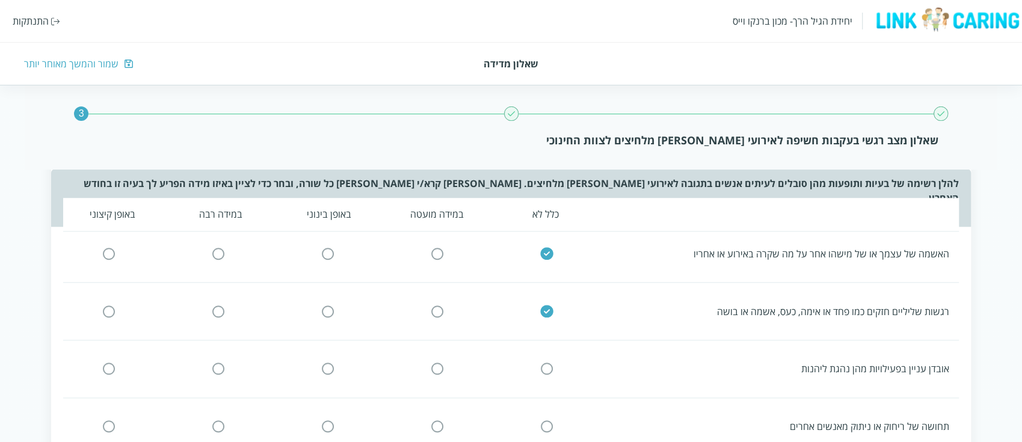
scroll to position [722, 0]
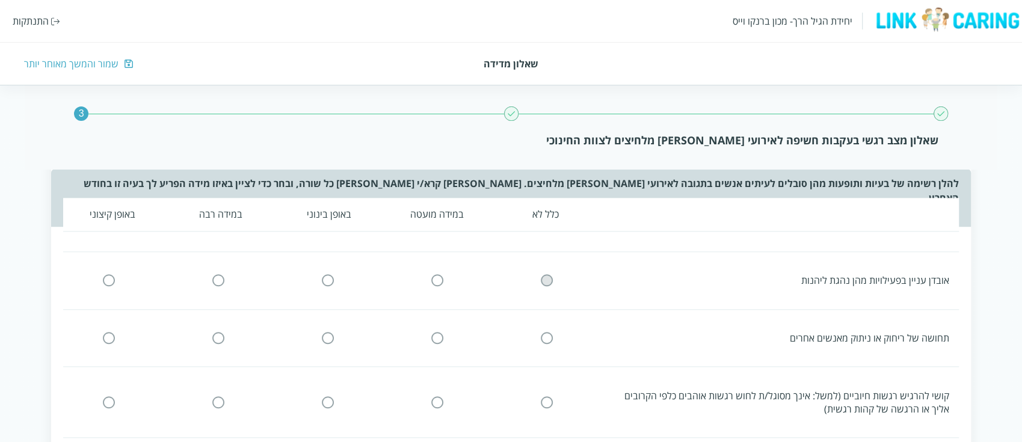
click at [549, 274] on input "radio" at bounding box center [546, 280] width 11 height 13
click at [547, 332] on input "radio" at bounding box center [546, 338] width 11 height 13
click at [544, 396] on input "radio" at bounding box center [546, 402] width 11 height 13
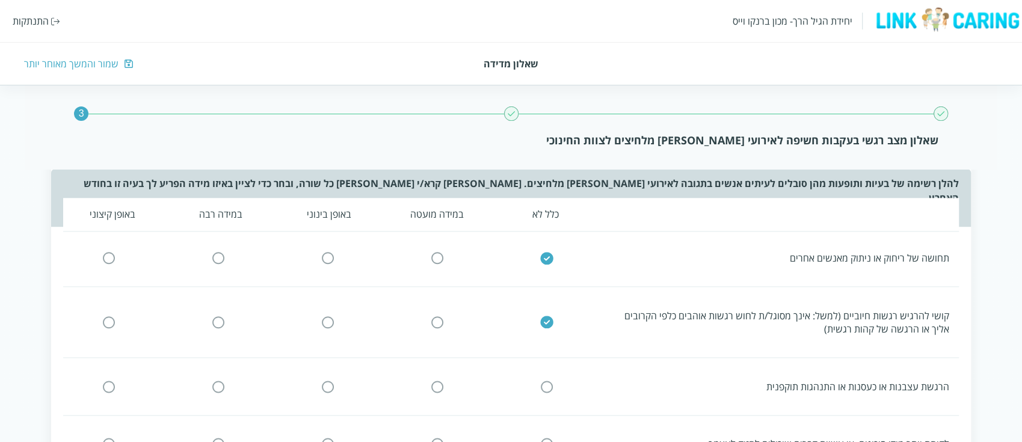
scroll to position [882, 0]
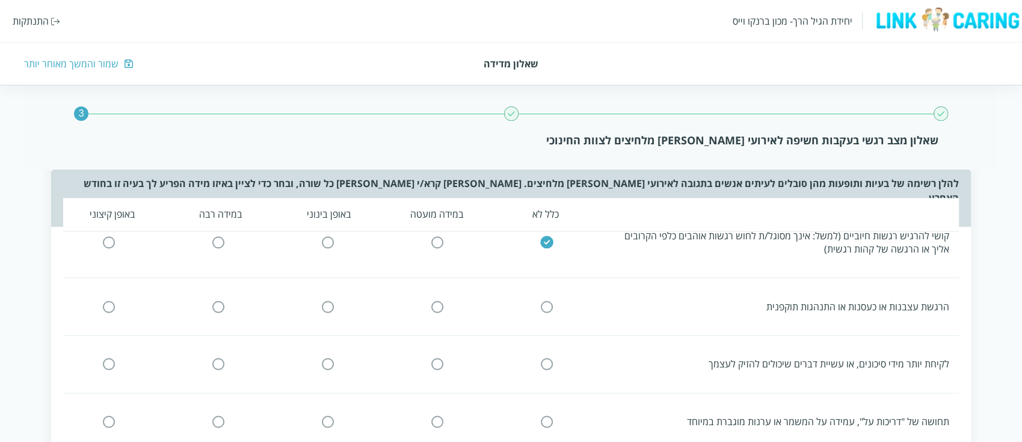
click at [543, 300] on input "radio" at bounding box center [546, 306] width 11 height 13
click at [548, 358] on input "radio" at bounding box center [546, 364] width 11 height 13
click at [543, 416] on input "radio" at bounding box center [546, 422] width 11 height 13
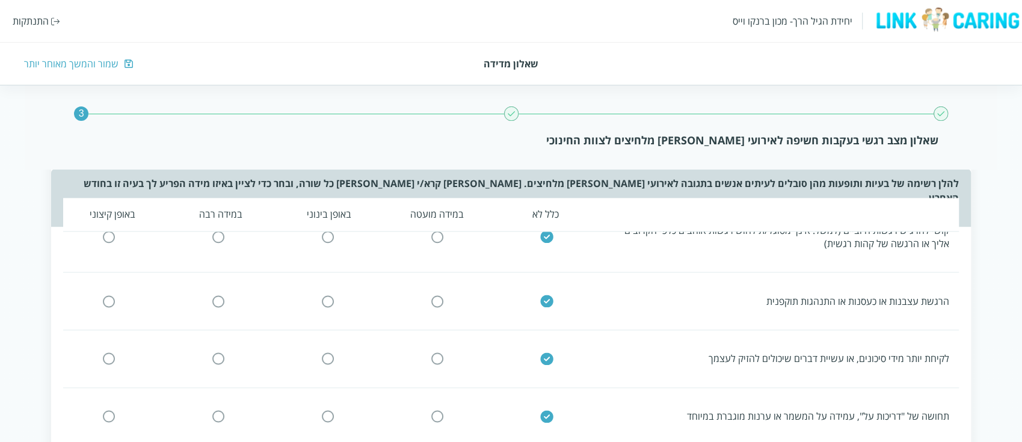
scroll to position [1042, 0]
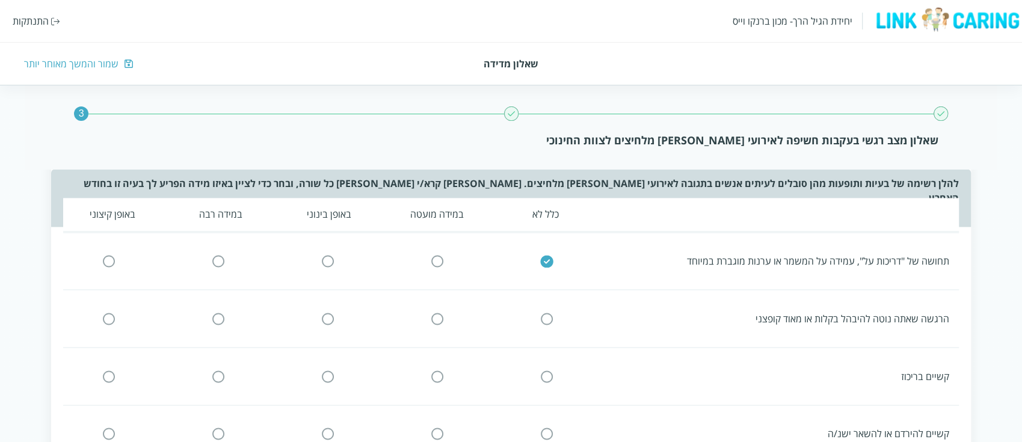
click at [547, 312] on input "radio" at bounding box center [546, 318] width 11 height 13
click at [547, 370] on input "radio" at bounding box center [546, 376] width 11 height 13
click at [549, 428] on input "radio" at bounding box center [546, 434] width 11 height 13
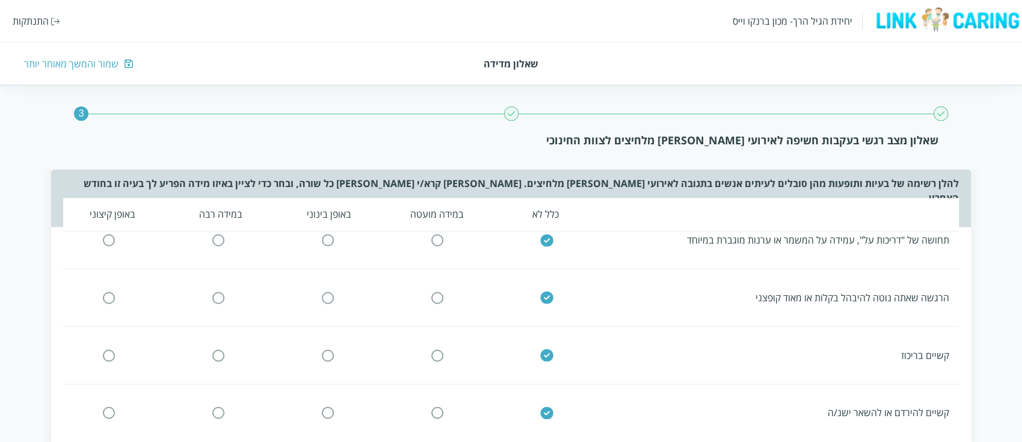
scroll to position [1118, 0]
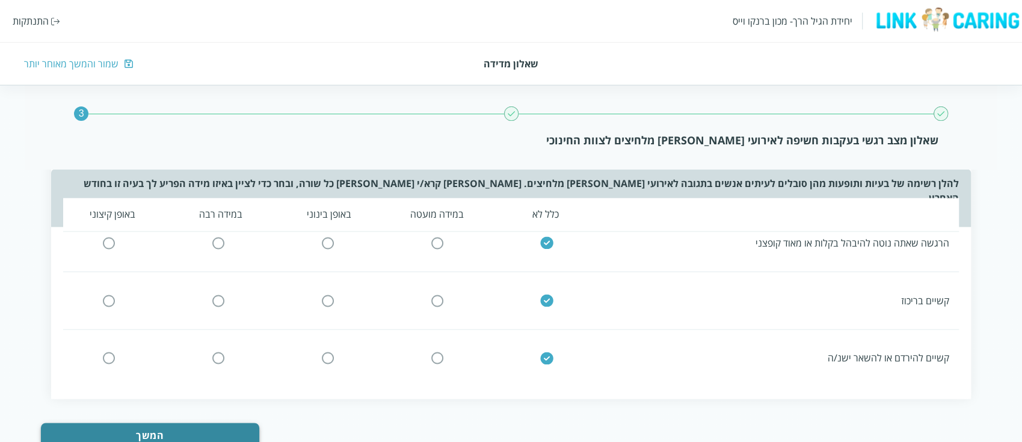
click at [229, 423] on button "המשך" at bounding box center [150, 435] width 218 height 24
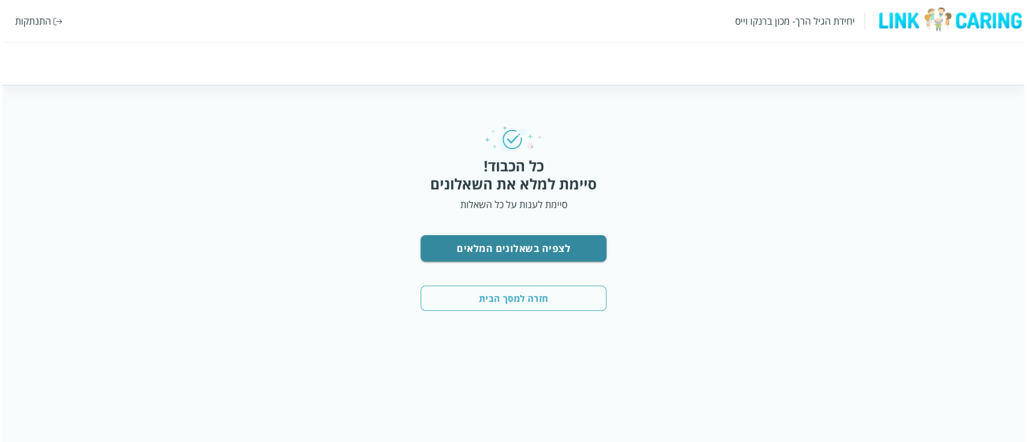
scroll to position [0, 0]
click at [584, 298] on button "חזרה למסך הבית" at bounding box center [513, 298] width 187 height 25
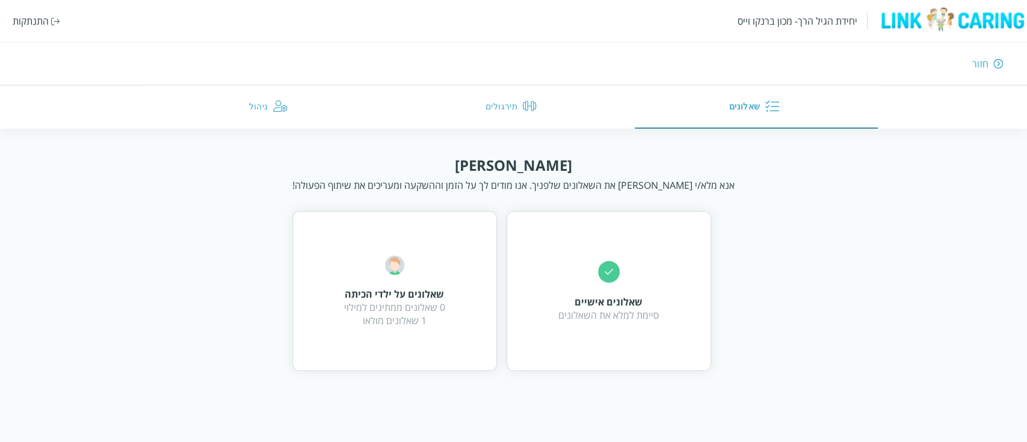
click at [975, 192] on div "[PERSON_NAME] אנא מלא/י [PERSON_NAME] את השאלונים שלפניך. אנו מודים לך על הזמן …" at bounding box center [513, 263] width 1027 height 216
